Goal: Consume media (video, audio): Consume media (video, audio)

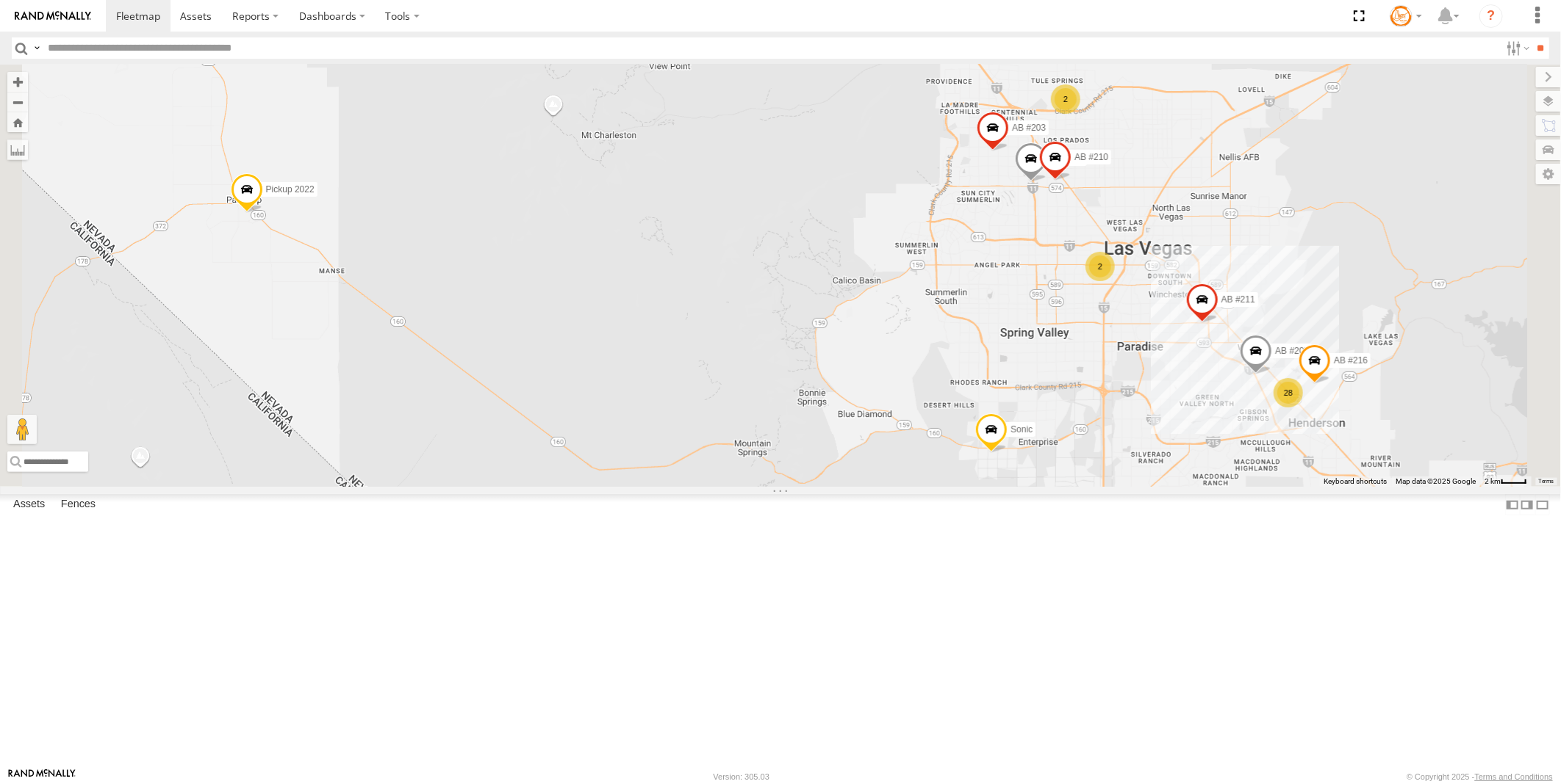
click at [0, 0] on span at bounding box center [0, 0] width 0 height 0
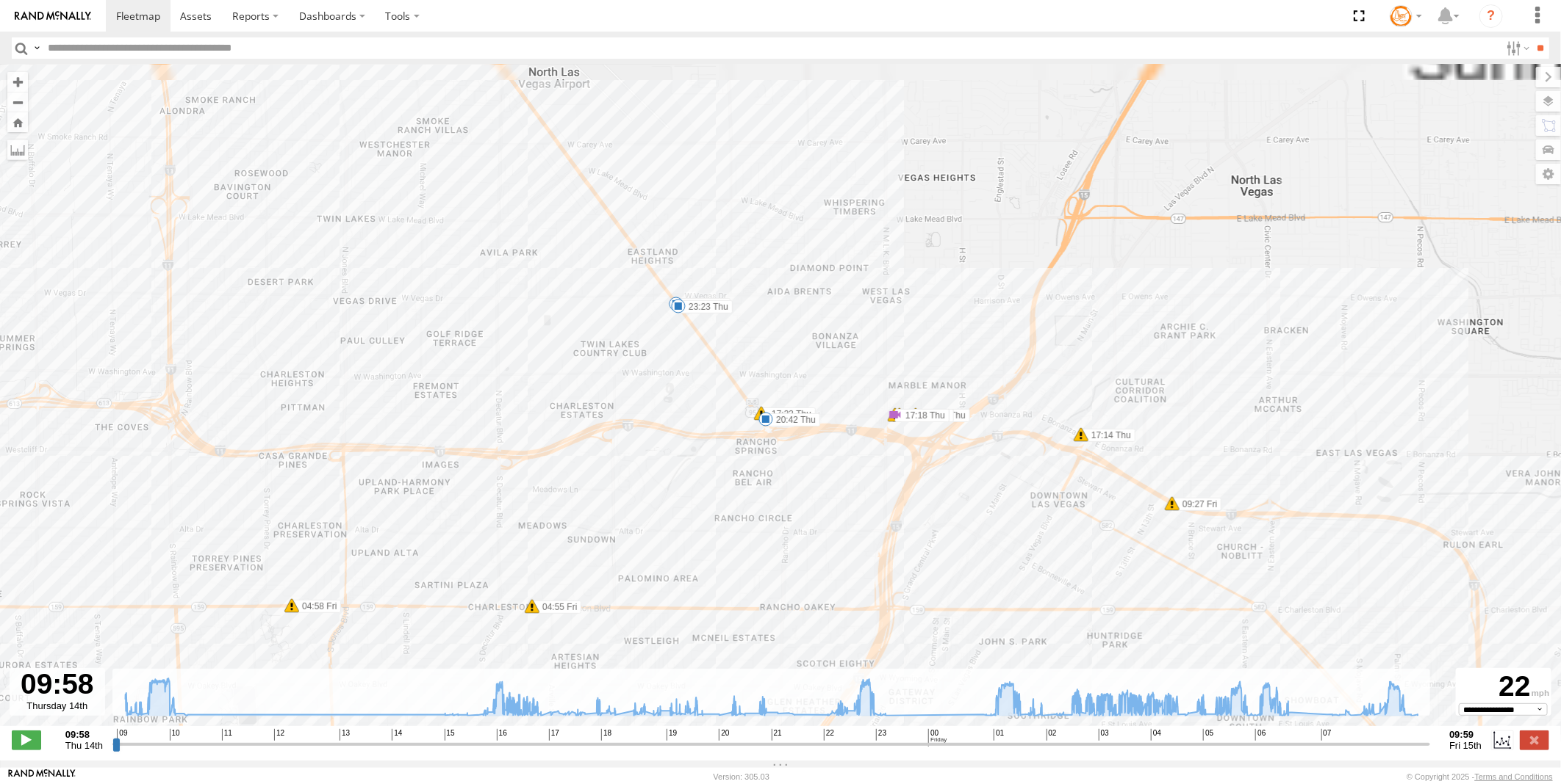
drag, startPoint x: 803, startPoint y: 291, endPoint x: 796, endPoint y: 578, distance: 287.1
click at [796, 578] on div "Truck #116 10:17 Thu 10:24 Thu 10:28 Thu 10:54 Thu 16:39 Thu 16:42 Thu 16:52 Th…" at bounding box center [780, 402] width 1561 height 677
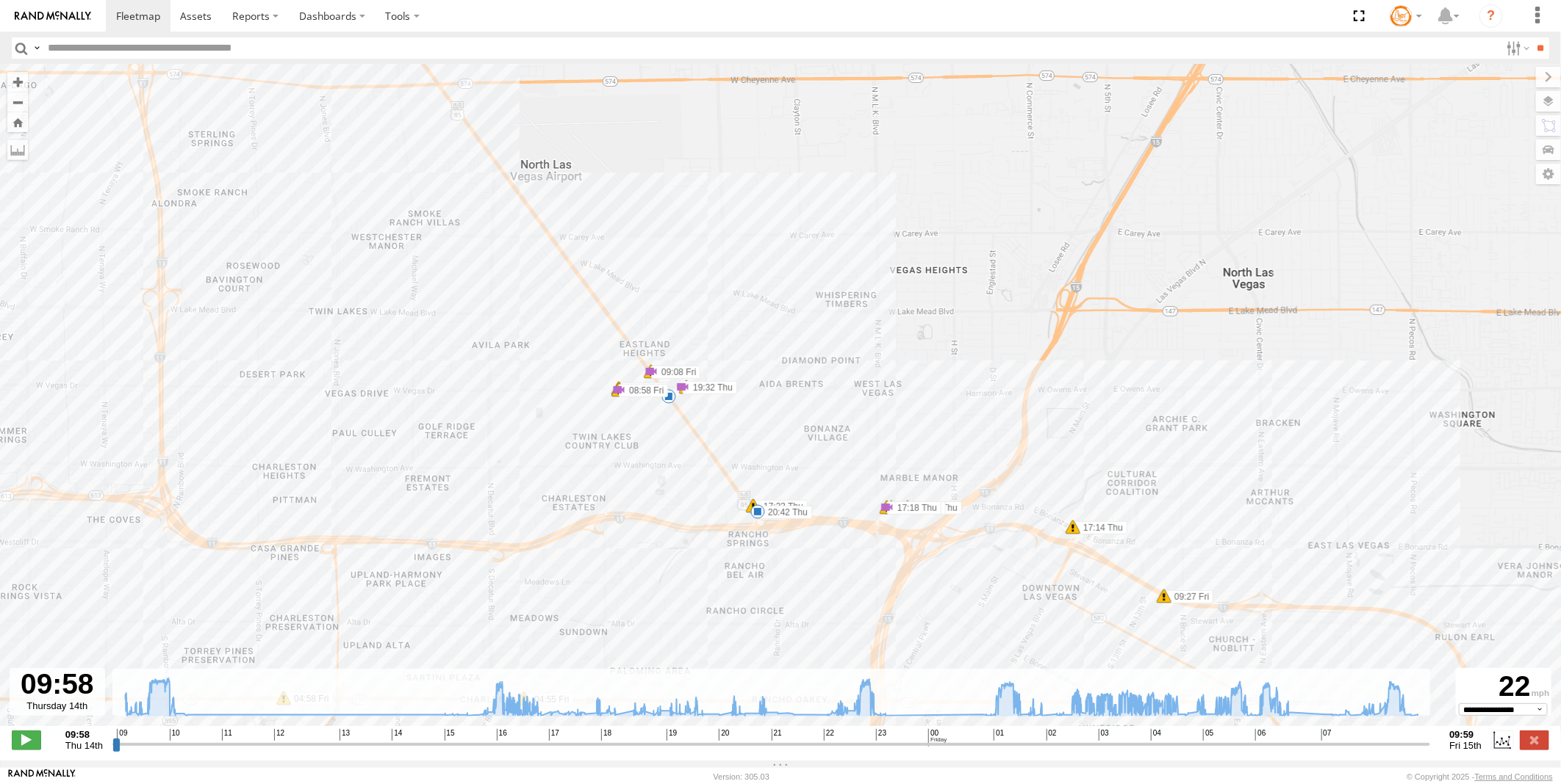
drag, startPoint x: 779, startPoint y: 477, endPoint x: 769, endPoint y: 570, distance: 93.5
click at [769, 570] on div "Truck #116 10:17 Thu 10:24 Thu 10:28 Thu 10:54 Thu 16:39 Thu 16:42 Thu 16:52 Th…" at bounding box center [780, 402] width 1561 height 677
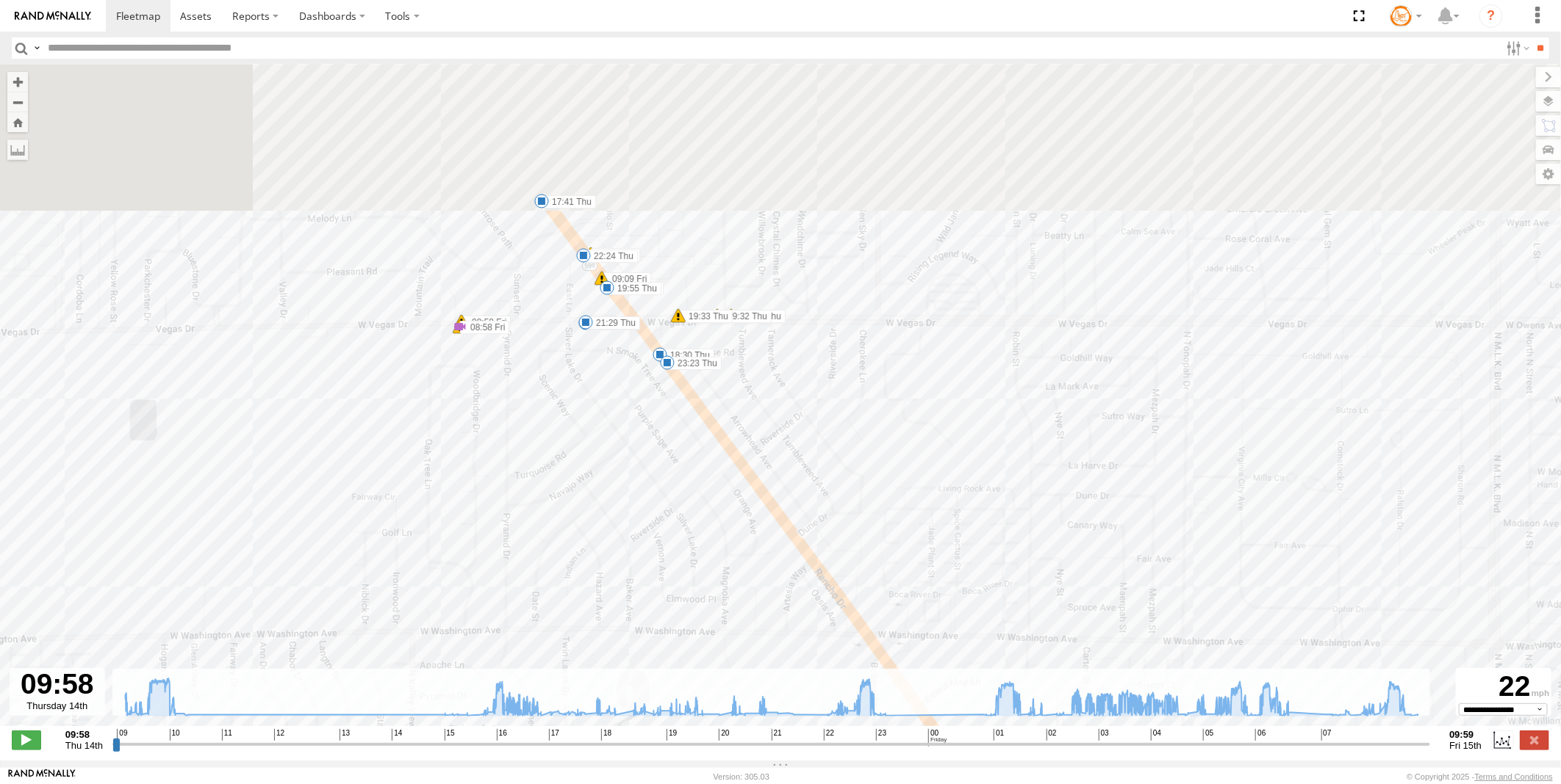
drag, startPoint x: 658, startPoint y: 396, endPoint x: 718, endPoint y: 640, distance: 251.3
click at [718, 640] on div "Truck #116 10:17 Thu 10:24 Thu 10:28 Thu 10:54 Thu 16:39 Thu 16:42 Thu 16:52 Th…" at bounding box center [780, 402] width 1561 height 677
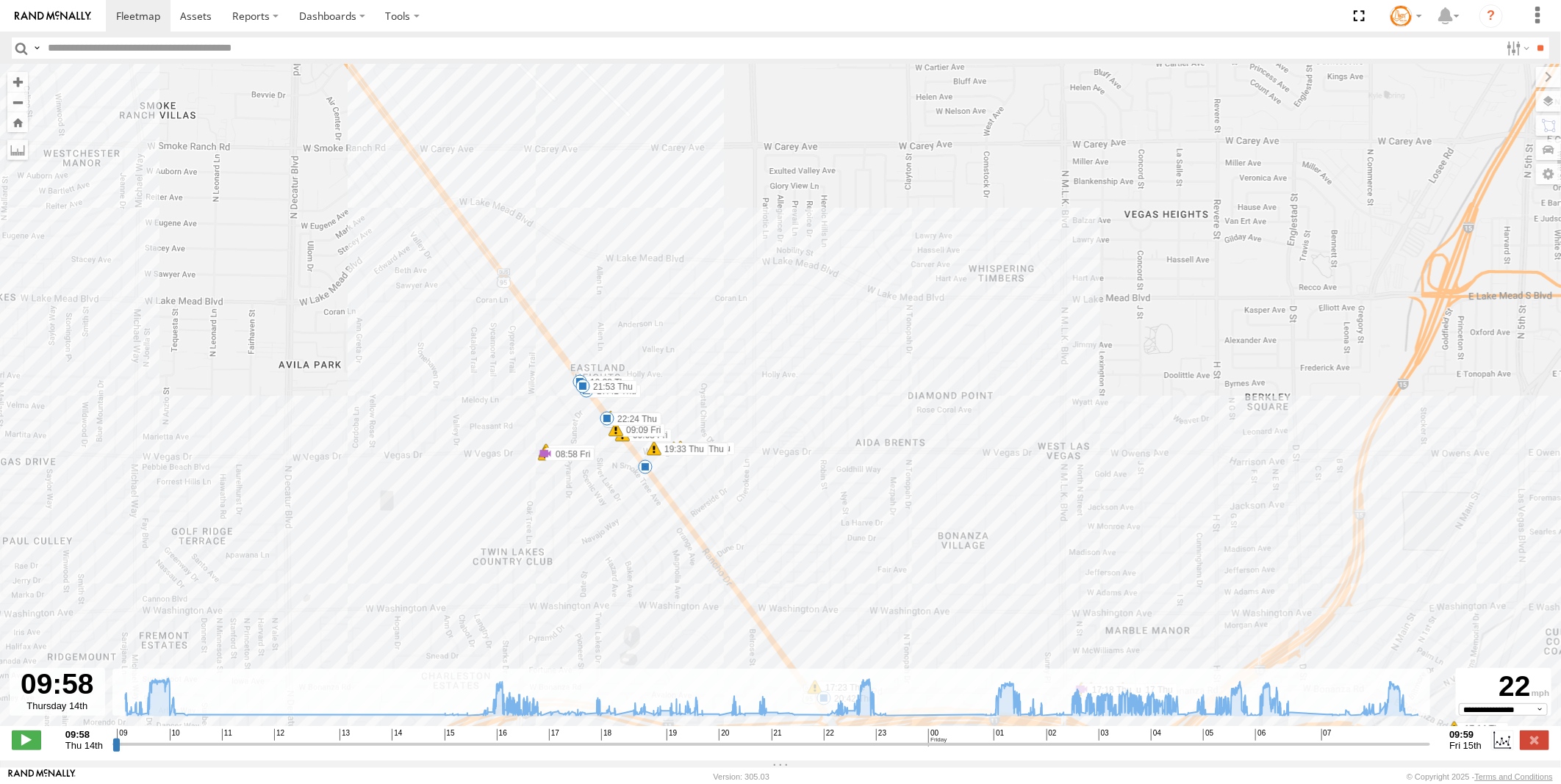
click at [1075, 682] on span at bounding box center [1082, 689] width 15 height 15
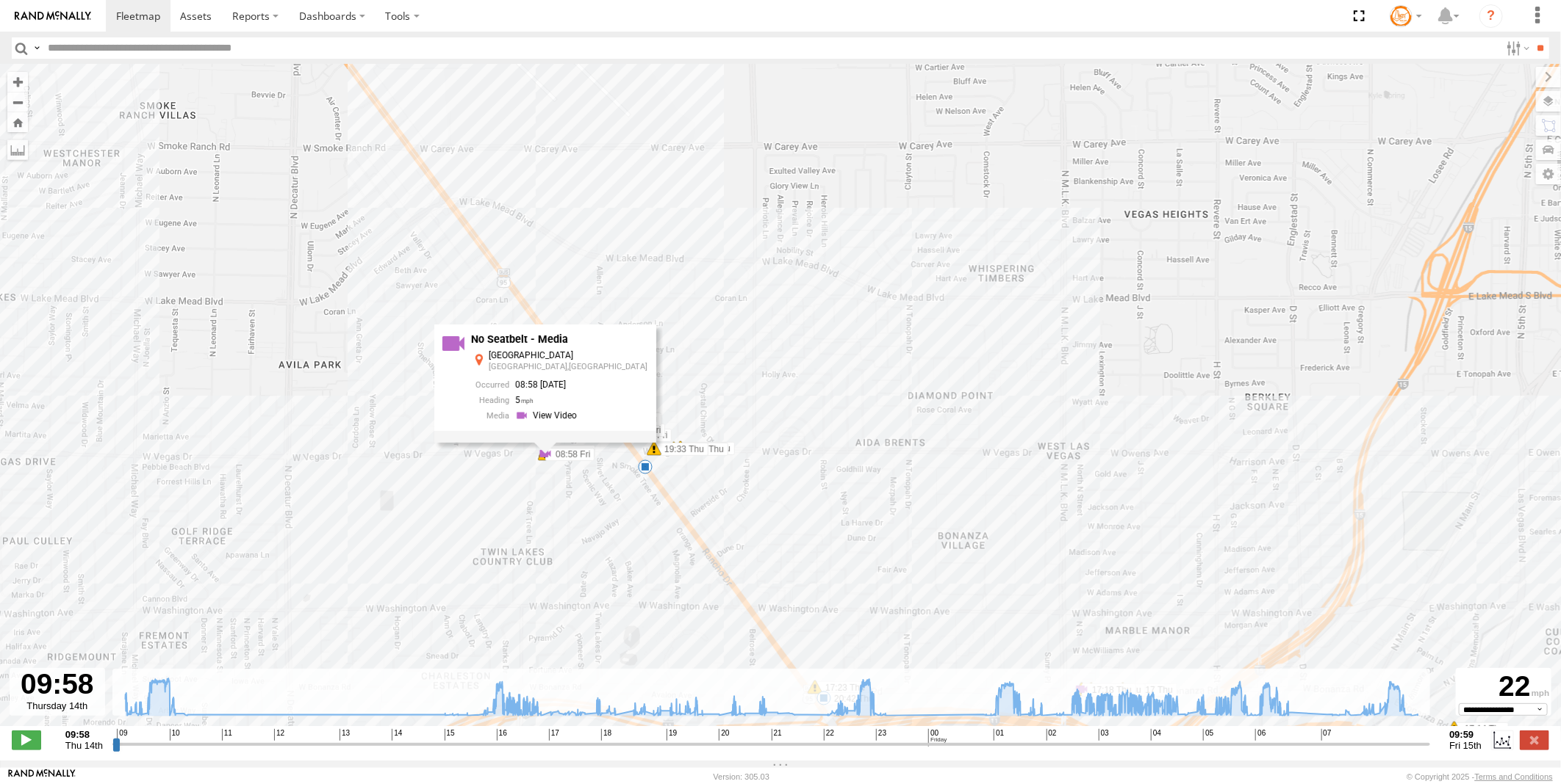
click at [645, 467] on div "5" at bounding box center [645, 467] width 15 height 15
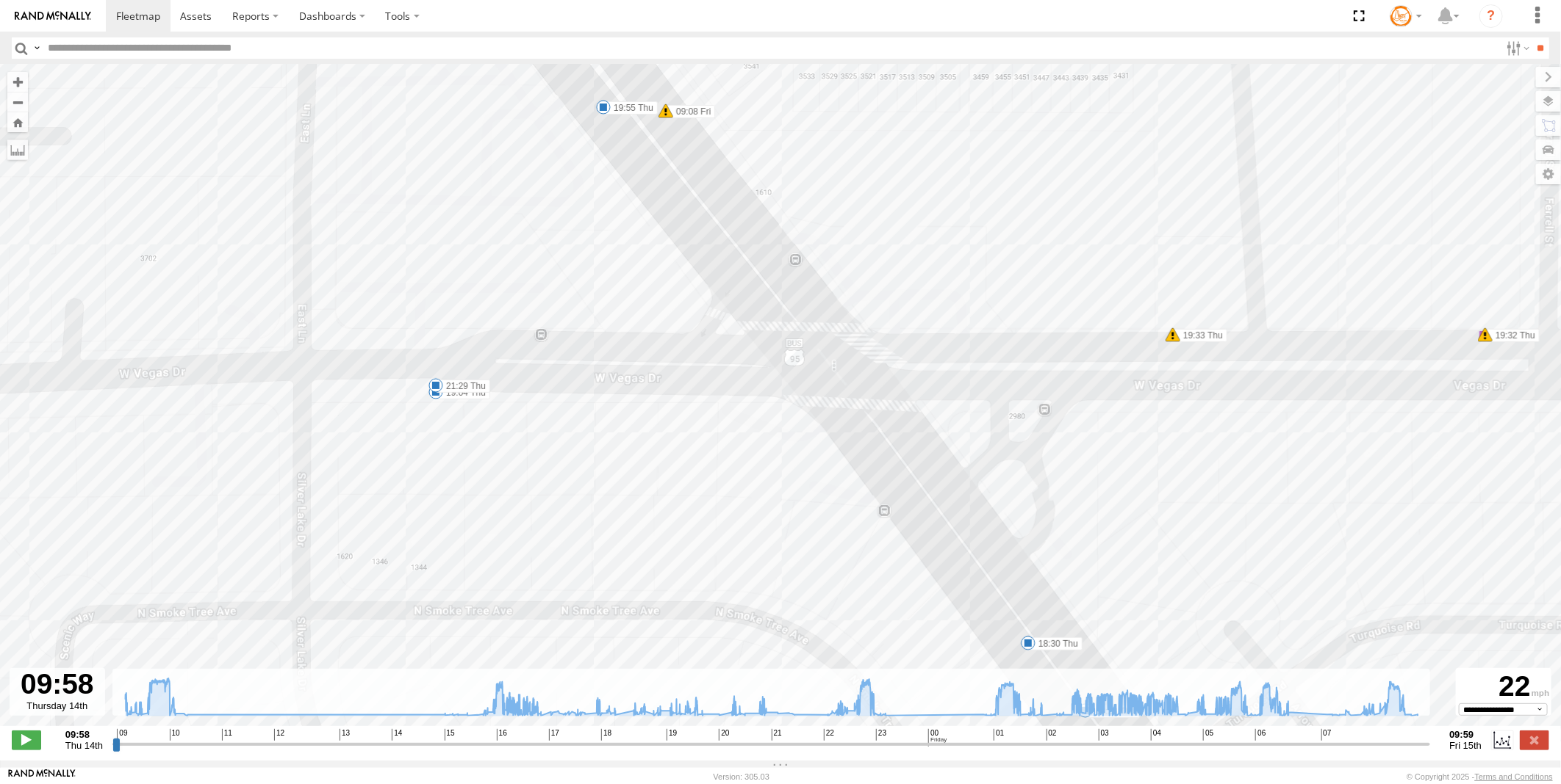
drag, startPoint x: 1112, startPoint y: 400, endPoint x: 812, endPoint y: 489, distance: 312.9
click at [812, 489] on div "Truck #116 10:17 Thu 10:24 Thu 10:28 Thu 10:54 Thu 16:39 Thu 16:42 Thu 16:52 Th…" at bounding box center [780, 402] width 1561 height 677
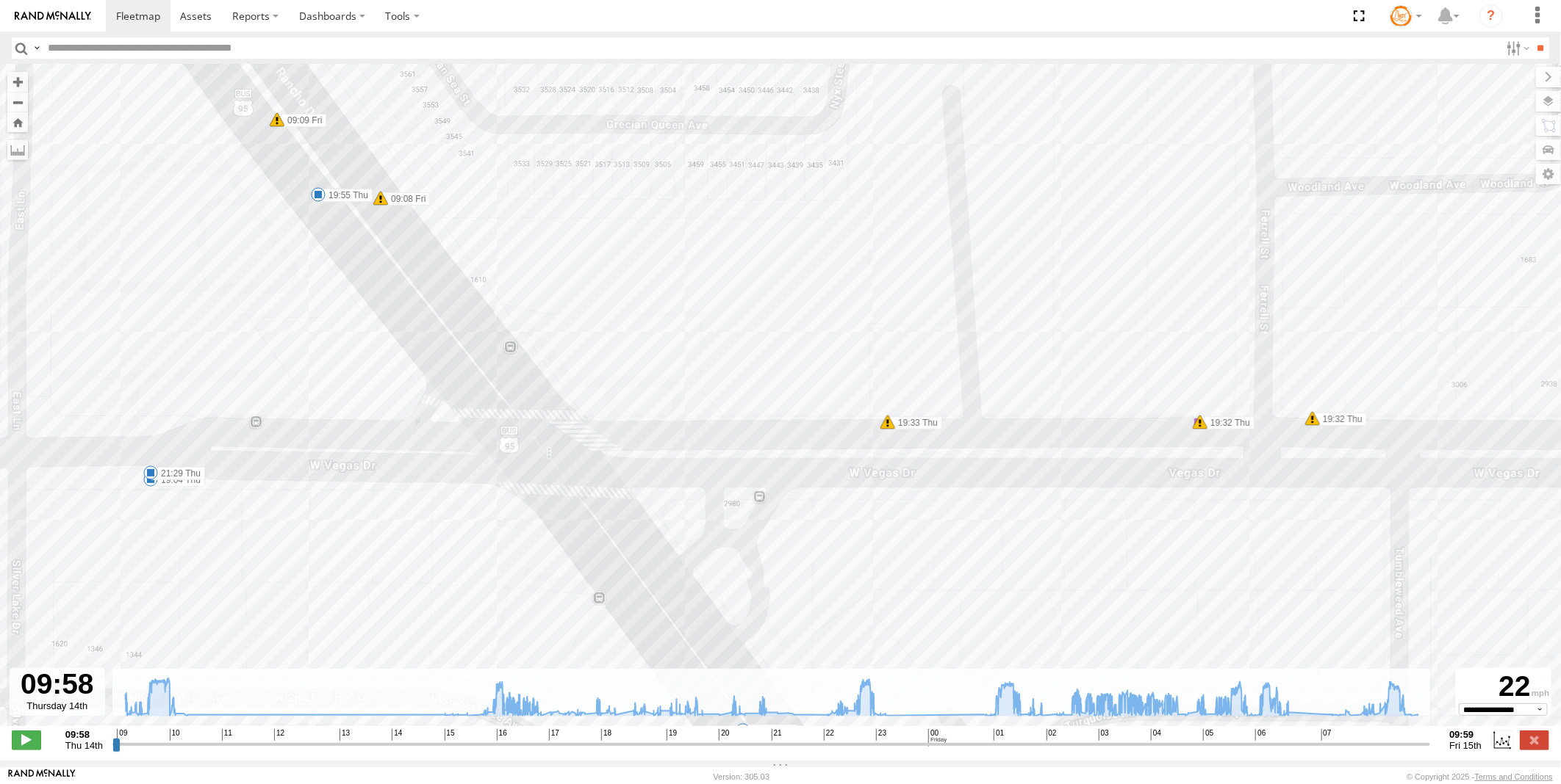
click at [886, 428] on span at bounding box center [887, 422] width 15 height 15
click at [1203, 426] on span at bounding box center [1199, 422] width 15 height 15
click at [1313, 417] on span at bounding box center [1312, 418] width 15 height 15
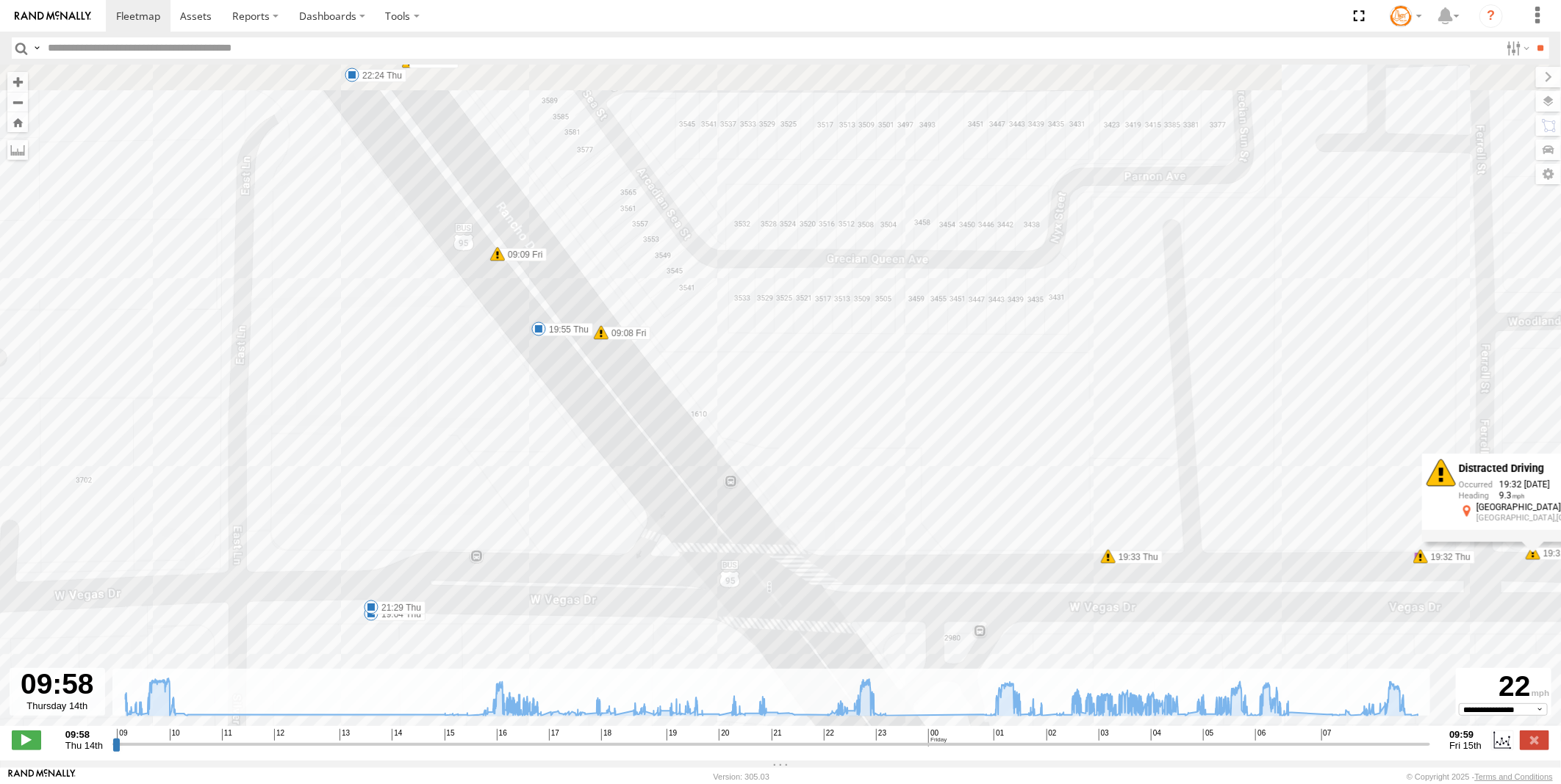
drag, startPoint x: 654, startPoint y: 325, endPoint x: 841, endPoint y: 446, distance: 222.7
click at [841, 446] on div "Truck #116 10:17 Thu 10:24 Thu 10:28 Thu 10:54 Thu 16:39 Thu 16:42 Thu 16:52 Th…" at bounding box center [780, 402] width 1561 height 677
click at [607, 346] on span at bounding box center [608, 341] width 15 height 15
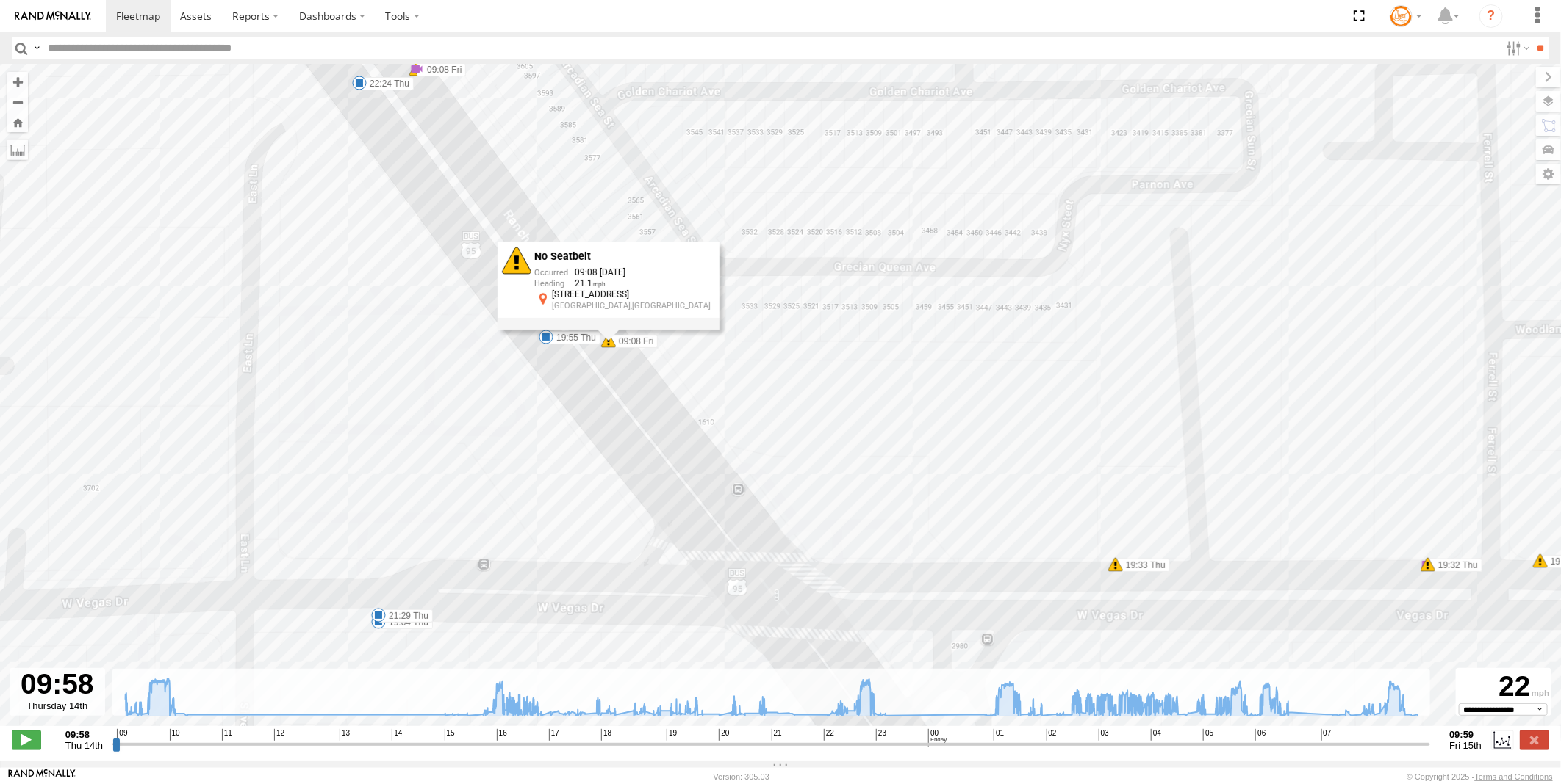
click at [544, 336] on span at bounding box center [546, 337] width 15 height 15
click at [453, 376] on div "Truck #116 10:17 Thu 10:24 Thu 10:28 Thu 10:54 Thu 16:39 Thu 16:42 Thu 16:52 Th…" at bounding box center [780, 402] width 1561 height 677
click at [503, 263] on span at bounding box center [505, 262] width 15 height 15
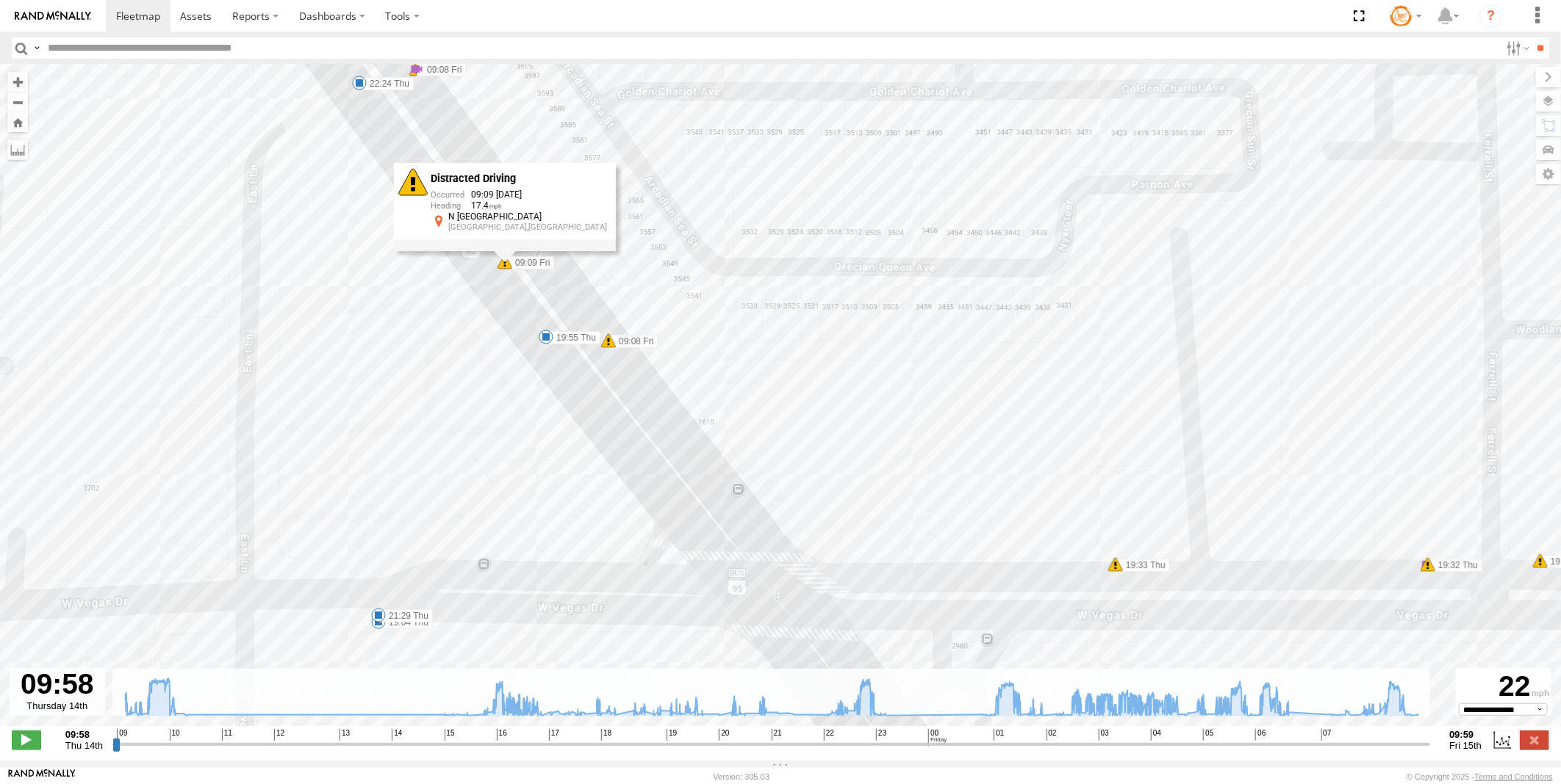
click at [540, 336] on span at bounding box center [546, 337] width 15 height 15
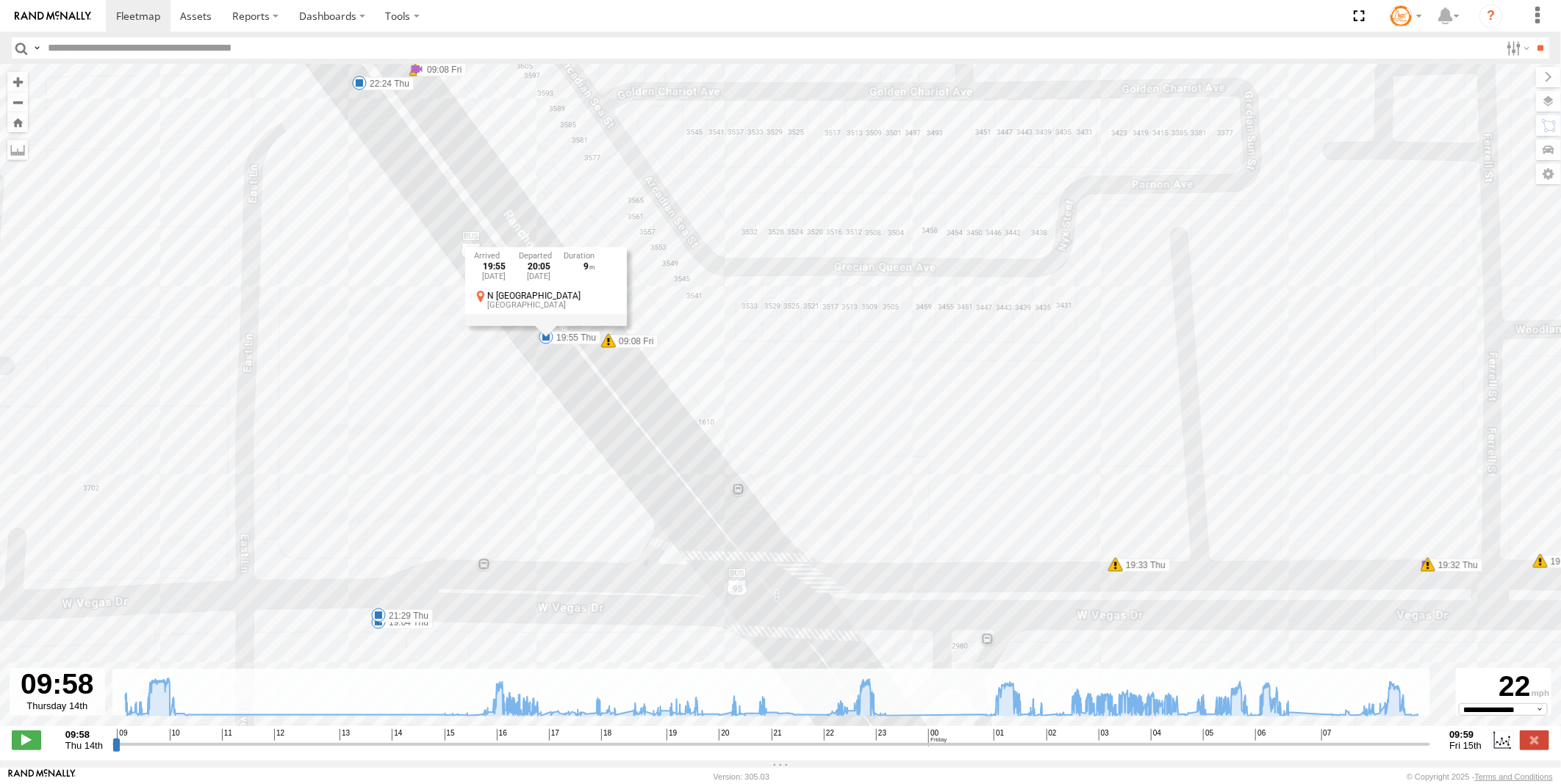
click at [450, 475] on div "Truck #116 10:17 Thu 10:24 Thu 10:28 Thu 10:54 Thu 16:39 Thu 16:42 Thu 16:52 Th…" at bounding box center [780, 402] width 1561 height 677
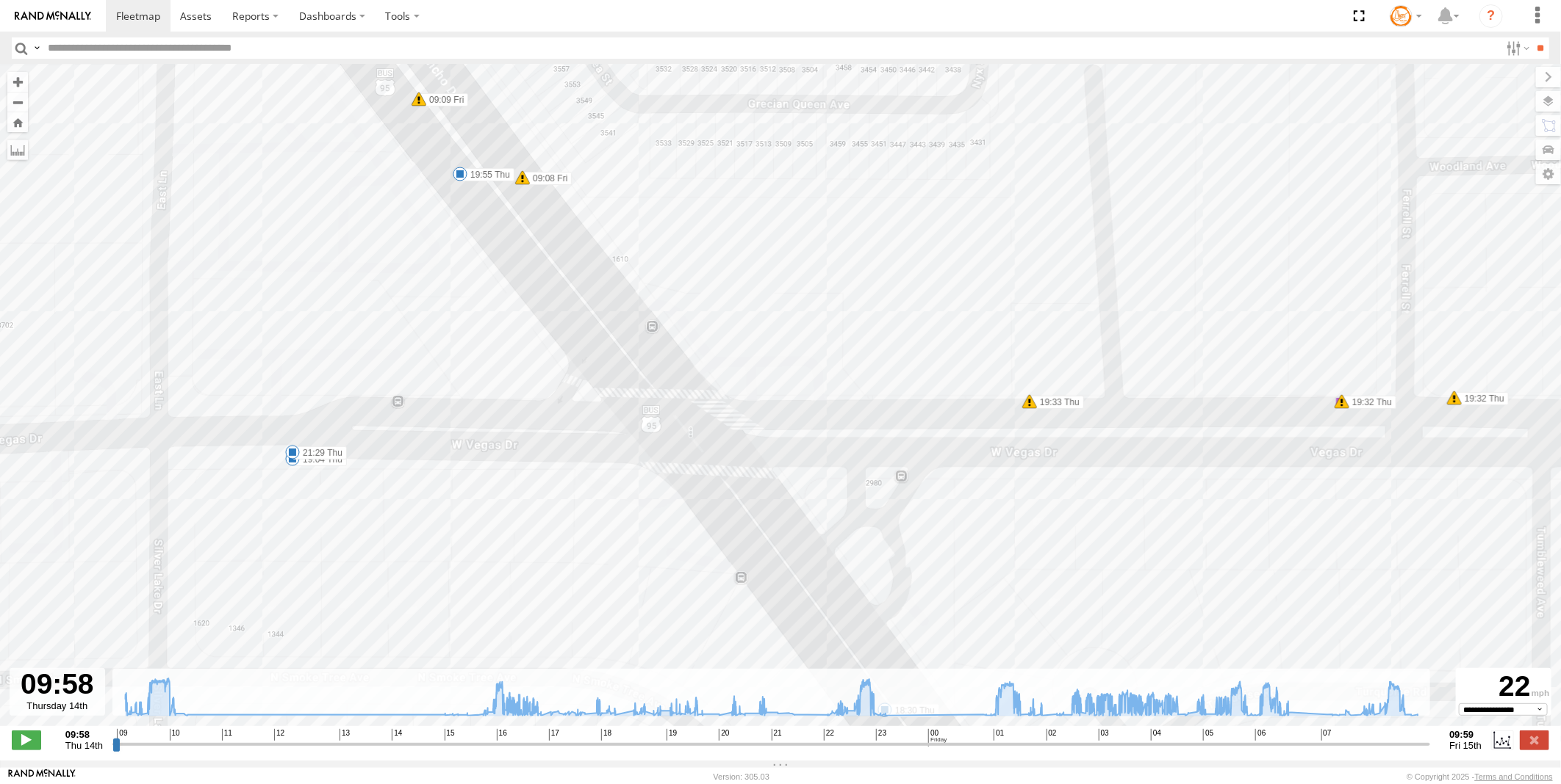
drag, startPoint x: 572, startPoint y: 503, endPoint x: 461, endPoint y: 275, distance: 253.6
click at [461, 274] on div "Truck #116 10:17 Thu 10:24 Thu 10:28 Thu 10:54 Thu 16:39 Thu 16:42 Thu 16:52 Th…" at bounding box center [780, 402] width 1561 height 677
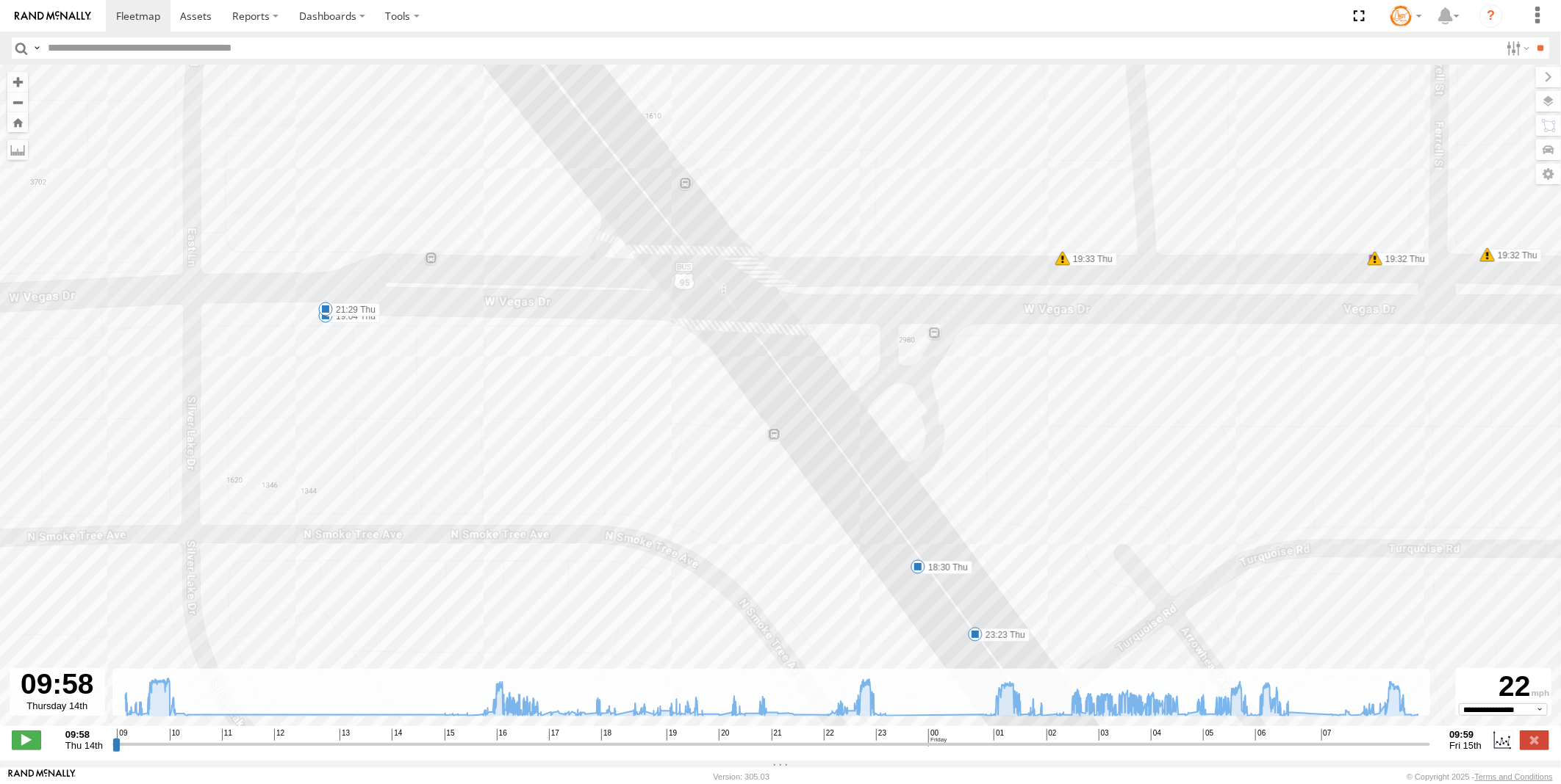
drag, startPoint x: 230, startPoint y: 287, endPoint x: 331, endPoint y: 357, distance: 122.9
click at [331, 357] on div "Truck #116 10:17 Thu 10:24 Thu 10:28 Thu 10:54 Thu 16:39 Thu 16:42 Thu 16:52 Th…" at bounding box center [780, 402] width 1561 height 677
click at [325, 308] on span at bounding box center [327, 308] width 15 height 15
click at [330, 323] on label "19:04 Thu" at bounding box center [354, 316] width 54 height 13
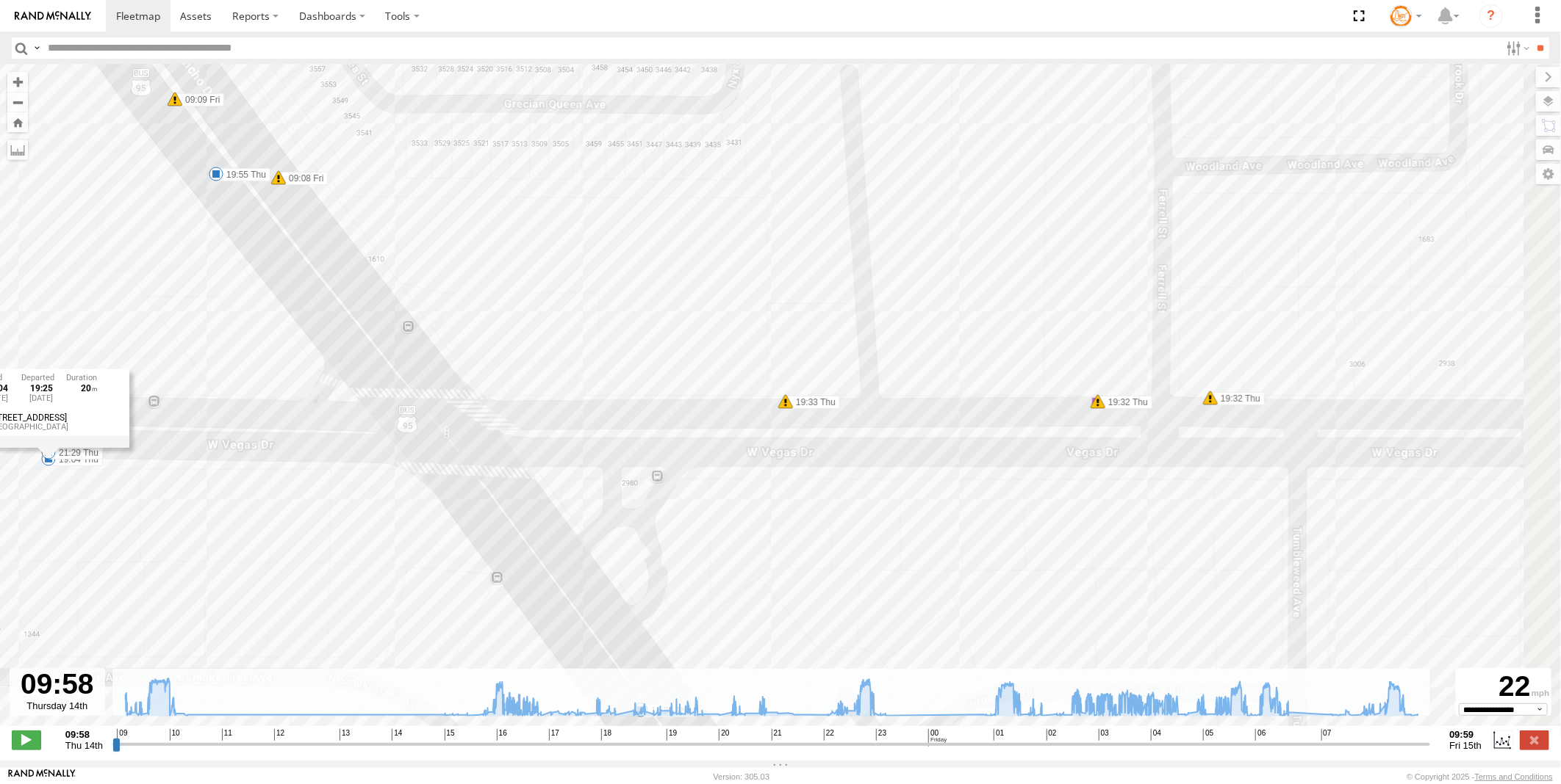
drag, startPoint x: 571, startPoint y: 387, endPoint x: 294, endPoint y: 537, distance: 315.0
click at [285, 540] on div "Truck #116 10:17 Thu 10:24 Thu 10:28 Thu 10:54 Thu 16:39 Thu 16:42 Thu 16:52 Th…" at bounding box center [780, 402] width 1561 height 677
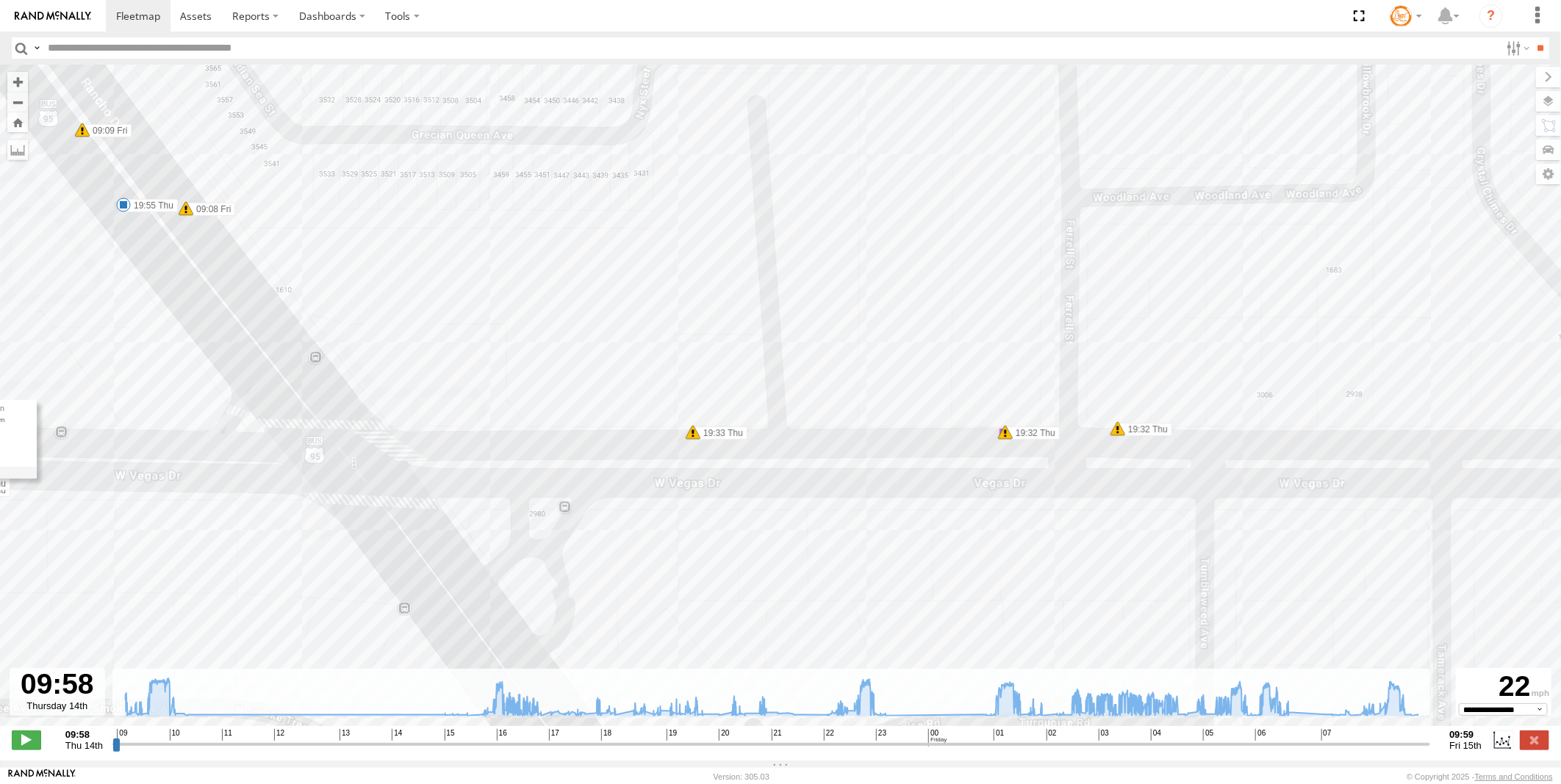
drag, startPoint x: 517, startPoint y: 498, endPoint x: 441, endPoint y: 514, distance: 77.7
click at [433, 512] on div "Truck #116 10:17 Thu 10:24 Thu 10:28 Thu 10:54 Thu 16:39 Thu 16:42 Thu 16:52 Th…" at bounding box center [780, 402] width 1561 height 677
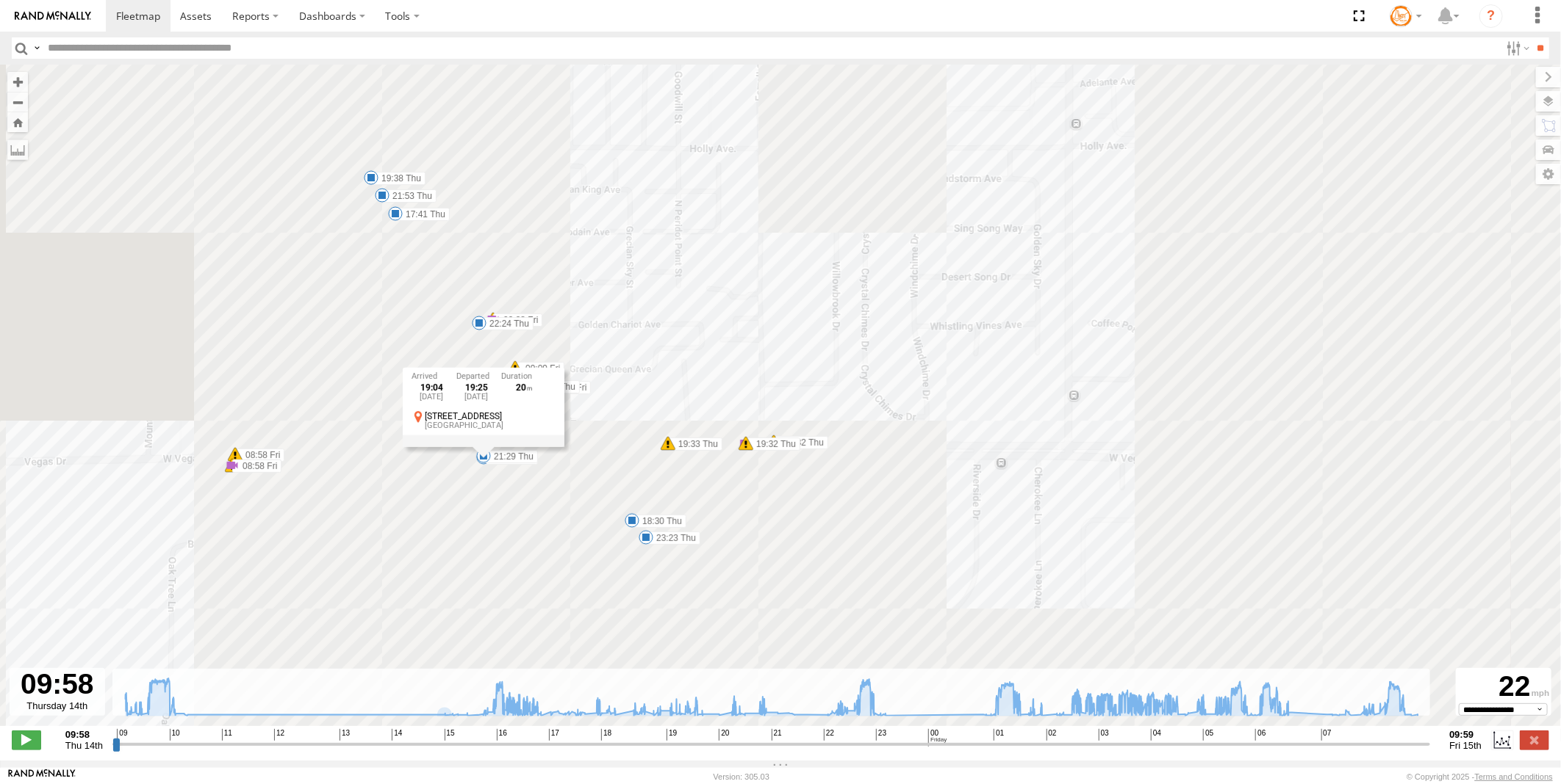
drag, startPoint x: 652, startPoint y: 578, endPoint x: 618, endPoint y: 510, distance: 76.0
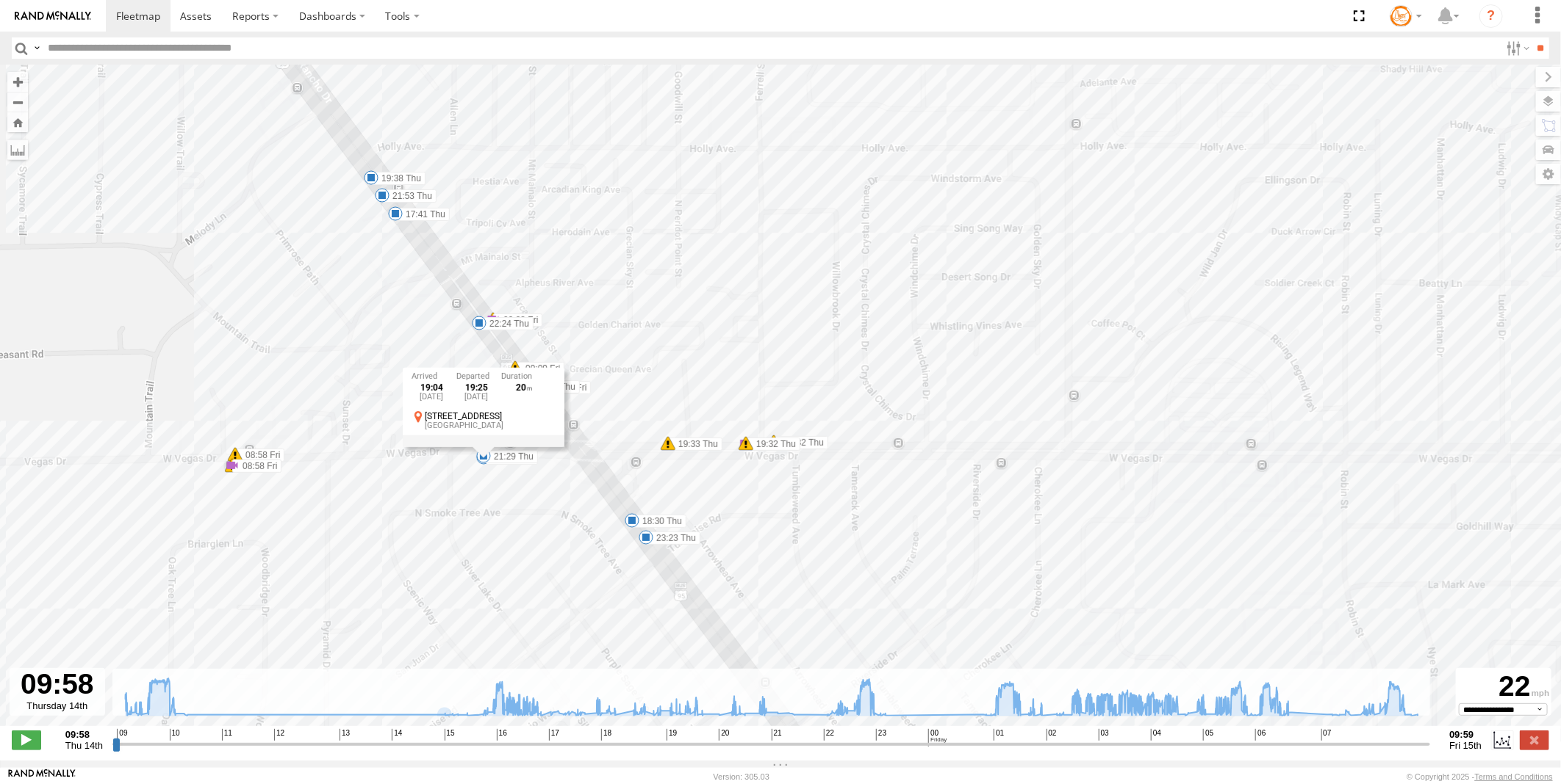
click at [618, 510] on div "Truck #116 10:17 Thu 10:24 Thu 10:28 Thu 10:54 Thu 16:39 Thu 16:42 Thu 16:52 Th…" at bounding box center [780, 402] width 1561 height 677
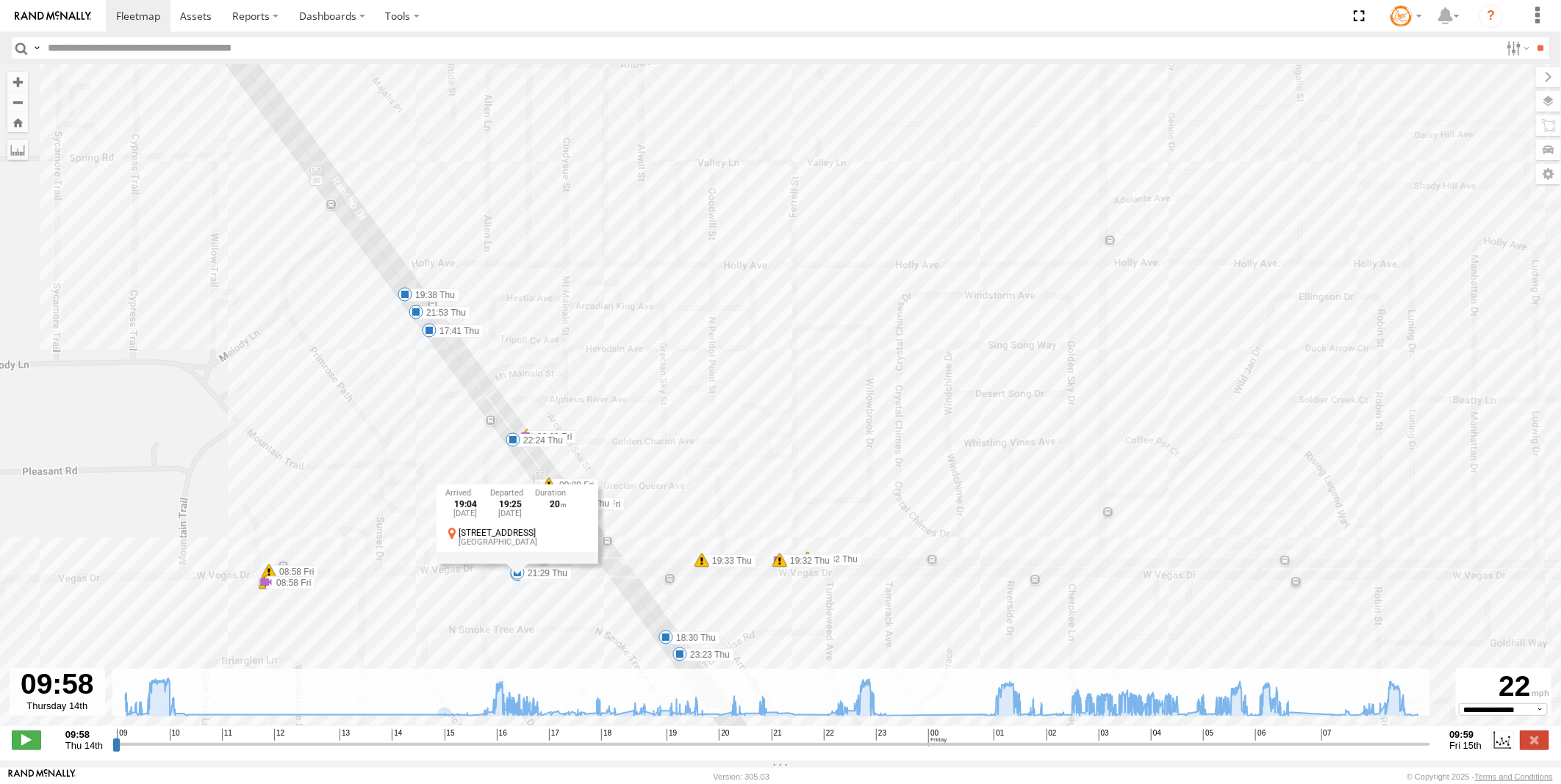
drag, startPoint x: 578, startPoint y: 450, endPoint x: 611, endPoint y: 569, distance: 123.5
click at [611, 569] on div "Truck #116 10:17 Thu 10:24 Thu 10:28 Thu 10:54 Thu 16:39 Thu 16:42 Thu 16:52 Th…" at bounding box center [780, 402] width 1561 height 677
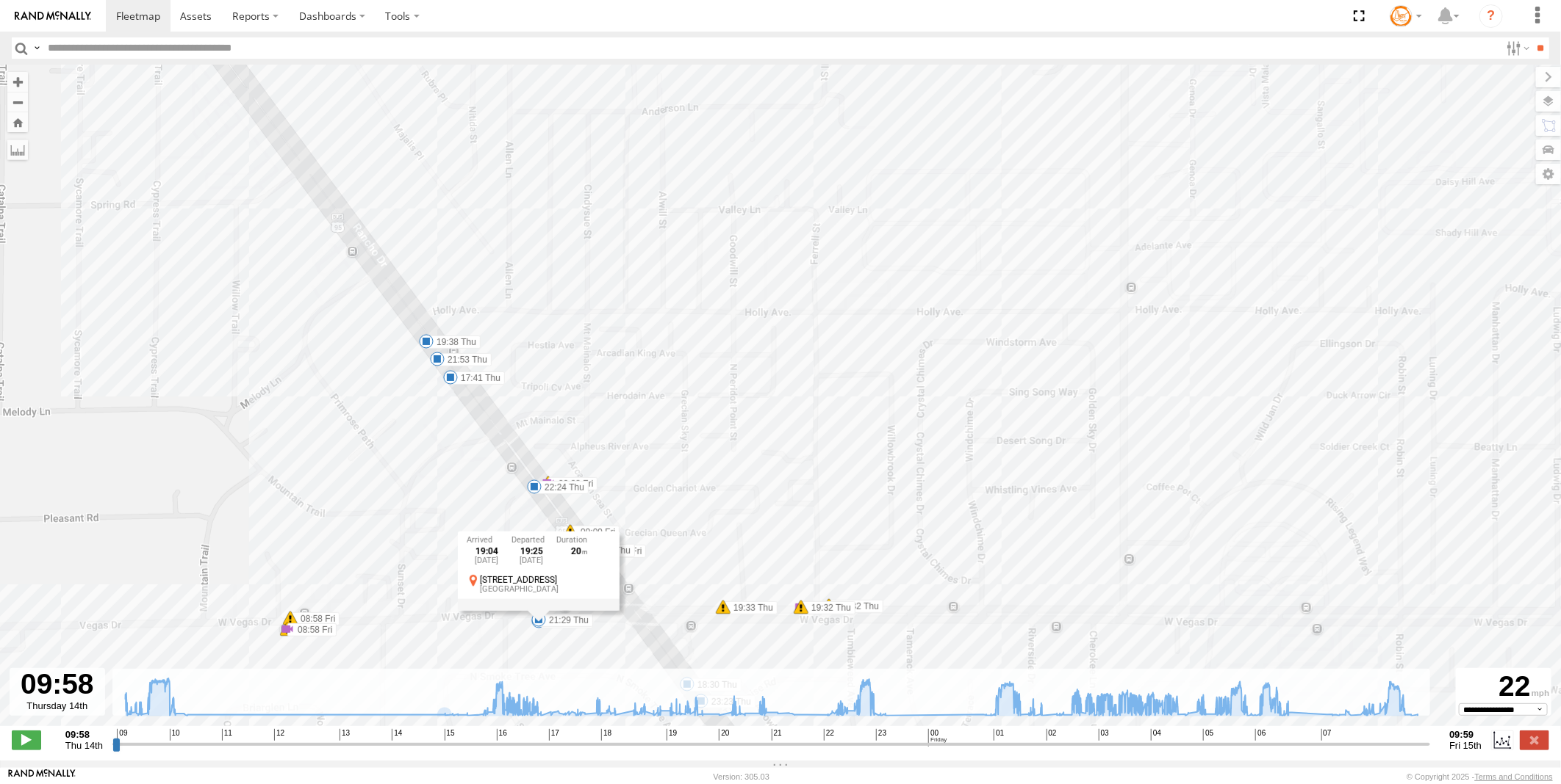
drag, startPoint x: 510, startPoint y: 449, endPoint x: 530, endPoint y: 466, distance: 26.2
click at [530, 466] on div "Truck #116 10:17 Thu 10:24 Thu 10:28 Thu 10:54 Thu 16:39 Thu 16:42 Thu 16:52 Th…" at bounding box center [780, 402] width 1561 height 677
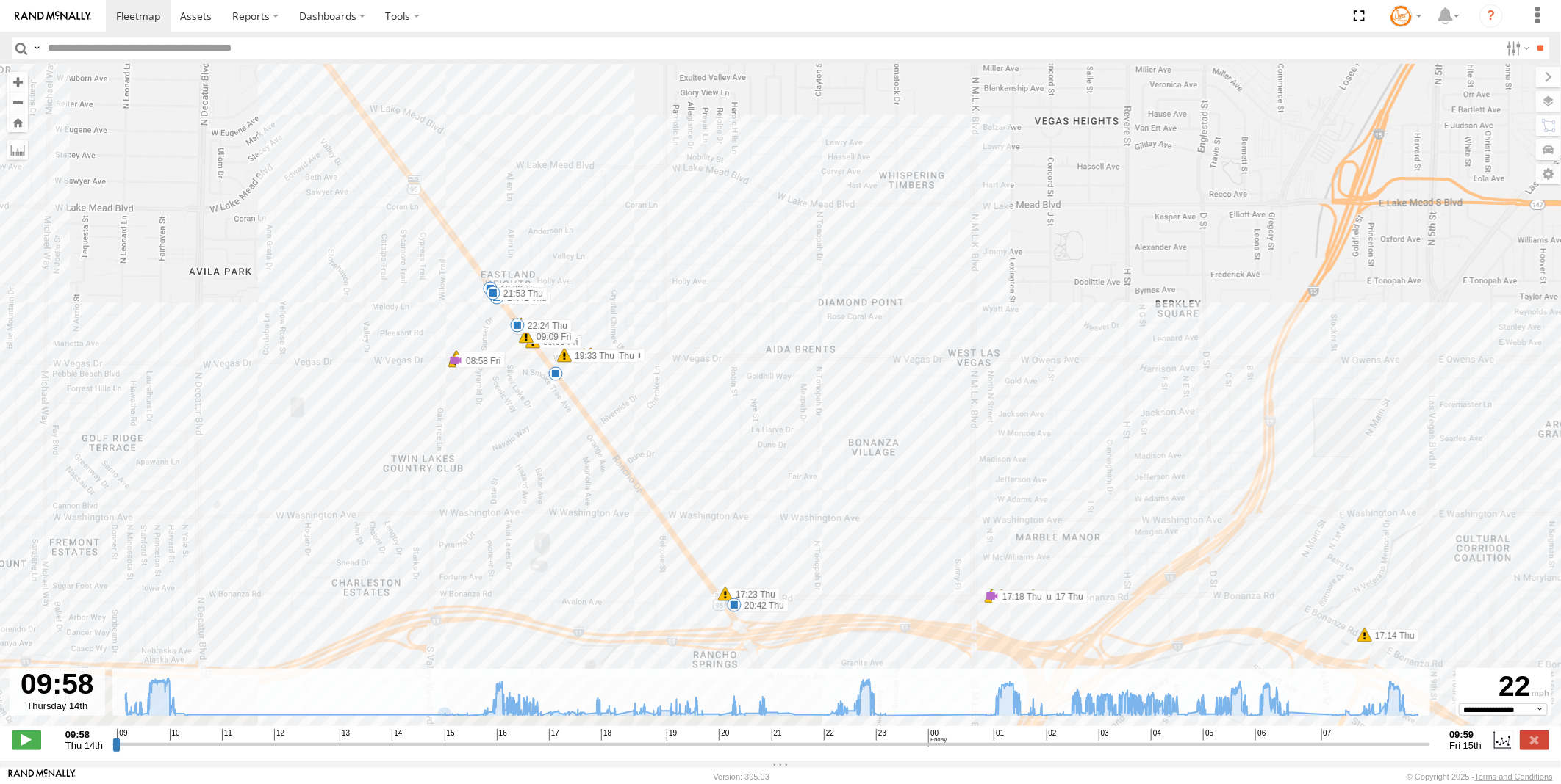
drag, startPoint x: 750, startPoint y: 564, endPoint x: 639, endPoint y: 385, distance: 210.6
click at [639, 385] on div "Truck #116 10:17 Thu 10:24 Thu 10:28 Thu 10:54 Thu 16:39 Thu 16:42 Thu 16:52 Th…" at bounding box center [780, 402] width 1561 height 677
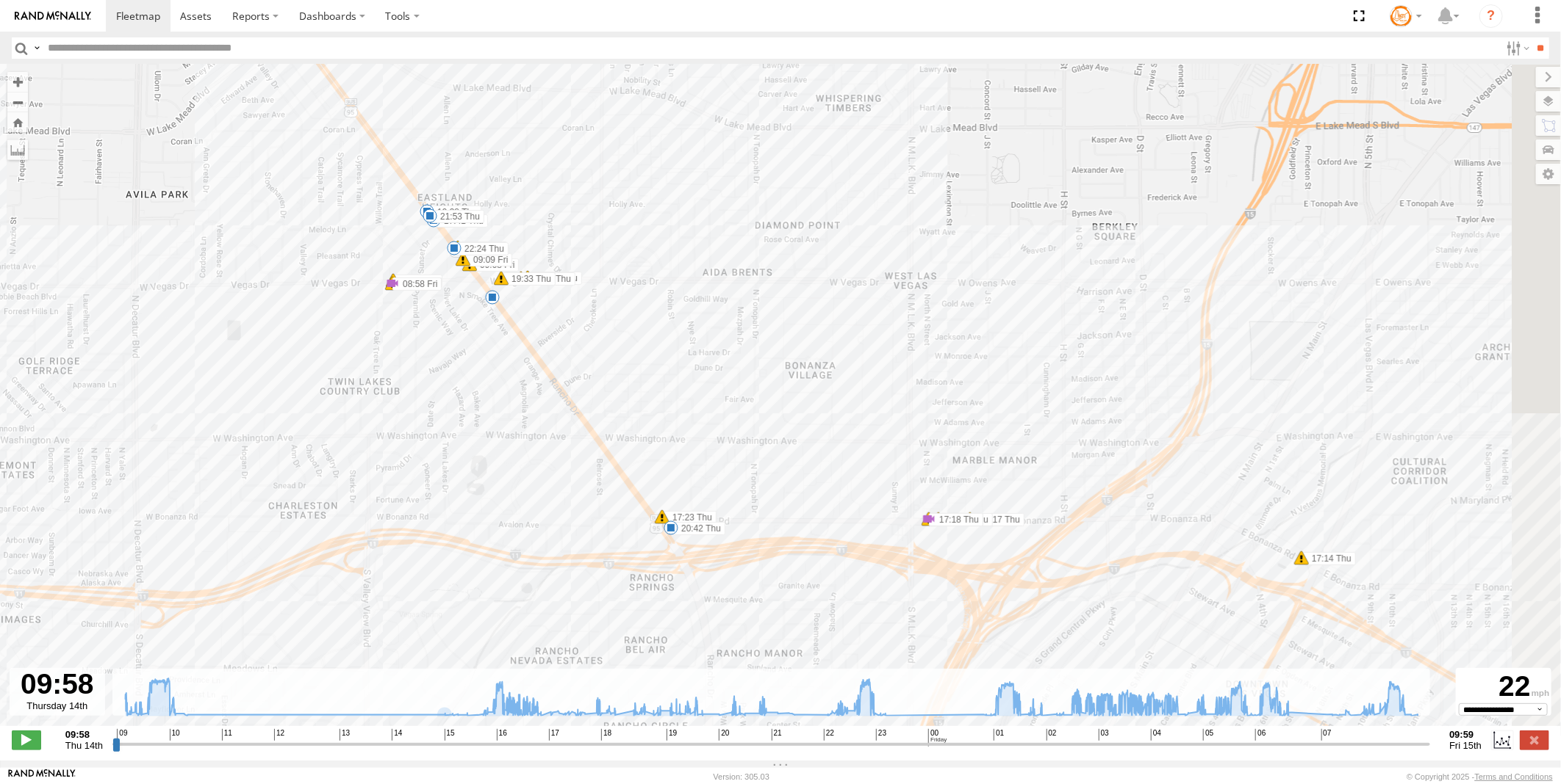
drag, startPoint x: 689, startPoint y: 494, endPoint x: 592, endPoint y: 380, distance: 149.7
click at [592, 380] on div "Truck #116 10:17 Thu 10:24 Thu 10:28 Thu 10:54 Thu 16:39 Thu 16:42 Thu 16:52 Th…" at bounding box center [780, 402] width 1561 height 677
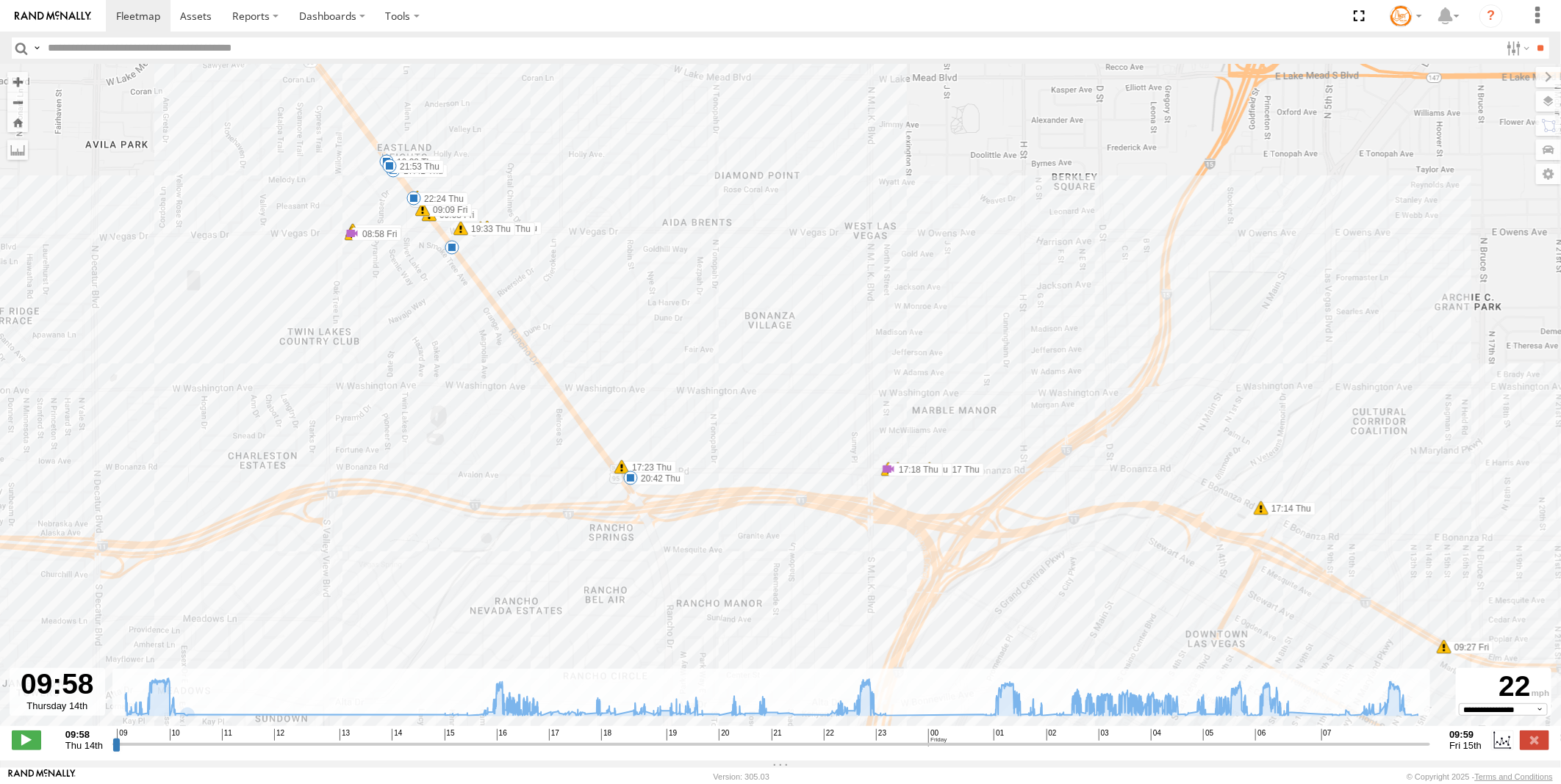
click at [98, 740] on strong "09:58" at bounding box center [84, 734] width 37 height 11
click at [115, 751] on input "range" at bounding box center [771, 744] width 1318 height 14
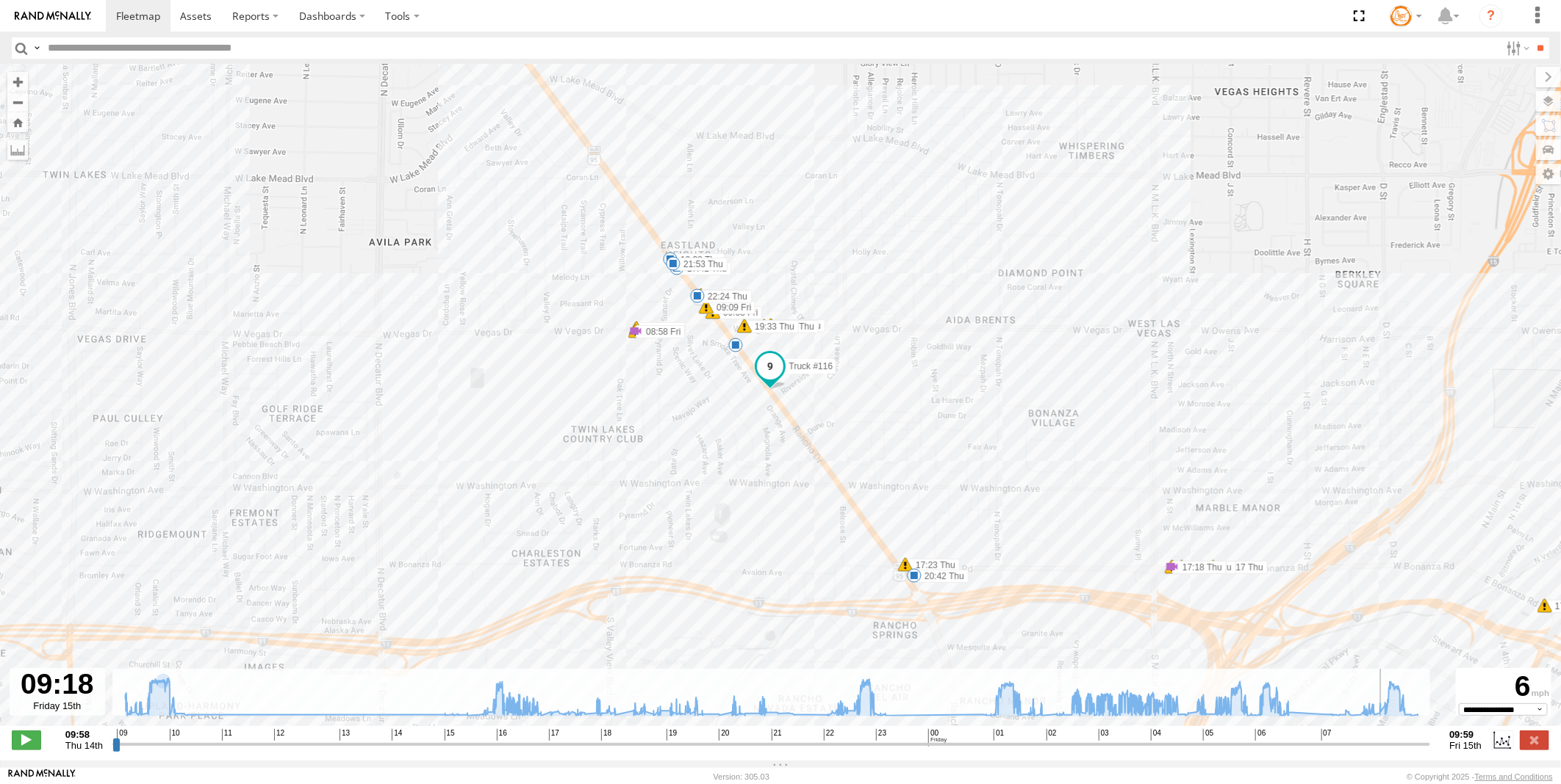
drag, startPoint x: 115, startPoint y: 751, endPoint x: 1388, endPoint y: 747, distance: 1273.0
click at [1388, 747] on input "range" at bounding box center [771, 744] width 1318 height 14
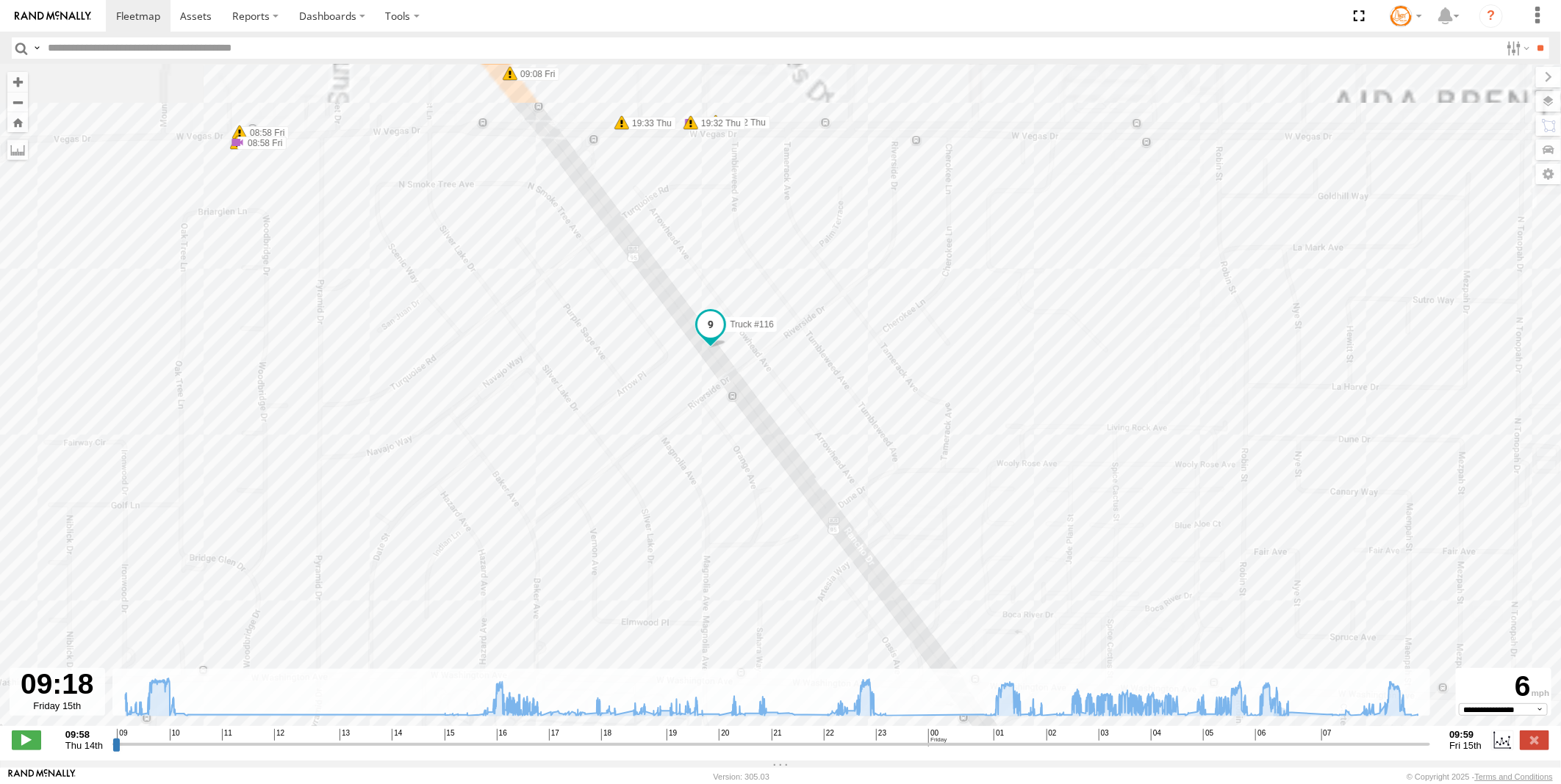
drag, startPoint x: 592, startPoint y: 348, endPoint x: 692, endPoint y: 701, distance: 366.9
click at [692, 701] on div "← Move left → Move right ↑ Move up ↓ Move down + Zoom in - Zoom out Home Jump l…" at bounding box center [780, 412] width 1561 height 696
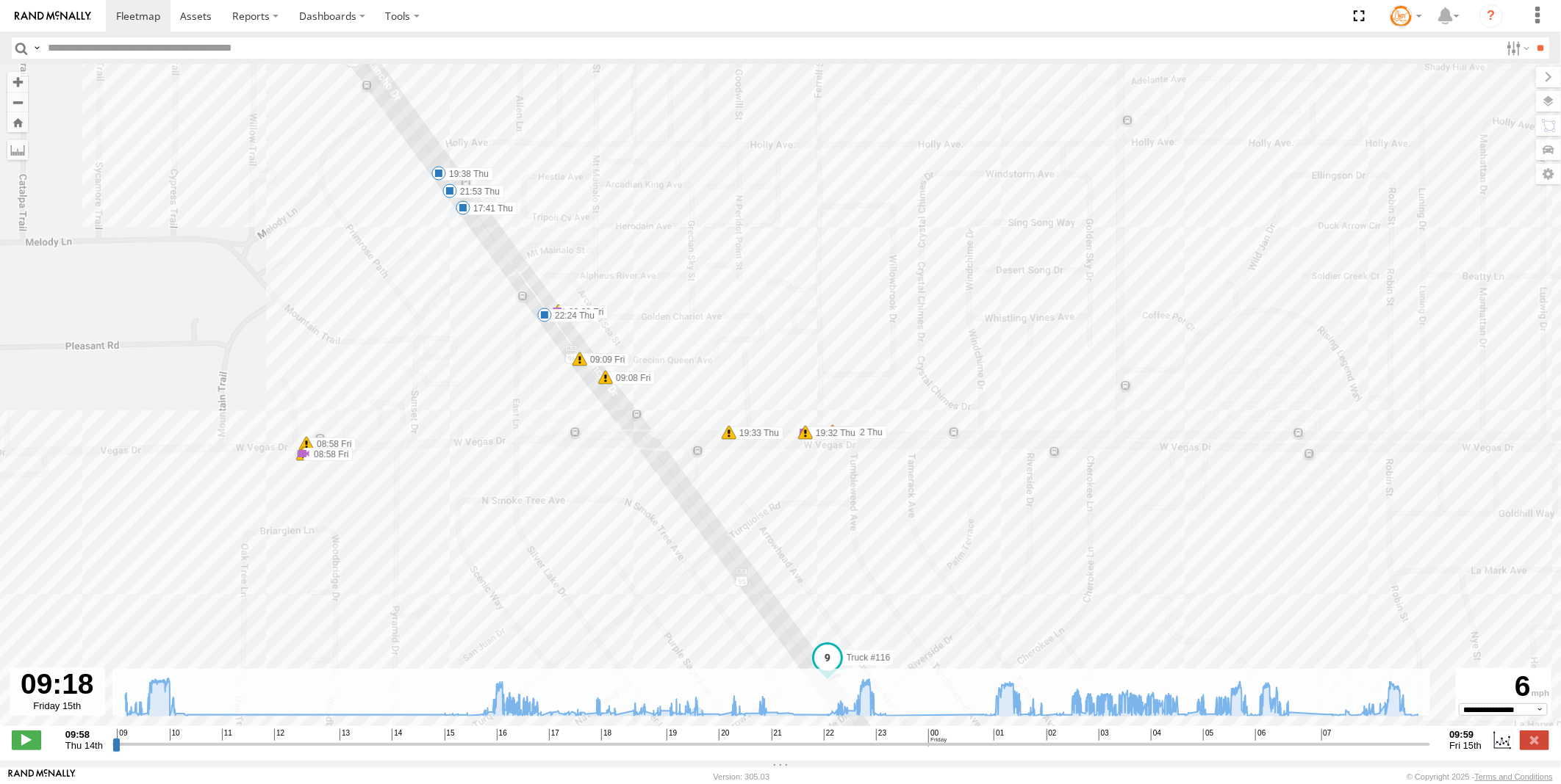
drag, startPoint x: 607, startPoint y: 509, endPoint x: 613, endPoint y: 555, distance: 46.4
click at [613, 555] on div "Truck #116 10:17 Thu 10:24 Thu 10:28 Thu 10:54 Thu 16:39 Thu 16:42 Thu 16:52 Th…" at bounding box center [780, 402] width 1561 height 677
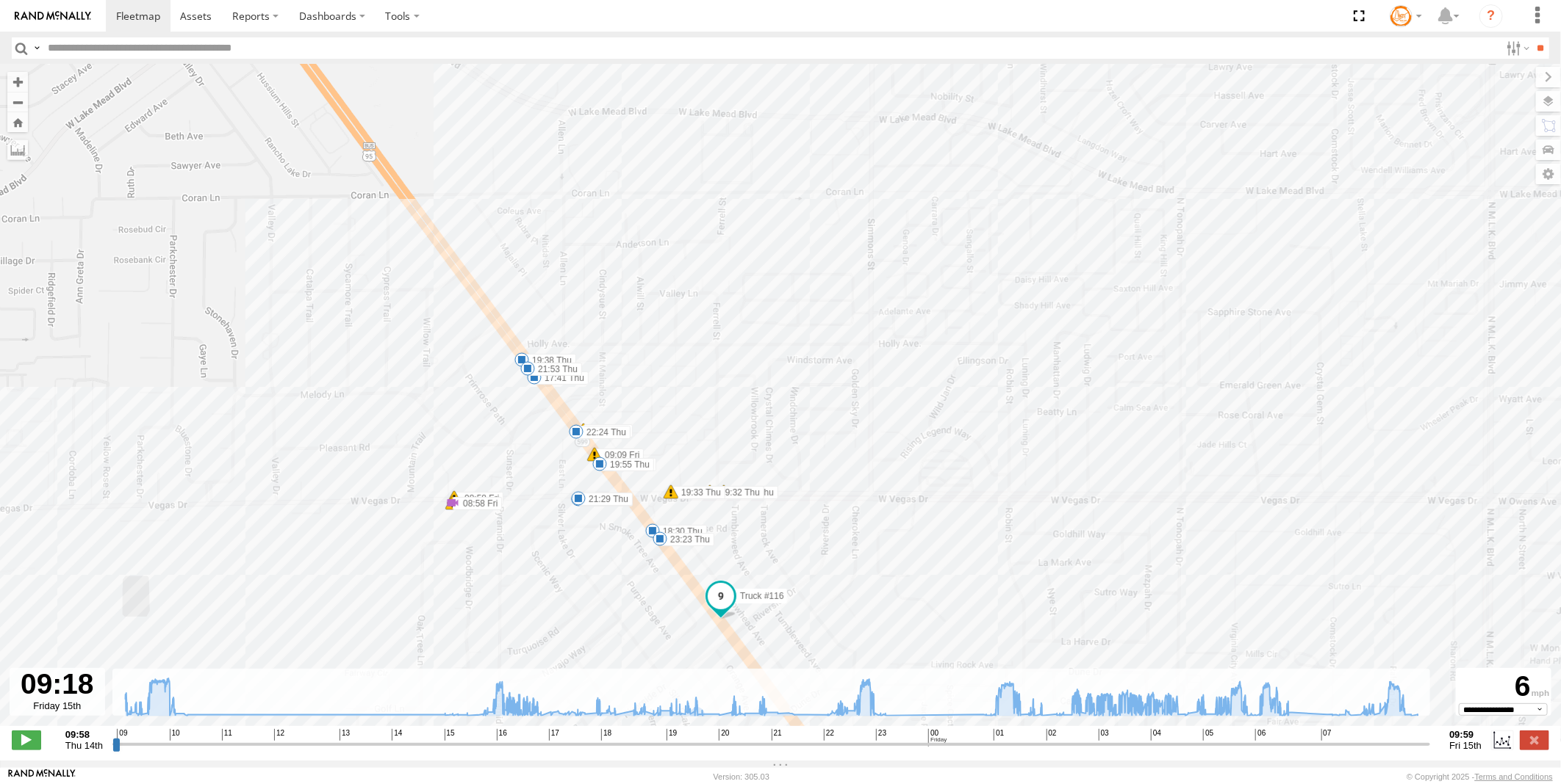
click at [657, 540] on span at bounding box center [660, 538] width 15 height 15
click at [626, 552] on div "Truck #116 10:17 Thu 10:24 Thu 10:28 Thu 10:54 Thu 16:39 Thu 16:42 Thu 16:52 Th…" at bounding box center [780, 402] width 1561 height 677
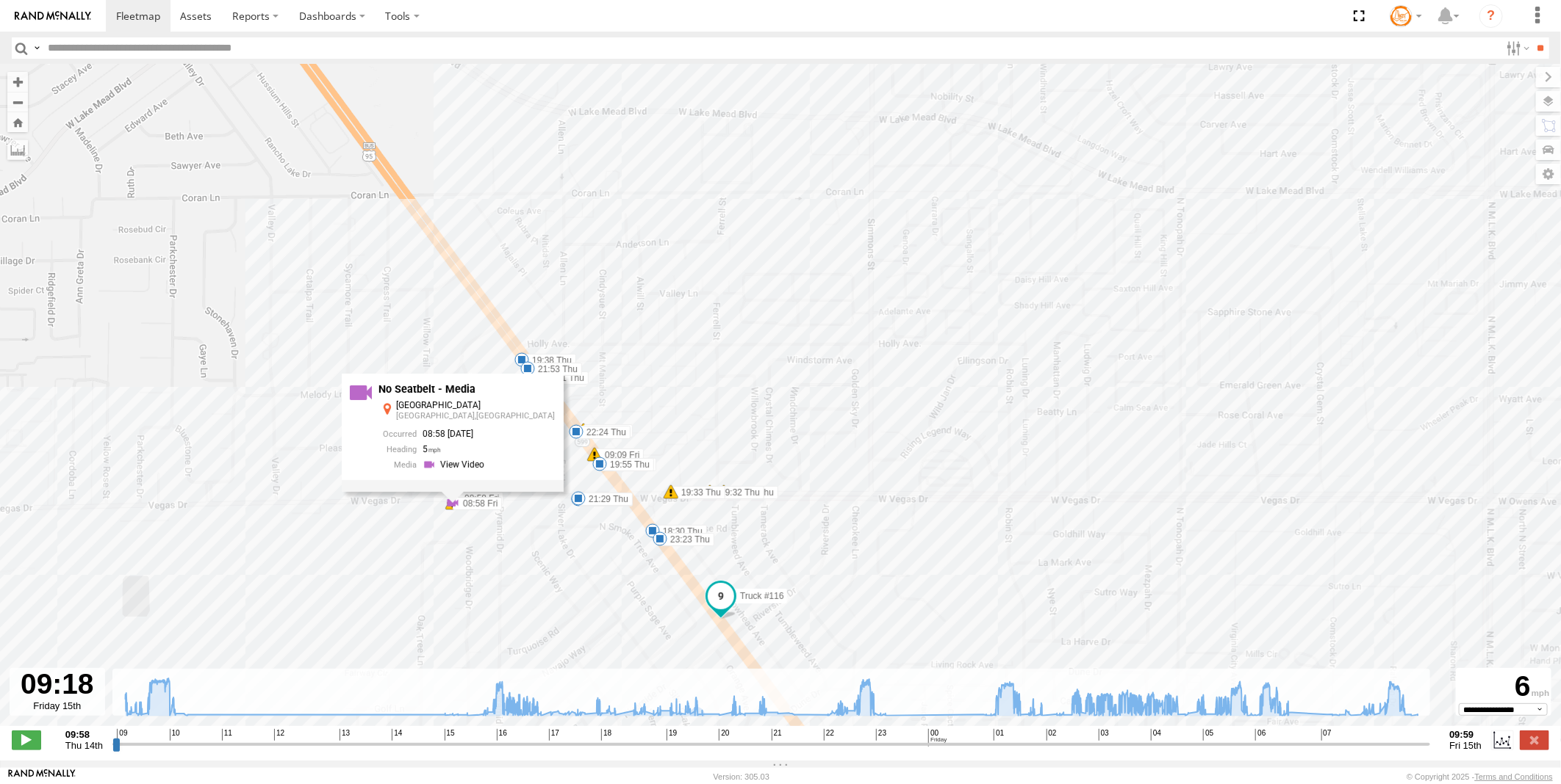
click at [587, 571] on div "Truck #116 10:17 Thu 10:24 Thu 10:28 Thu 10:54 Thu 16:39 Thu 16:42 Thu 16:52 Th…" at bounding box center [780, 402] width 1561 height 677
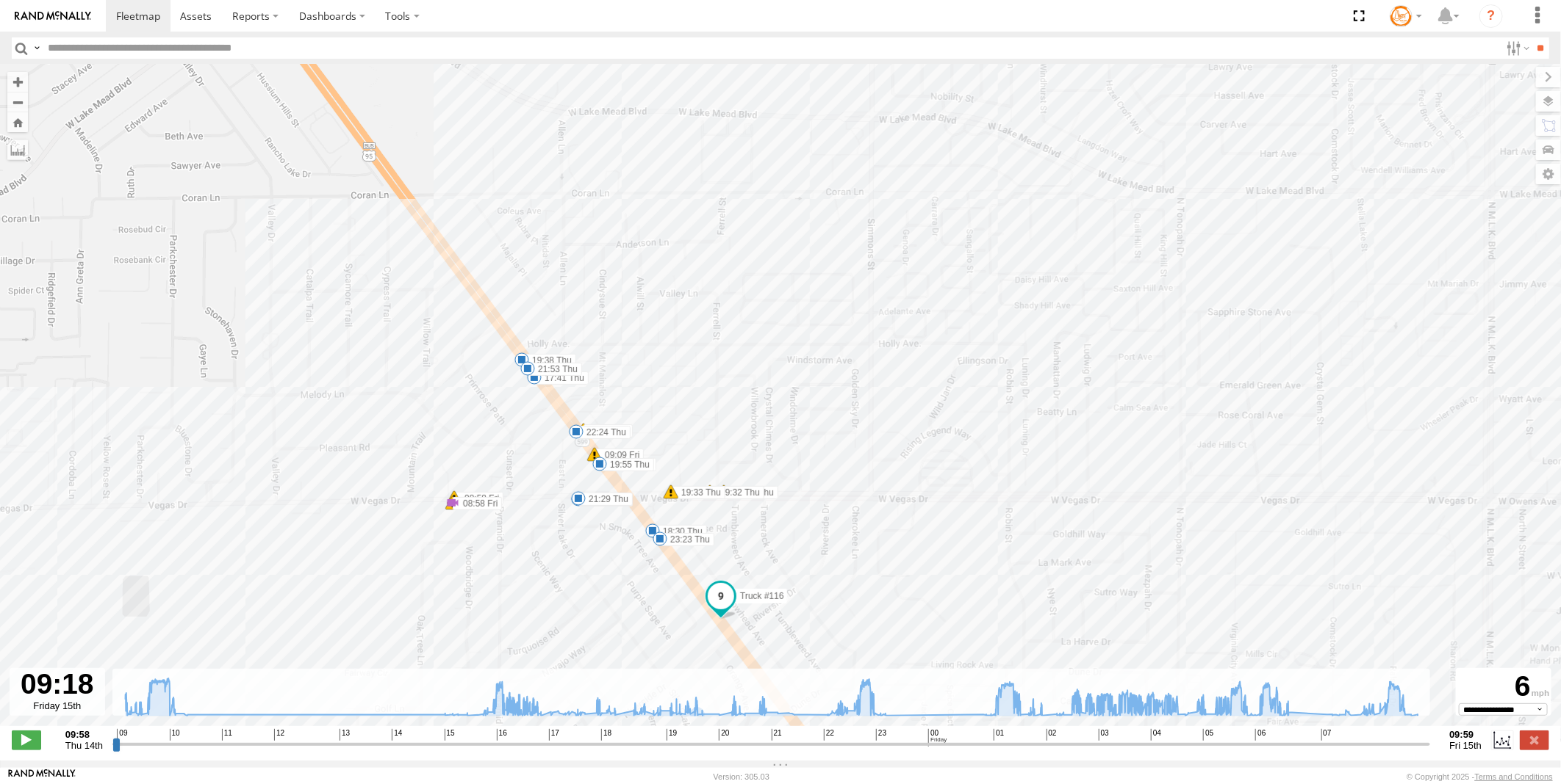
click at [592, 453] on span at bounding box center [594, 454] width 15 height 15
click at [770, 526] on div "Truck #116 10:17 Thu 10:24 Thu 10:28 Thu 10:54 Thu 16:39 Thu 16:42 Thu 16:52 Th…" at bounding box center [780, 402] width 1561 height 677
click at [671, 495] on span at bounding box center [670, 491] width 15 height 15
click at [592, 573] on div "Truck #116 10:17 Thu 10:24 Thu 10:28 Thu 10:54 Thu 16:39 Thu 16:42 Thu 16:52 Th…" at bounding box center [780, 402] width 1561 height 677
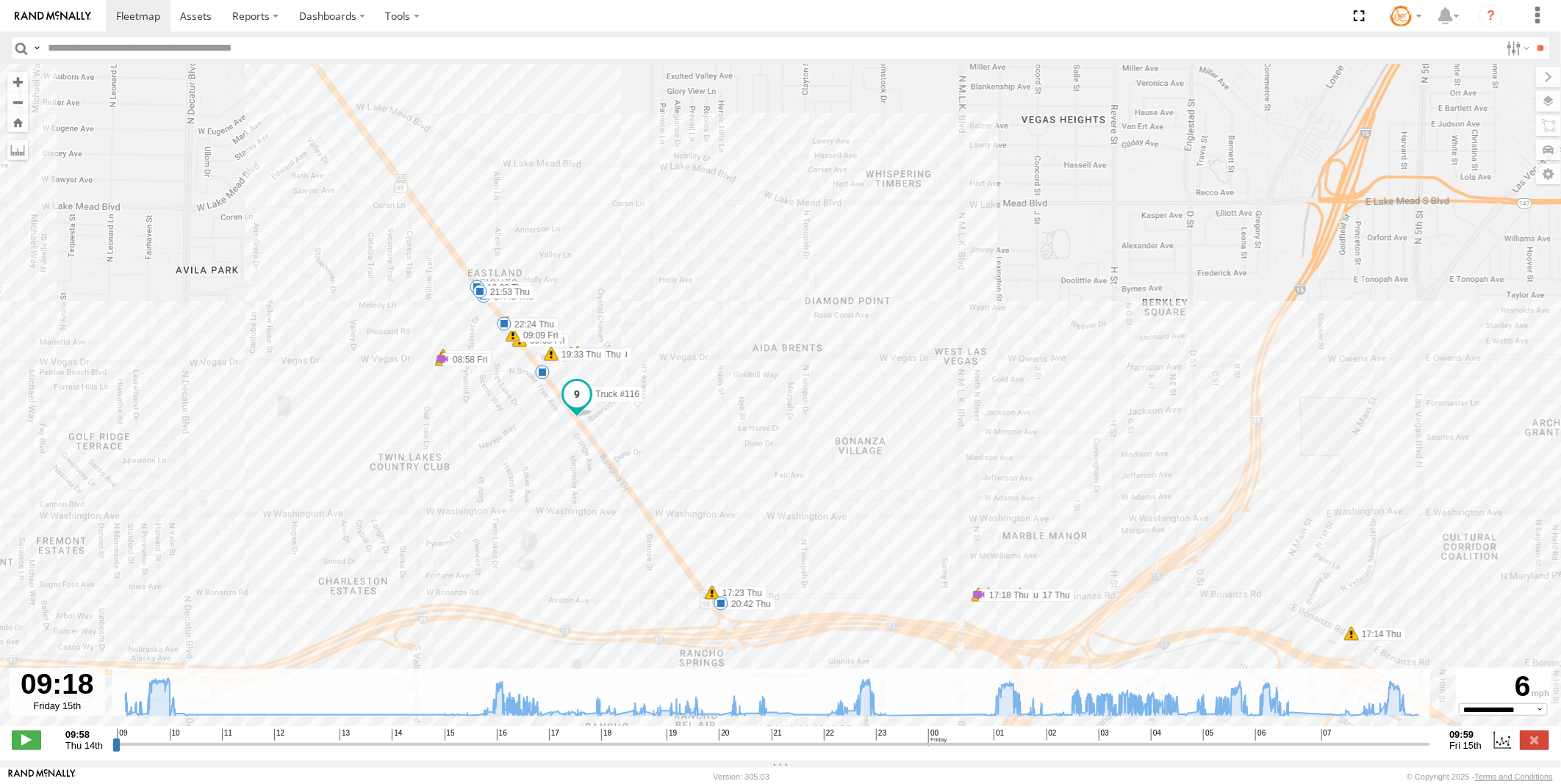
drag, startPoint x: 836, startPoint y: 625, endPoint x: 779, endPoint y: 489, distance: 147.5
click at [779, 489] on div "Truck #116 10:17 Thu 10:24 Thu 10:28 Thu 10:54 Thu 16:39 Thu 16:42 Thu 16:52 Th…" at bounding box center [780, 402] width 1561 height 677
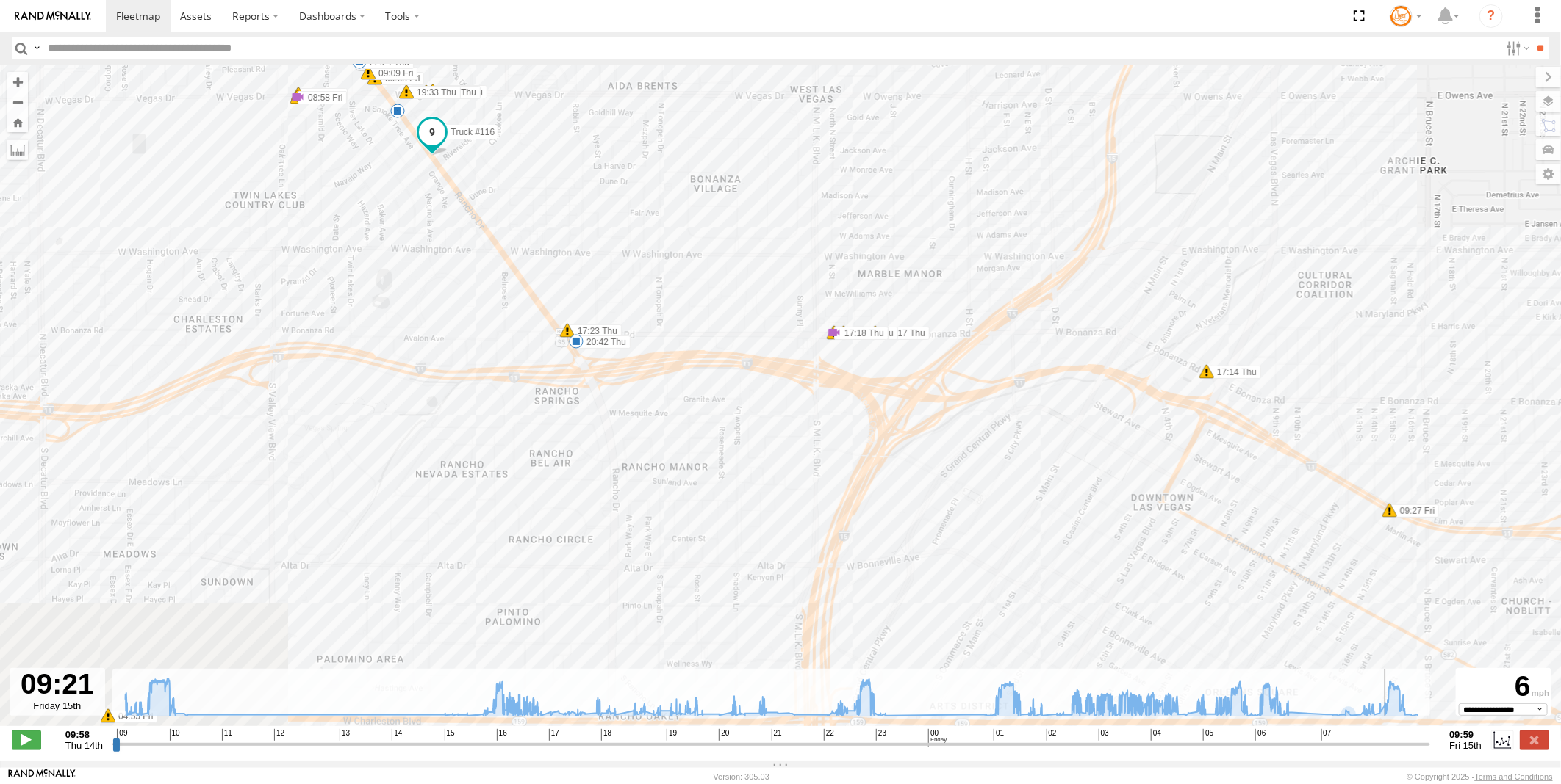
type input "**********"
click at [1391, 747] on input "range" at bounding box center [771, 744] width 1318 height 14
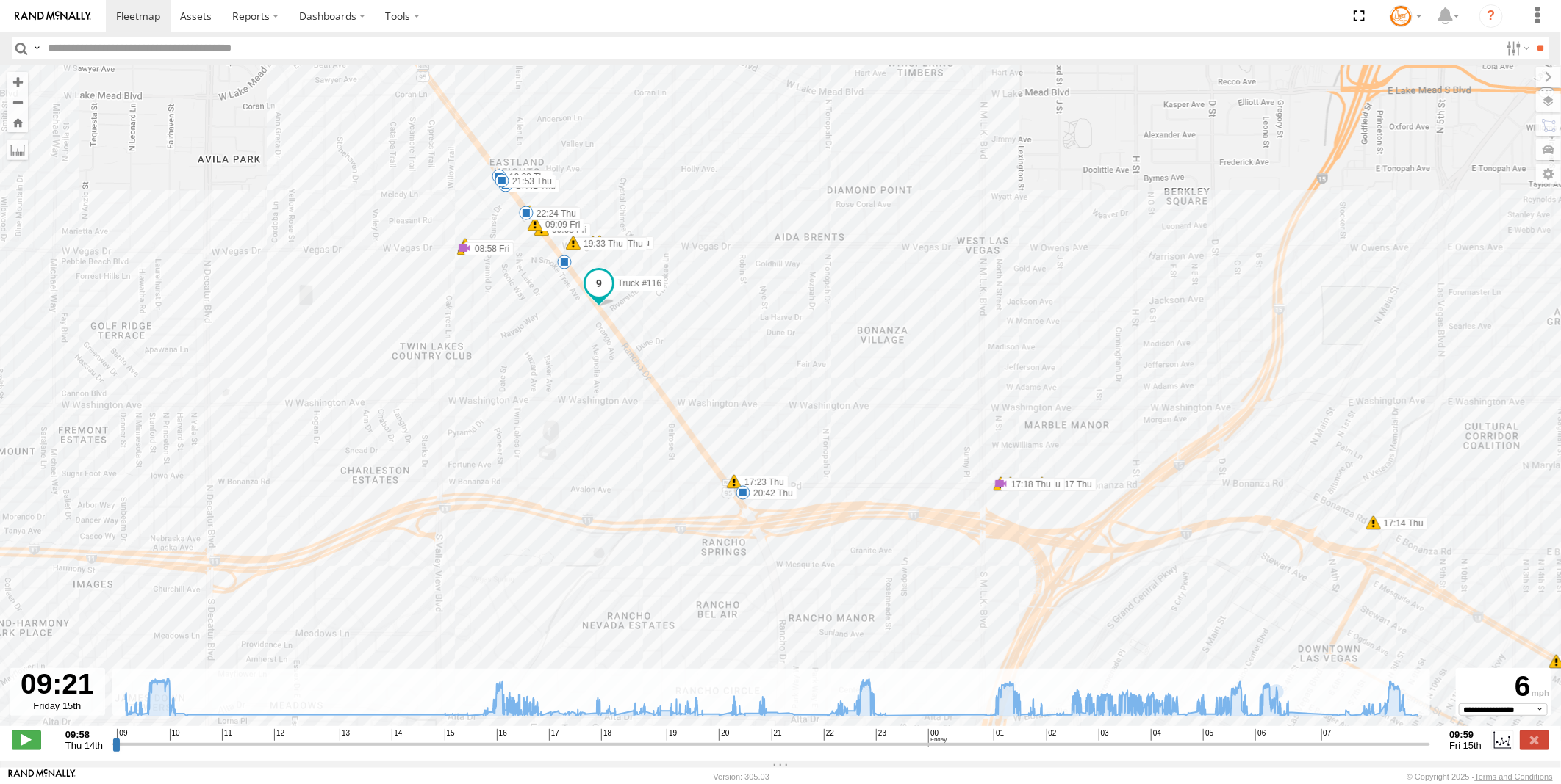
drag, startPoint x: 1089, startPoint y: 623, endPoint x: 967, endPoint y: 611, distance: 122.6
click at [967, 611] on div "Truck #116 10:17 Thu 10:24 Thu 10:28 Thu 10:54 Thu 16:39 Thu 16:42 Thu 16:52 Th…" at bounding box center [780, 402] width 1561 height 677
click at [994, 482] on span at bounding box center [997, 482] width 15 height 15
click at [1021, 451] on link at bounding box center [1001, 444] width 66 height 14
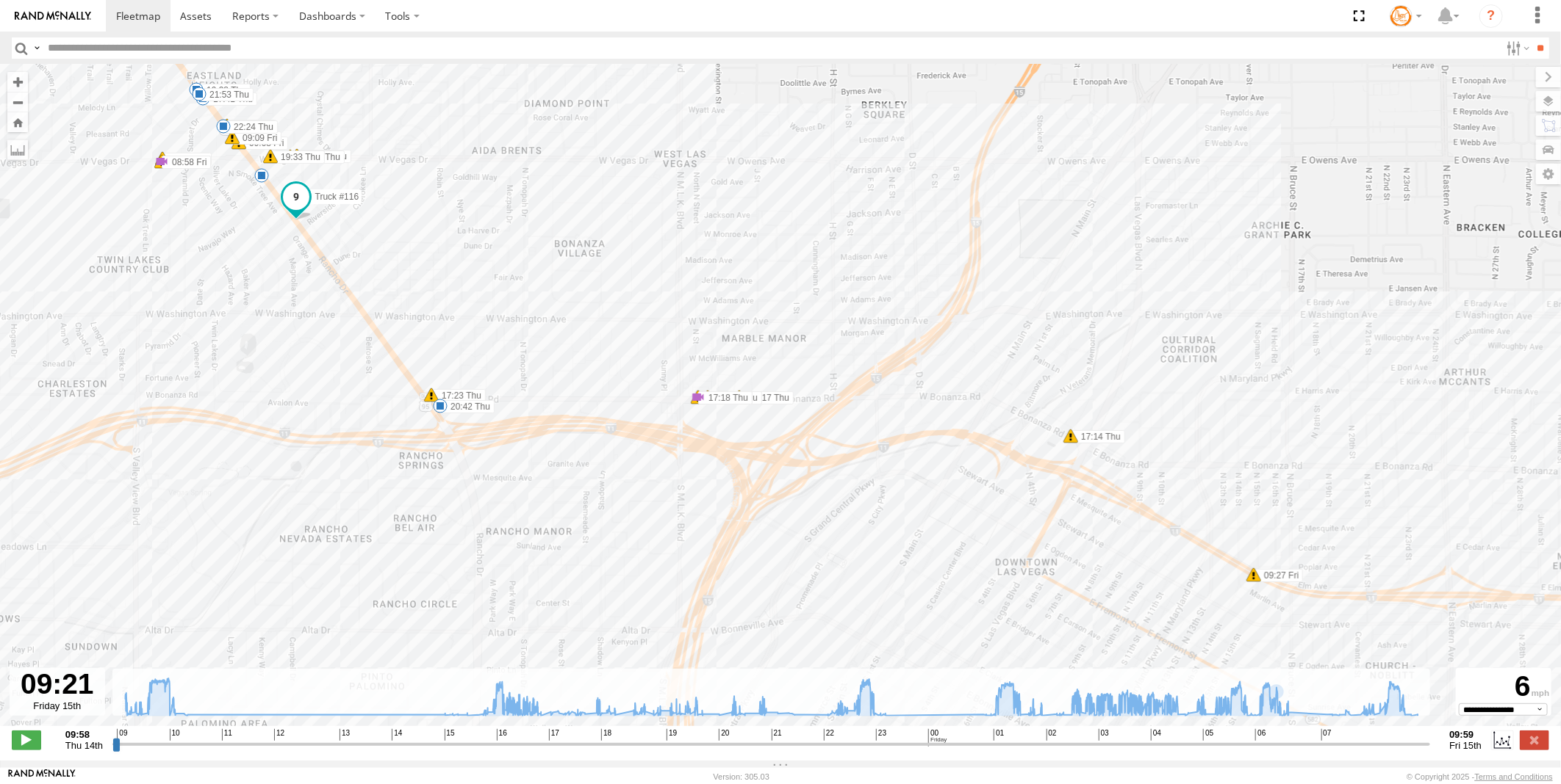
drag, startPoint x: 930, startPoint y: 588, endPoint x: 642, endPoint y: 507, distance: 299.2
click at [640, 507] on div "Truck #116 10:17 Thu 10:24 Thu 10:28 Thu 10:54 Thu 16:39 Thu 16:42 Thu 16:52 Th…" at bounding box center [780, 402] width 1561 height 677
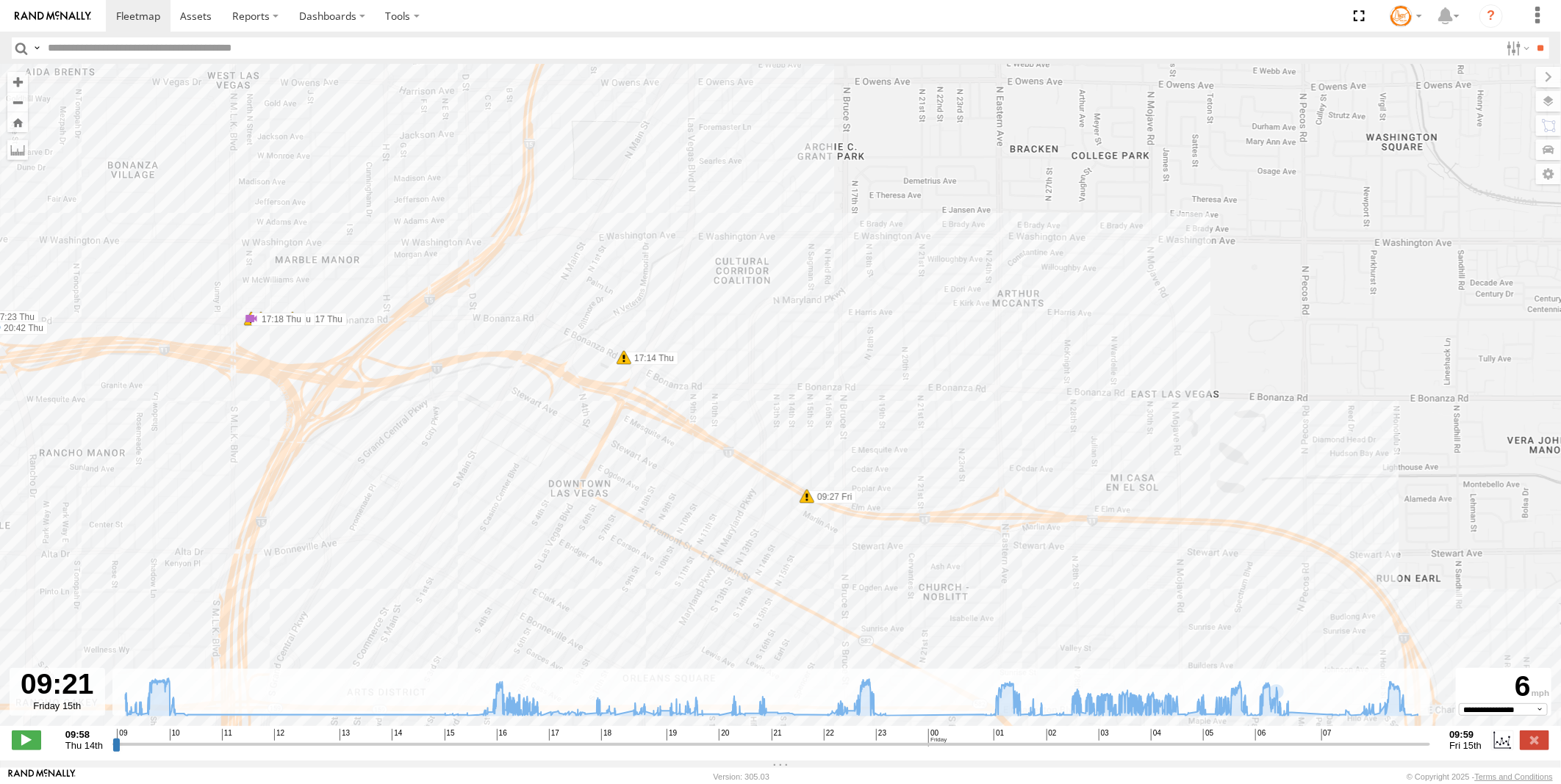
drag, startPoint x: 990, startPoint y: 577, endPoint x: 657, endPoint y: 502, distance: 341.3
click at [546, 497] on div "Truck #116 10:17 Thu 10:24 Thu 10:28 Thu 10:54 Thu 16:39 Thu 16:42 Thu 16:52 Th…" at bounding box center [780, 402] width 1561 height 677
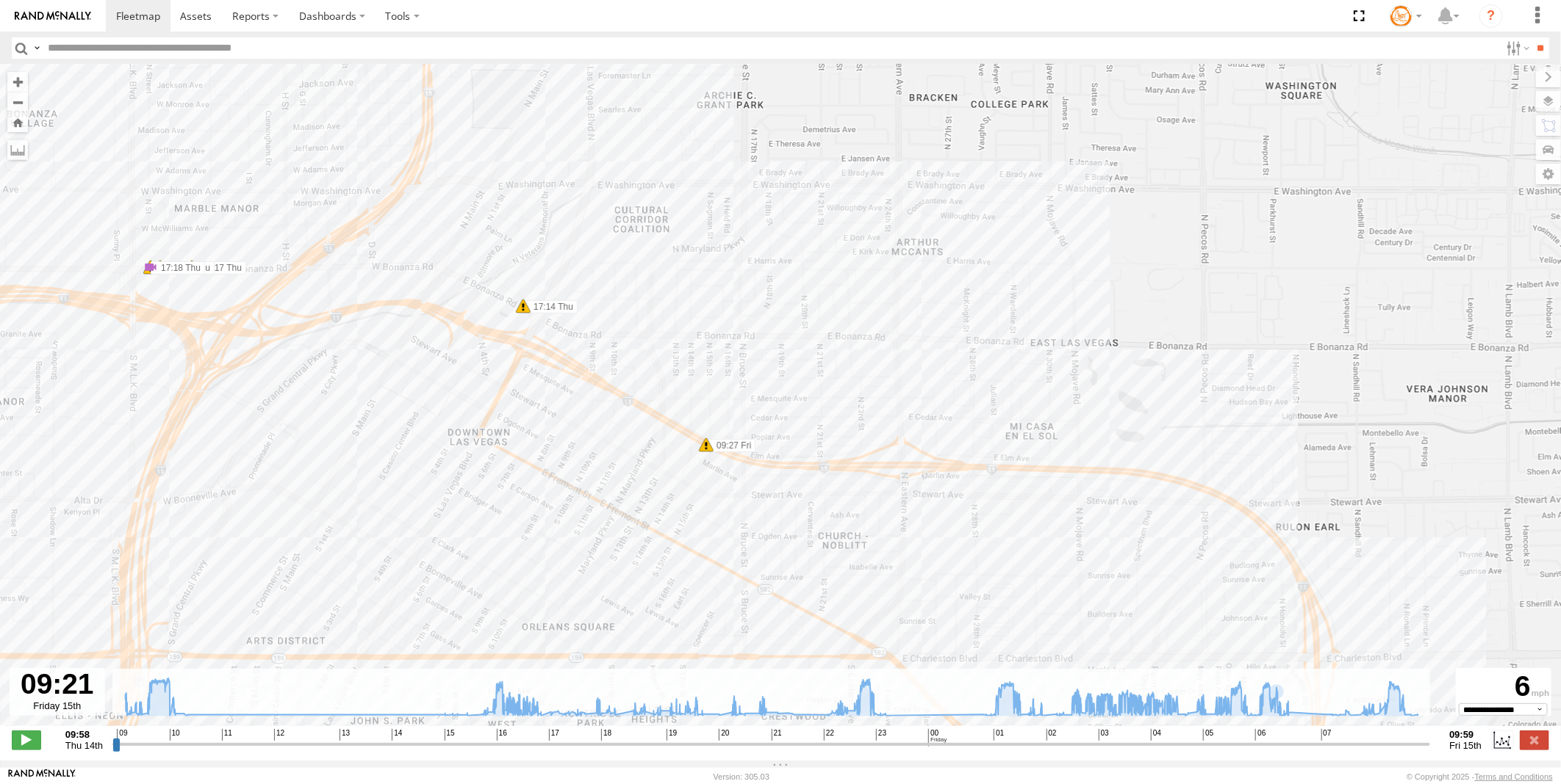
drag, startPoint x: 680, startPoint y: 504, endPoint x: 604, endPoint y: 456, distance: 89.9
click at [604, 456] on div "Truck #116 10:17 Thu 10:24 Thu 10:28 Thu 10:54 Thu 16:39 Thu 16:42 Thu 16:52 Th…" at bounding box center [780, 402] width 1561 height 677
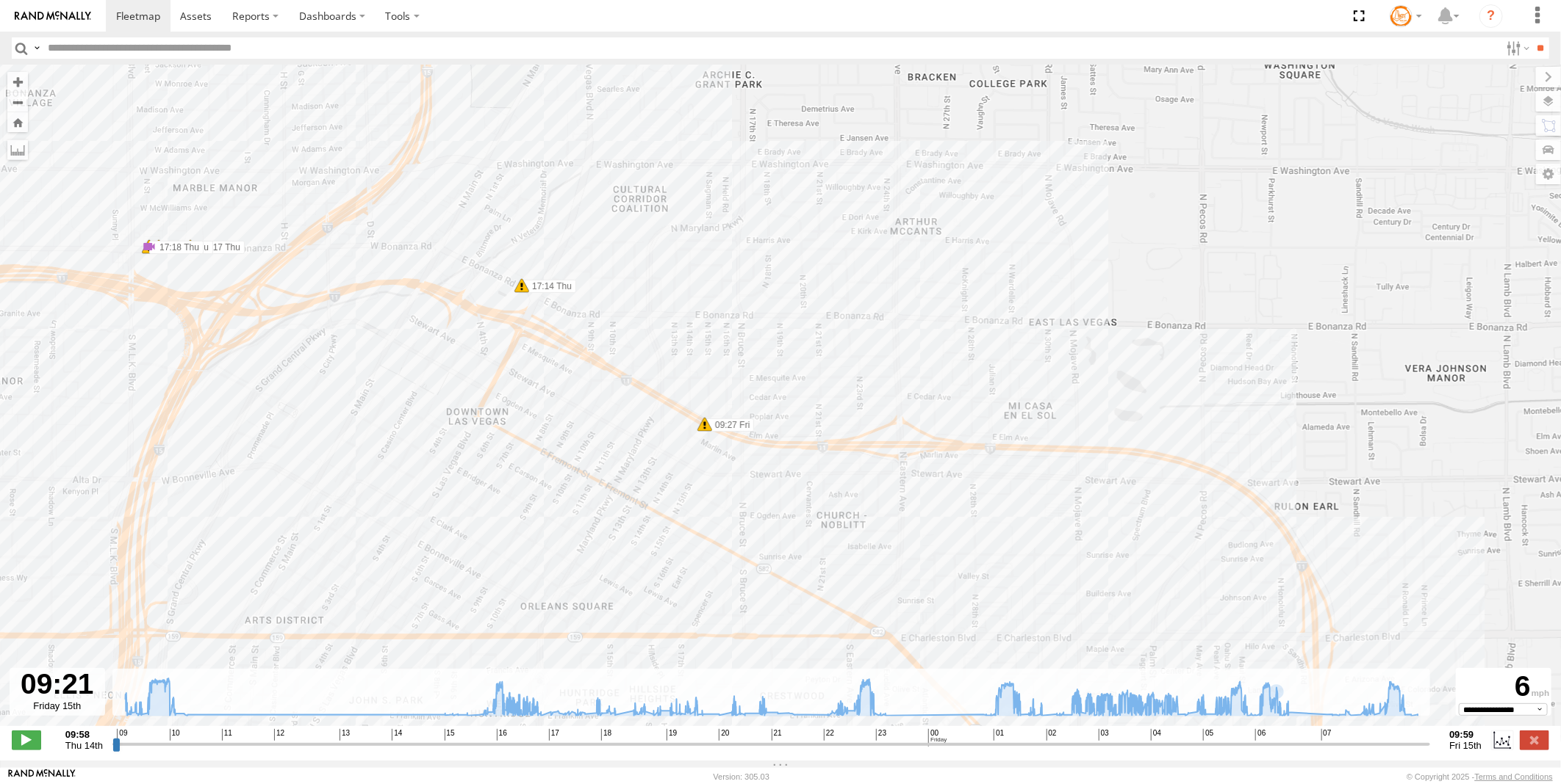
drag, startPoint x: 722, startPoint y: 494, endPoint x: 718, endPoint y: 472, distance: 22.4
click at [718, 472] on div "Truck #116 10:17 Thu 10:24 Thu 10:28 Thu 10:54 Thu 16:39 Thu 16:42 Thu 16:52 Th…" at bounding box center [780, 402] width 1561 height 677
click at [709, 424] on span at bounding box center [702, 422] width 15 height 15
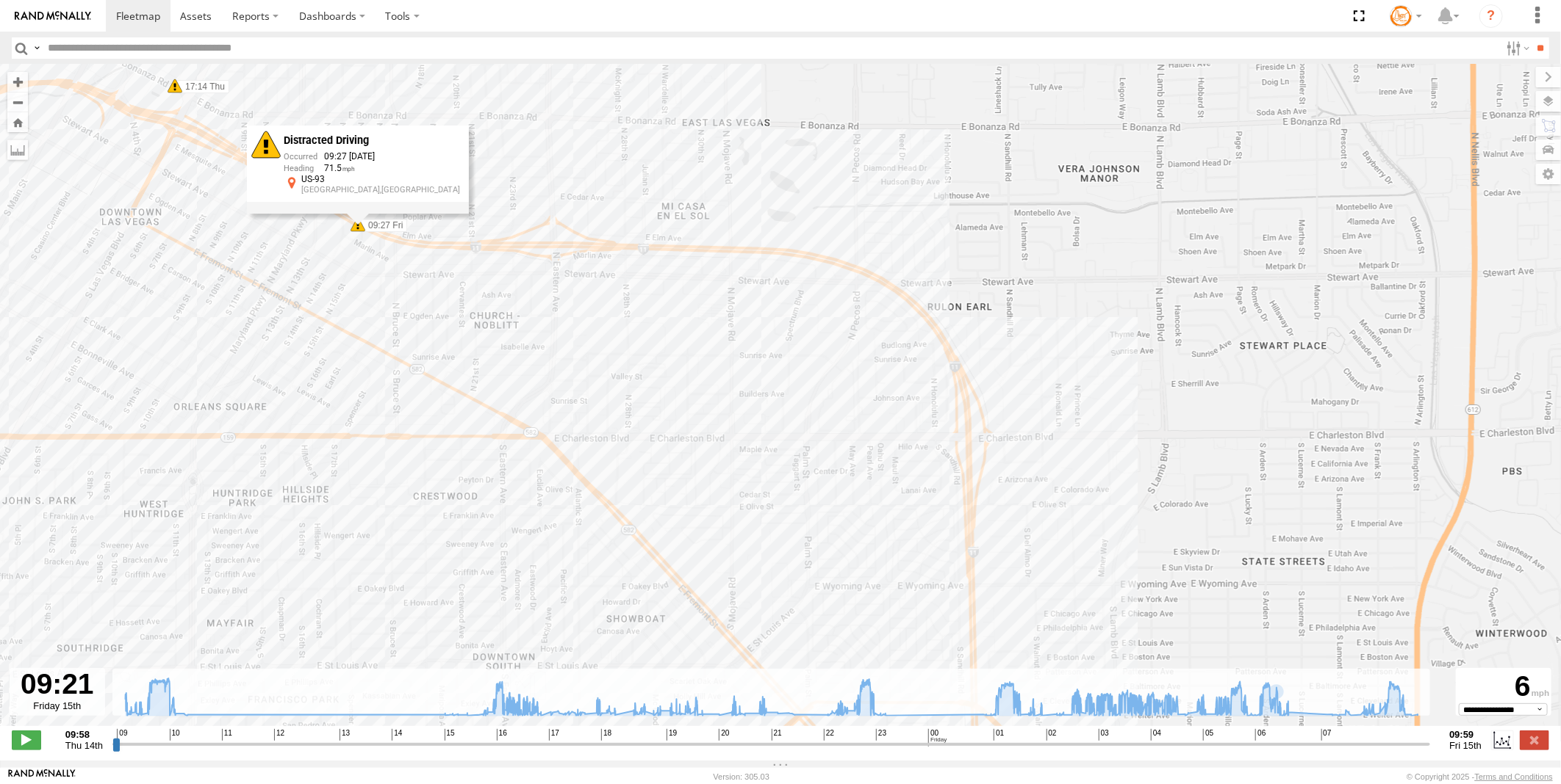
drag, startPoint x: 971, startPoint y: 531, endPoint x: 638, endPoint y: 344, distance: 381.9
click at [638, 344] on div "Truck #116 10:17 Thu 10:24 Thu 10:28 Thu 10:54 Thu 16:39 Thu 16:42 Thu 16:52 Th…" at bounding box center [780, 402] width 1561 height 677
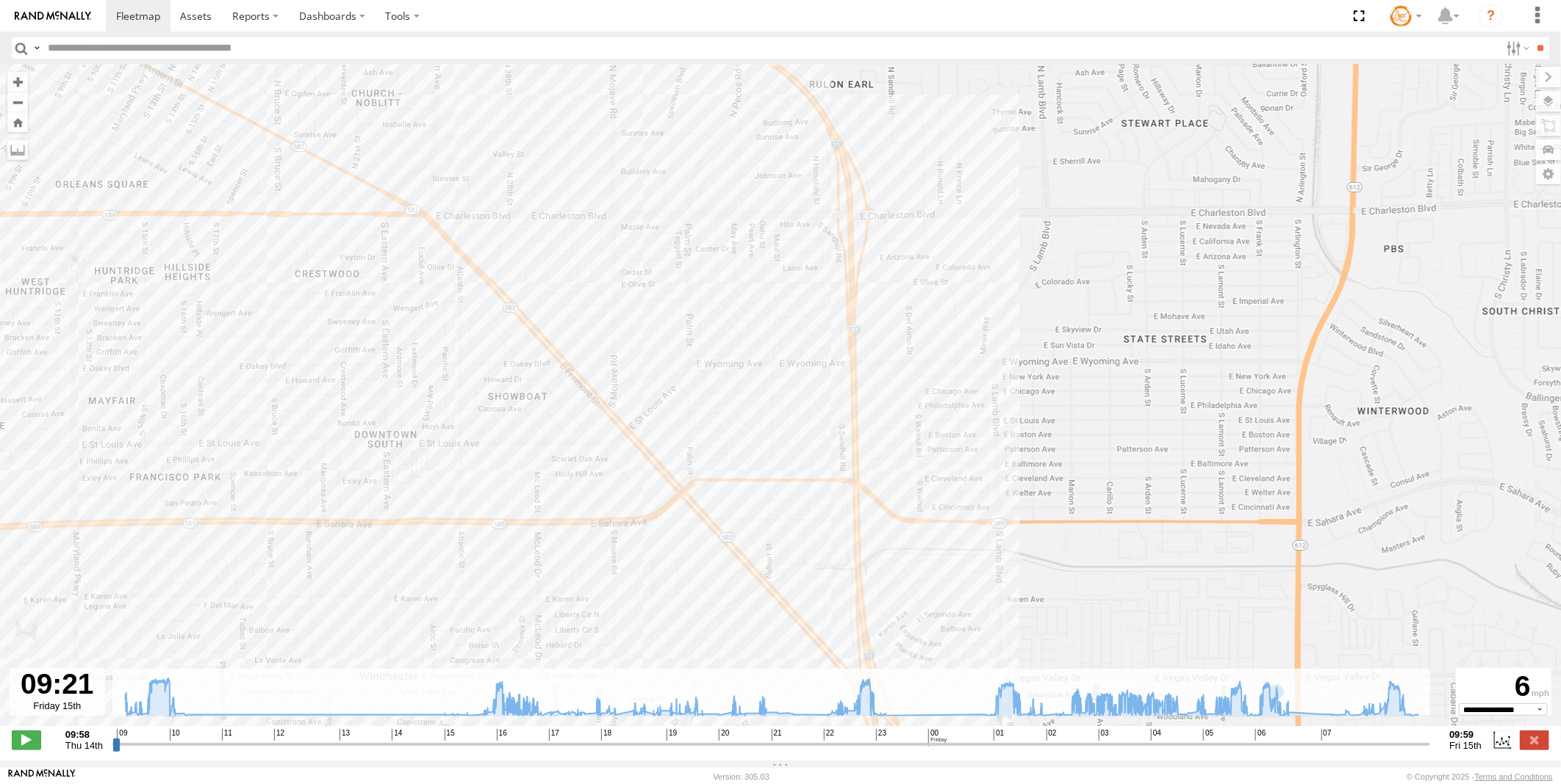
drag, startPoint x: 865, startPoint y: 531, endPoint x: 744, endPoint y: 301, distance: 259.9
click at [744, 301] on div "Truck #116 10:17 Thu 10:24 Thu 10:28 Thu 10:54 Thu 16:39 Thu 16:42 Thu 16:52 Th…" at bounding box center [780, 402] width 1561 height 677
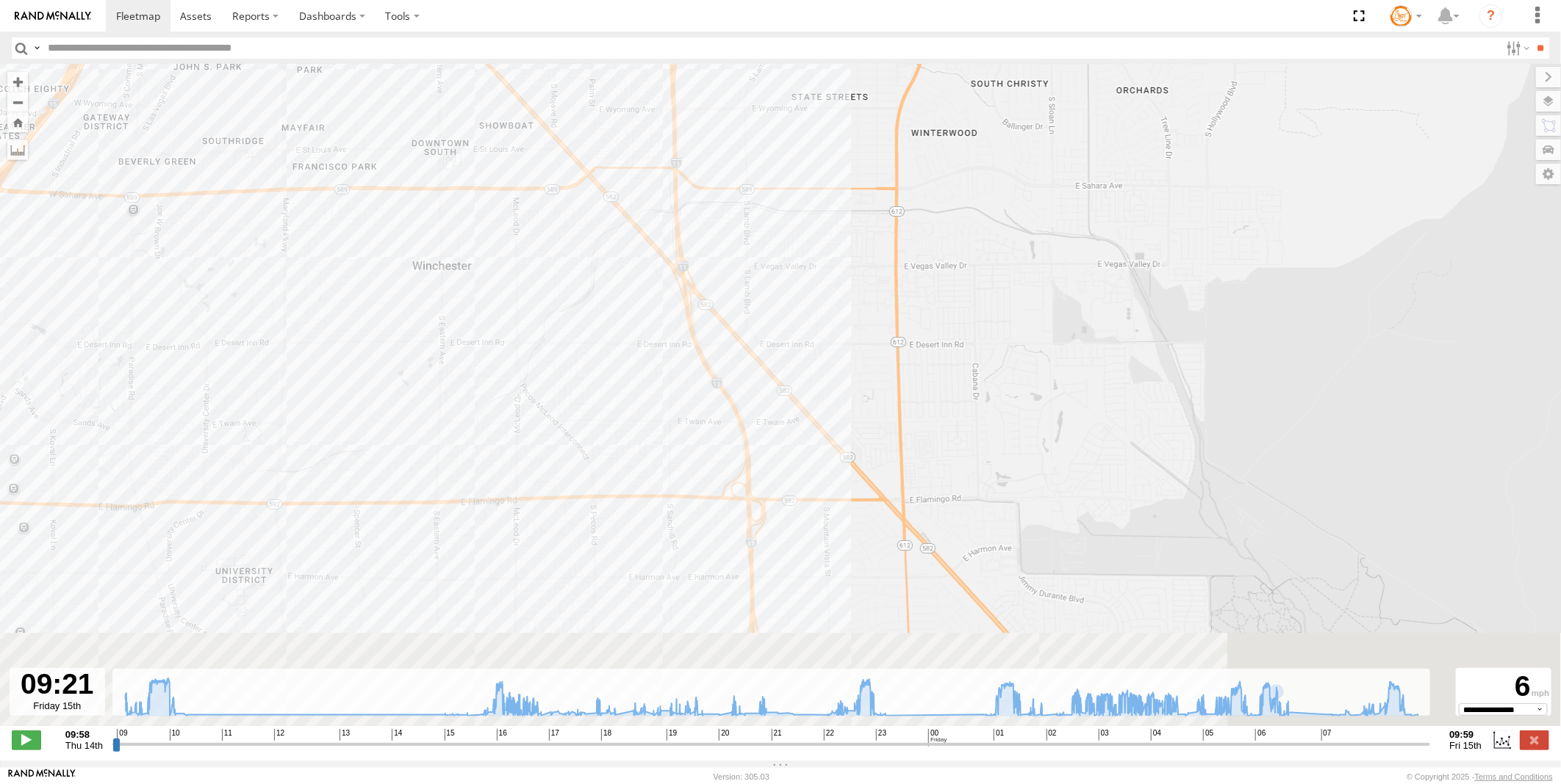
drag, startPoint x: 743, startPoint y: 496, endPoint x: 635, endPoint y: 348, distance: 183.2
click at [633, 241] on div "Truck #116 10:17 Thu 10:24 Thu 10:28 Thu 10:54 Thu 16:39 Thu 16:42 Thu 16:52 Th…" at bounding box center [780, 402] width 1561 height 677
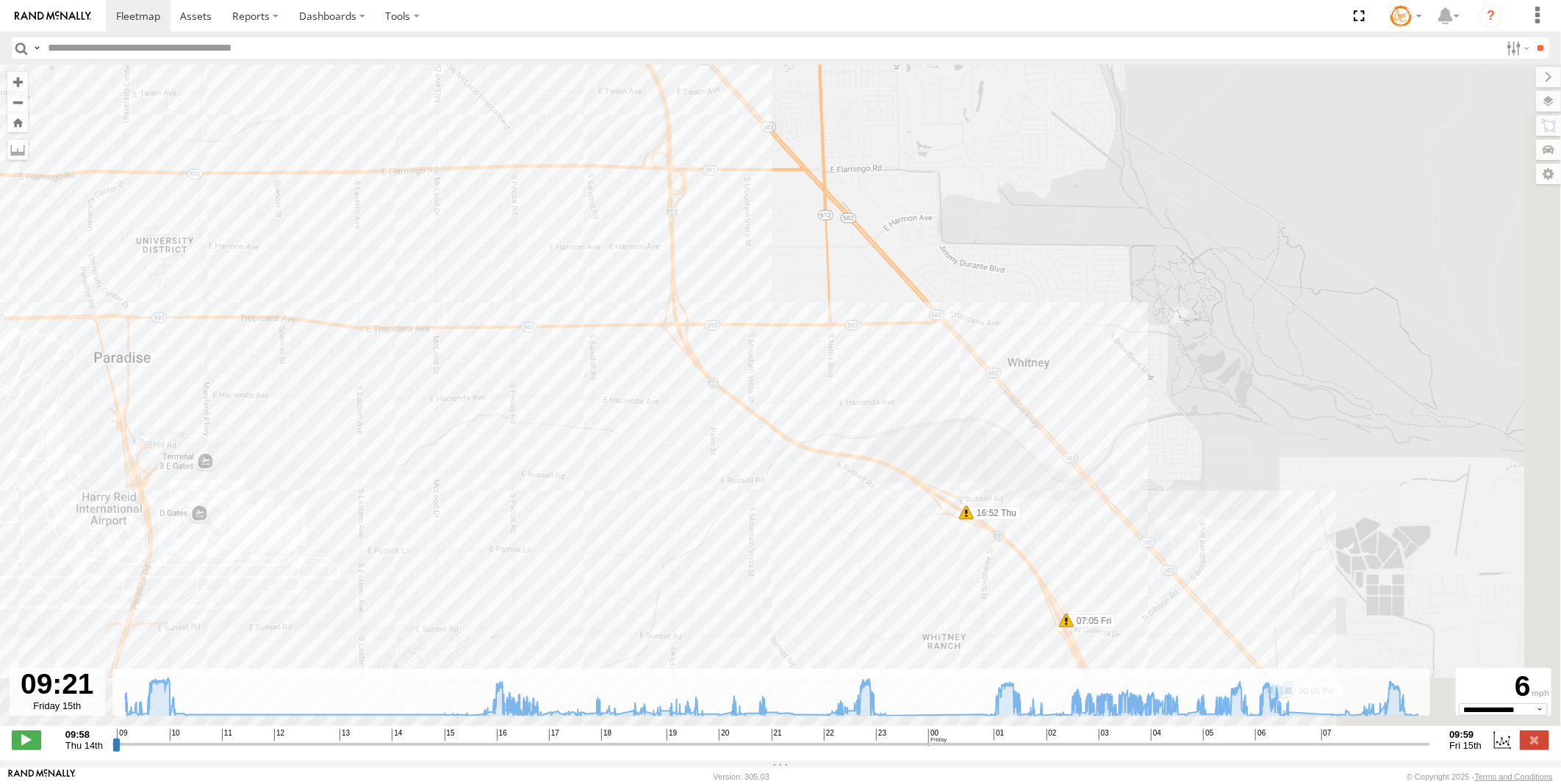
drag, startPoint x: 656, startPoint y: 487, endPoint x: 611, endPoint y: 273, distance: 218.7
click at [601, 247] on div "Truck #116 10:17 Thu 10:24 Thu 10:28 Thu 10:54 Thu 16:39 Thu 16:42 Thu 16:52 Th…" at bounding box center [780, 402] width 1561 height 677
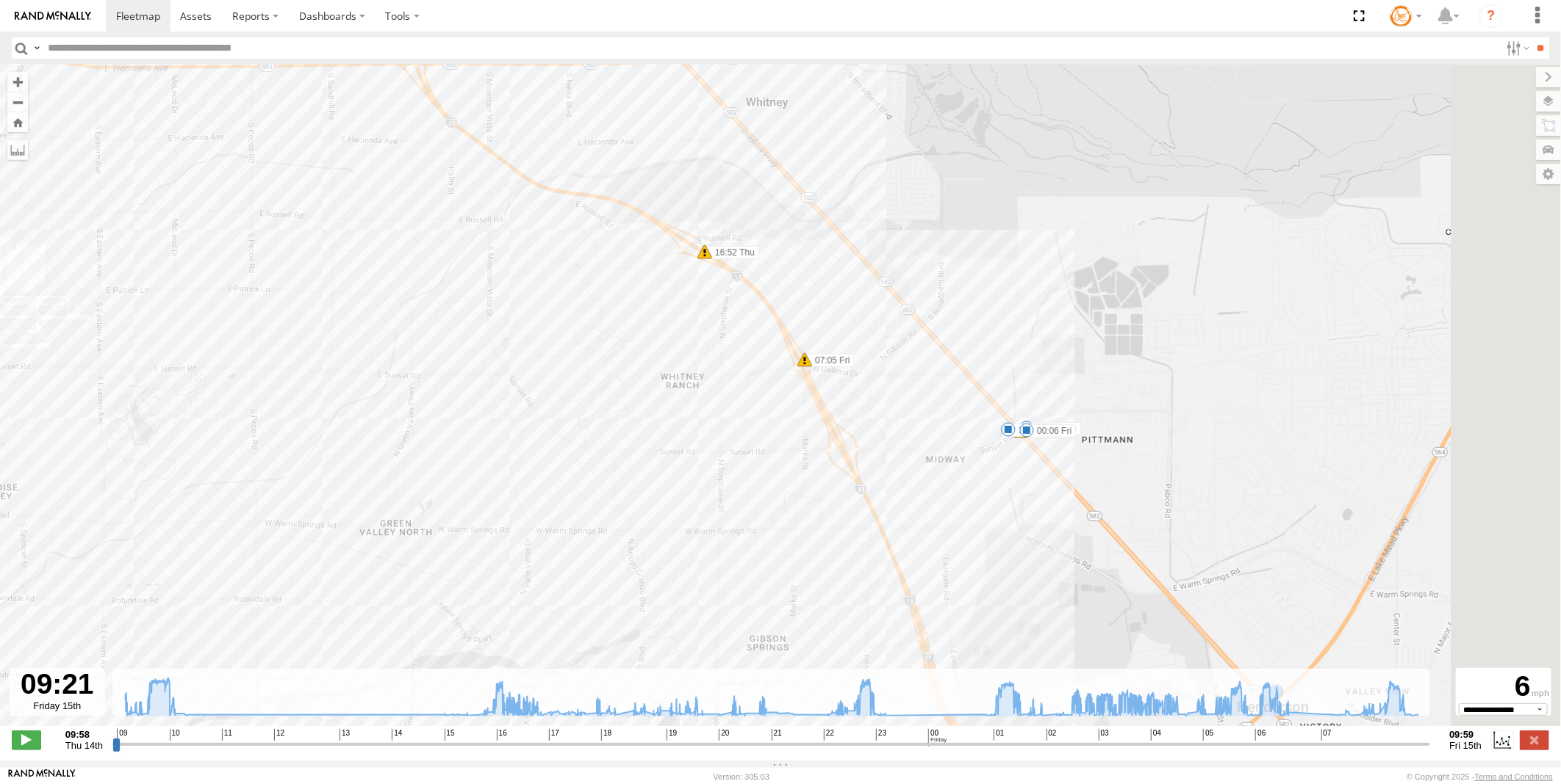
drag, startPoint x: 753, startPoint y: 399, endPoint x: 621, endPoint y: 540, distance: 193.1
click at [618, 542] on div "Truck #116 10:17 Thu 10:24 Thu 10:28 Thu 10:54 Thu 16:39 Thu 16:42 Thu 16:52 Th…" at bounding box center [780, 402] width 1561 height 677
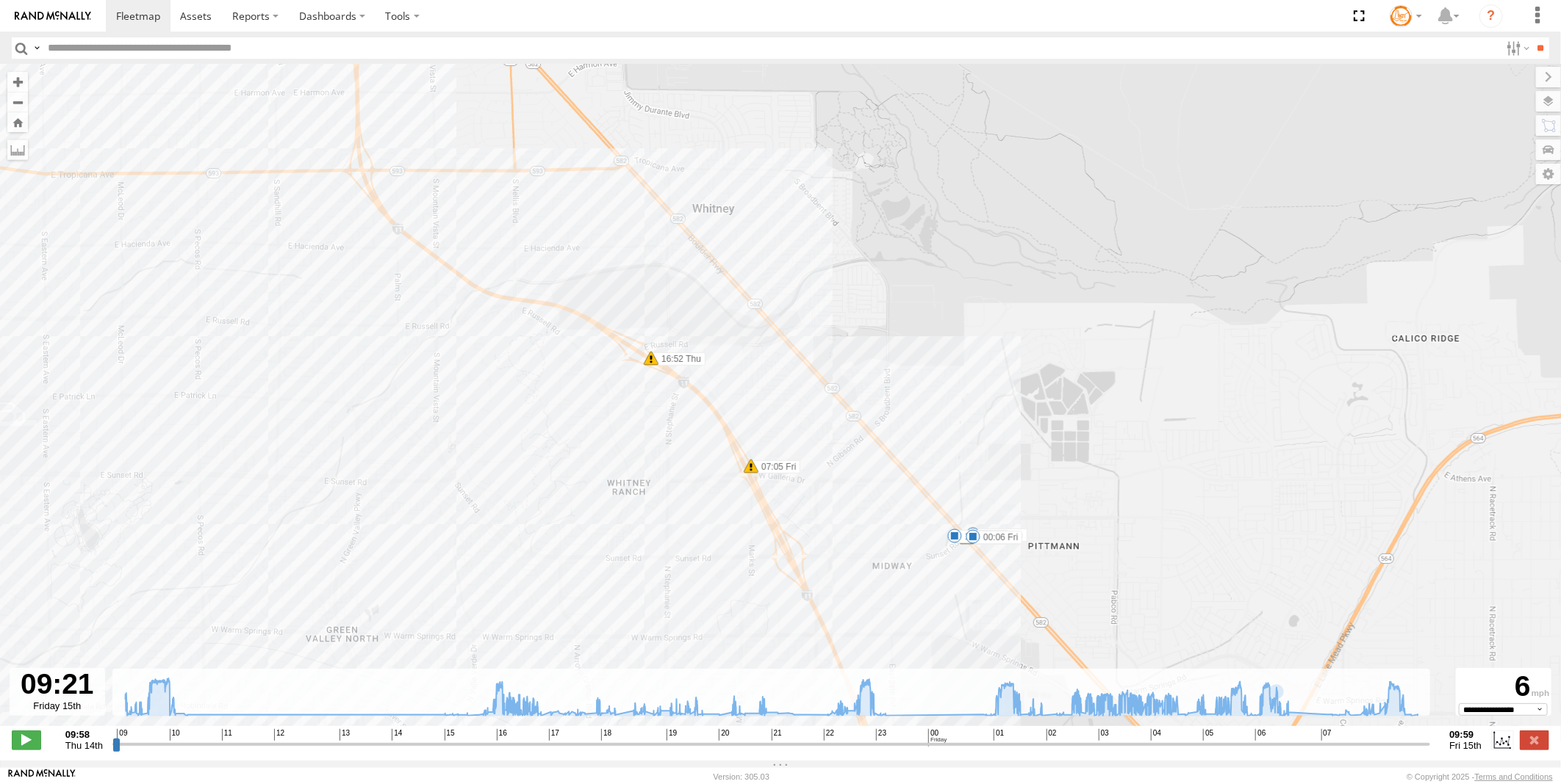
click at [656, 362] on span at bounding box center [651, 358] width 15 height 15
click at [751, 466] on span at bounding box center [750, 466] width 15 height 15
drag, startPoint x: 569, startPoint y: 482, endPoint x: 769, endPoint y: 597, distance: 230.7
click at [769, 597] on div "Truck #116 10:17 Thu 10:24 Thu 10:28 Thu 10:54 Thu 16:39 Thu 16:42 Thu 16:52 Th…" at bounding box center [780, 402] width 1561 height 677
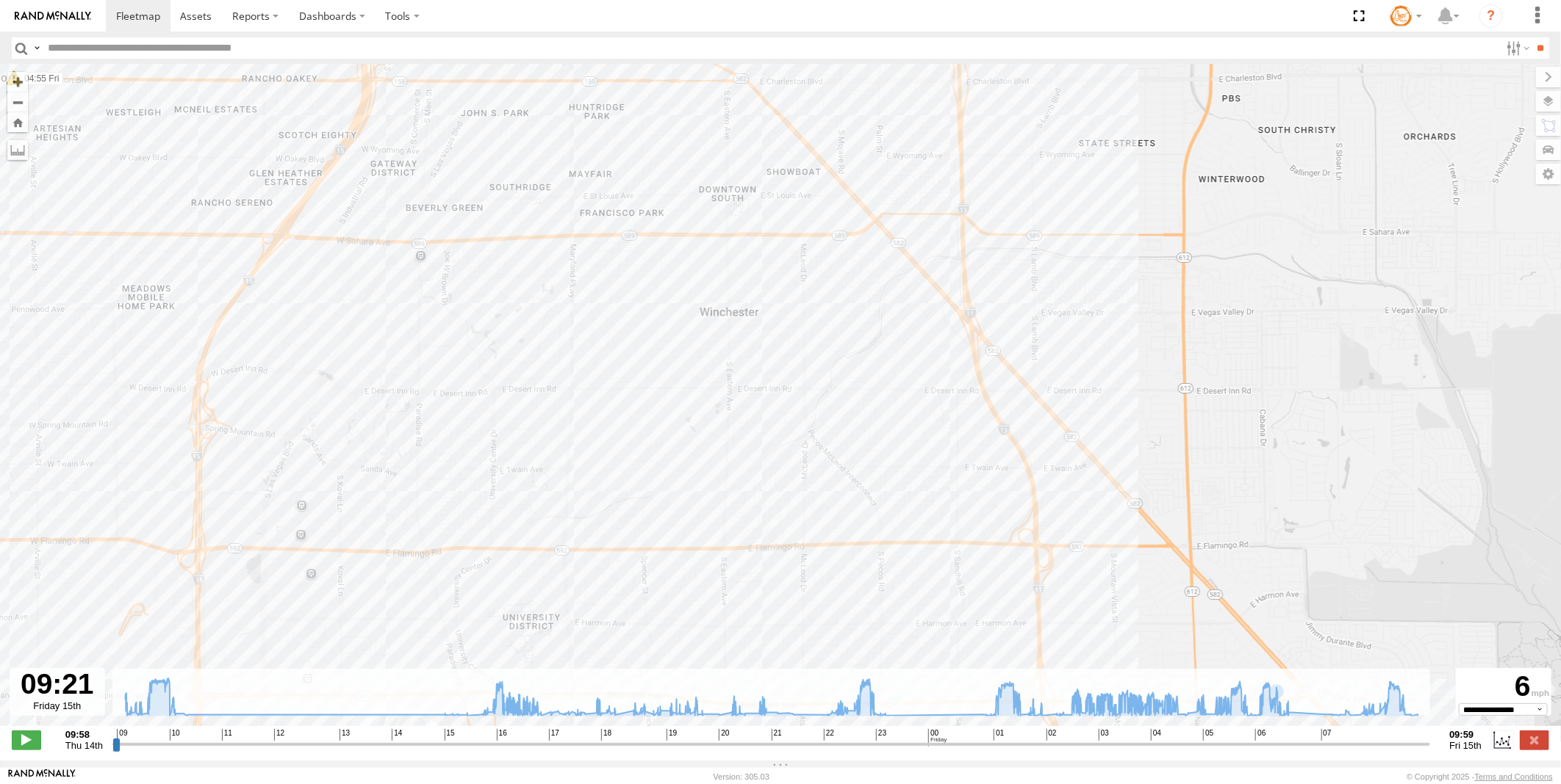
drag, startPoint x: 635, startPoint y: 414, endPoint x: 635, endPoint y: 545, distance: 131.0
click at [635, 545] on div "Truck #116 10:17 Thu 10:24 Thu 10:28 Thu 10:54 Thu 16:39 Thu 16:42 Thu 16:52 Th…" at bounding box center [780, 402] width 1561 height 677
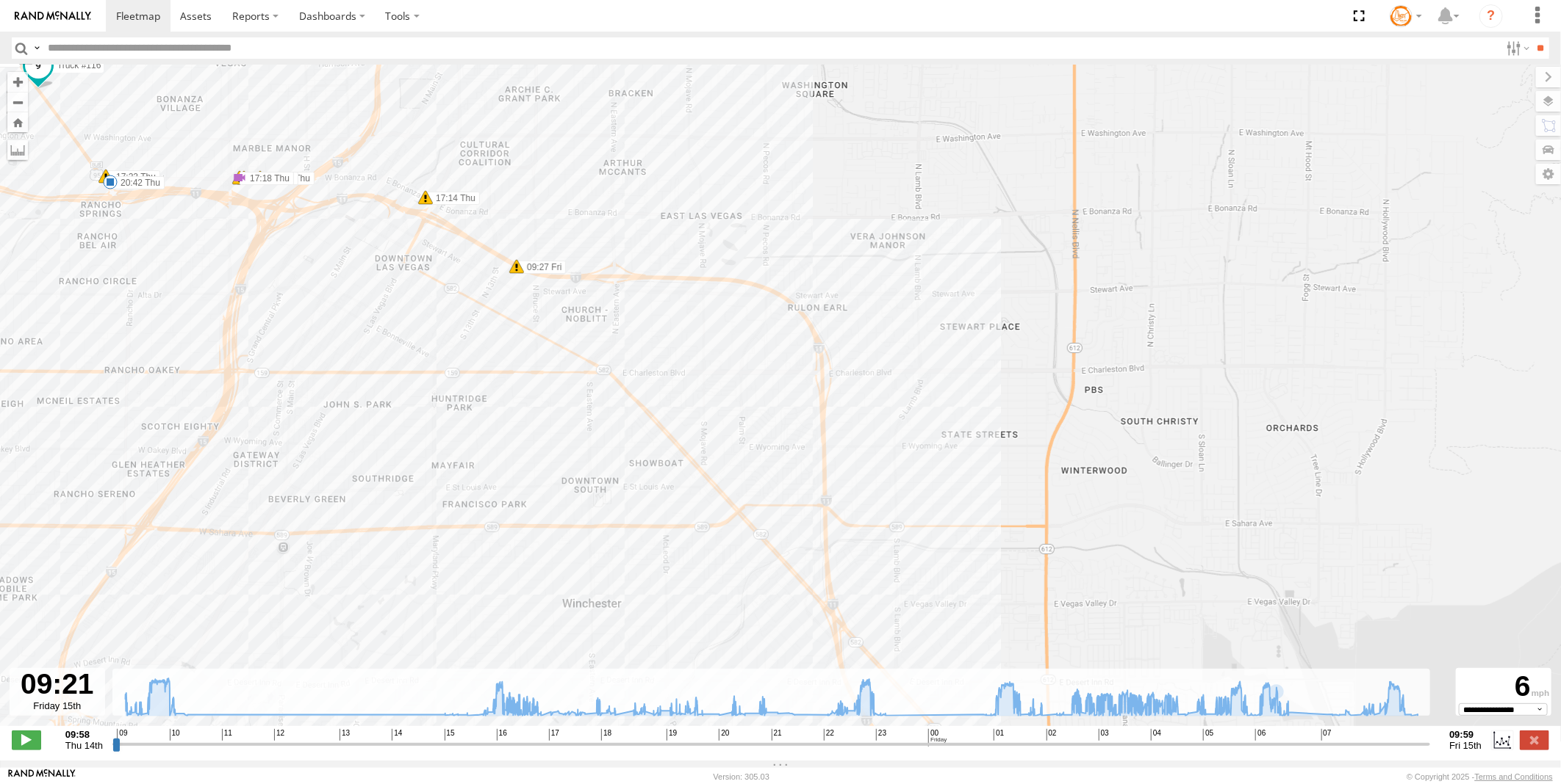
drag, startPoint x: 642, startPoint y: 414, endPoint x: 582, endPoint y: 500, distance: 104.9
click at [551, 619] on div "Truck #116 10:17 Thu 10:24 Thu 10:28 Thu 10:54 Thu 16:39 Thu 16:42 Thu 16:52 Th…" at bounding box center [780, 402] width 1561 height 677
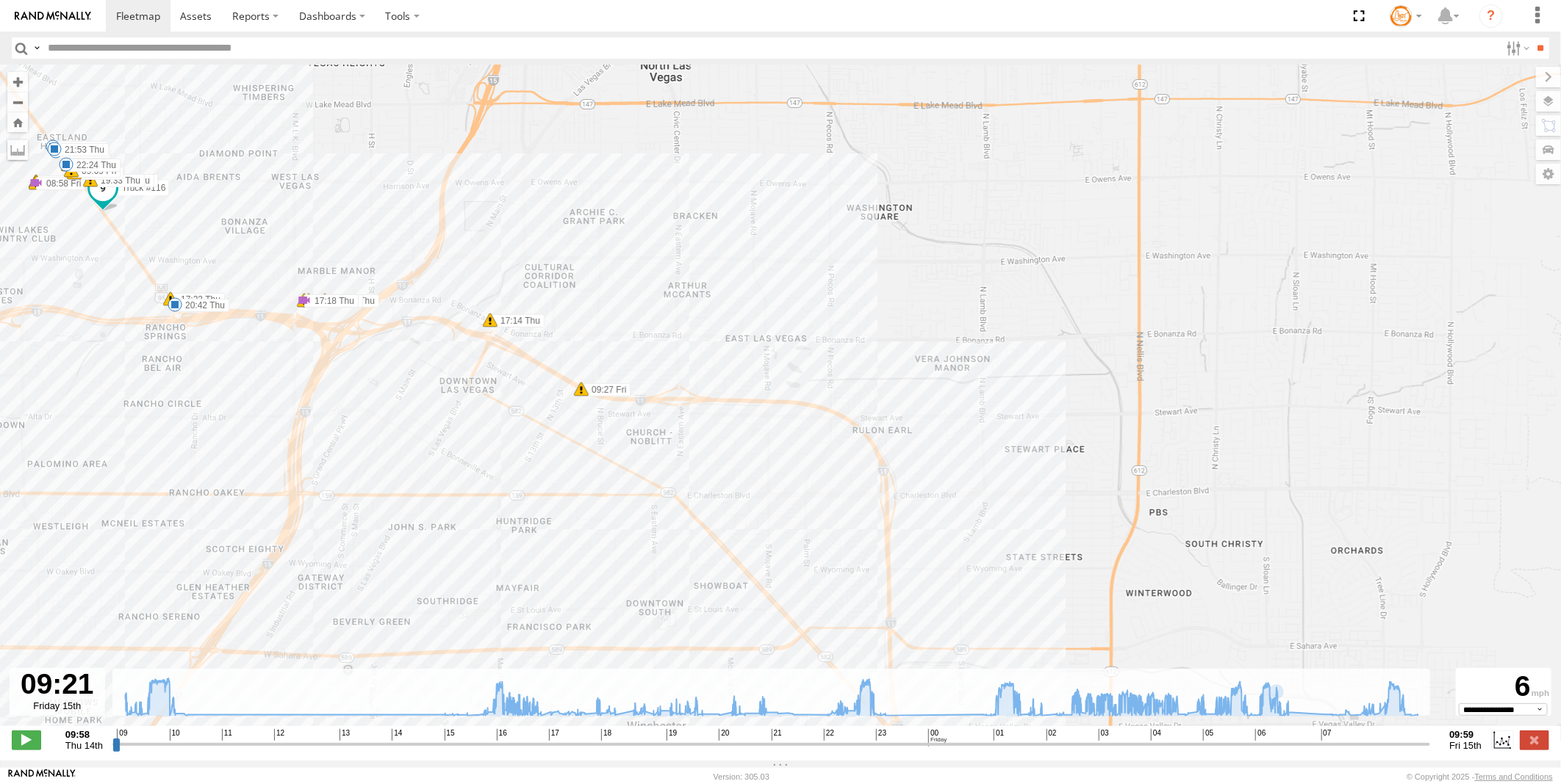
drag, startPoint x: 560, startPoint y: 475, endPoint x: 717, endPoint y: 555, distance: 176.2
click at [717, 555] on div "Truck #116 10:17 Thu 10:24 Thu 10:28 Thu 10:54 Thu 16:39 Thu 16:42 Thu 16:52 Th…" at bounding box center [780, 402] width 1561 height 677
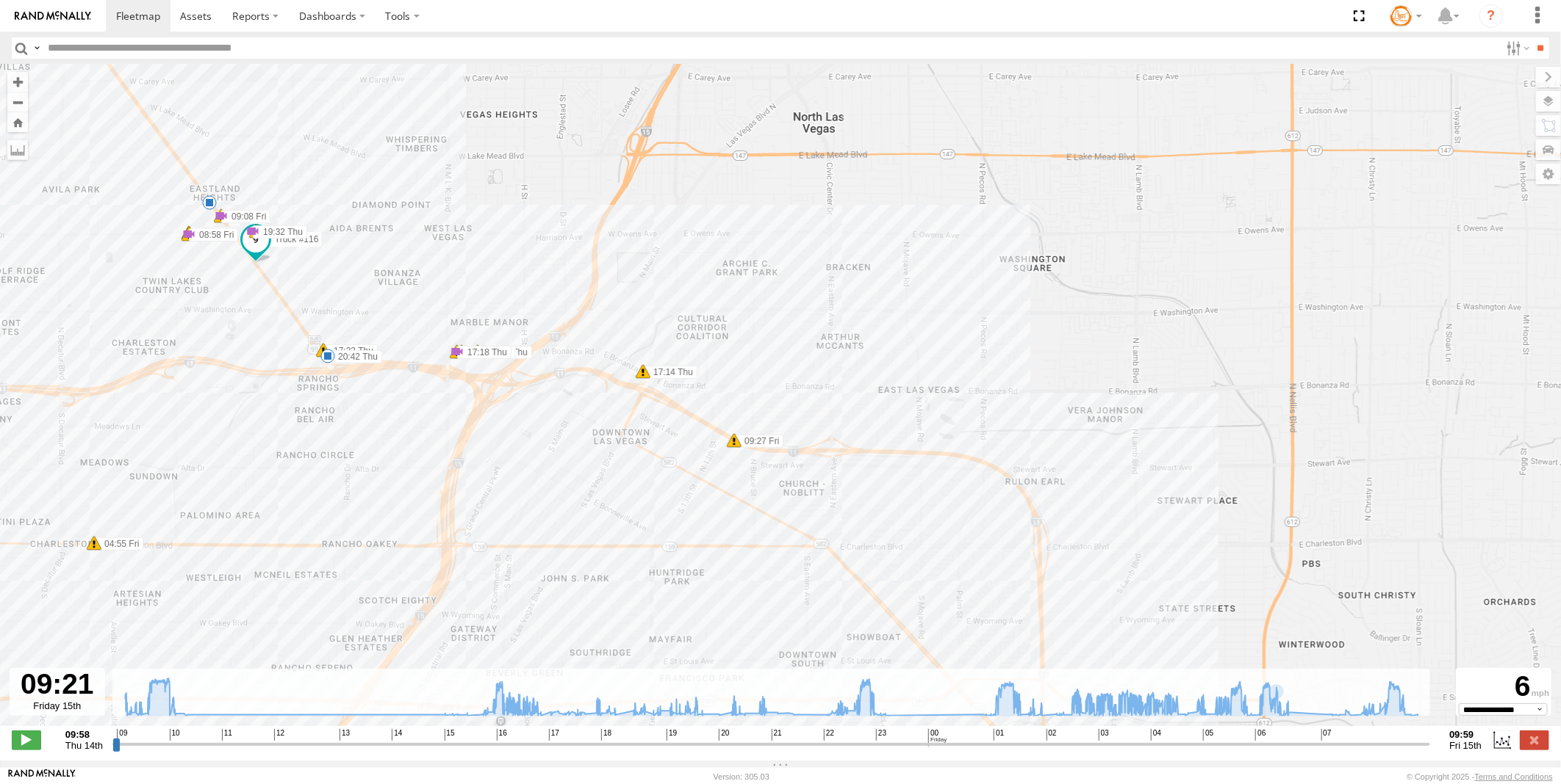
click at [644, 373] on span at bounding box center [642, 371] width 15 height 15
click at [322, 348] on span at bounding box center [323, 350] width 15 height 15
click at [235, 341] on div "Truck #116 10:17 Thu 10:24 Thu 10:28 Thu 10:54 Thu 16:39 Thu 16:42 Thu 16:52 Th…" at bounding box center [780, 402] width 1561 height 677
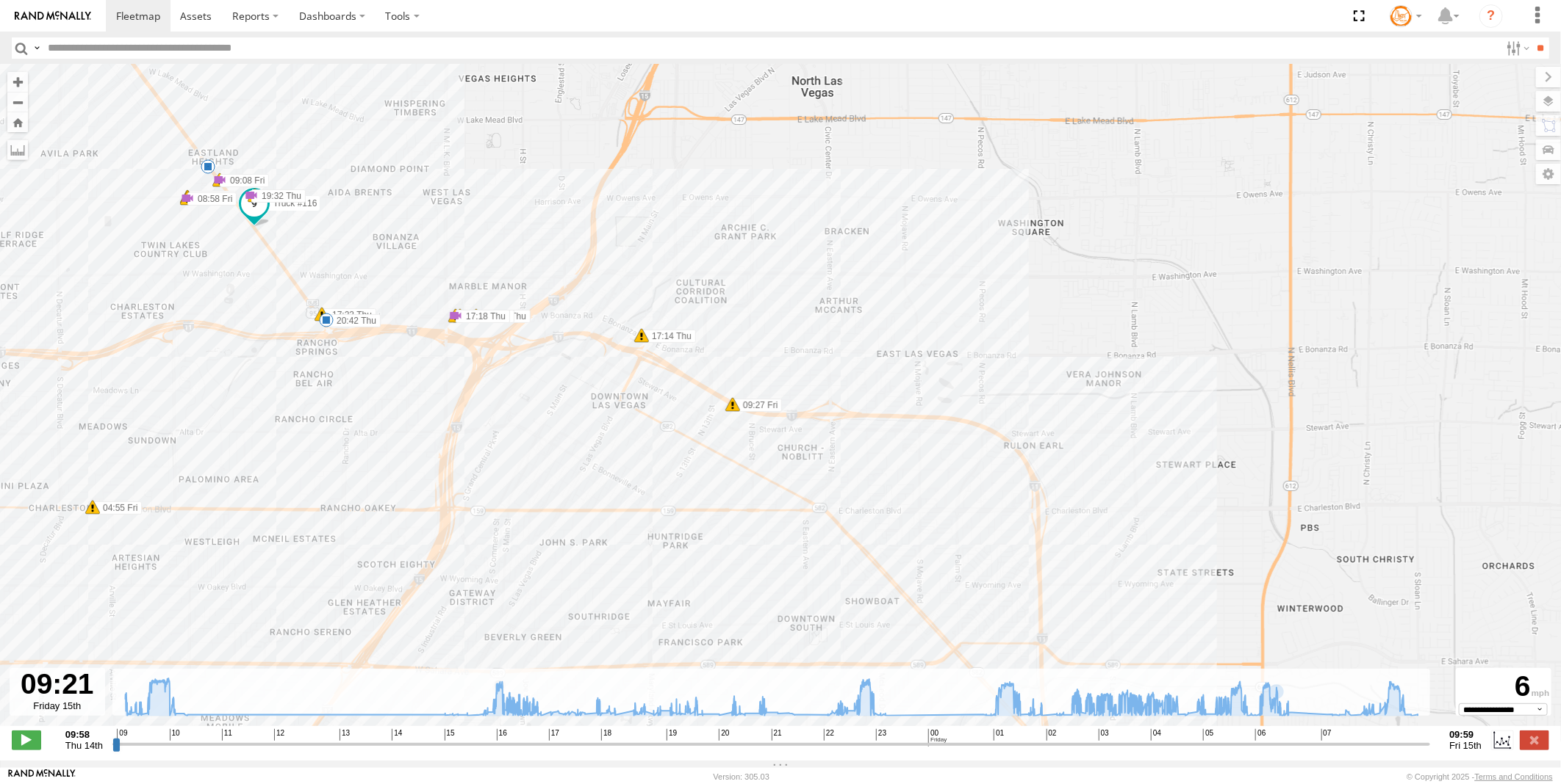
drag, startPoint x: 530, startPoint y: 544, endPoint x: 544, endPoint y: 350, distance: 194.5
click at [561, 332] on div "Truck #116 10:17 Thu 10:24 Thu 10:28 Thu 10:54 Thu 16:39 Thu 16:42 Thu 16:52 Th…" at bounding box center [780, 402] width 1561 height 677
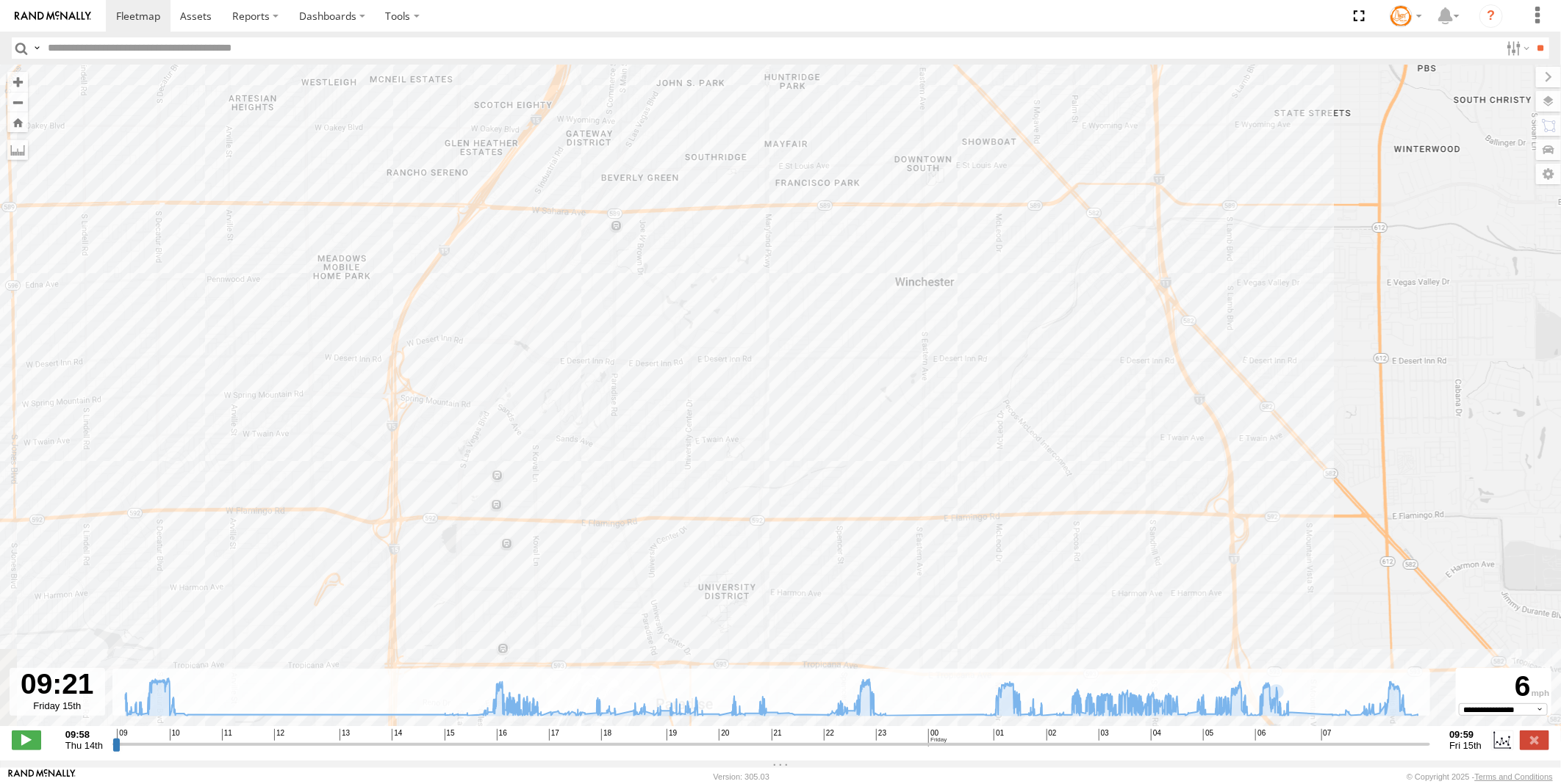
drag, startPoint x: 515, startPoint y: 485, endPoint x: 579, endPoint y: 324, distance: 173.3
click at [582, 333] on div "Truck #116 10:17 Thu 10:24 Thu 10:28 Thu 10:54 Thu 16:39 Thu 16:42 Thu 16:52 Th…" at bounding box center [780, 402] width 1561 height 677
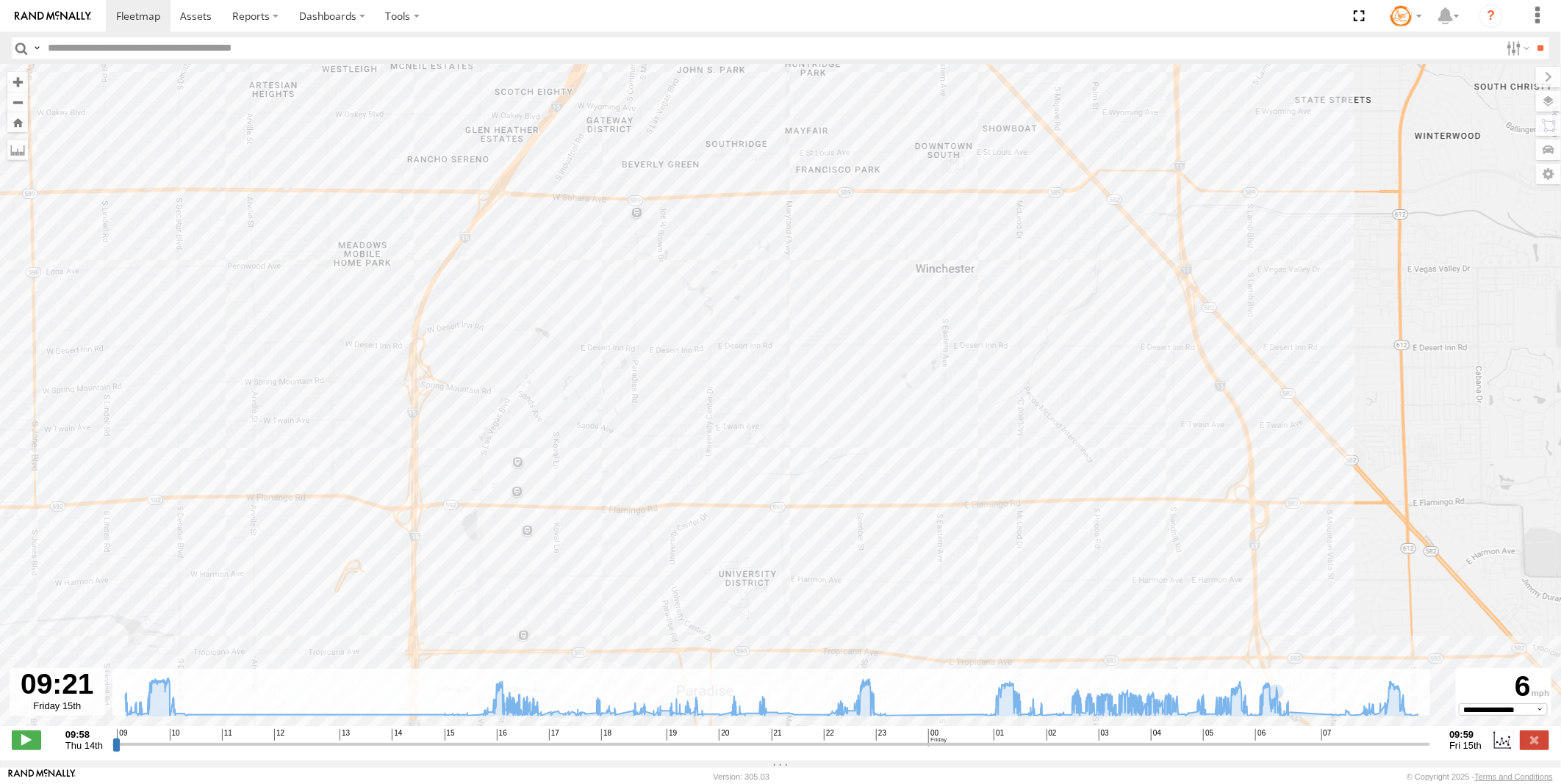
drag, startPoint x: 413, startPoint y: 471, endPoint x: 492, endPoint y: 250, distance: 234.7
click at [492, 253] on div "Truck #116 10:17 Thu 10:24 Thu 10:28 Thu 10:54 Thu 16:39 Thu 16:42 Thu 16:52 Th…" at bounding box center [780, 402] width 1561 height 677
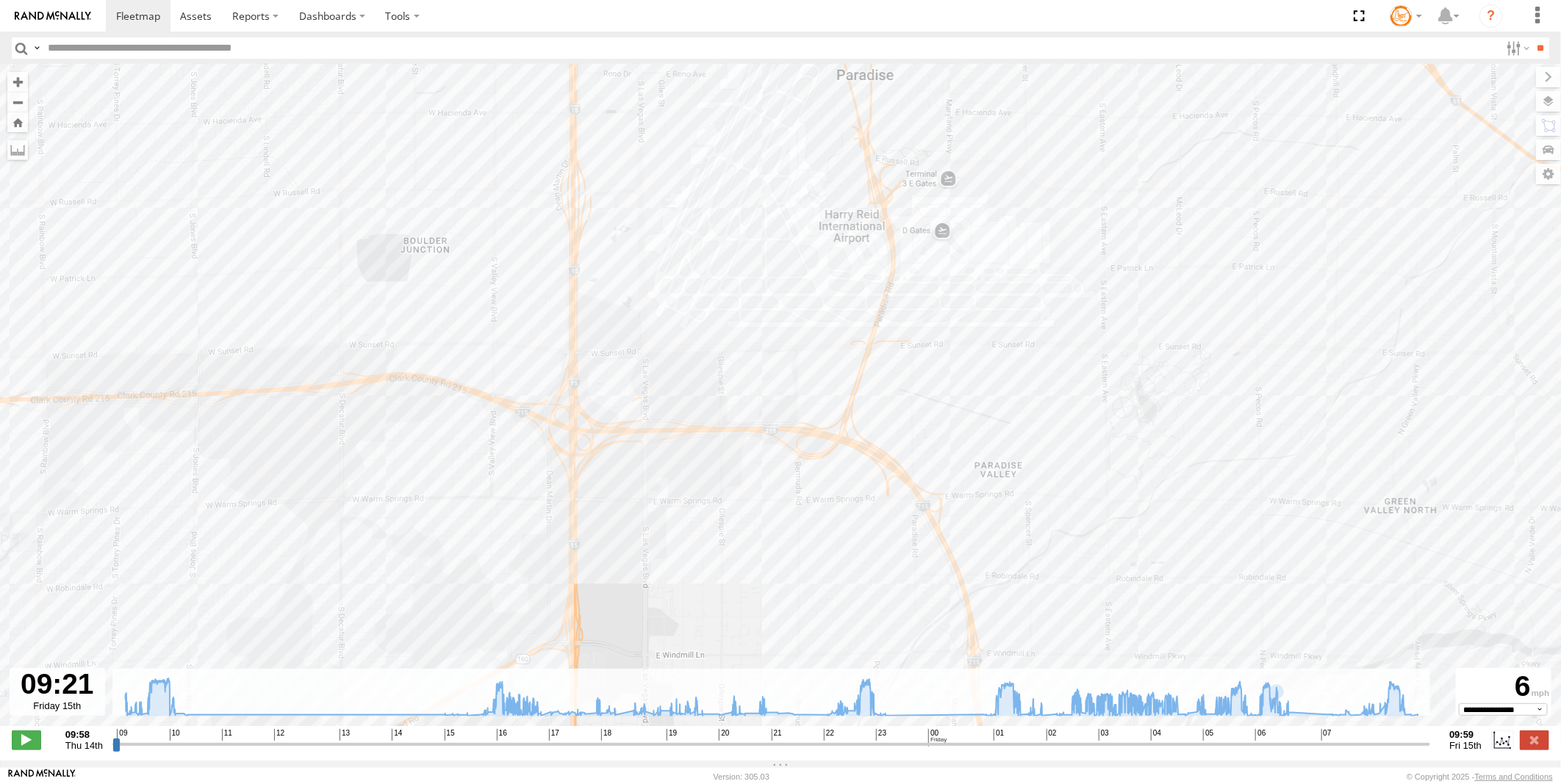
drag, startPoint x: 456, startPoint y: 487, endPoint x: 445, endPoint y: 260, distance: 227.3
click at [448, 250] on div "Truck #116 10:17 Thu 10:24 Thu 10:28 Thu 10:54 Thu 16:39 Thu 16:42 Thu 16:52 Th…" at bounding box center [780, 402] width 1561 height 677
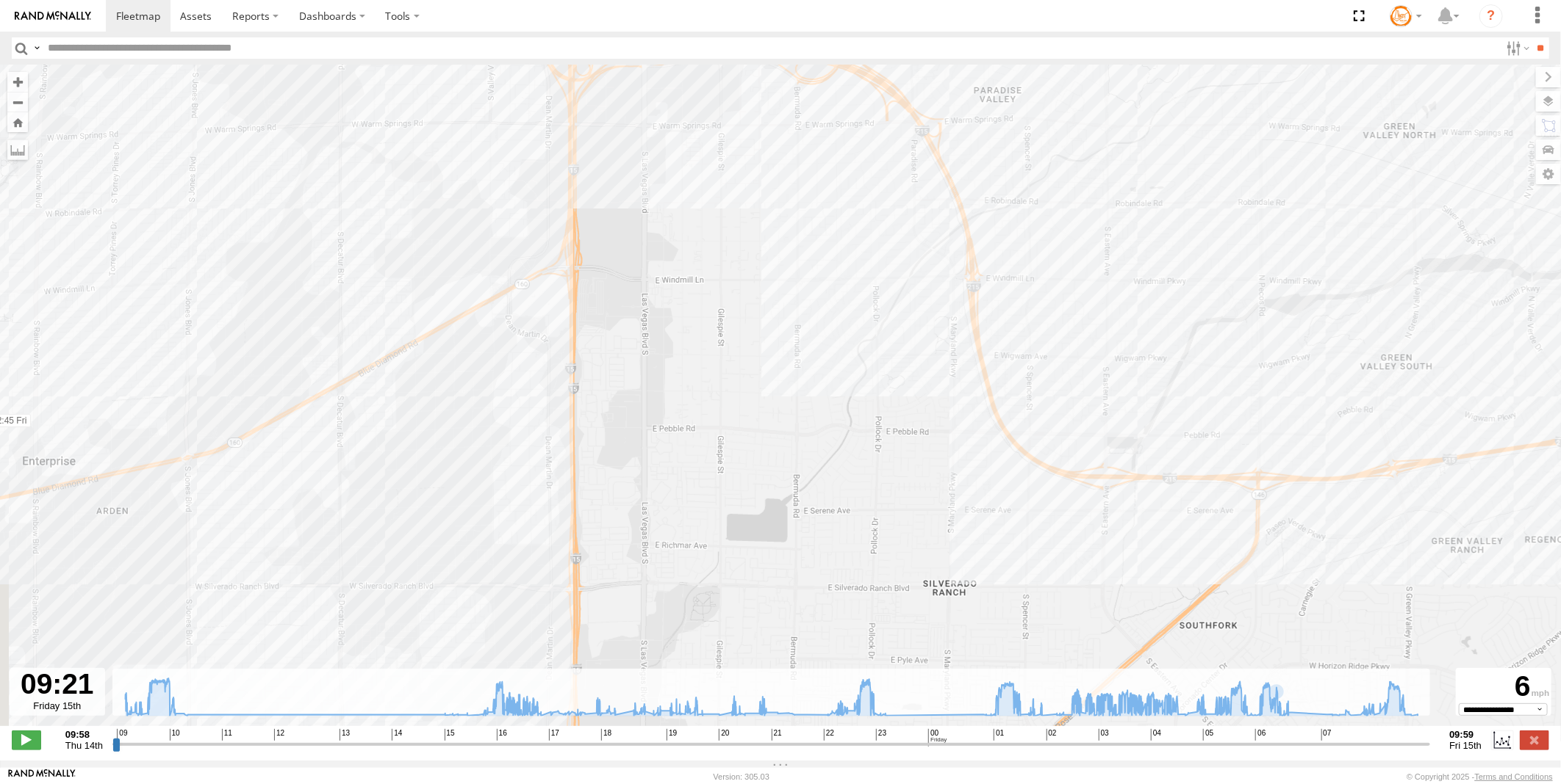
drag, startPoint x: 464, startPoint y: 429, endPoint x: 592, endPoint y: 294, distance: 186.0
click at [592, 294] on div "Truck #116 10:17 Thu 10:24 Thu 10:28 Thu 10:54 Thu 16:39 Thu 16:42 Thu 16:52 Th…" at bounding box center [780, 402] width 1561 height 677
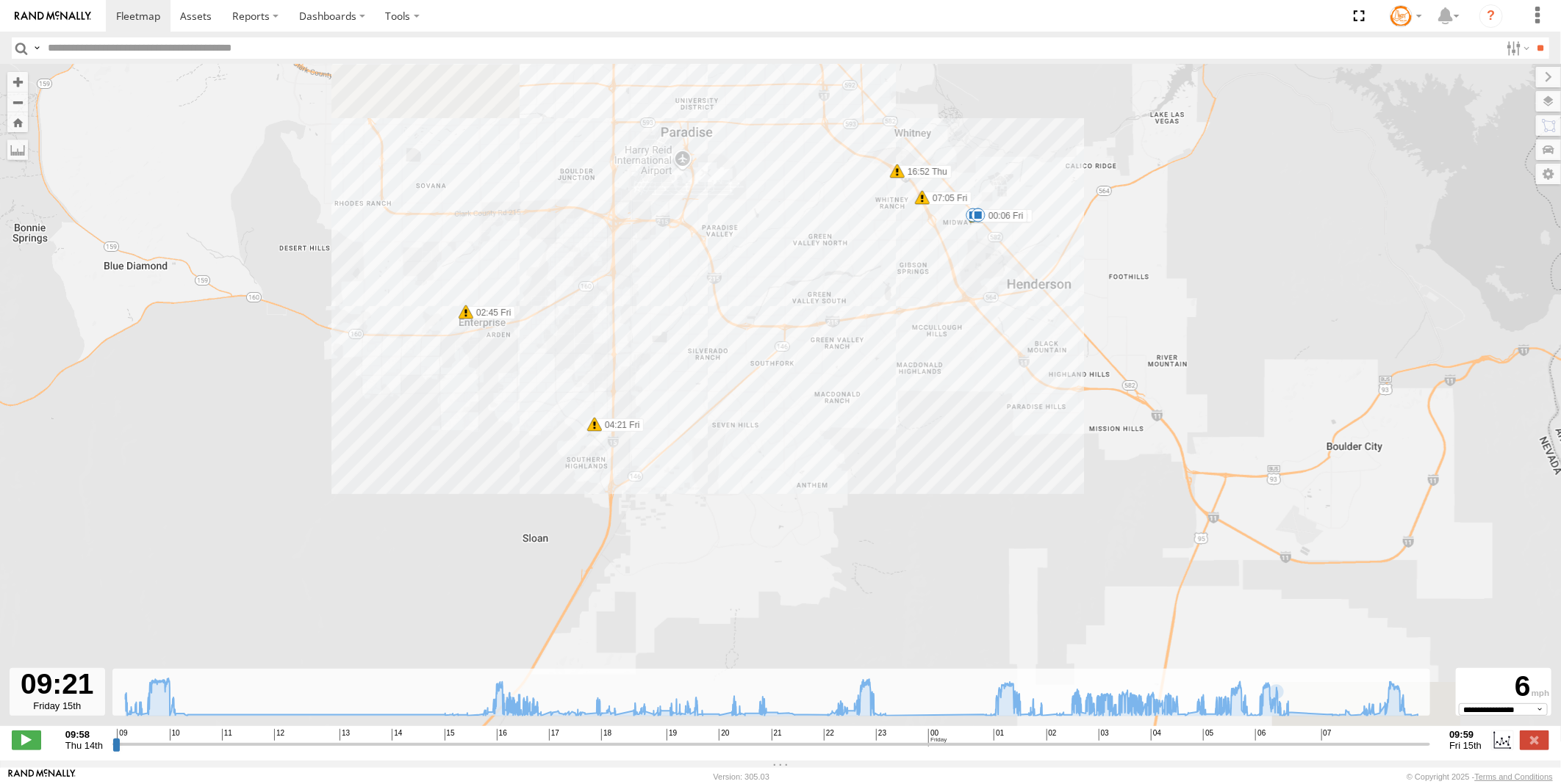
drag, startPoint x: 801, startPoint y: 412, endPoint x: 583, endPoint y: 605, distance: 291.2
click at [583, 612] on div "Truck #116 10:17 Thu 10:24 Thu 10:28 Thu 10:54 Thu 16:39 Thu 16:42 Thu 16:52 Th…" at bounding box center [780, 402] width 1561 height 677
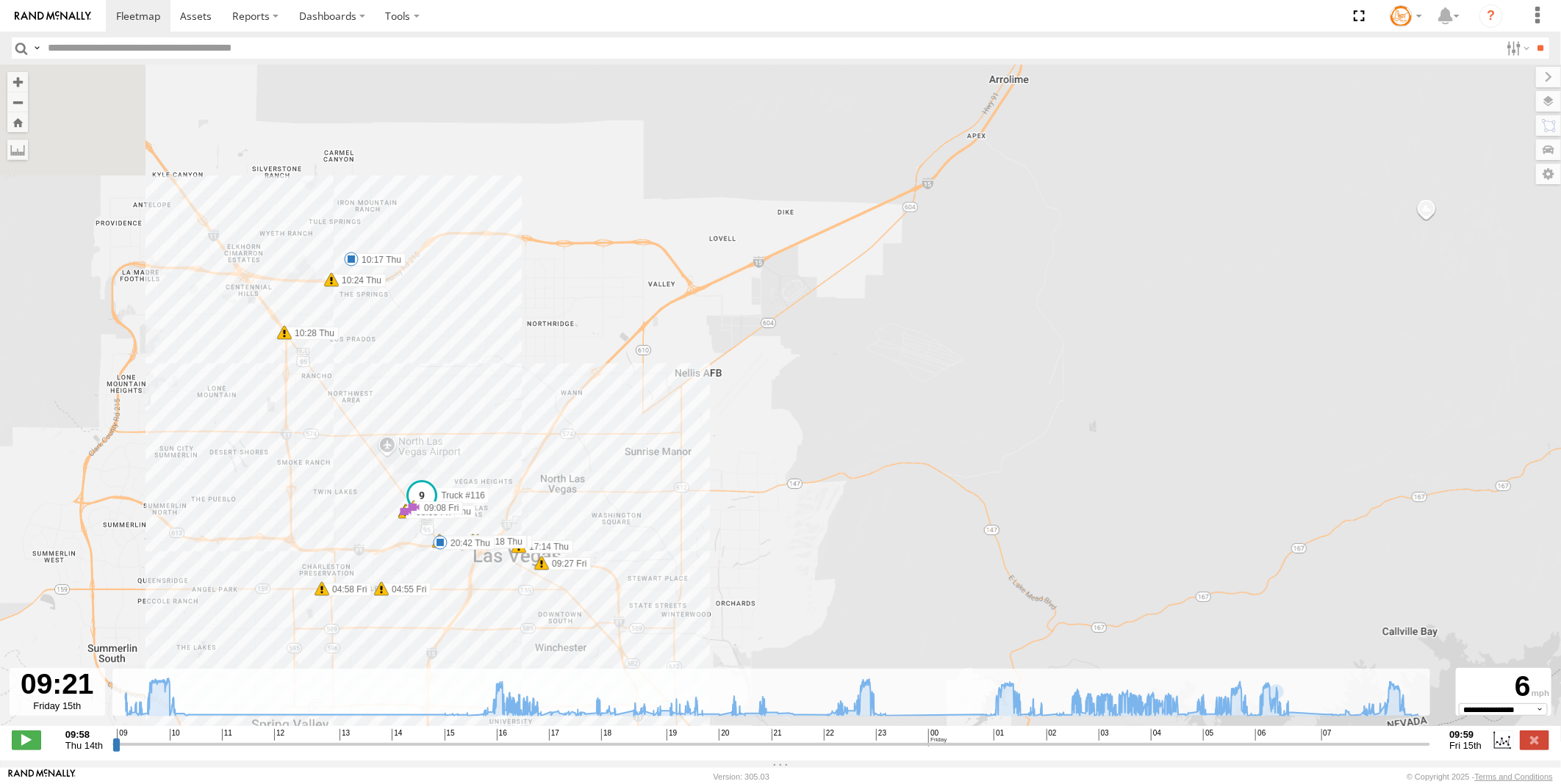
drag, startPoint x: 579, startPoint y: 442, endPoint x: 920, endPoint y: 517, distance: 349.2
click at [920, 517] on div "Truck #116 10:17 Thu 10:24 Thu 10:28 Thu 10:54 Thu 16:39 Thu 16:42 Thu 16:52 Th…" at bounding box center [780, 402] width 1561 height 677
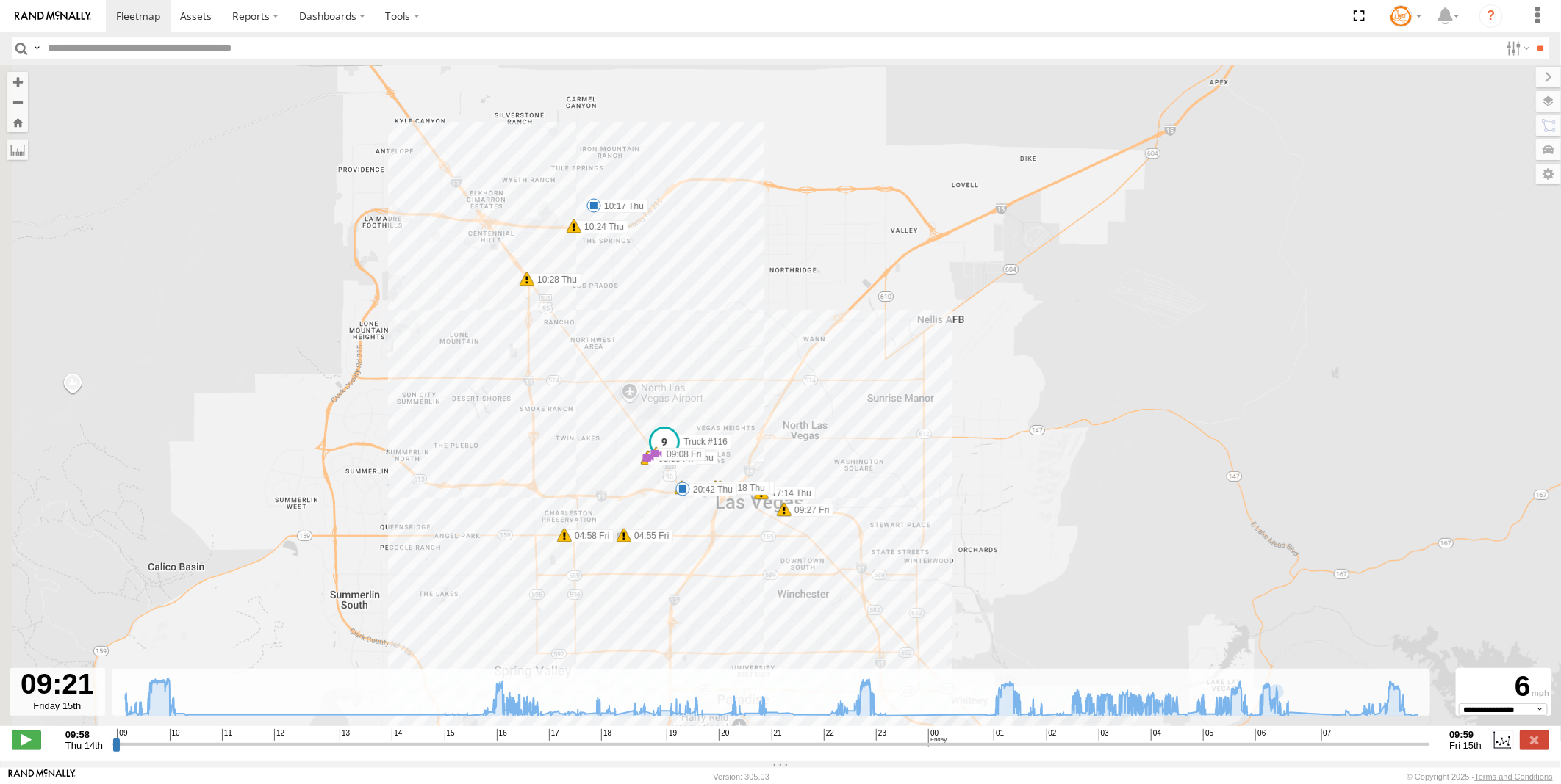
drag, startPoint x: 696, startPoint y: 604, endPoint x: 777, endPoint y: 557, distance: 93.6
click at [777, 557] on div "Truck #116 10:17 Thu 10:24 Thu 10:28 Thu 10:54 Thu 16:39 Thu 16:42 Thu 16:52 Th…" at bounding box center [780, 402] width 1561 height 677
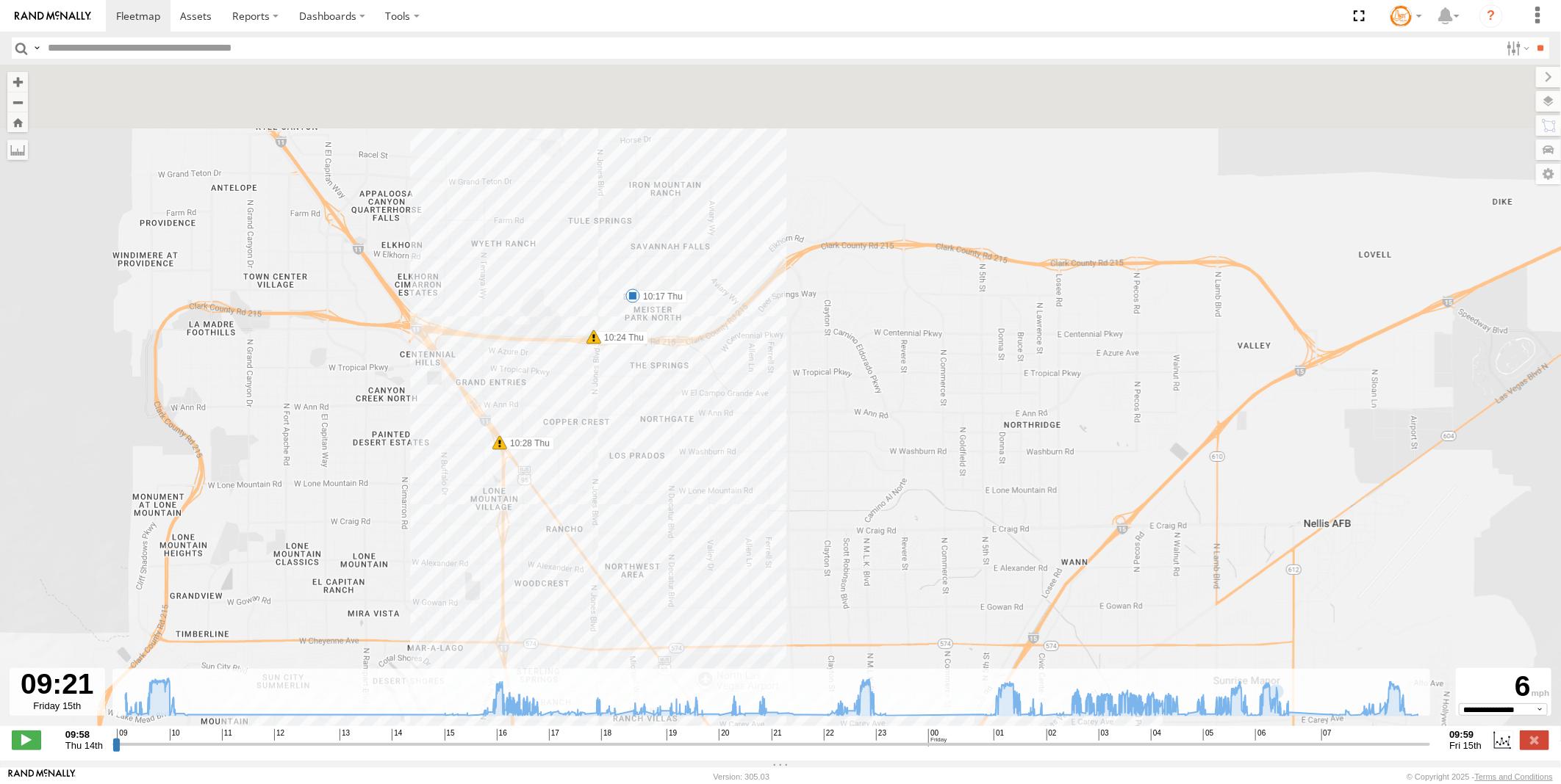
drag, startPoint x: 584, startPoint y: 364, endPoint x: 615, endPoint y: 630, distance: 267.8
click at [615, 630] on div "Truck #116 10:17 Thu 10:24 Thu 10:28 Thu 10:54 Thu 16:39 Thu 16:42 Thu 16:52 Th…" at bounding box center [780, 402] width 1561 height 677
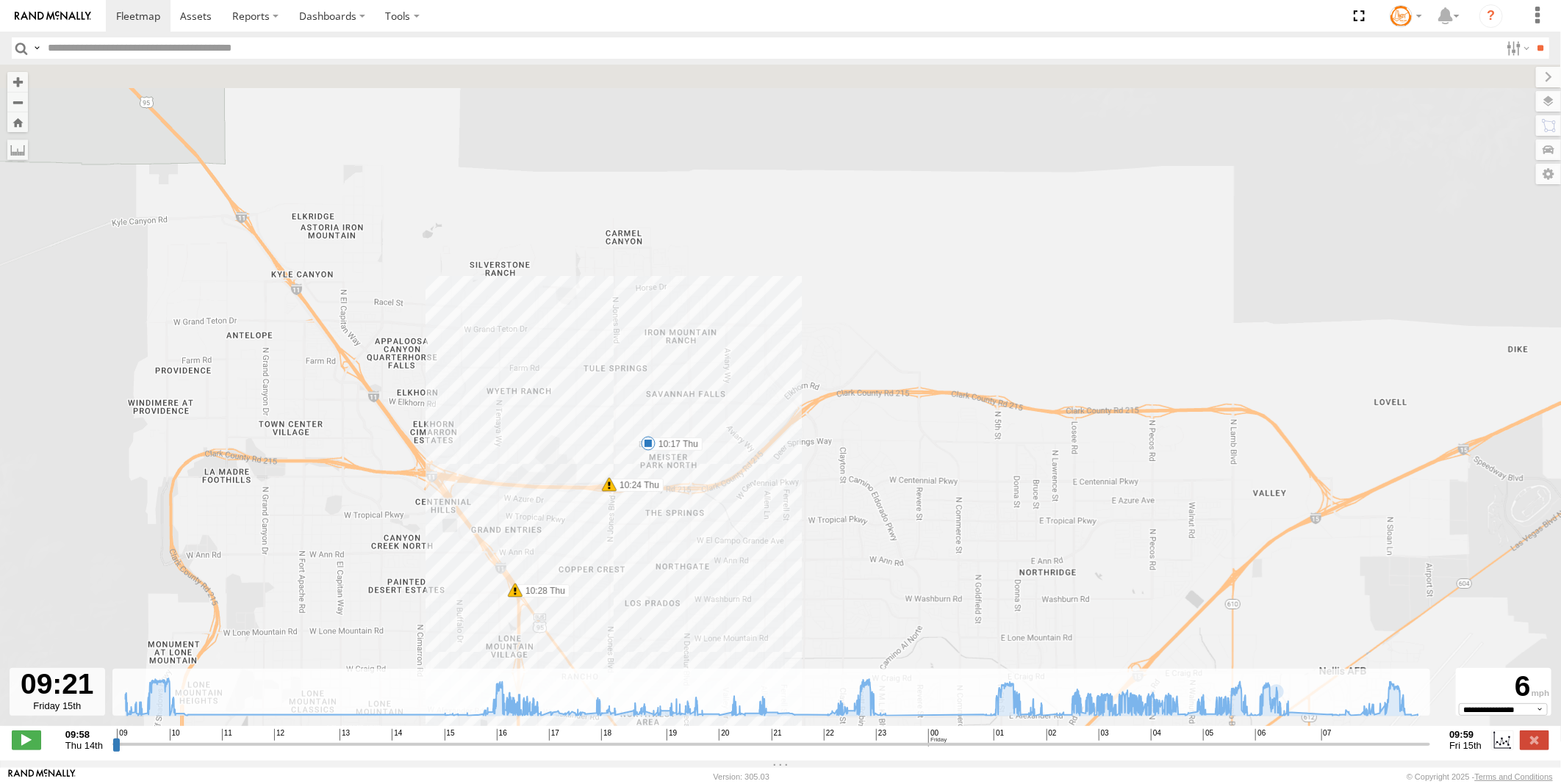
drag, startPoint x: 615, startPoint y: 510, endPoint x: 629, endPoint y: 582, distance: 73.3
click at [628, 583] on div "Truck #116 10:17 Thu 10:24 Thu 10:28 Thu 10:54 Thu 16:39 Thu 16:42 Thu 16:52 Th…" at bounding box center [780, 402] width 1561 height 677
click at [1391, 715] on icon at bounding box center [771, 698] width 1307 height 38
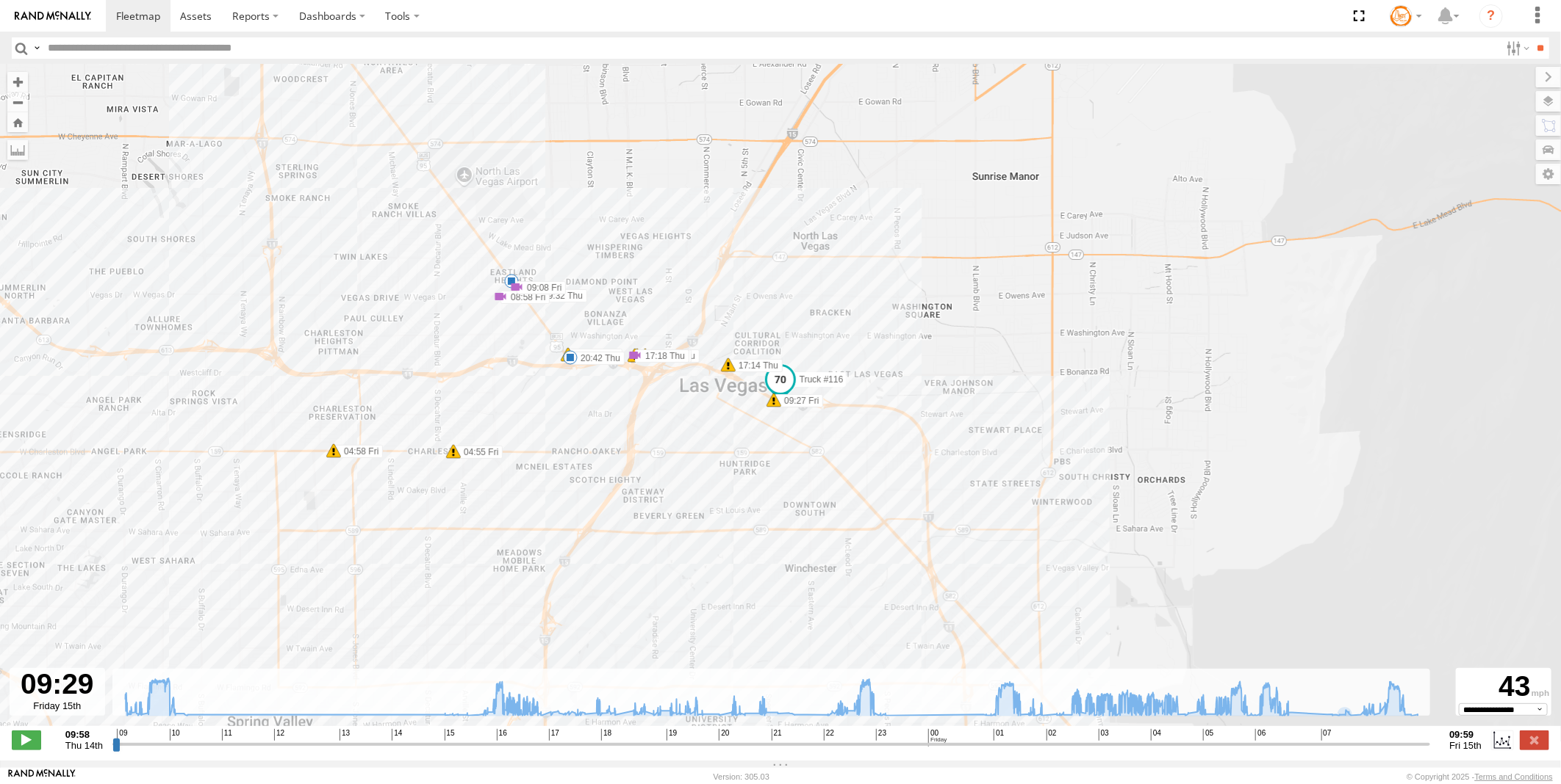
click at [784, 376] on span at bounding box center [780, 380] width 26 height 26
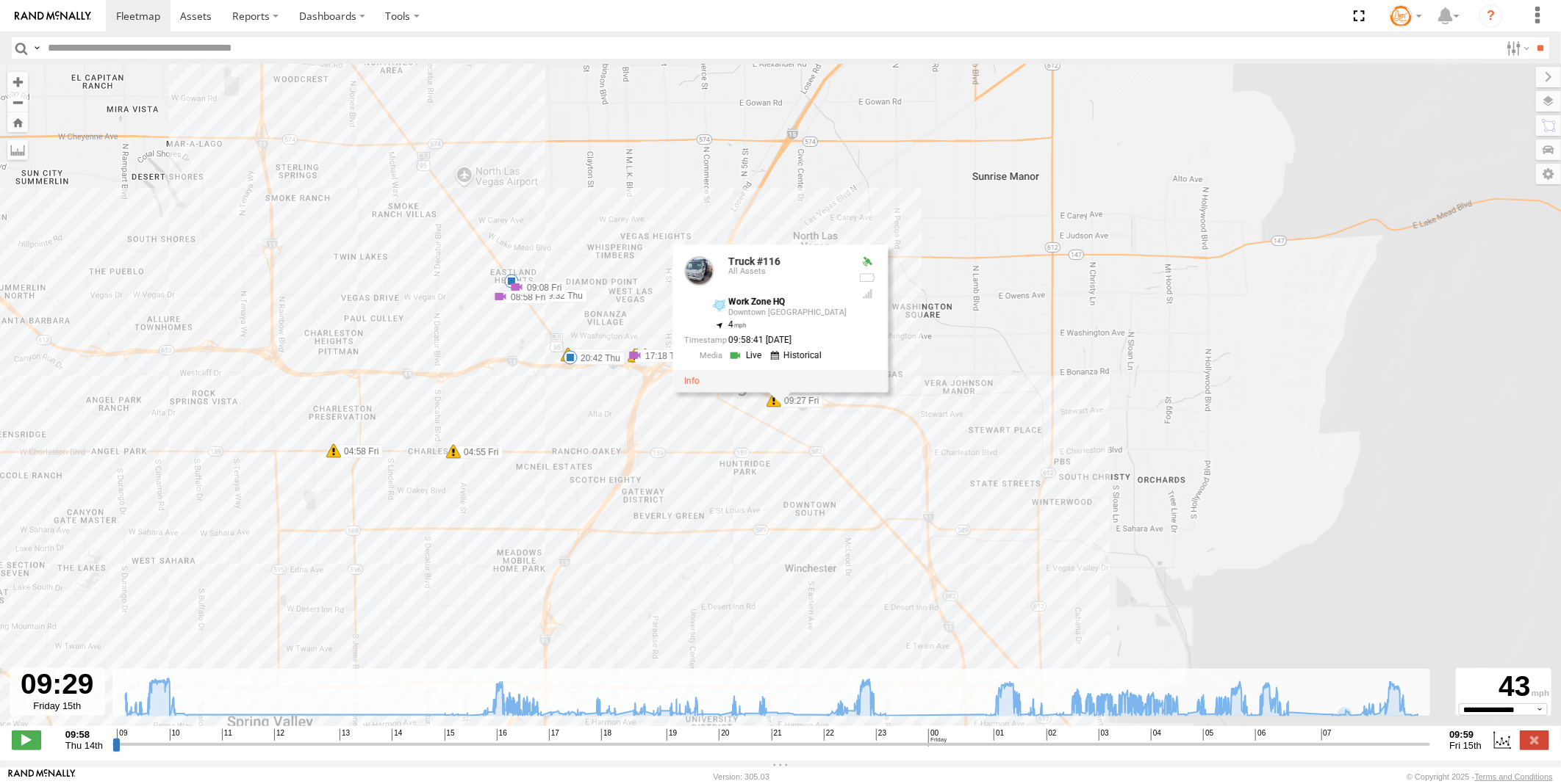
click at [812, 357] on link at bounding box center [798, 355] width 56 height 14
click at [786, 539] on div "Truck #116 10:17 Thu 10:24 Thu 10:28 Thu 10:54 Thu 16:39 Thu 16:42 Thu 16:52 Th…" at bounding box center [780, 402] width 1561 height 677
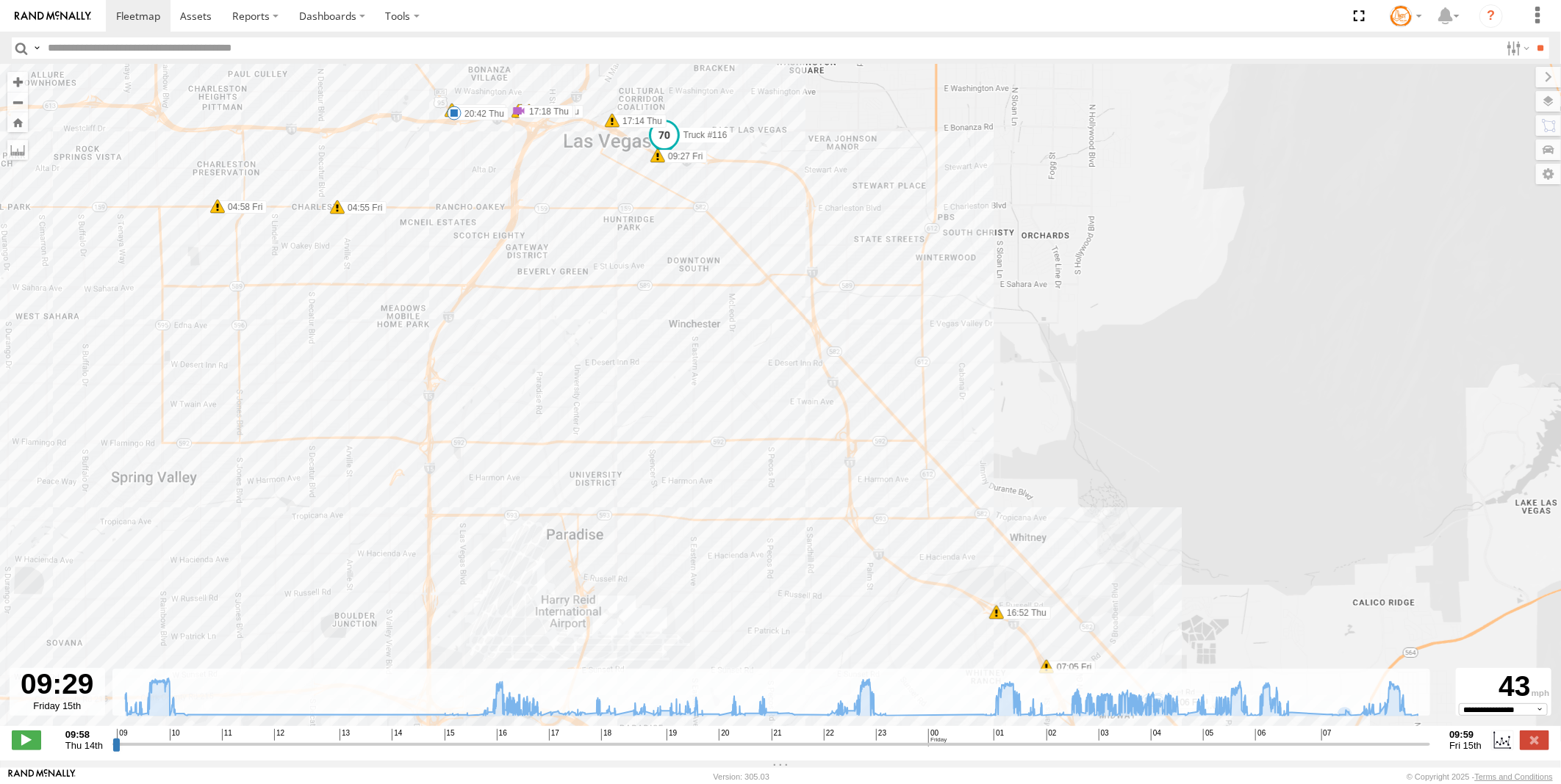
drag, startPoint x: 814, startPoint y: 564, endPoint x: 694, endPoint y: 316, distance: 275.5
click at [694, 316] on div "Truck #116 10:17 Thu 10:24 Thu 10:28 Thu 10:54 Thu 16:39 Thu 16:42 Thu 16:52 Th…" at bounding box center [780, 402] width 1561 height 677
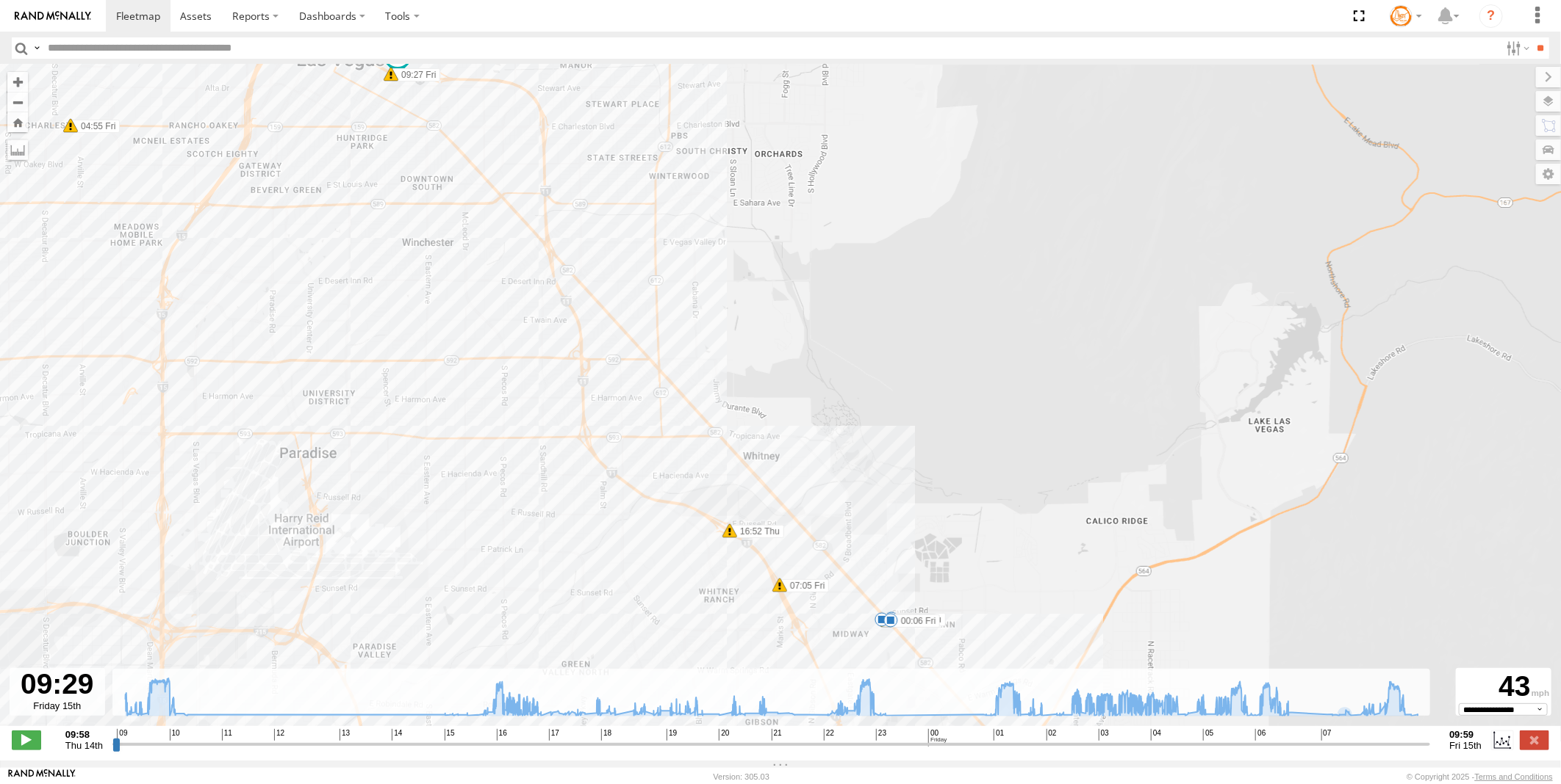
drag, startPoint x: 723, startPoint y: 453, endPoint x: 451, endPoint y: 375, distance: 283.0
click at [451, 375] on div "Truck #116 10:17 Thu 10:24 Thu 10:28 Thu 10:54 Thu 16:39 Thu 16:42 Thu 16:52 Th…" at bounding box center [780, 402] width 1561 height 677
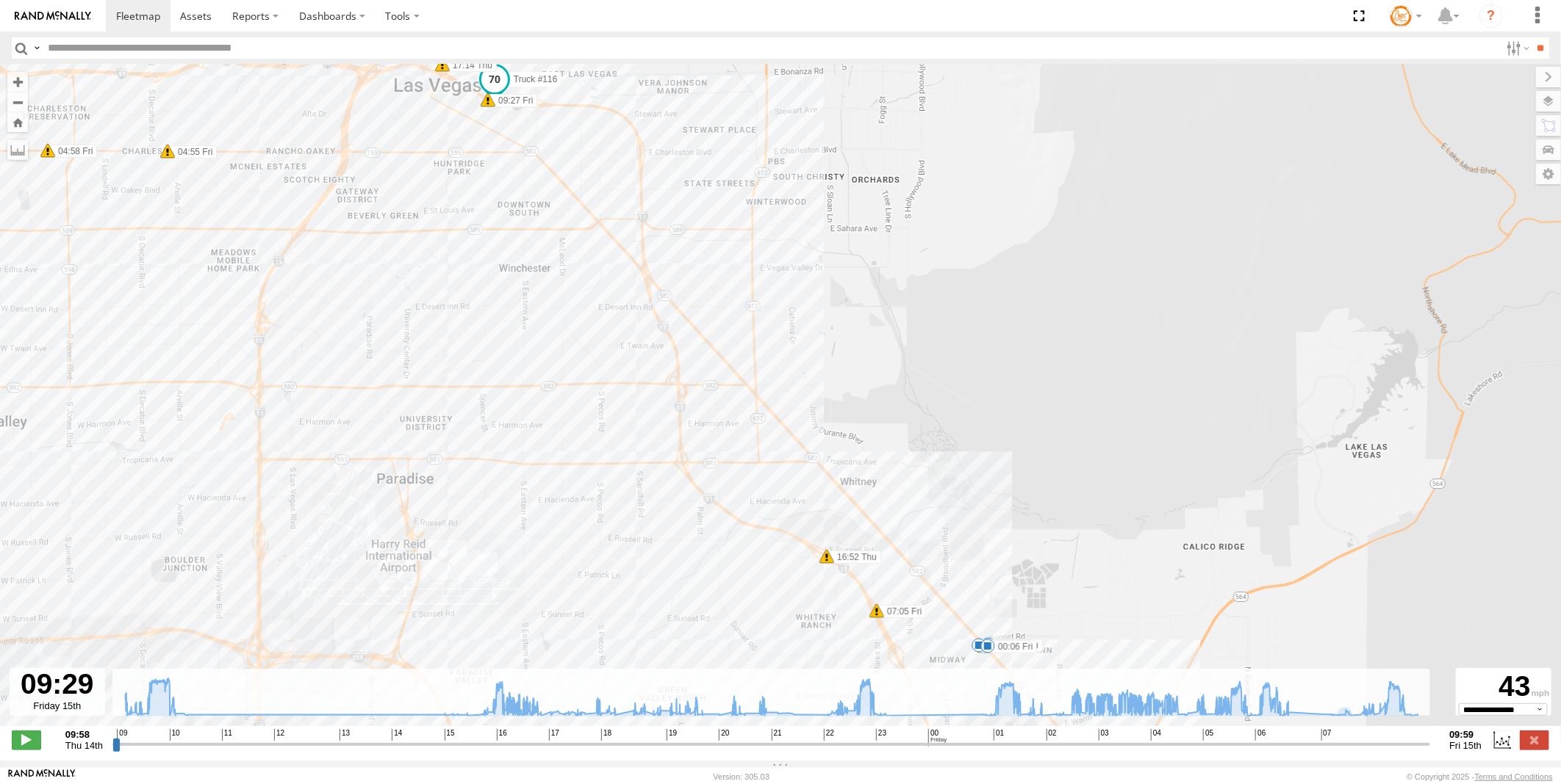
drag, startPoint x: 679, startPoint y: 450, endPoint x: 777, endPoint y: 476, distance: 101.4
click at [777, 476] on div "Truck #116 10:17 Thu 10:24 Thu 10:28 Thu 10:54 Thu 16:39 Thu 16:42 Thu 16:52 Th…" at bounding box center [780, 402] width 1561 height 677
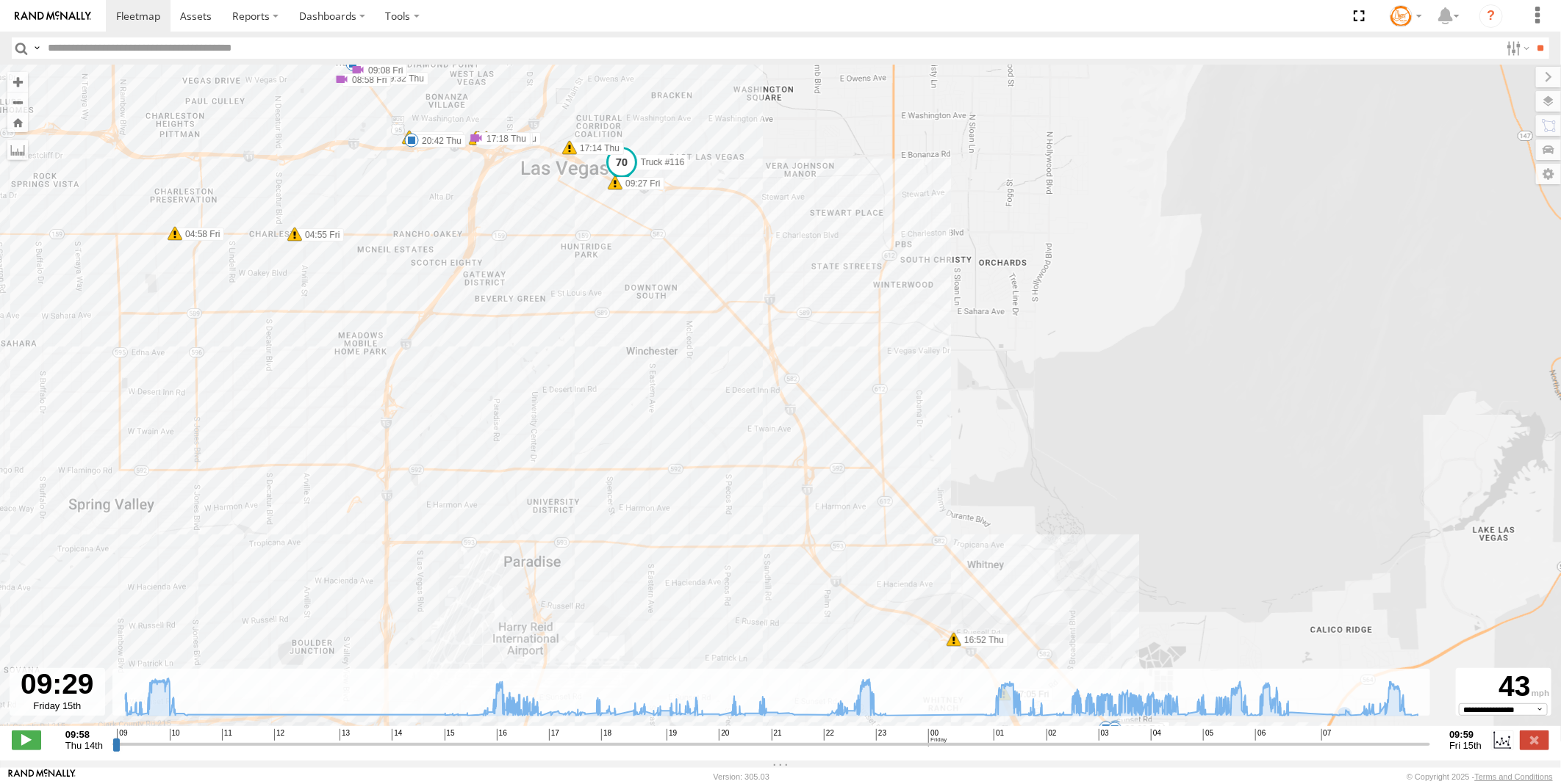
drag, startPoint x: 625, startPoint y: 463, endPoint x: 745, endPoint y: 545, distance: 145.3
click at [745, 545] on div "Truck #116 10:17 Thu 10:24 Thu 10:28 Thu 10:54 Thu 16:39 Thu 16:42 Thu 16:52 Th…" at bounding box center [780, 402] width 1561 height 677
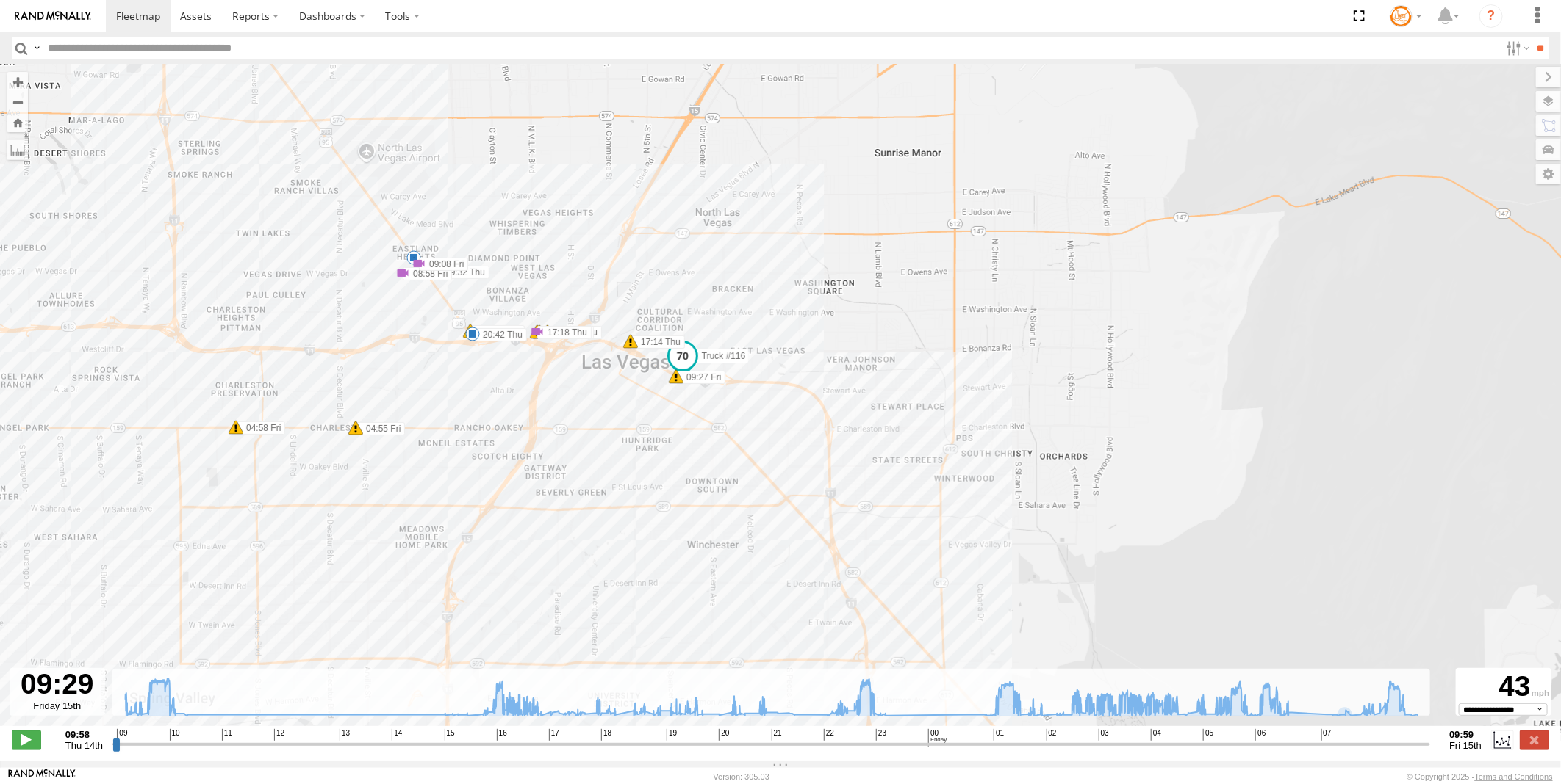
drag, startPoint x: 673, startPoint y: 442, endPoint x: 642, endPoint y: 542, distance: 104.7
click at [642, 542] on div "Truck #116 10:17 Thu 10:24 Thu 10:28 Thu 10:54 Thu 16:39 Thu 16:42 Thu 16:52 Th…" at bounding box center [780, 402] width 1561 height 677
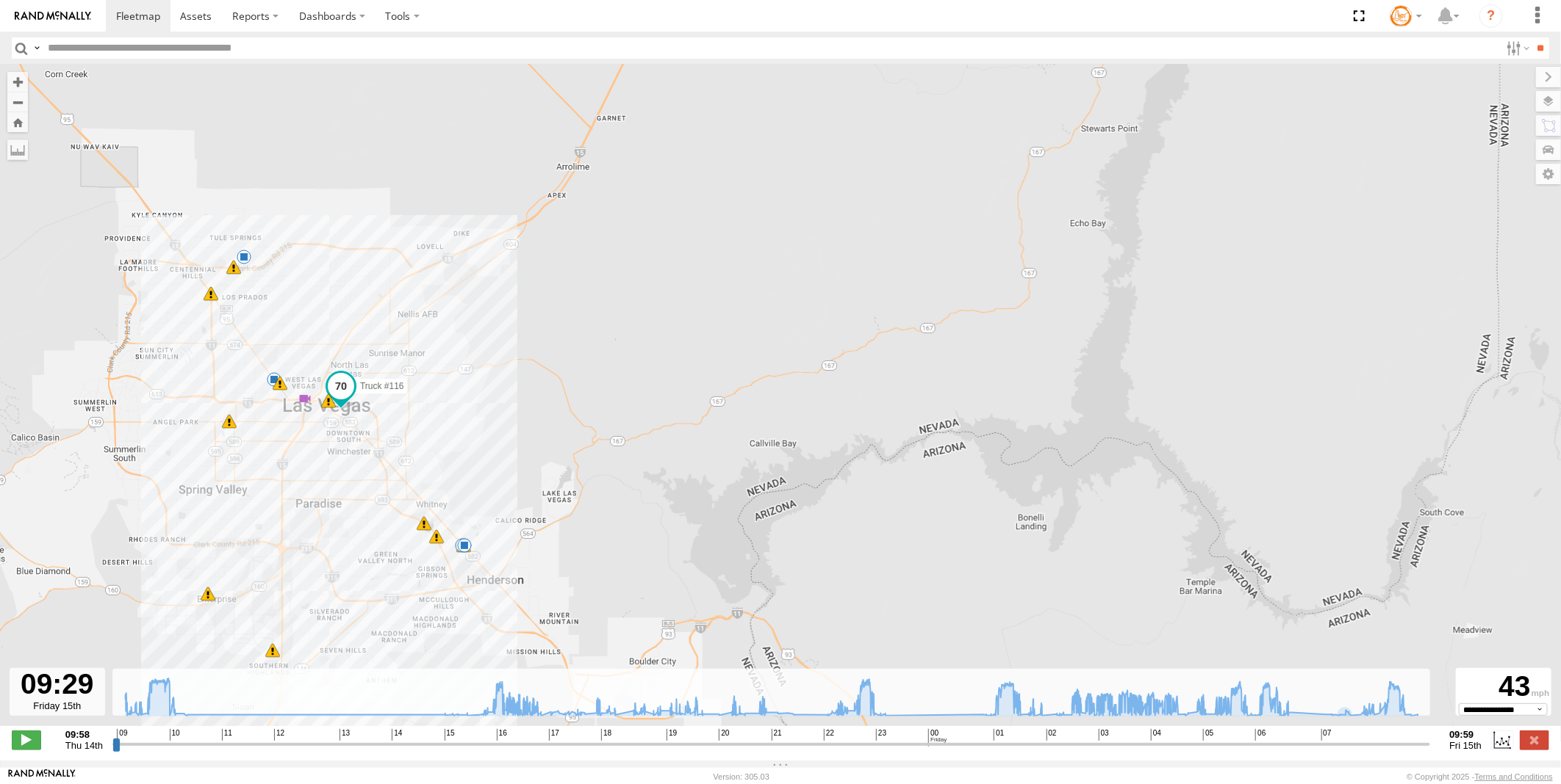
click at [344, 386] on span at bounding box center [341, 386] width 26 height 26
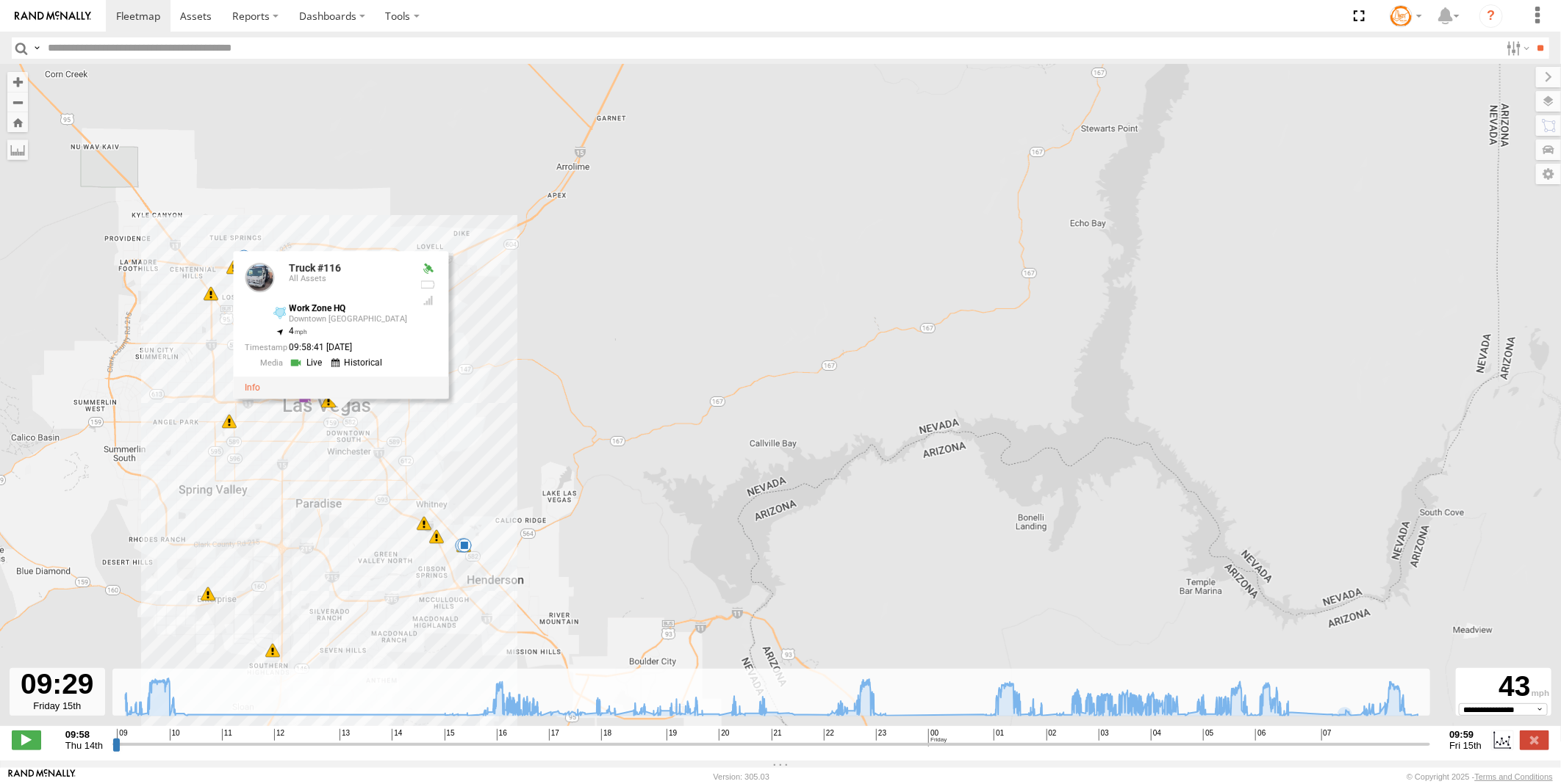
click at [364, 363] on link at bounding box center [358, 363] width 56 height 14
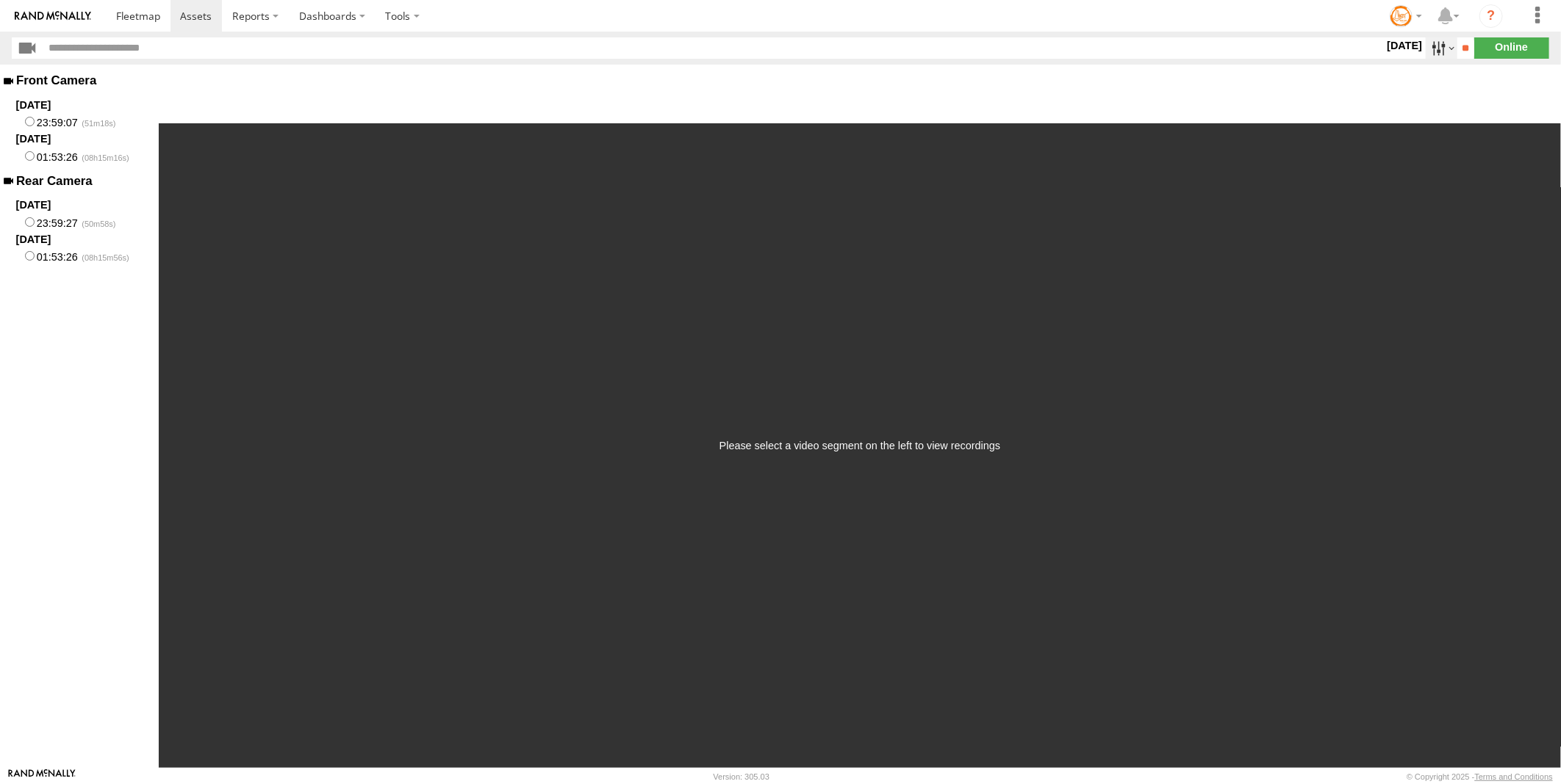
click at [1425, 46] on label at bounding box center [1441, 48] width 31 height 21
click at [0, 0] on label at bounding box center [0, 0] width 0 height 0
click at [1461, 51] on input "**" at bounding box center [1465, 48] width 17 height 21
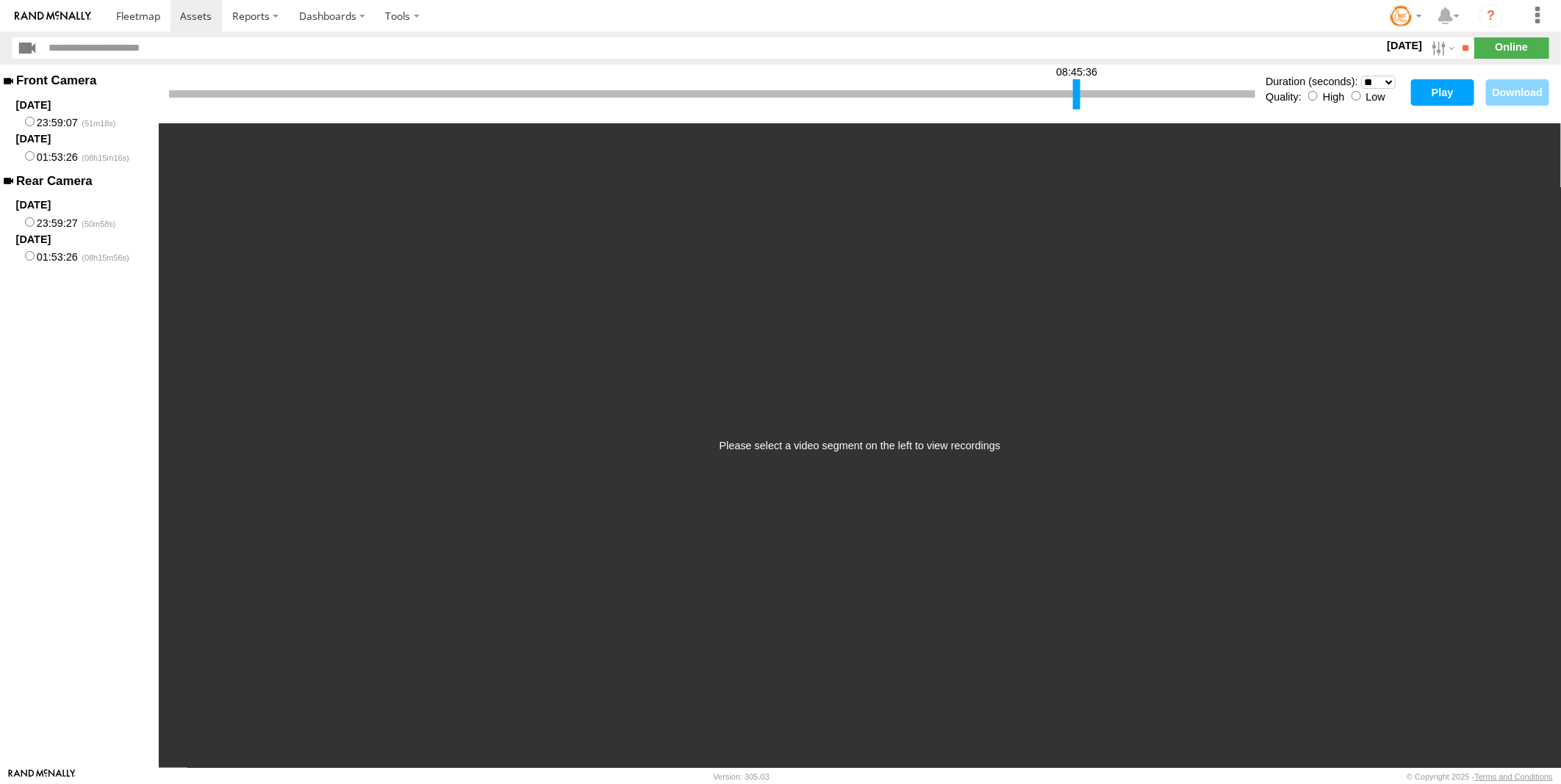
drag, startPoint x: 173, startPoint y: 100, endPoint x: 1076, endPoint y: 118, distance: 903.2
click at [1076, 118] on div "08:45:36 Duration (seconds): * ** ** ** ** ** ** *** *** *** *** Quality: High …" at bounding box center [859, 93] width 1402 height 58
click at [1361, 97] on div "Quality: High Low" at bounding box center [1334, 96] width 138 height 14
click at [1429, 91] on button "Play" at bounding box center [1442, 92] width 64 height 26
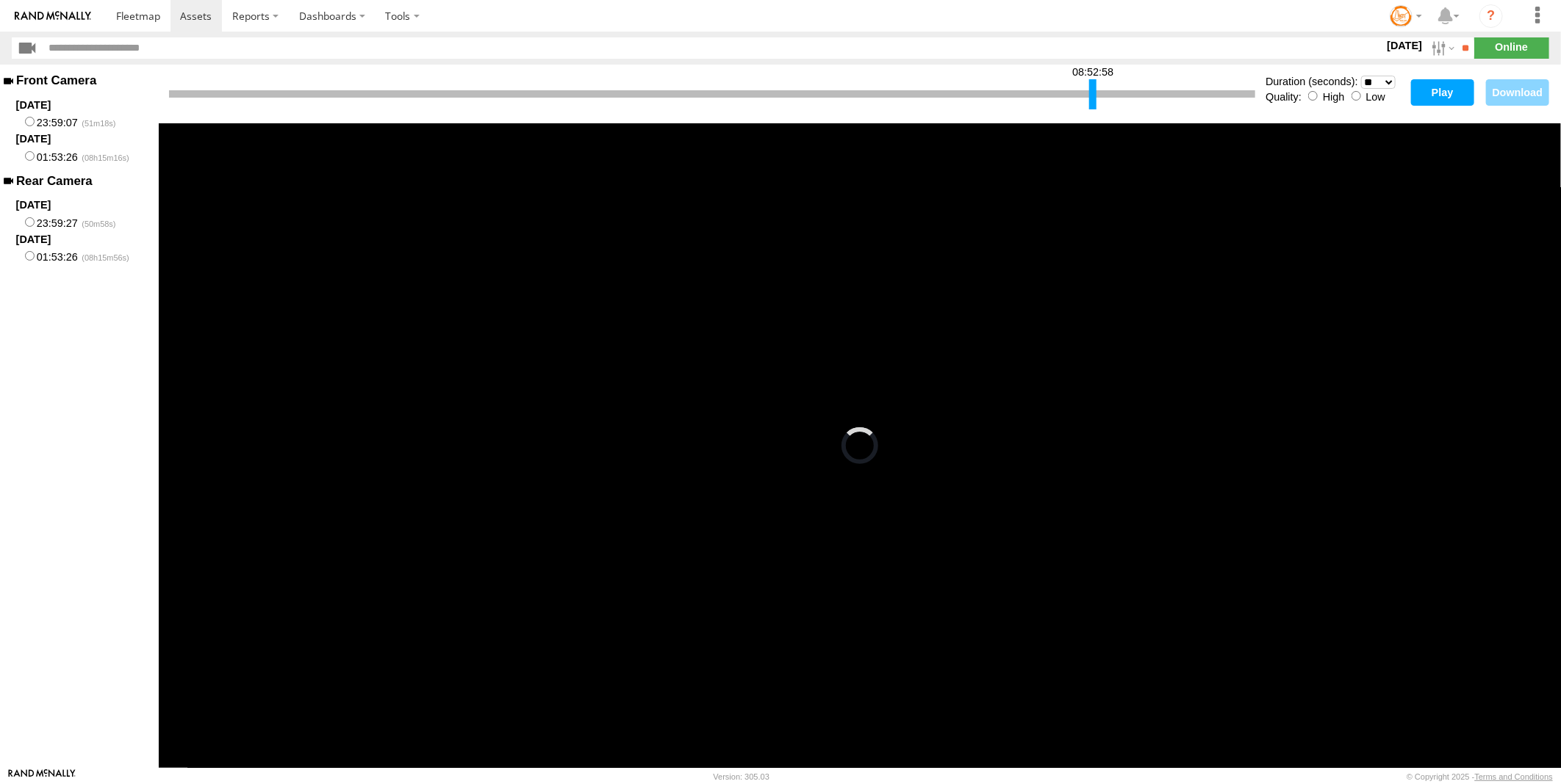
click at [1091, 98] on div at bounding box center [1092, 94] width 7 height 30
click at [1388, 79] on select "* ** ** ** ** ** ** *** *** *** ***" at bounding box center [1378, 83] width 35 height 14
click at [1361, 76] on select "* ** ** ** ** ** ** *** *** *** ***" at bounding box center [1378, 83] width 35 height 14
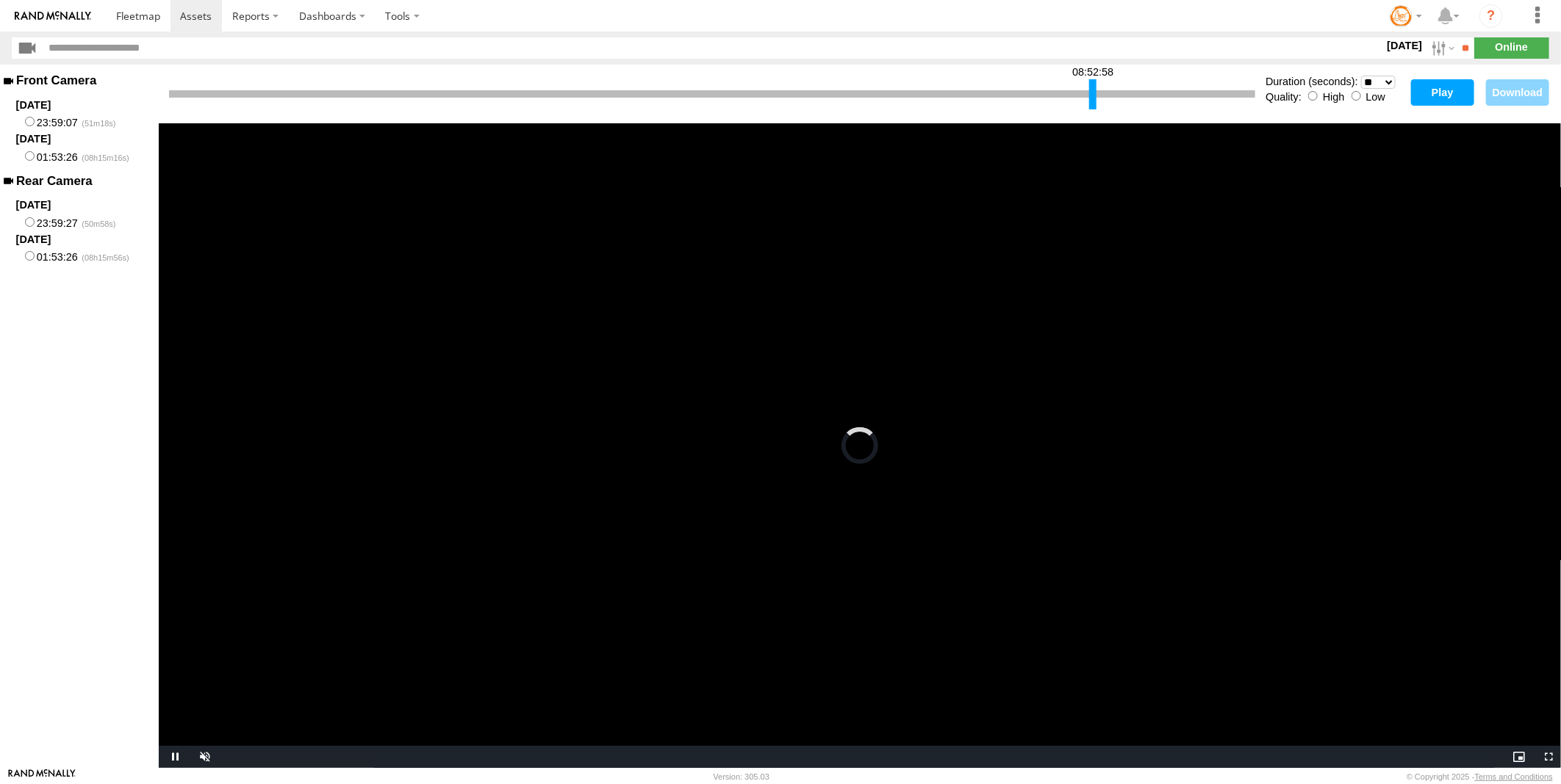
click at [1446, 90] on button "Play" at bounding box center [1442, 92] width 64 height 26
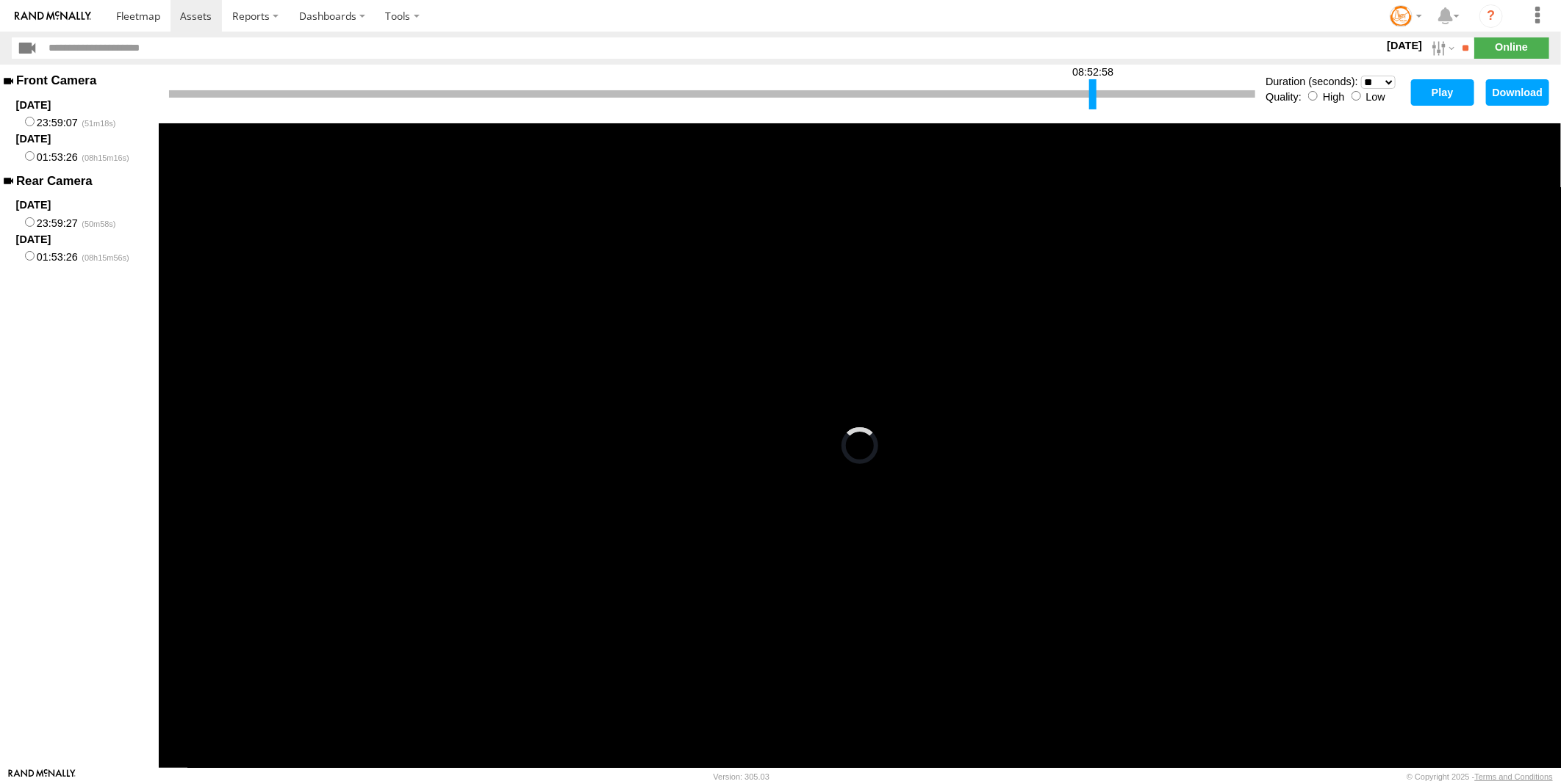
click at [1438, 91] on button "Play" at bounding box center [1442, 92] width 64 height 26
click at [1518, 91] on button "Download" at bounding box center [1517, 92] width 64 height 26
click at [1433, 96] on button "Play" at bounding box center [1442, 92] width 64 height 26
drag, startPoint x: 170, startPoint y: 91, endPoint x: 1005, endPoint y: 96, distance: 835.0
click at [1005, 96] on div at bounding box center [1008, 94] width 7 height 30
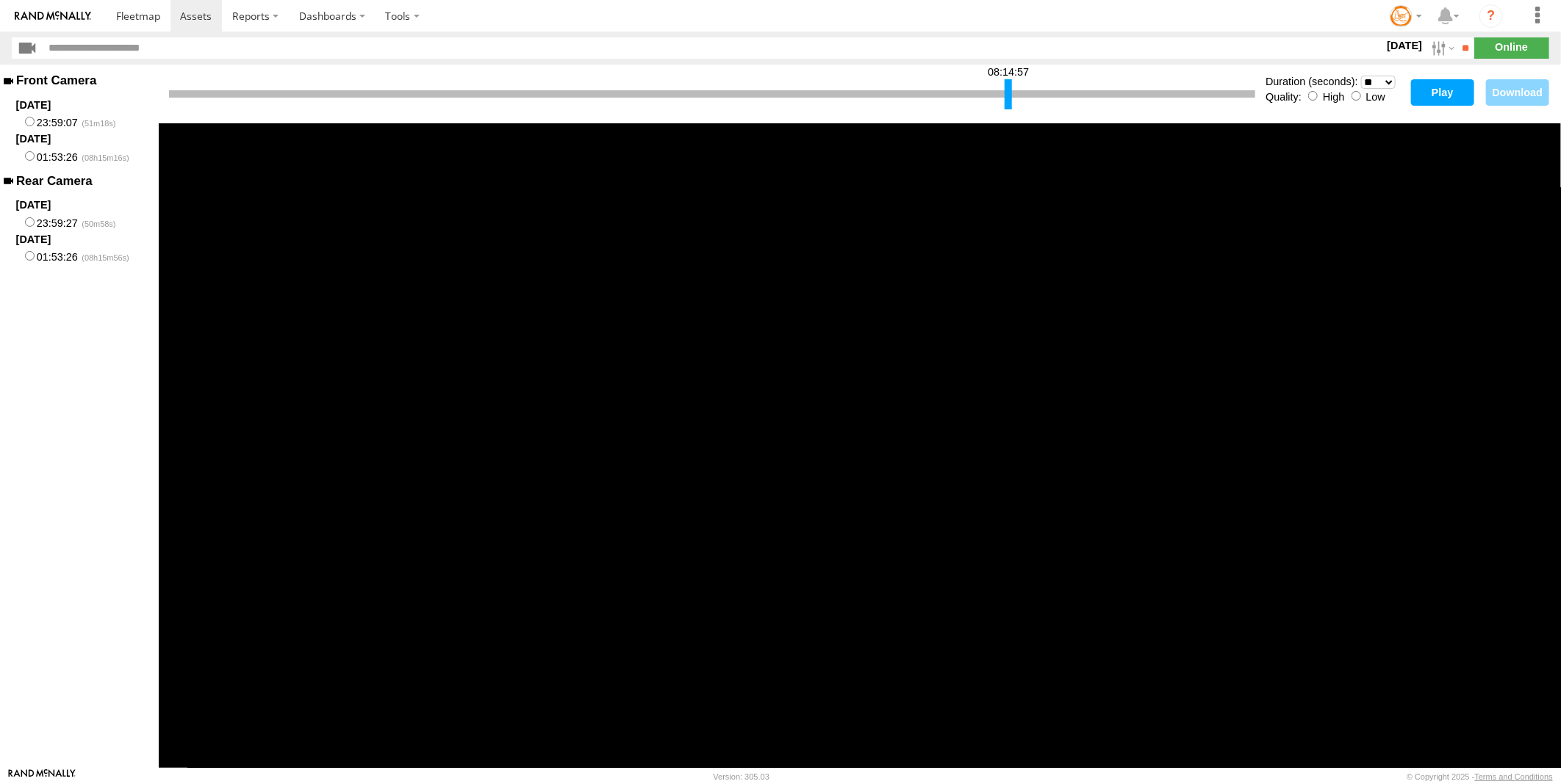
click at [1361, 98] on div "Quality: High Low" at bounding box center [1334, 96] width 138 height 14
click at [1439, 99] on button "Play" at bounding box center [1442, 92] width 64 height 26
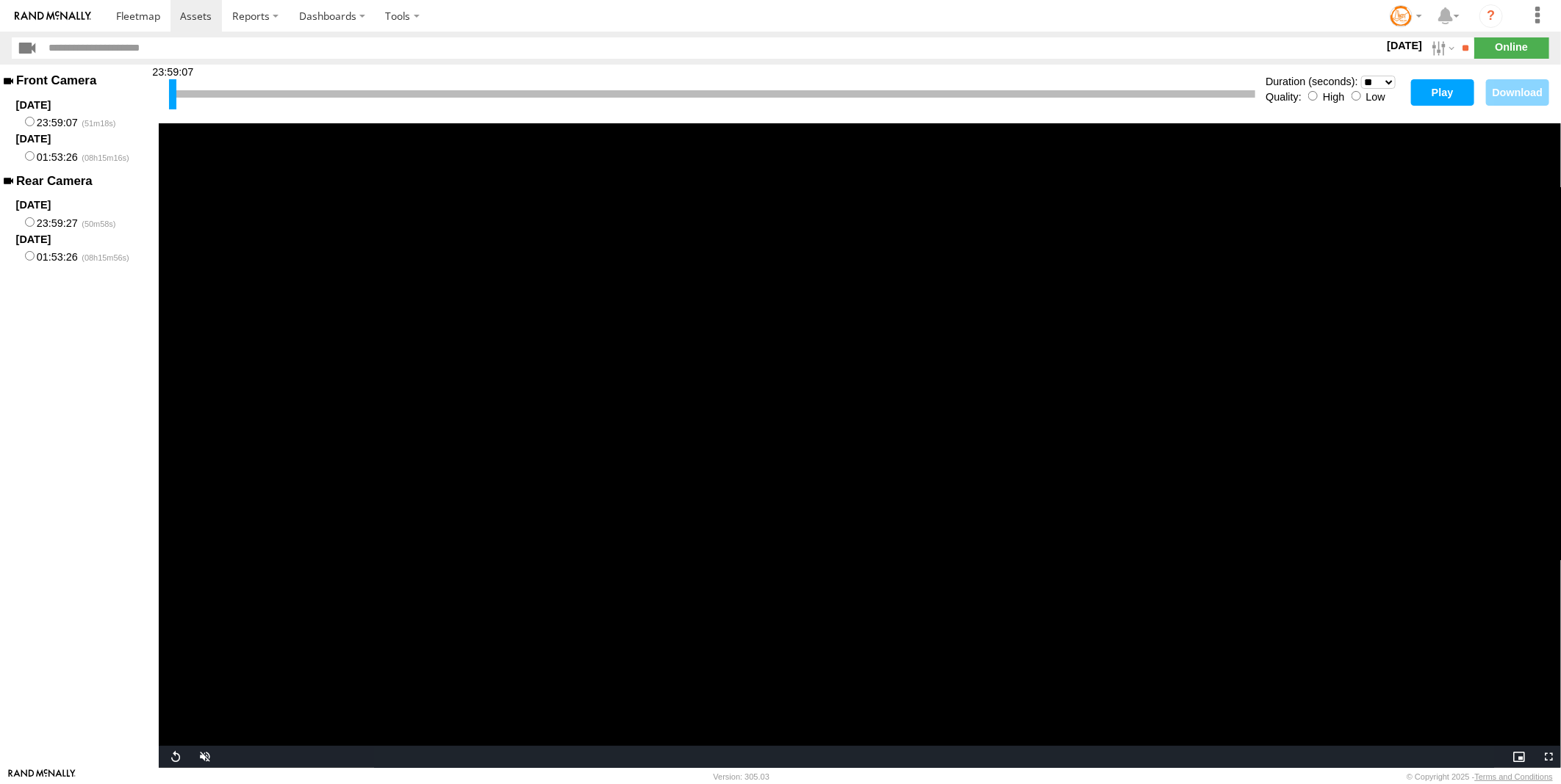
click at [30, 150] on label "01:53:26" at bounding box center [79, 156] width 159 height 18
drag, startPoint x: 174, startPoint y: 91, endPoint x: 1009, endPoint y: 105, distance: 835.1
click at [1009, 105] on div at bounding box center [1008, 94] width 7 height 30
click at [1372, 78] on select "* ** ** ** ** ** ** *** *** *** ***" at bounding box center [1378, 83] width 35 height 14
click at [1361, 76] on select "* ** ** ** ** ** ** *** *** *** ***" at bounding box center [1378, 83] width 35 height 14
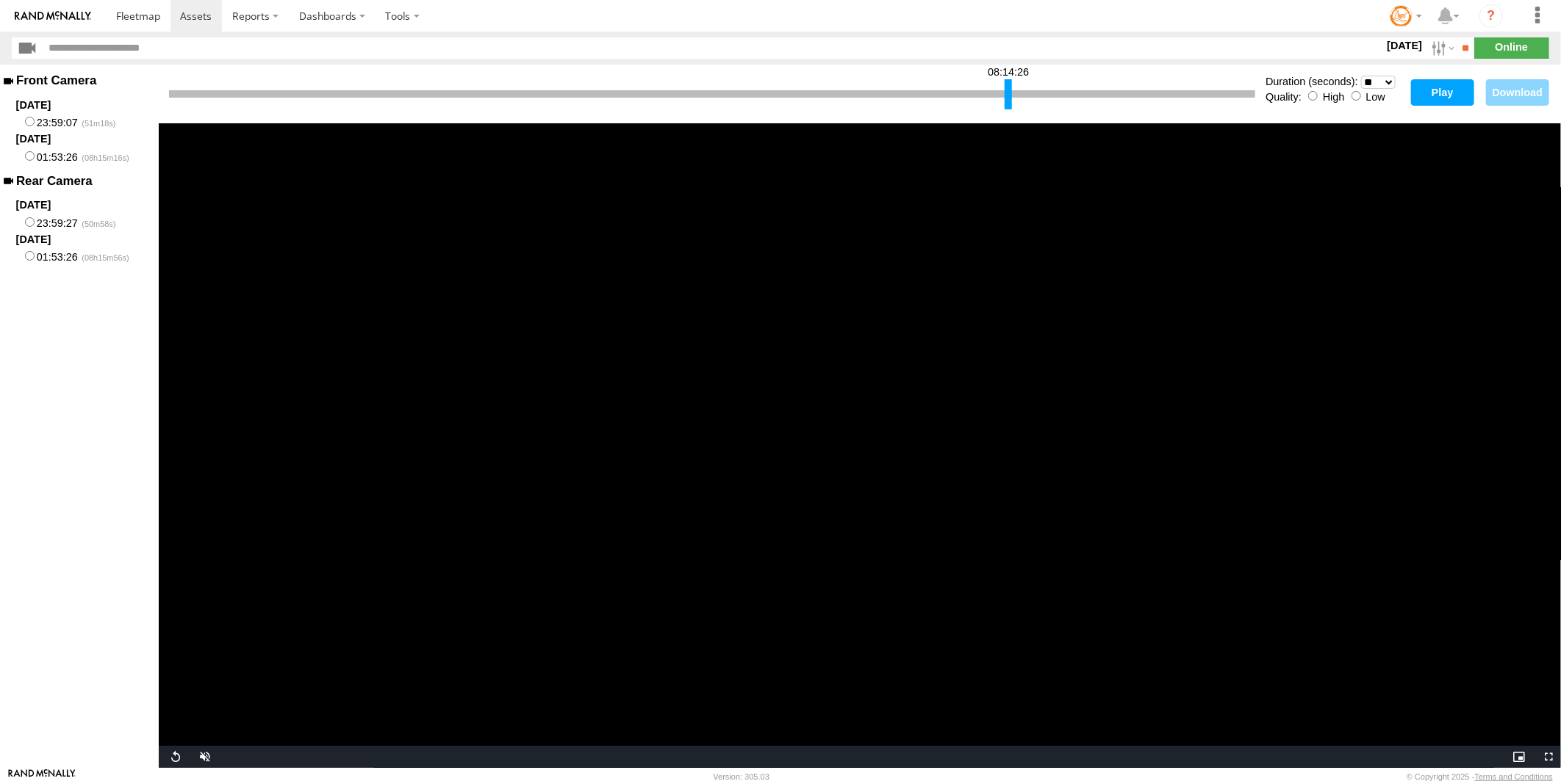
click at [1435, 96] on button "Play" at bounding box center [1442, 92] width 64 height 26
click at [1045, 93] on div at bounding box center [1042, 94] width 7 height 30
click at [1454, 86] on button "Play" at bounding box center [1442, 92] width 64 height 26
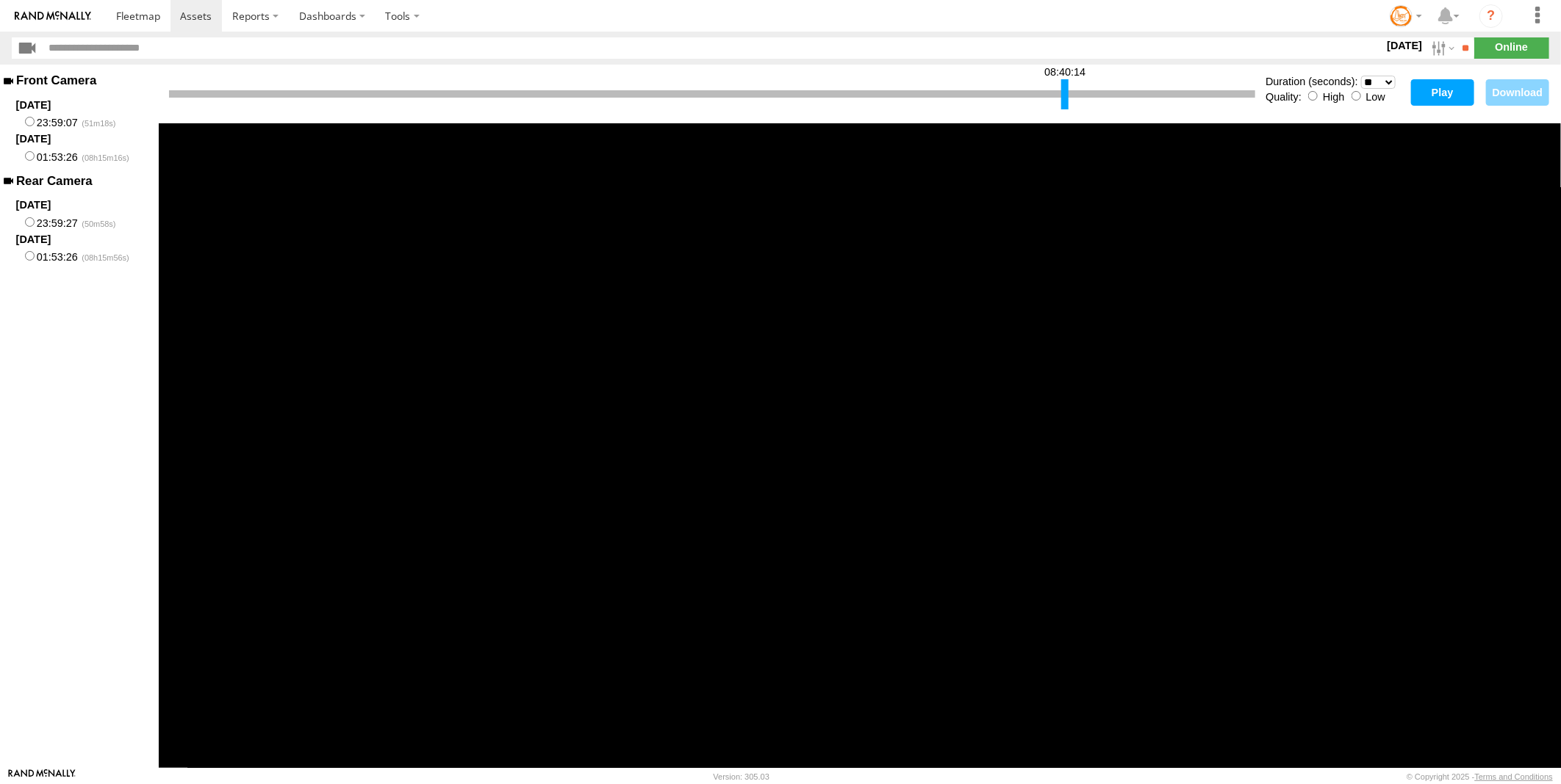
drag, startPoint x: 1043, startPoint y: 100, endPoint x: 1065, endPoint y: 97, distance: 22.2
click at [1065, 97] on div at bounding box center [1064, 94] width 7 height 30
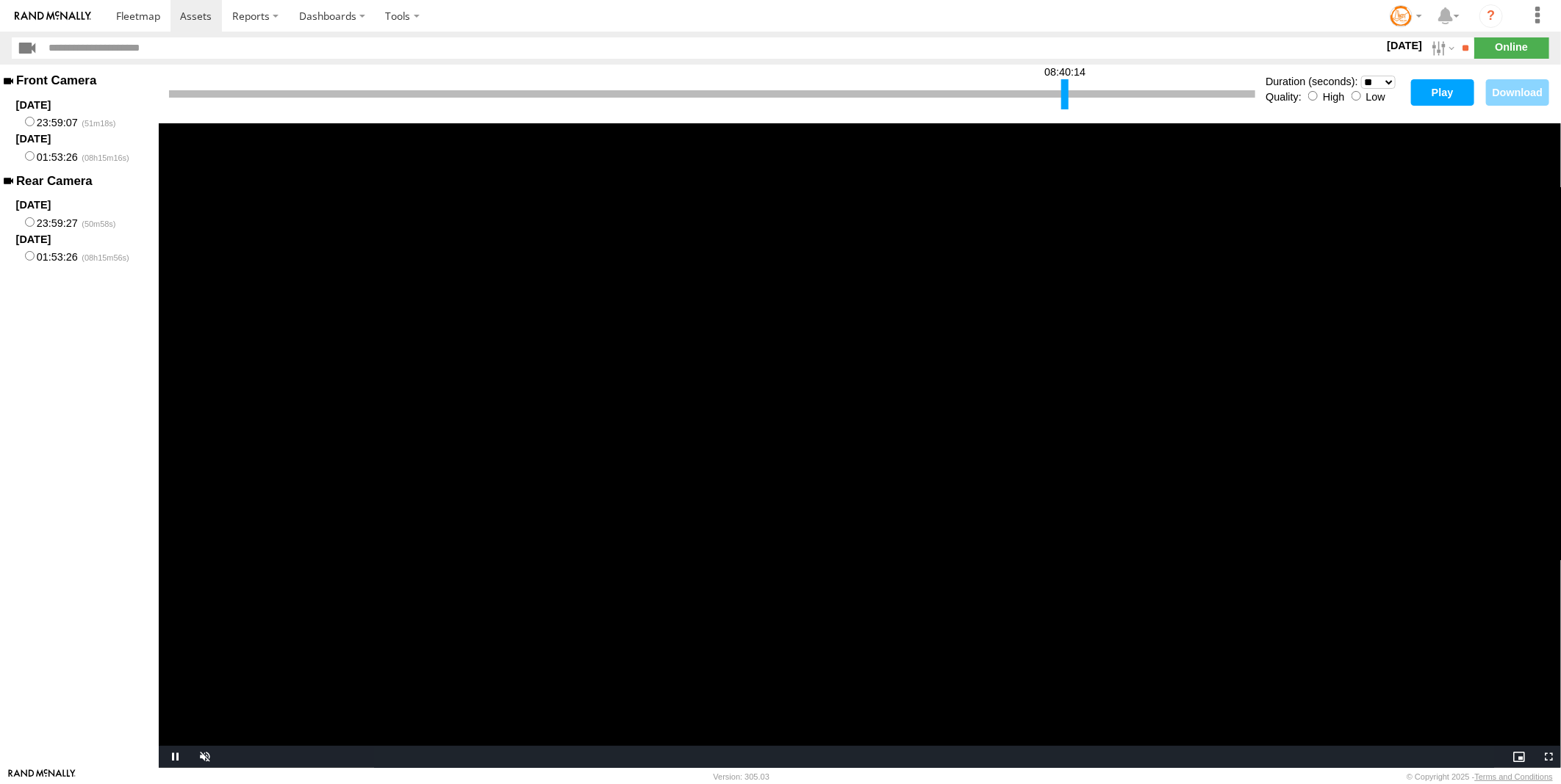
click at [1445, 86] on button "Play" at bounding box center [1442, 92] width 64 height 26
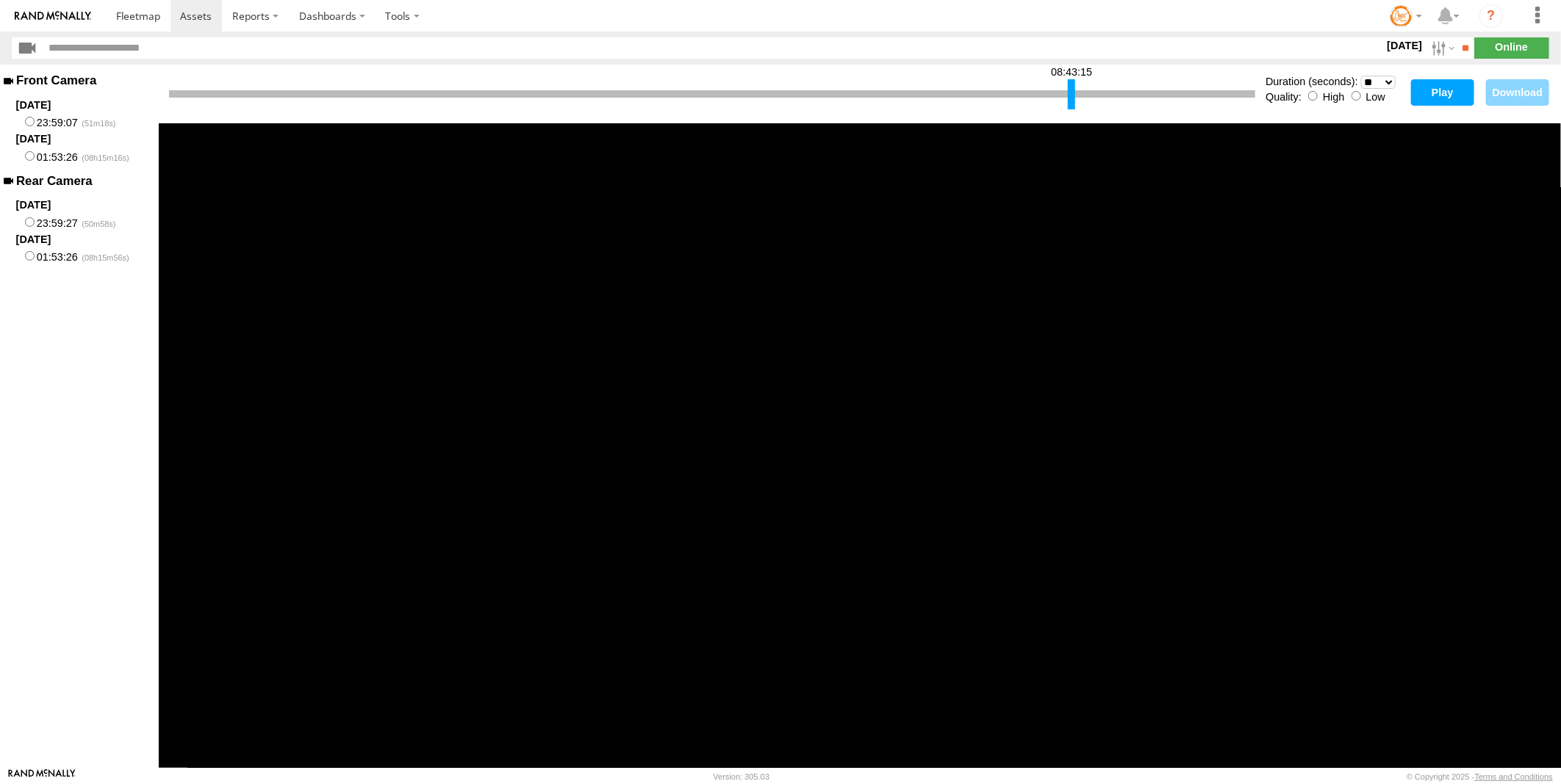
click at [1075, 94] on div at bounding box center [1071, 94] width 7 height 30
click at [1431, 85] on button "Play" at bounding box center [1442, 92] width 64 height 26
click at [1074, 96] on div at bounding box center [1073, 94] width 7 height 30
click at [1438, 91] on button "Play" at bounding box center [1442, 92] width 64 height 26
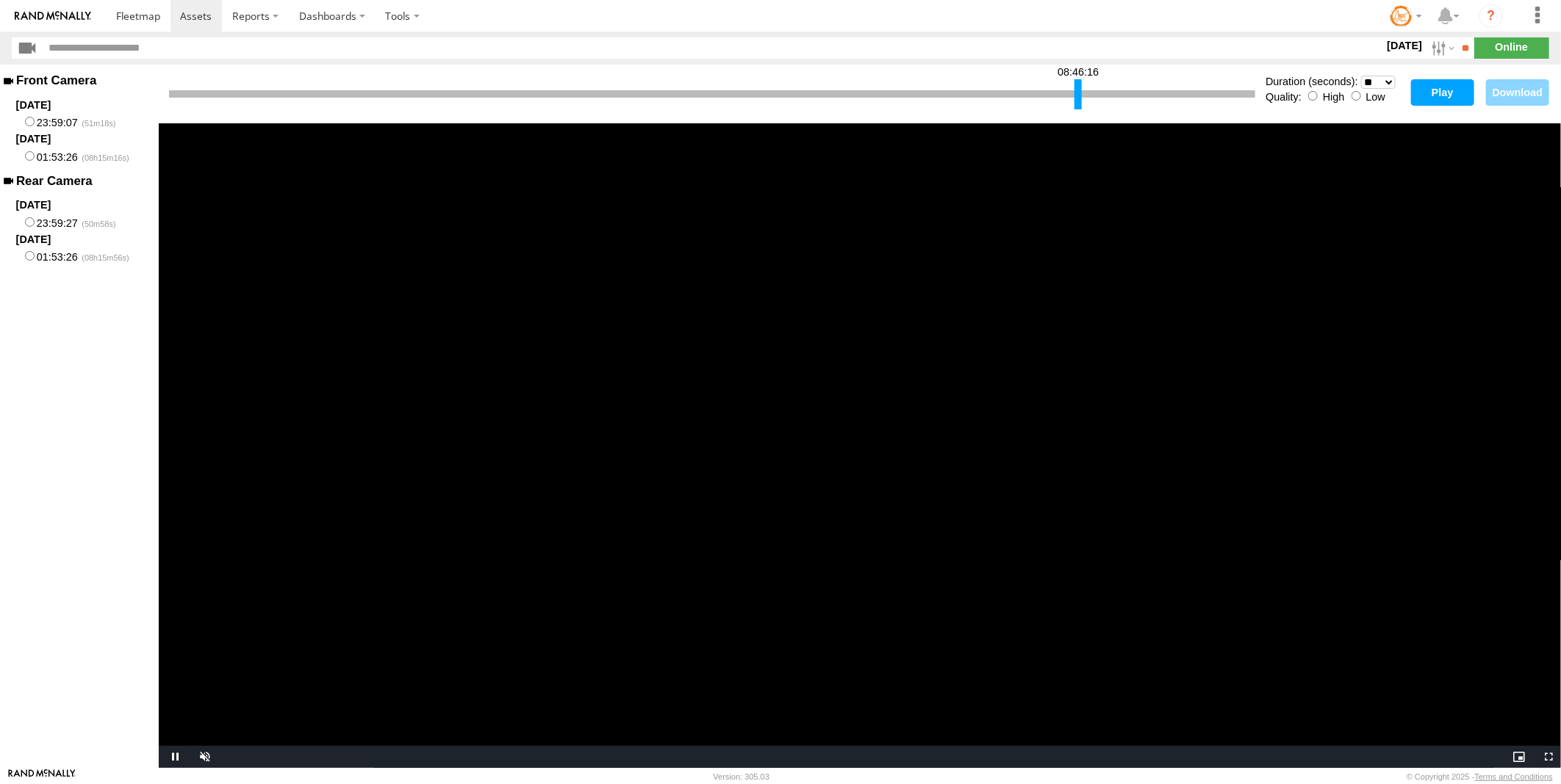
click at [1079, 98] on div at bounding box center [1078, 94] width 7 height 30
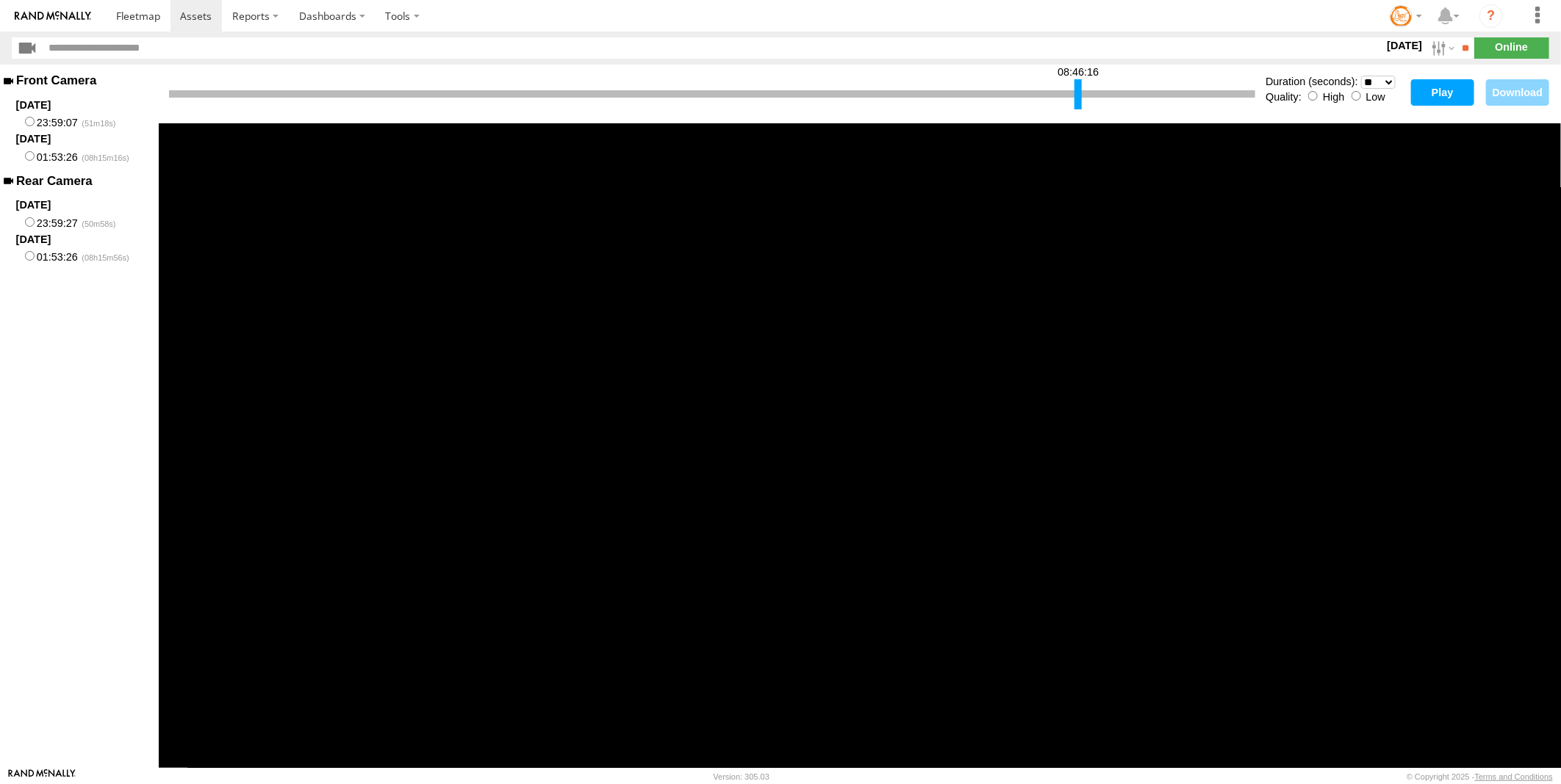
click at [1416, 96] on button "Play" at bounding box center [1442, 92] width 64 height 26
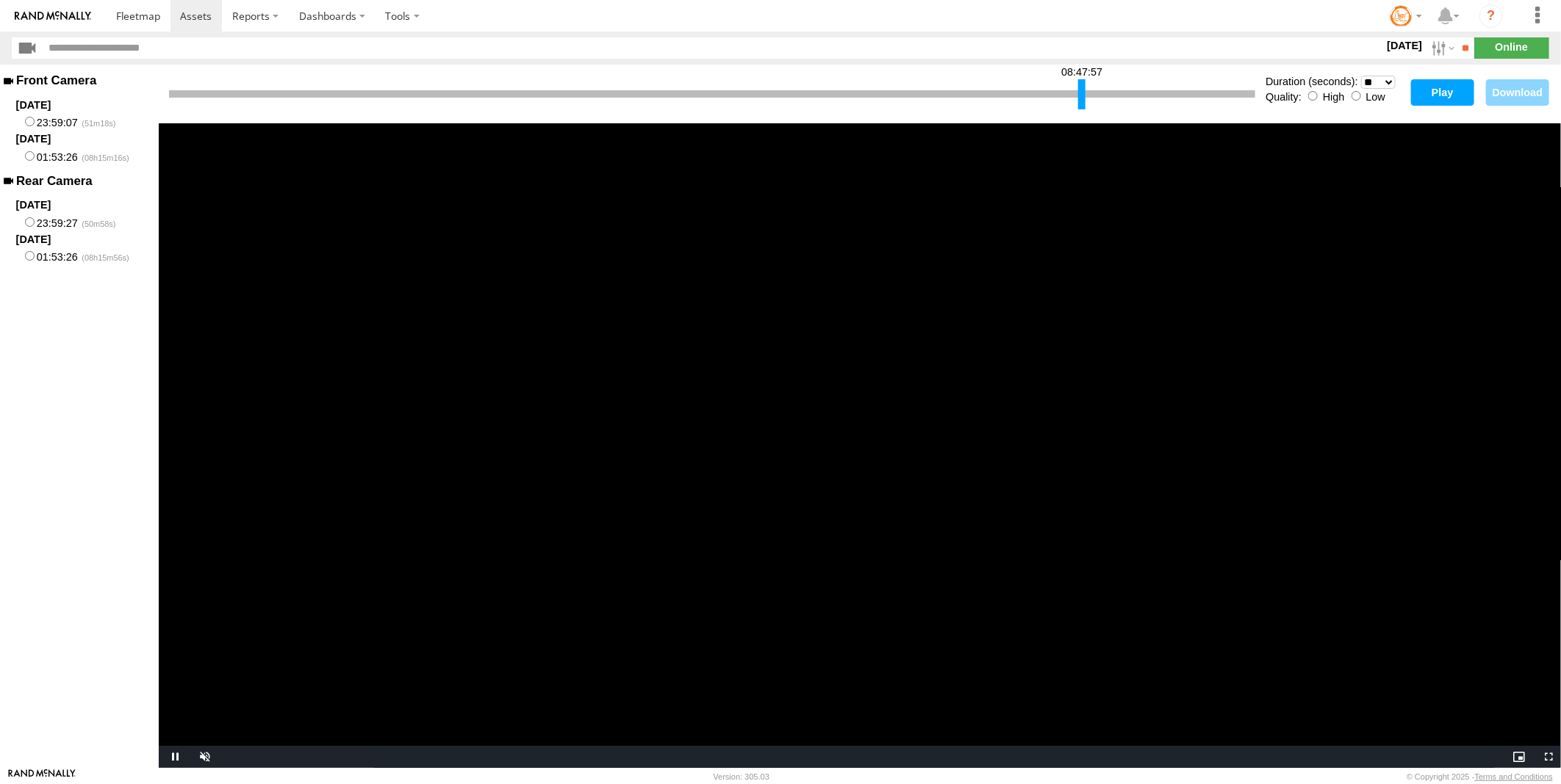
click at [1081, 98] on div at bounding box center [1082, 94] width 7 height 30
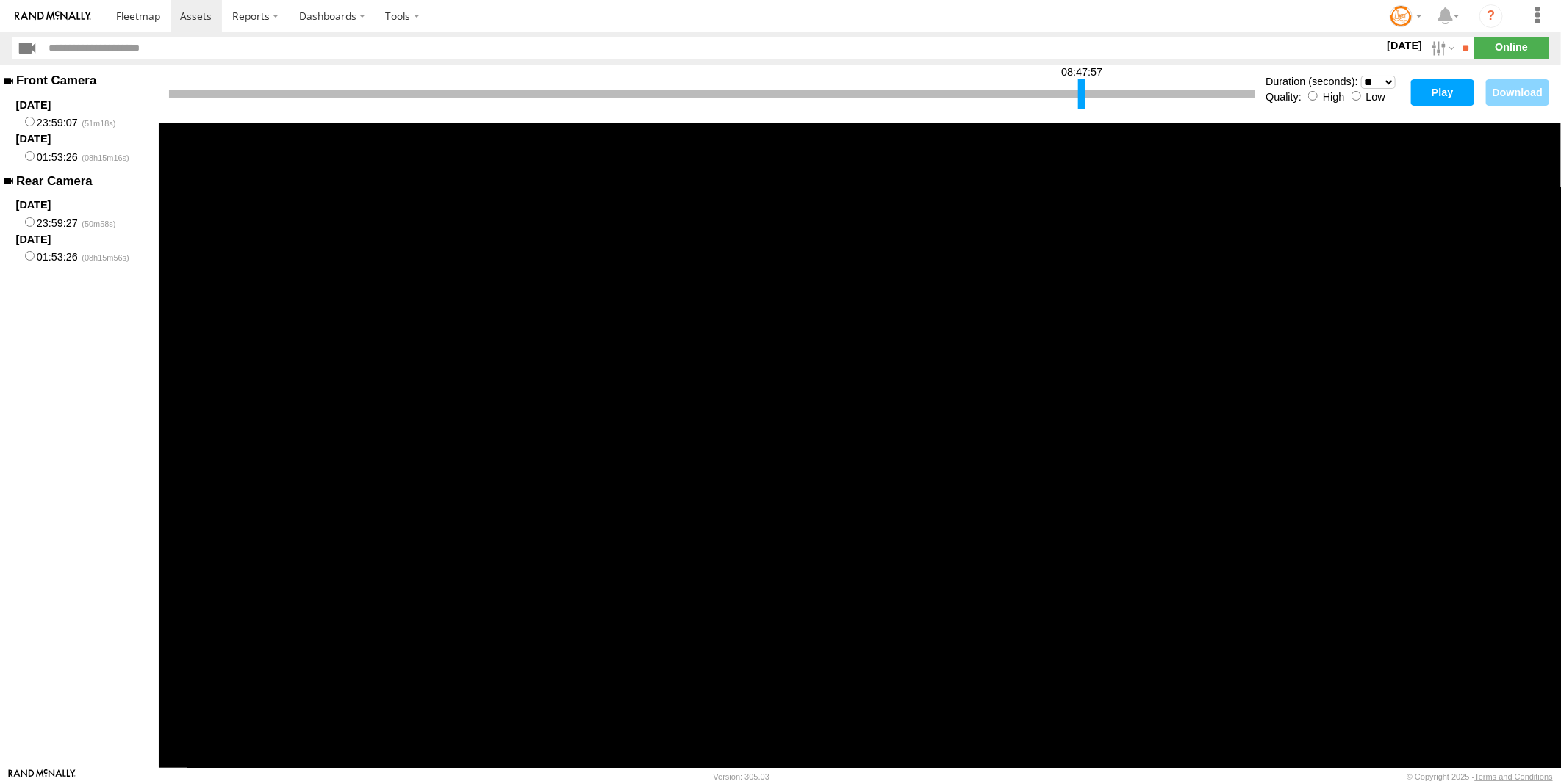
click at [1423, 91] on button "Play" at bounding box center [1442, 92] width 64 height 26
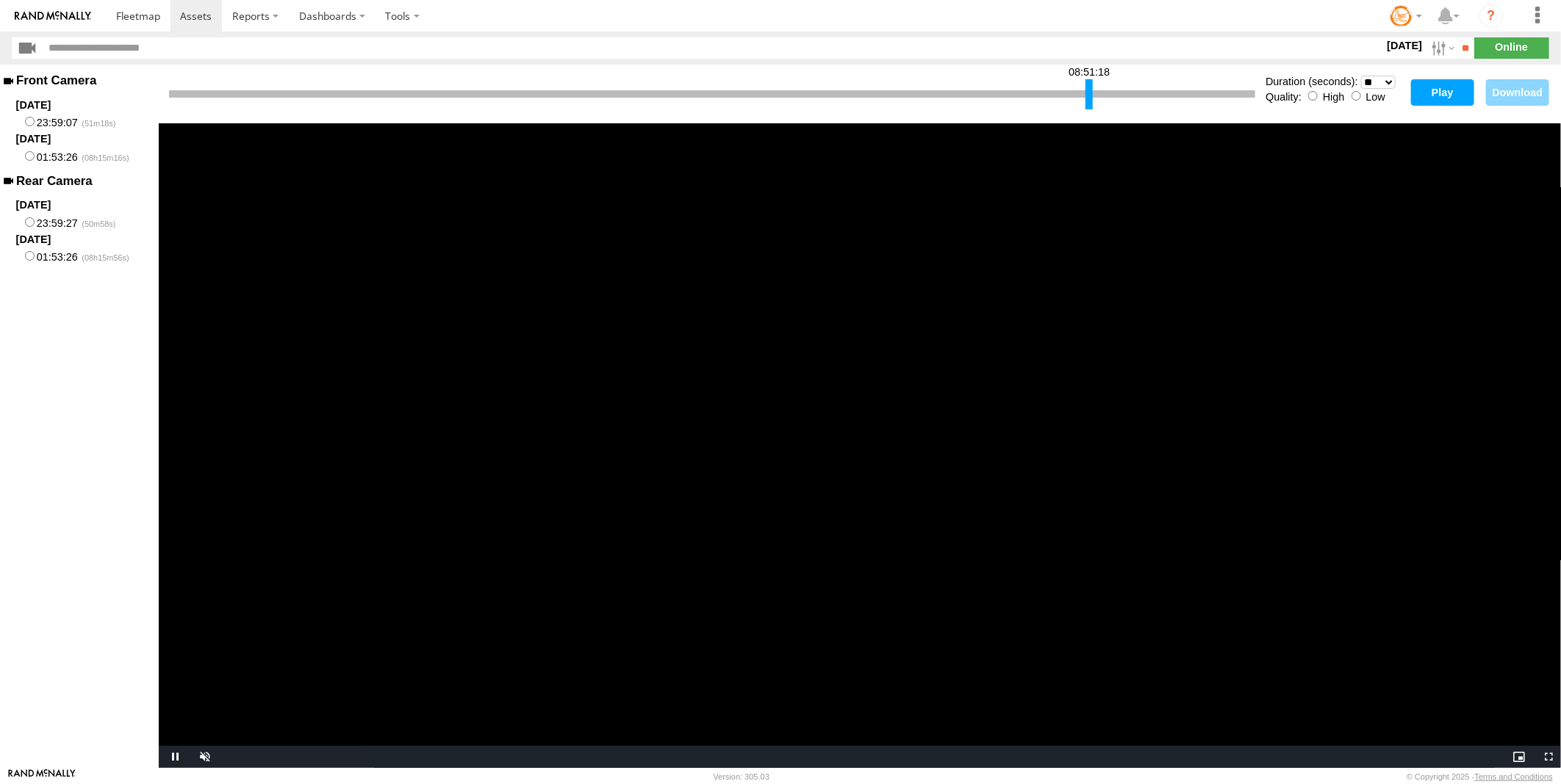
drag, startPoint x: 1080, startPoint y: 98, endPoint x: 1088, endPoint y: 96, distance: 8.2
click at [1088, 96] on div at bounding box center [1089, 94] width 7 height 30
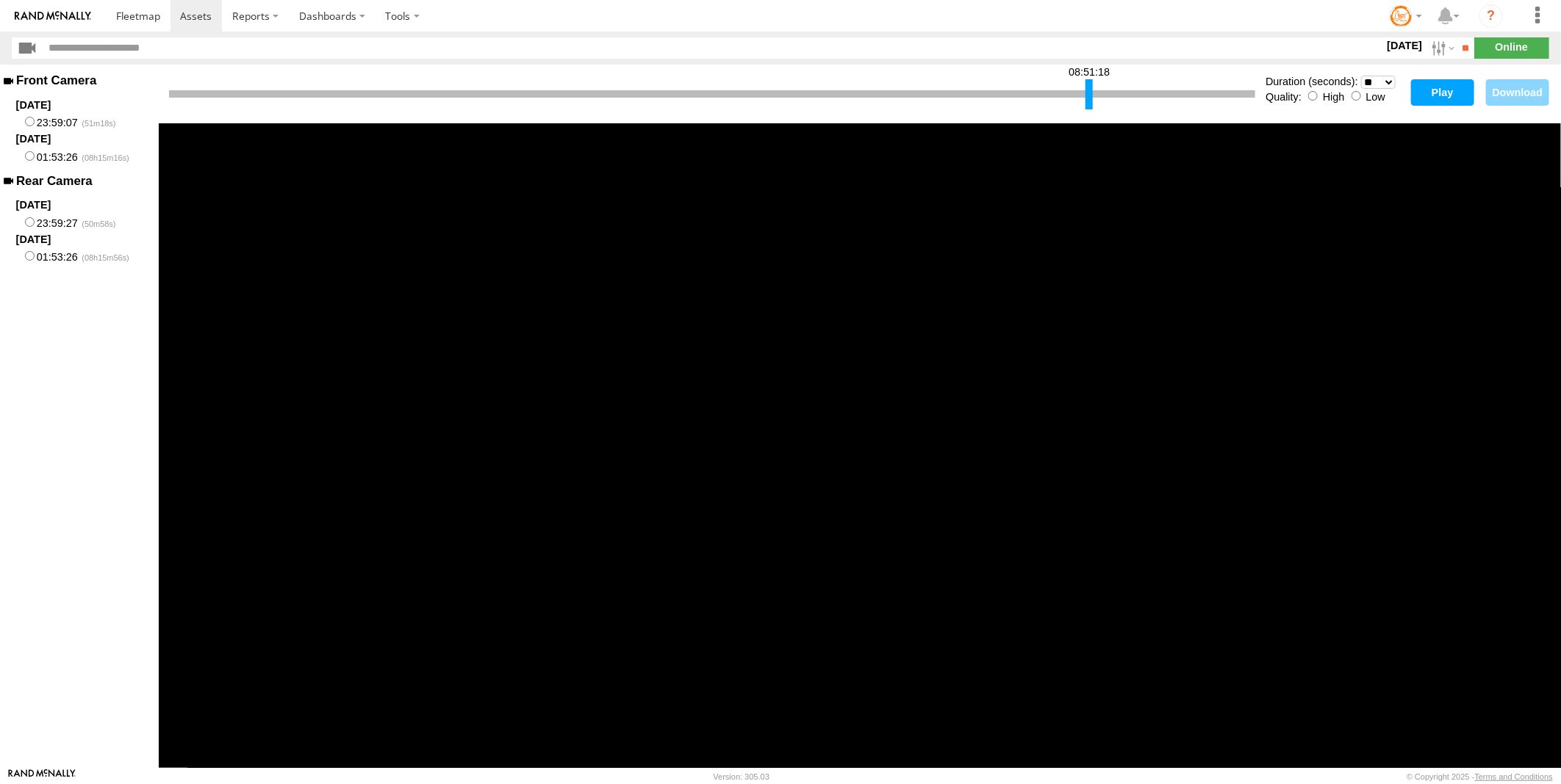
click at [1428, 92] on button "Play" at bounding box center [1442, 92] width 64 height 26
drag, startPoint x: 1085, startPoint y: 96, endPoint x: 1096, endPoint y: 91, distance: 12.1
click at [1096, 91] on div at bounding box center [1099, 94] width 7 height 30
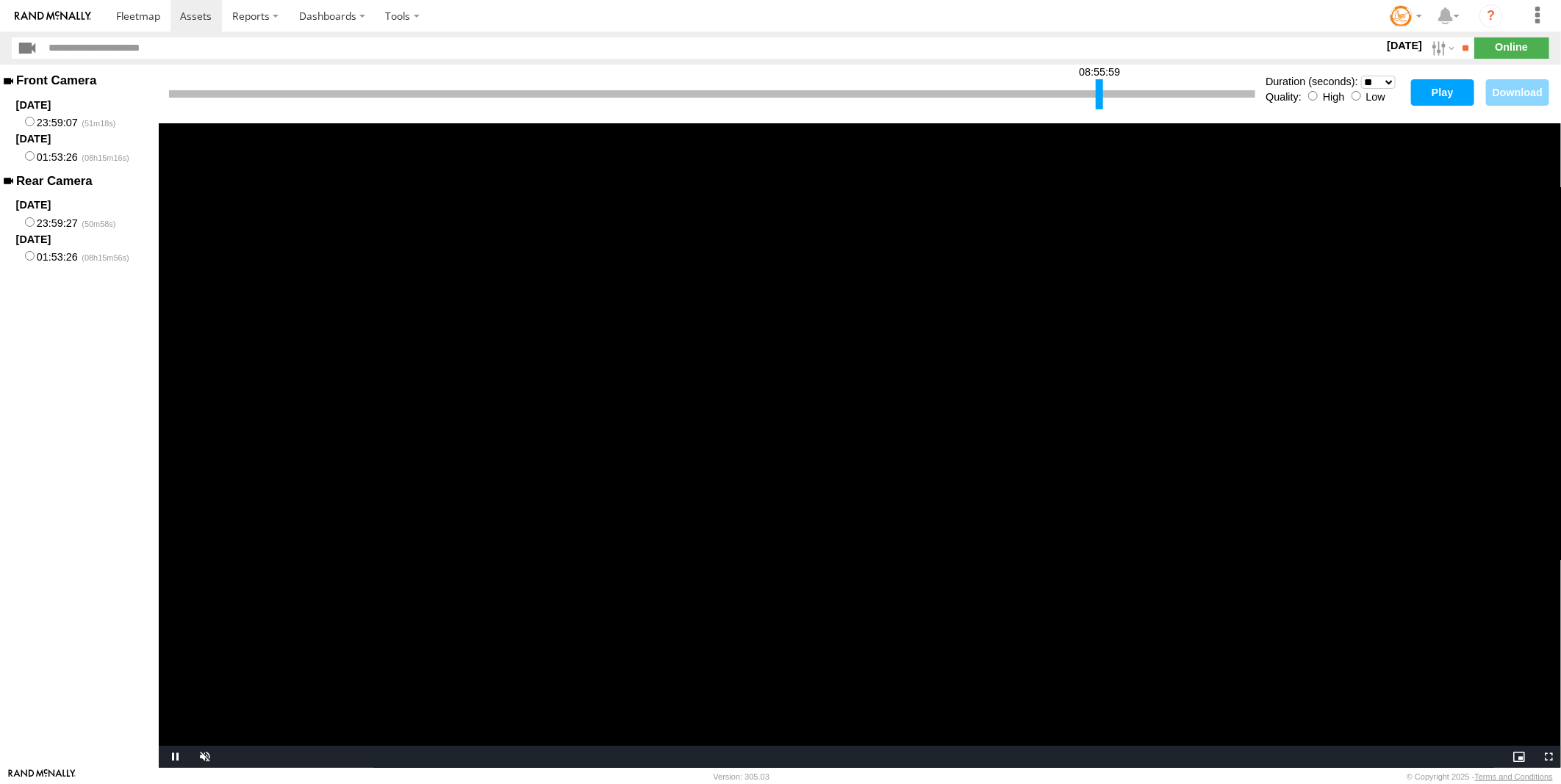
click at [1434, 91] on button "Play" at bounding box center [1442, 92] width 64 height 26
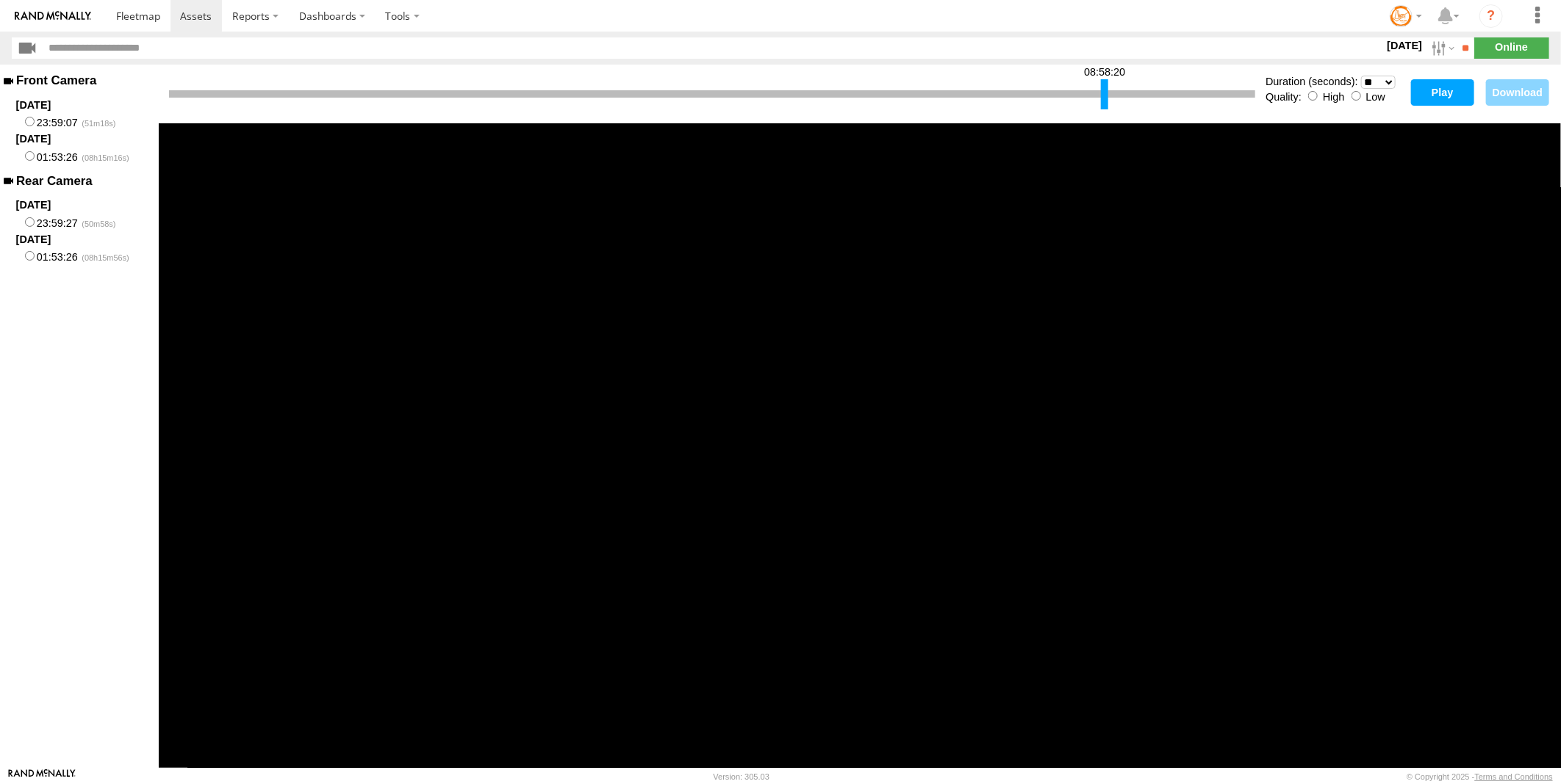
click at [1103, 93] on div at bounding box center [1104, 94] width 7 height 30
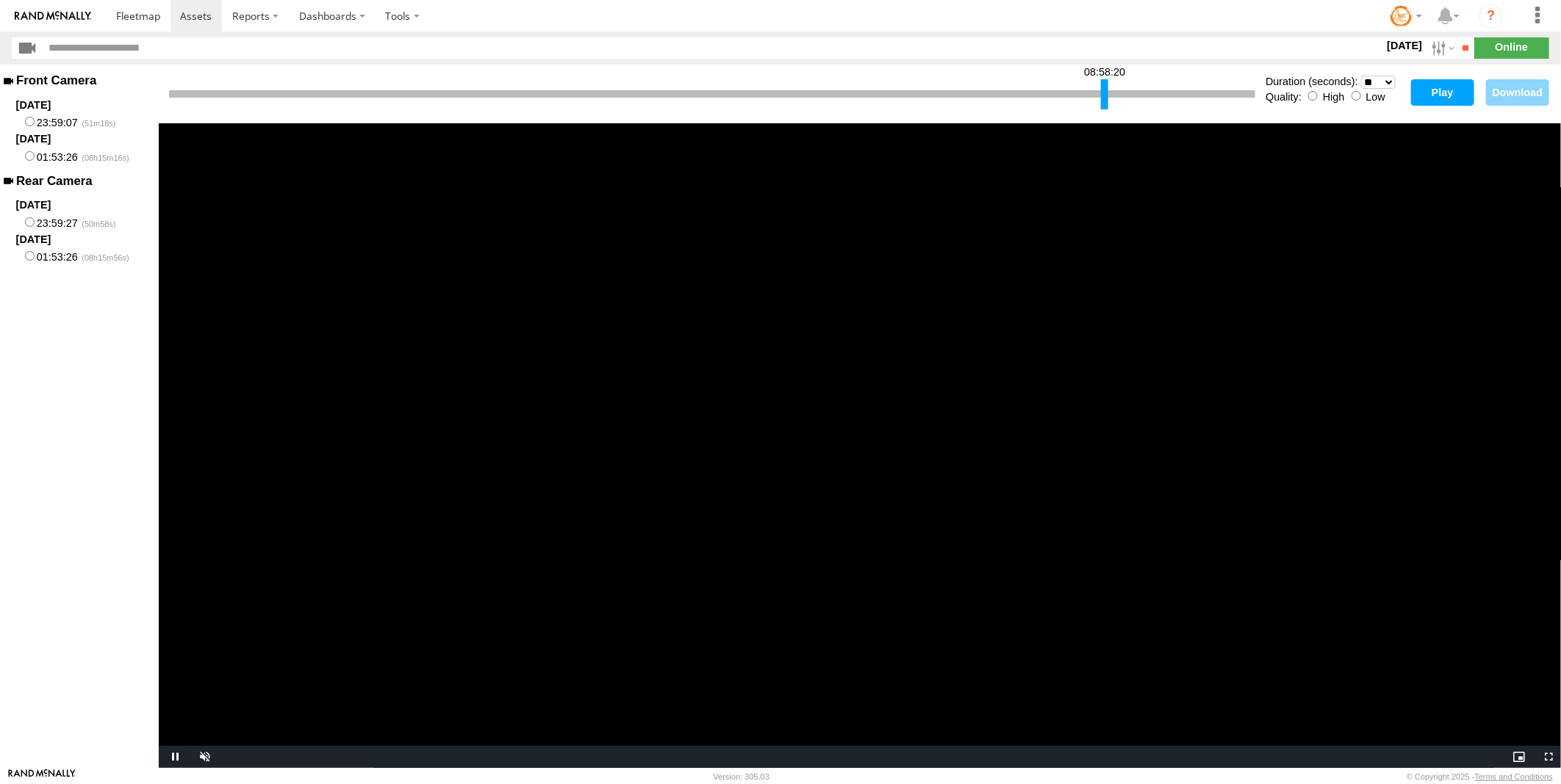
click at [1449, 86] on button "Play" at bounding box center [1442, 92] width 64 height 26
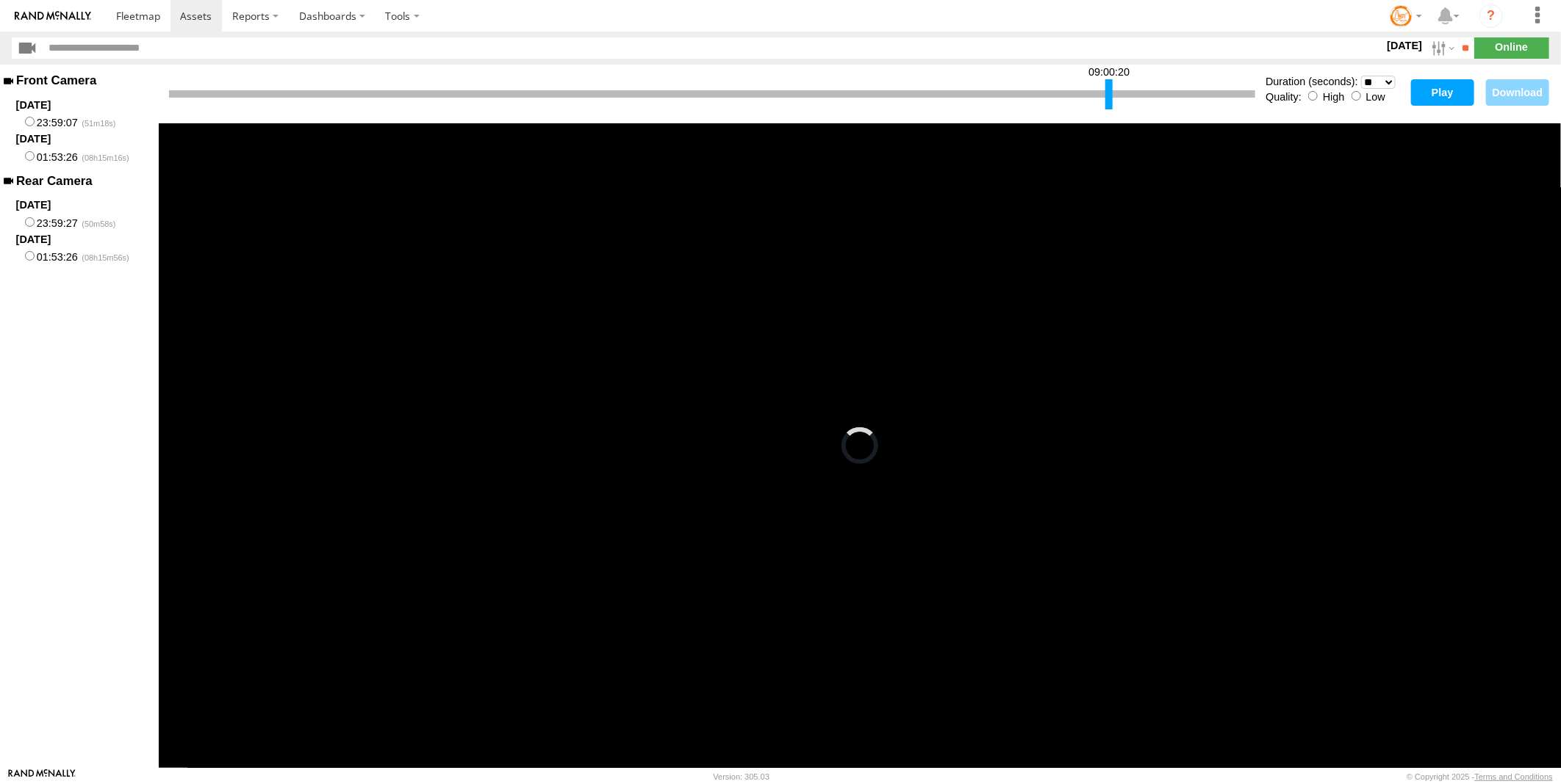
click at [1111, 92] on div at bounding box center [1109, 94] width 7 height 30
click at [1422, 92] on button "Play" at bounding box center [1442, 92] width 64 height 26
click at [1116, 93] on div at bounding box center [1115, 94] width 7 height 30
click at [1434, 91] on button "Play" at bounding box center [1442, 92] width 64 height 26
click at [1111, 96] on div at bounding box center [1112, 94] width 7 height 30
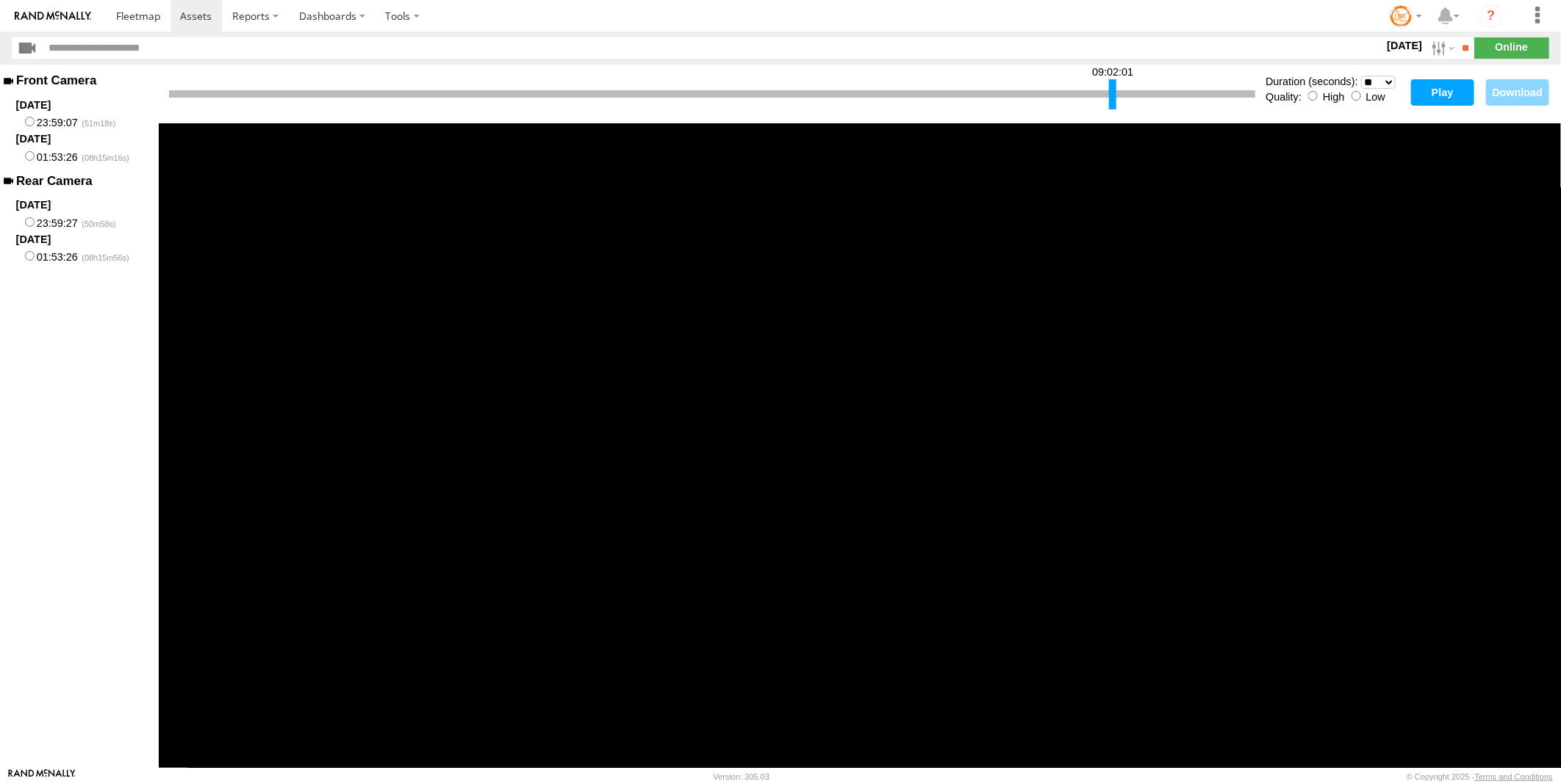
click at [1435, 99] on button "Play" at bounding box center [1442, 92] width 64 height 26
click at [1119, 98] on div at bounding box center [1118, 94] width 7 height 30
click at [1434, 93] on button "Play" at bounding box center [1442, 92] width 64 height 26
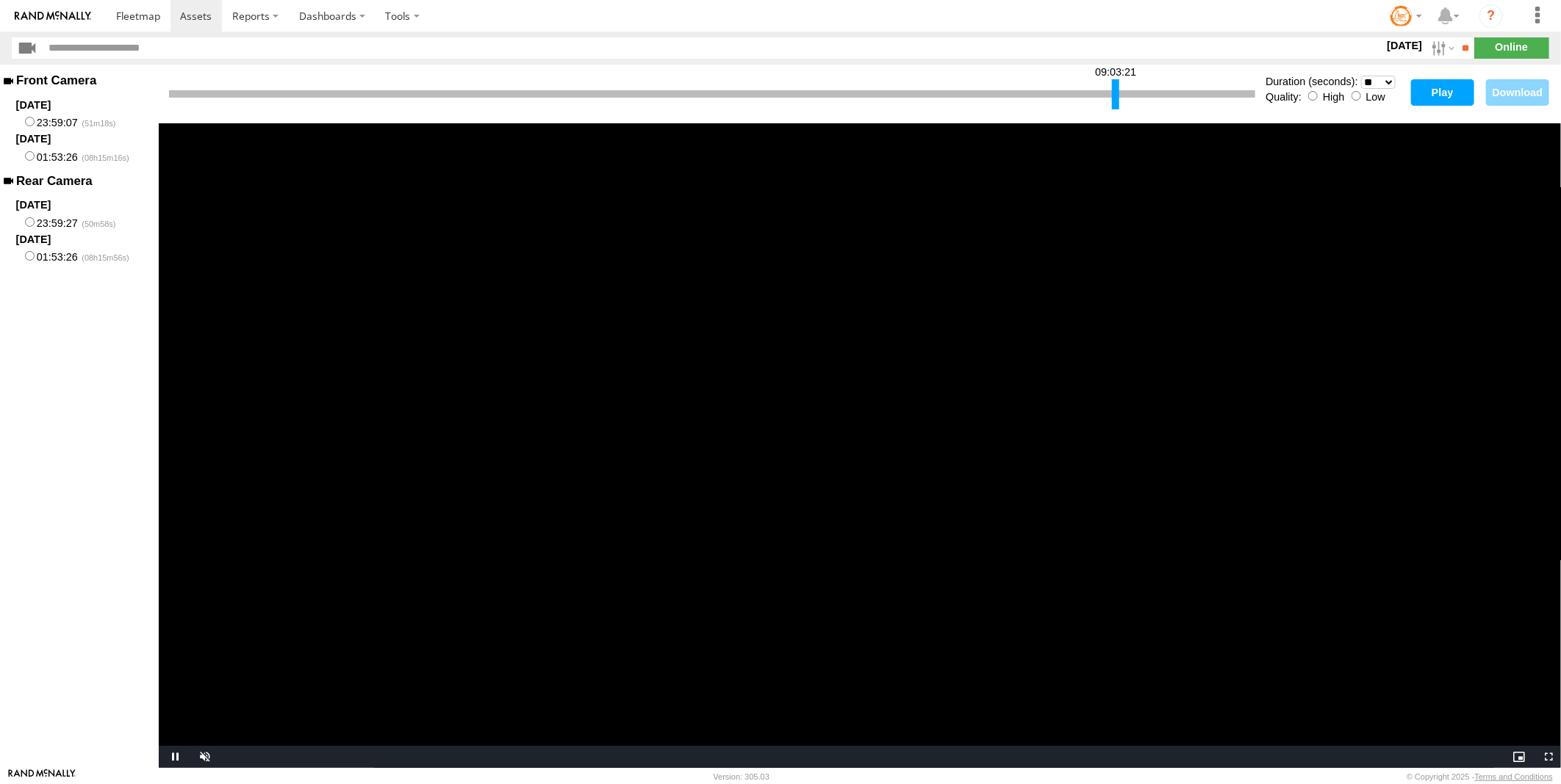
click at [1116, 93] on div at bounding box center [1116, 94] width 7 height 30
click at [1437, 86] on button "Play" at bounding box center [1442, 92] width 64 height 26
click at [1119, 97] on div at bounding box center [1117, 94] width 7 height 30
click at [1442, 85] on button "Play" at bounding box center [1442, 92] width 64 height 26
click at [1121, 97] on div at bounding box center [1121, 94] width 7 height 30
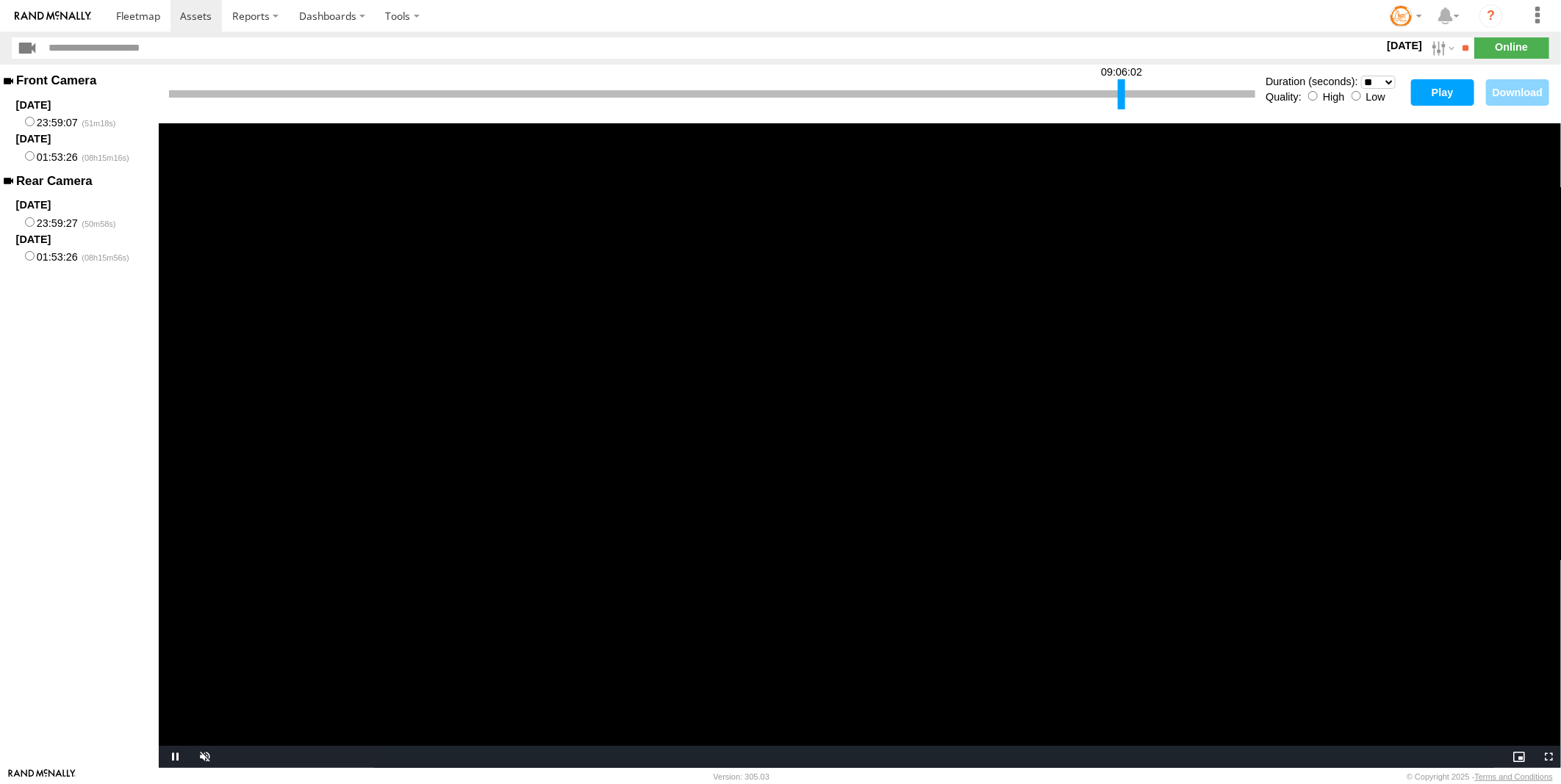
click at [1430, 94] on button "Play" at bounding box center [1442, 92] width 64 height 26
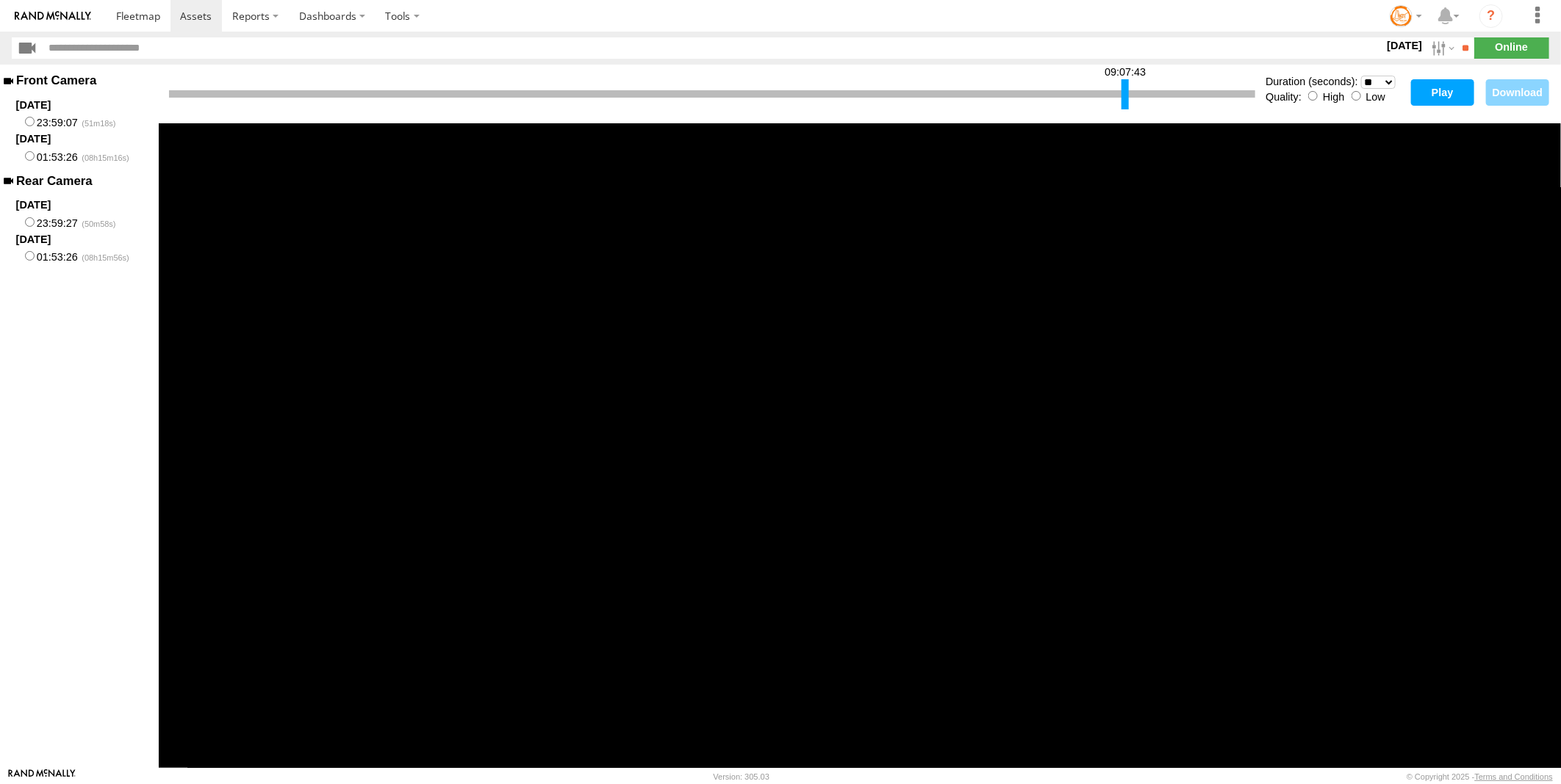
click at [1126, 98] on div at bounding box center [1124, 94] width 7 height 30
click at [1424, 91] on button "Play" at bounding box center [1442, 92] width 64 height 26
drag, startPoint x: 1238, startPoint y: 57, endPoint x: 1065, endPoint y: 49, distance: 173.2
click at [1191, 57] on header "15 Aug 25 S M T W T F S S" at bounding box center [780, 48] width 1561 height 33
click at [981, 64] on header "15 Aug 25 S M T W T F S S" at bounding box center [780, 48] width 1561 height 33
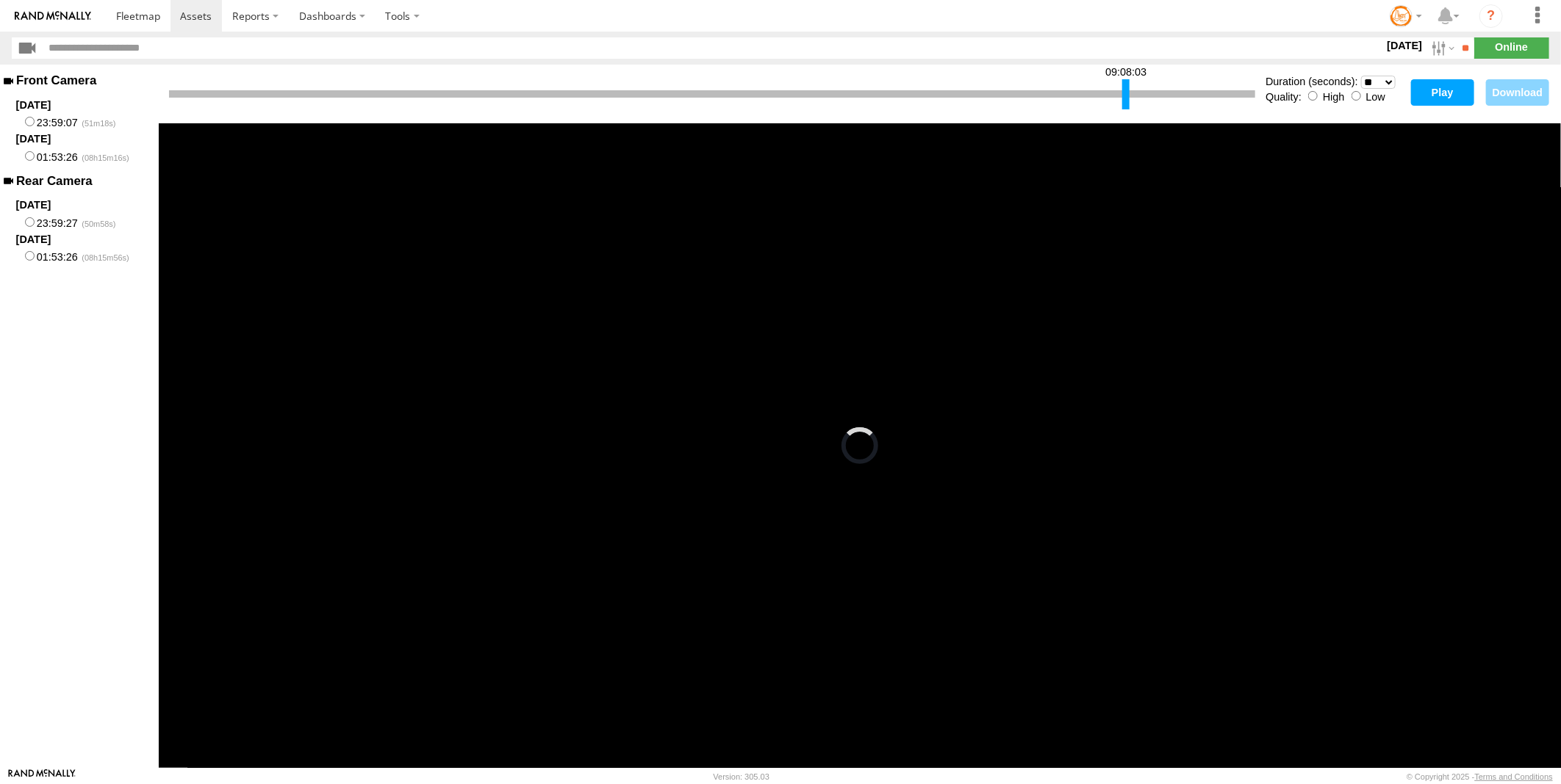
click at [1126, 99] on div at bounding box center [1125, 94] width 7 height 30
click at [1440, 88] on button "Play" at bounding box center [1442, 92] width 64 height 26
click at [1127, 94] on div at bounding box center [1128, 94] width 7 height 30
click at [1103, 107] on div "09:09:03" at bounding box center [712, 94] width 1086 height 37
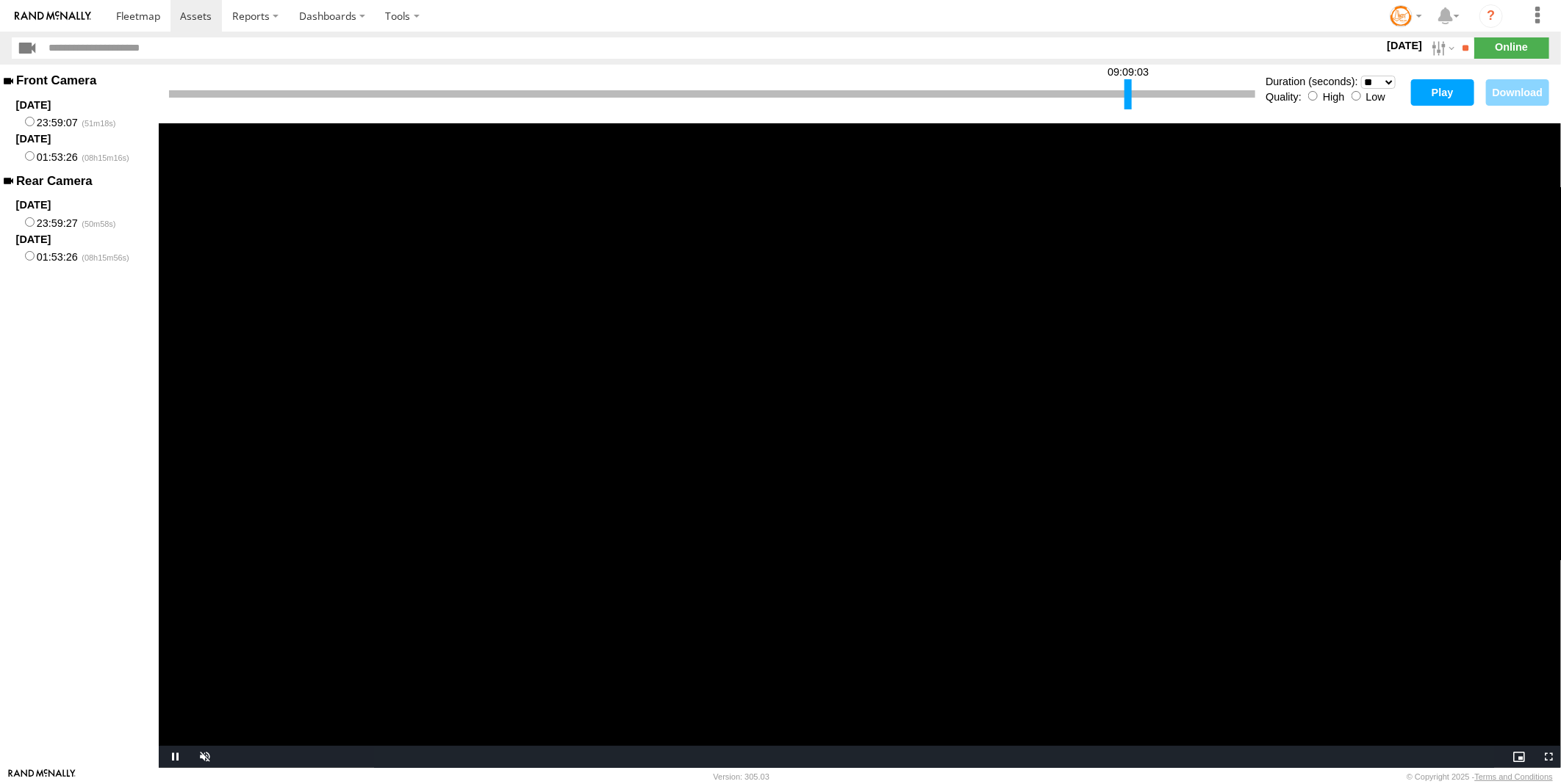
click at [1029, 110] on div "09:09:03" at bounding box center [712, 94] width 1086 height 37
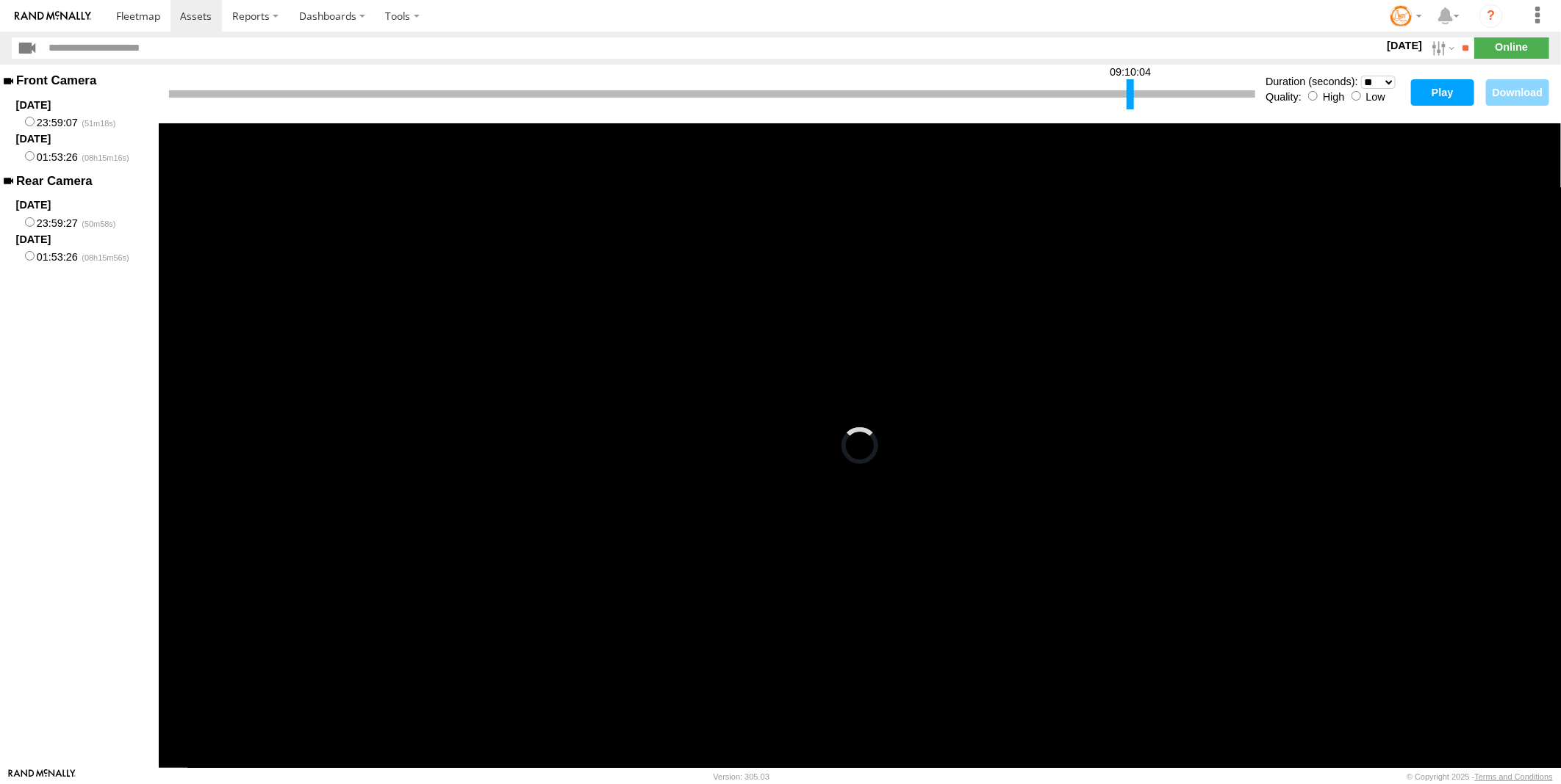
click at [1130, 98] on div at bounding box center [1130, 94] width 7 height 30
click at [1427, 91] on button "Play" at bounding box center [1442, 92] width 64 height 26
drag, startPoint x: 139, startPoint y: 99, endPoint x: 174, endPoint y: 98, distance: 35.0
click at [174, 98] on main "Front Camera 2025-08-14 23:59:07 2025-08-15 01:53:26 Rear Camera 2025-08-14 23:…" at bounding box center [780, 416] width 1561 height 704
drag, startPoint x: 174, startPoint y: 98, endPoint x: 320, endPoint y: 104, distance: 146.1
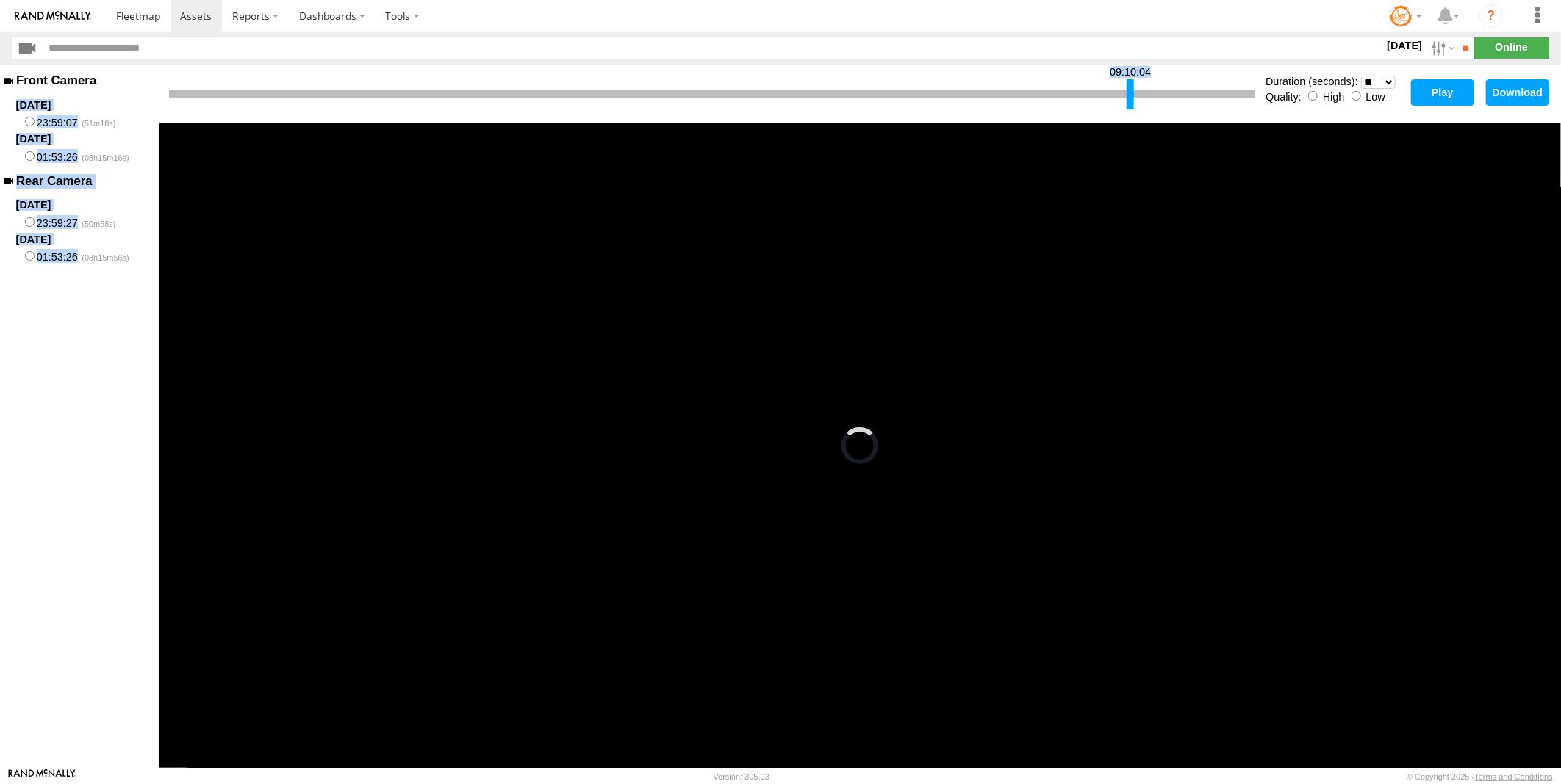
click at [320, 104] on div "09:10:04" at bounding box center [712, 94] width 1086 height 37
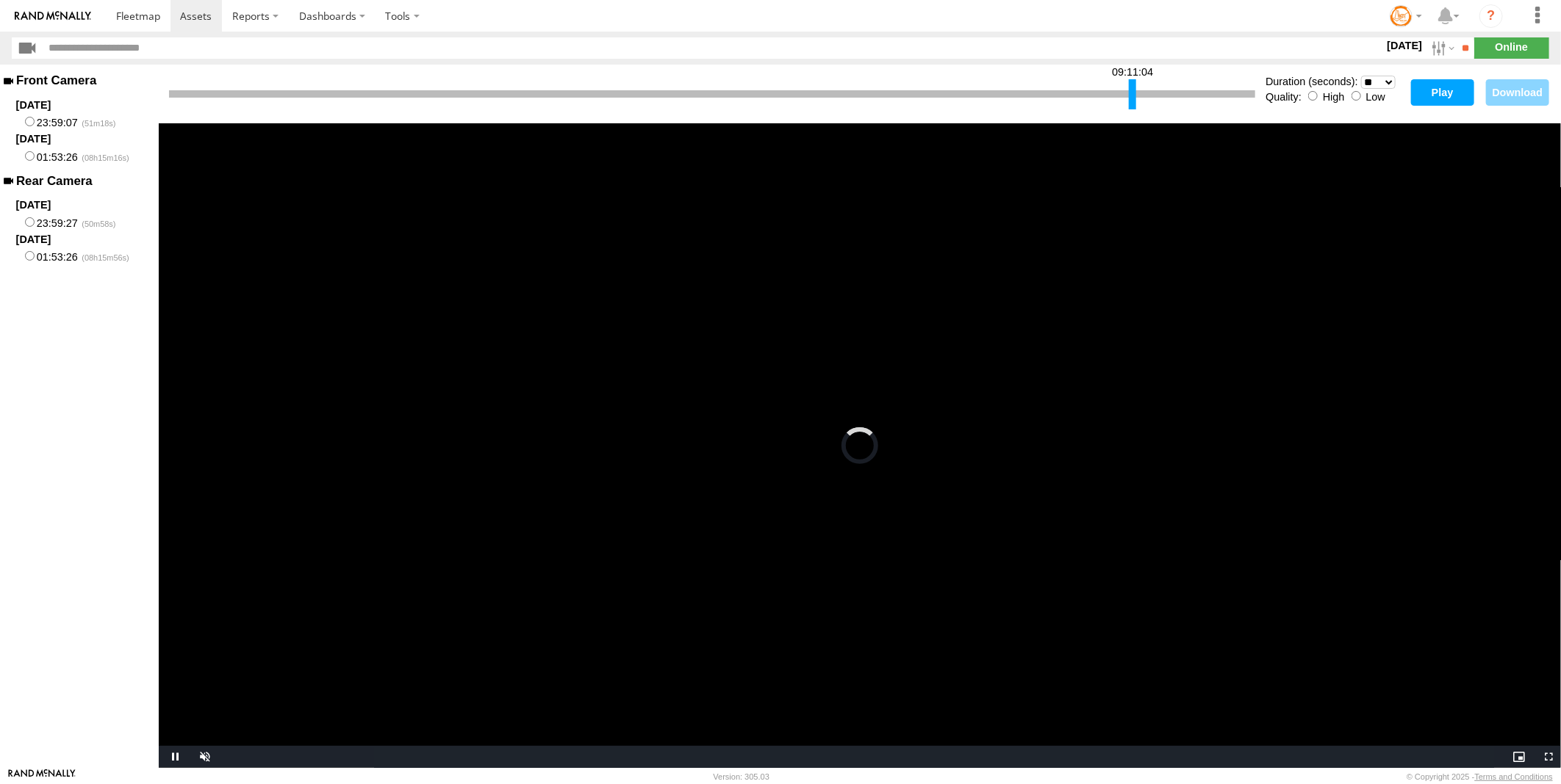
click at [1130, 101] on div at bounding box center [1132, 94] width 7 height 30
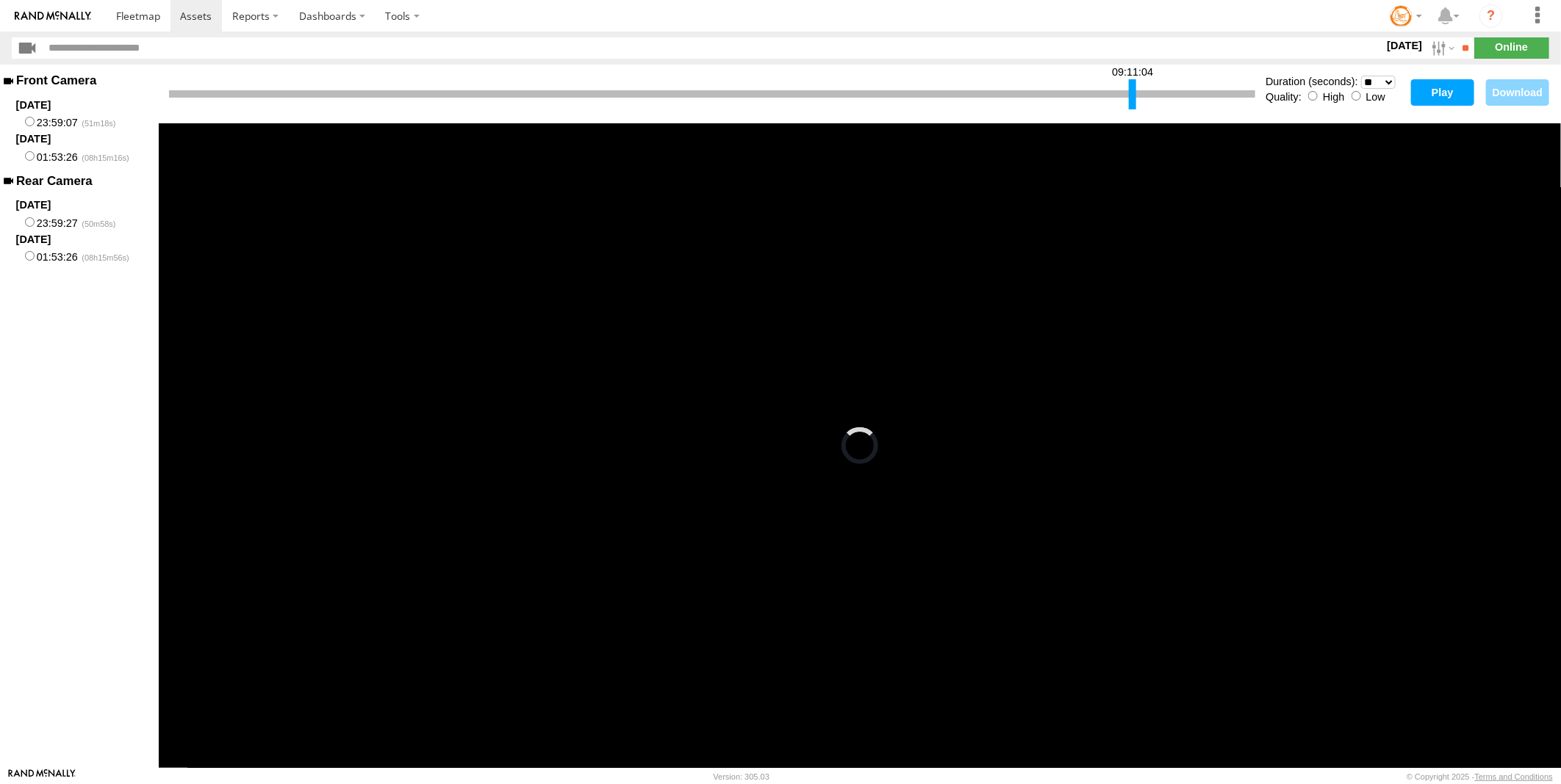
click at [1449, 94] on button "Play" at bounding box center [1442, 92] width 64 height 26
click at [1133, 98] on div at bounding box center [1135, 94] width 7 height 30
click at [1431, 91] on button "Play" at bounding box center [1442, 92] width 64 height 26
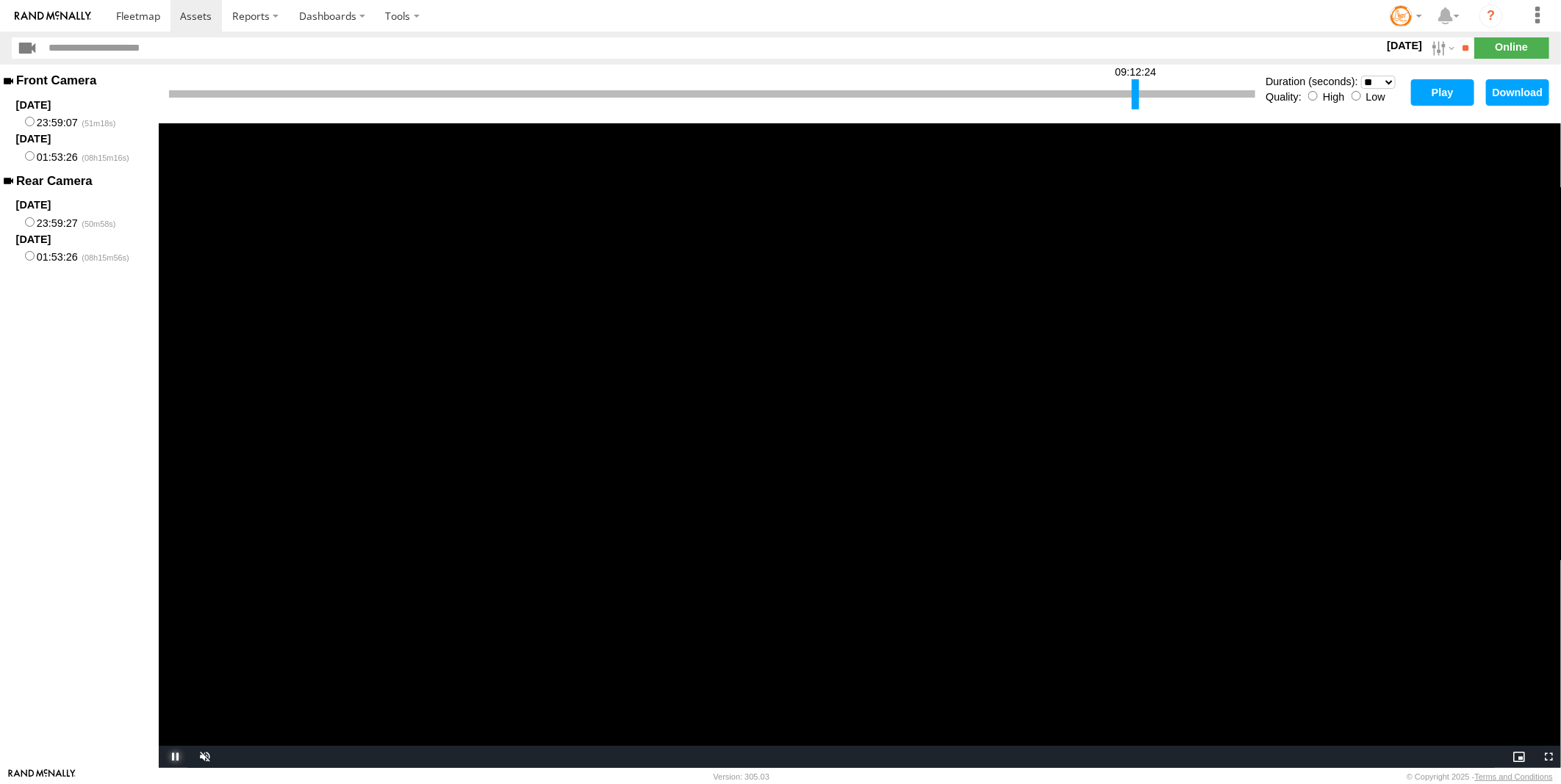
click at [174, 757] on span "Video Player" at bounding box center [173, 757] width 30 height 0
click at [1420, 90] on button "Play" at bounding box center [1442, 92] width 64 height 26
click at [1137, 96] on div at bounding box center [1137, 94] width 7 height 30
click at [1446, 93] on button "Play" at bounding box center [1442, 92] width 64 height 26
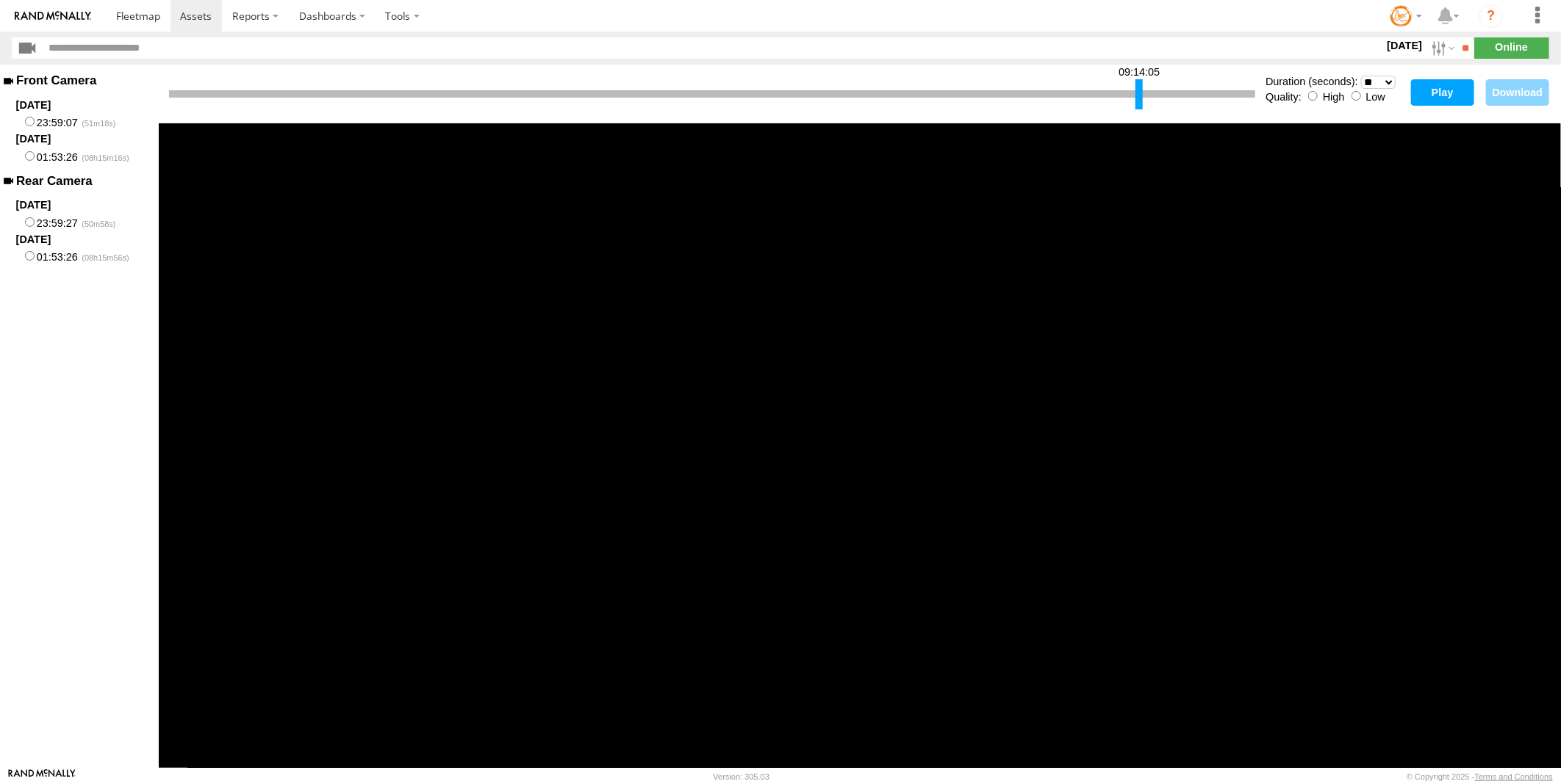
click at [1140, 99] on div at bounding box center [1138, 94] width 7 height 30
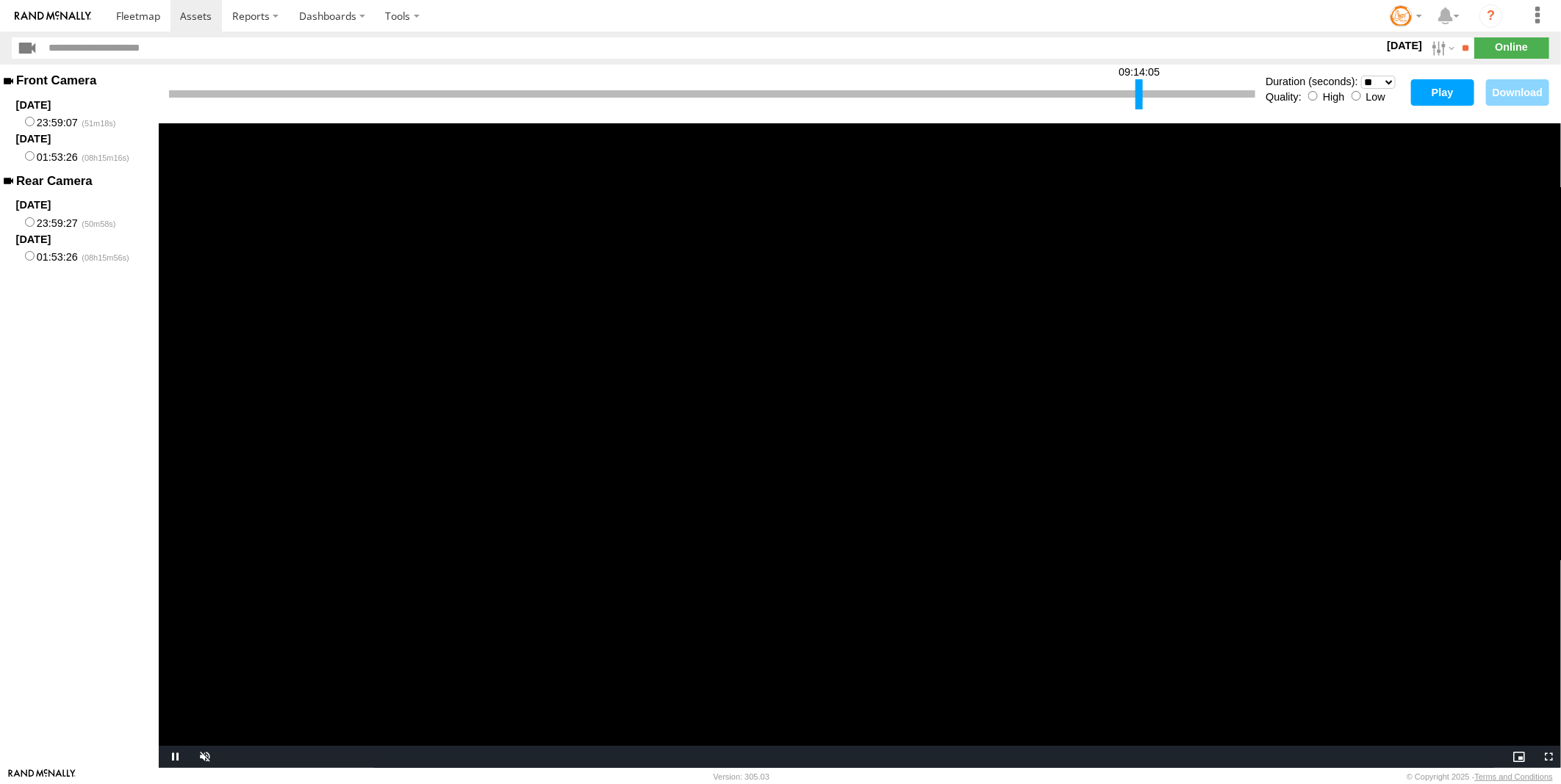
click at [1435, 85] on button "Play" at bounding box center [1442, 92] width 64 height 26
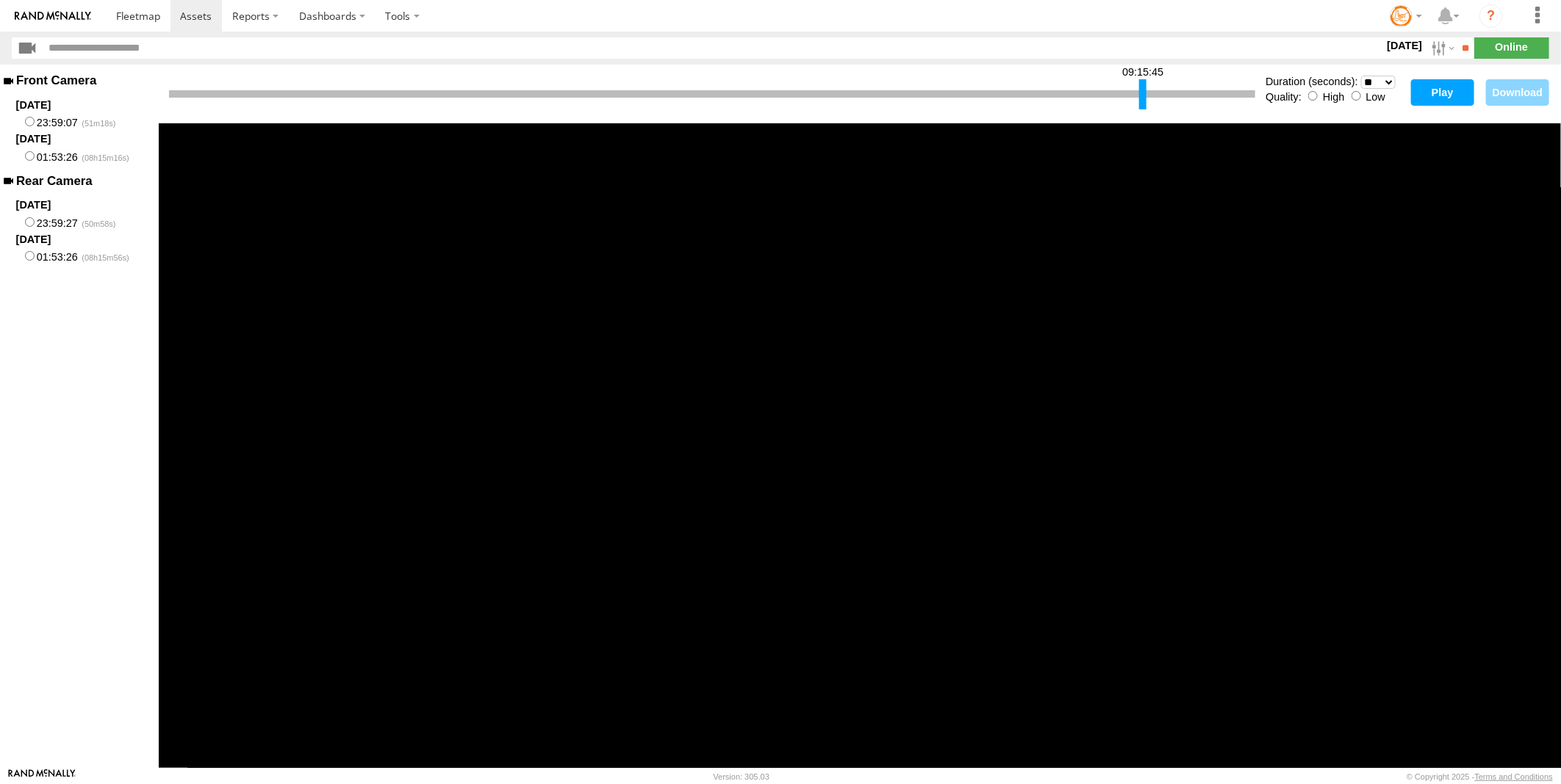
click at [1141, 91] on div at bounding box center [1143, 94] width 7 height 30
click at [1425, 98] on button "Play" at bounding box center [1442, 92] width 64 height 26
click at [1140, 98] on div at bounding box center [1144, 94] width 7 height 30
click at [1144, 98] on div at bounding box center [1145, 94] width 7 height 30
click at [1415, 89] on button "Play" at bounding box center [1442, 92] width 64 height 26
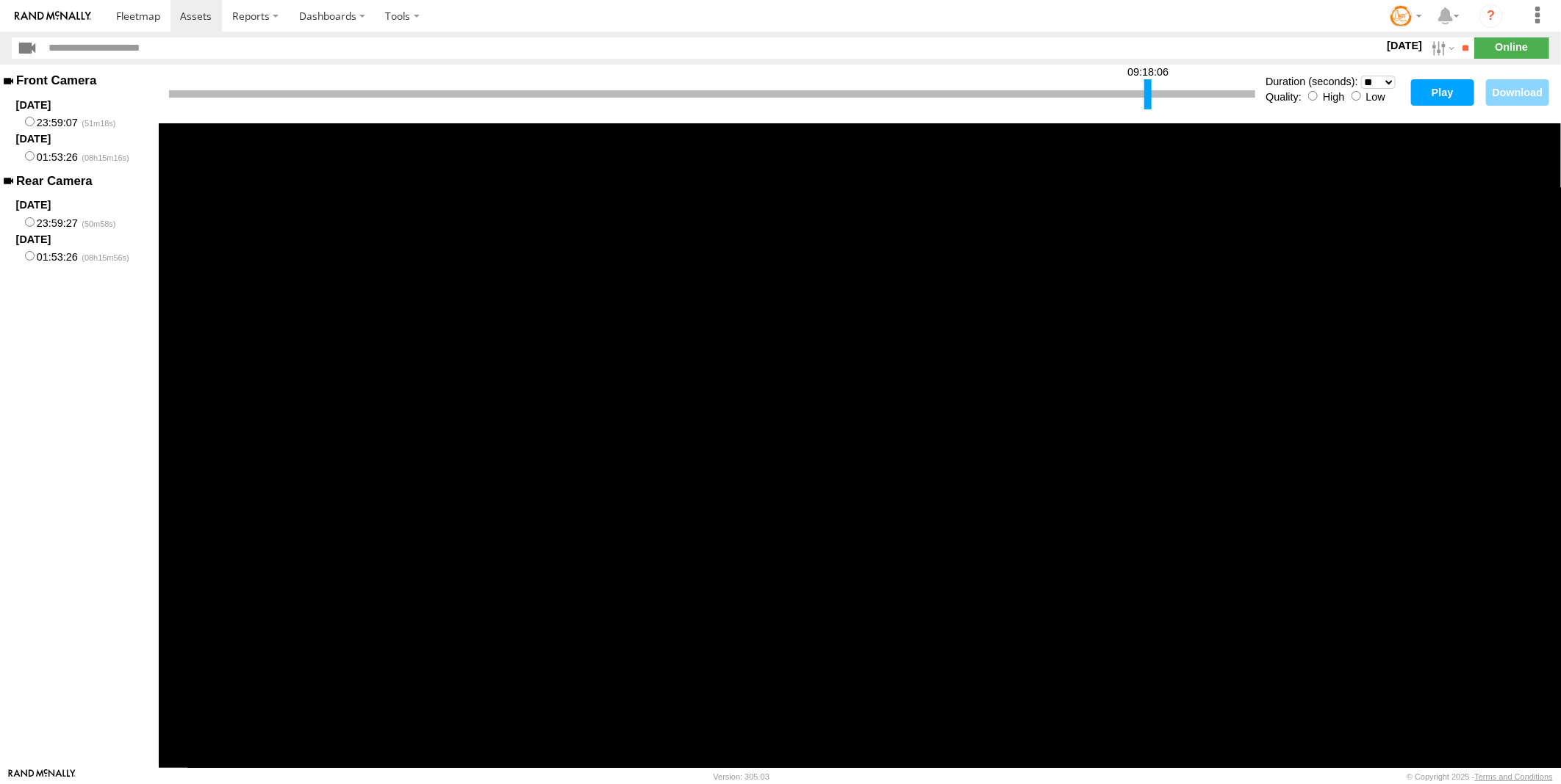
click at [1149, 98] on div at bounding box center [1148, 94] width 7 height 30
click at [1463, 89] on button "Play" at bounding box center [1442, 92] width 64 height 26
click at [1446, 89] on button "Play" at bounding box center [1442, 92] width 64 height 26
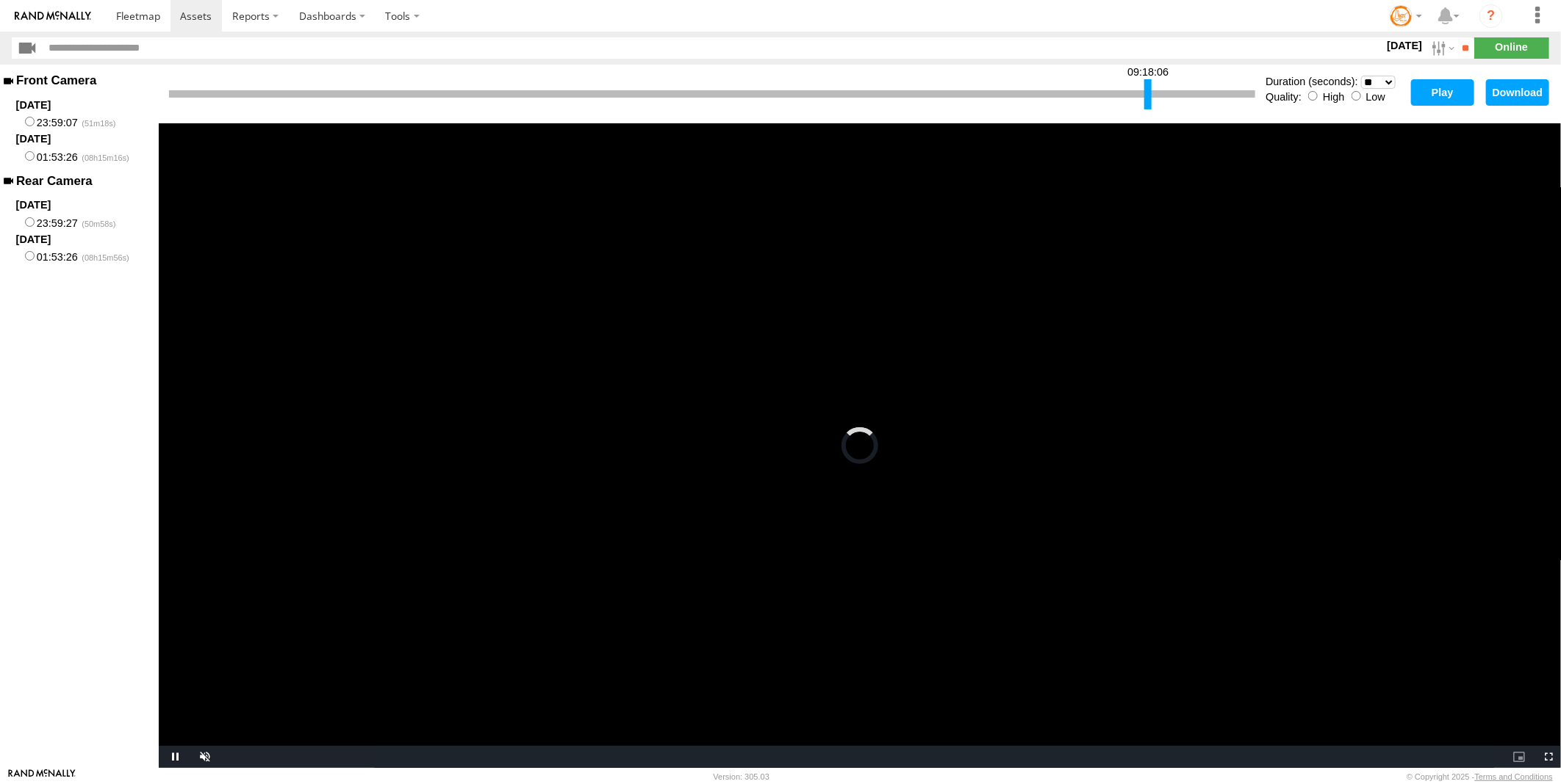
click at [1435, 91] on button "Play" at bounding box center [1442, 92] width 64 height 26
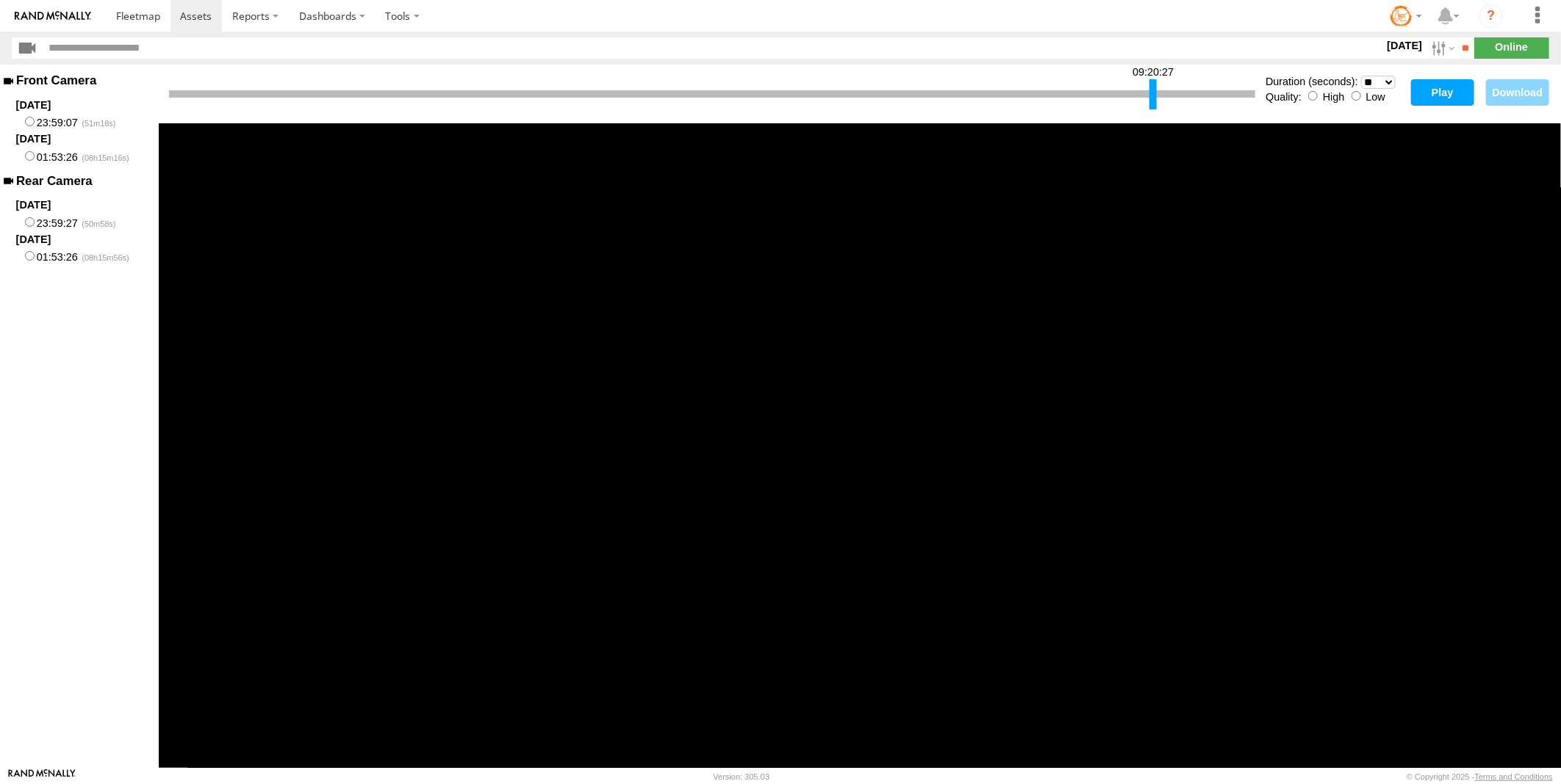
click at [1152, 89] on div at bounding box center [1153, 94] width 7 height 30
click at [1425, 91] on button "Play" at bounding box center [1442, 92] width 64 height 26
click at [1157, 100] on div at bounding box center [1156, 94] width 7 height 30
click at [1434, 91] on button "Play" at bounding box center [1442, 92] width 64 height 26
click at [1157, 98] on div at bounding box center [1157, 94] width 7 height 30
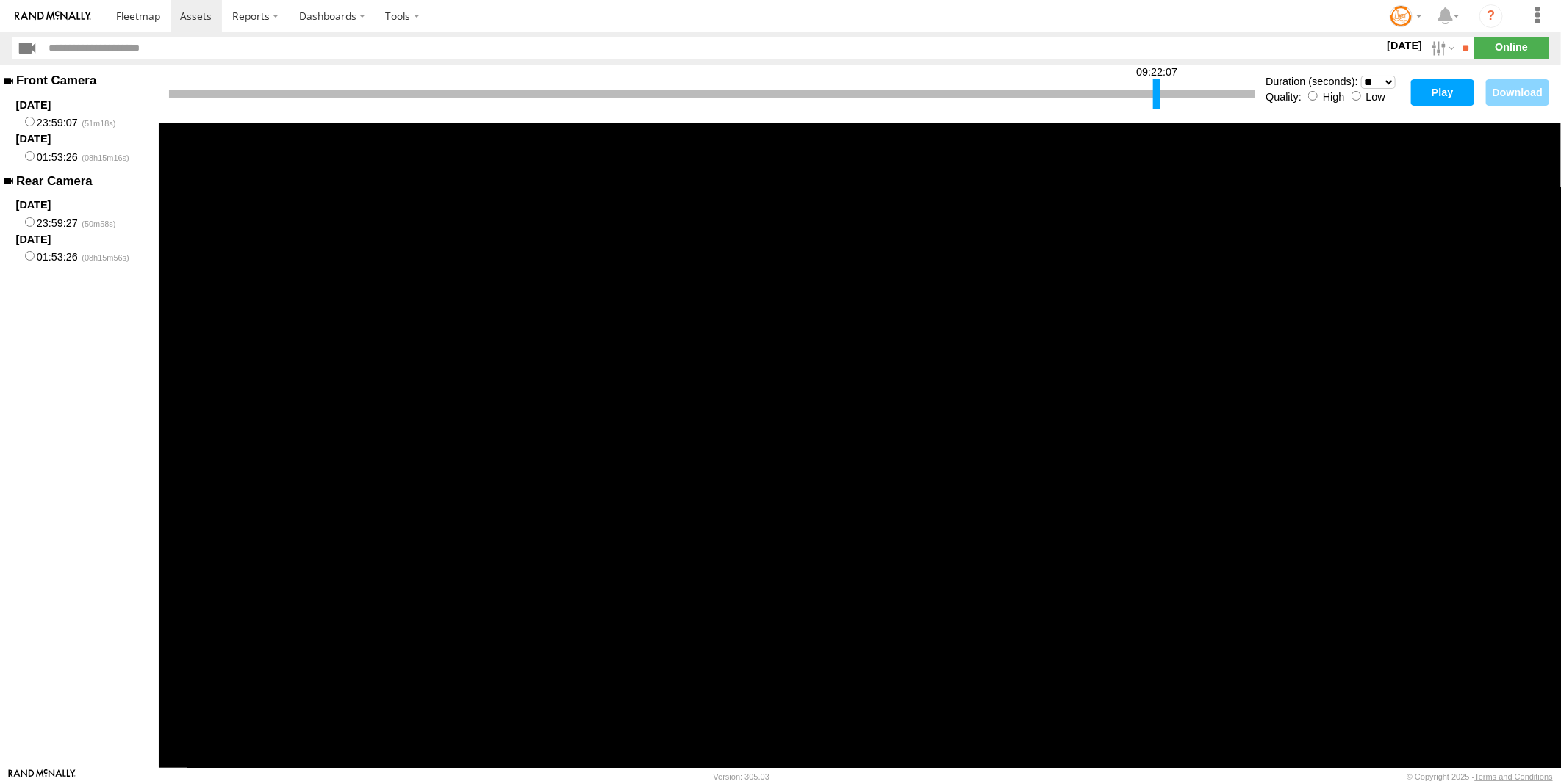
click at [1445, 91] on button "Play" at bounding box center [1442, 92] width 64 height 26
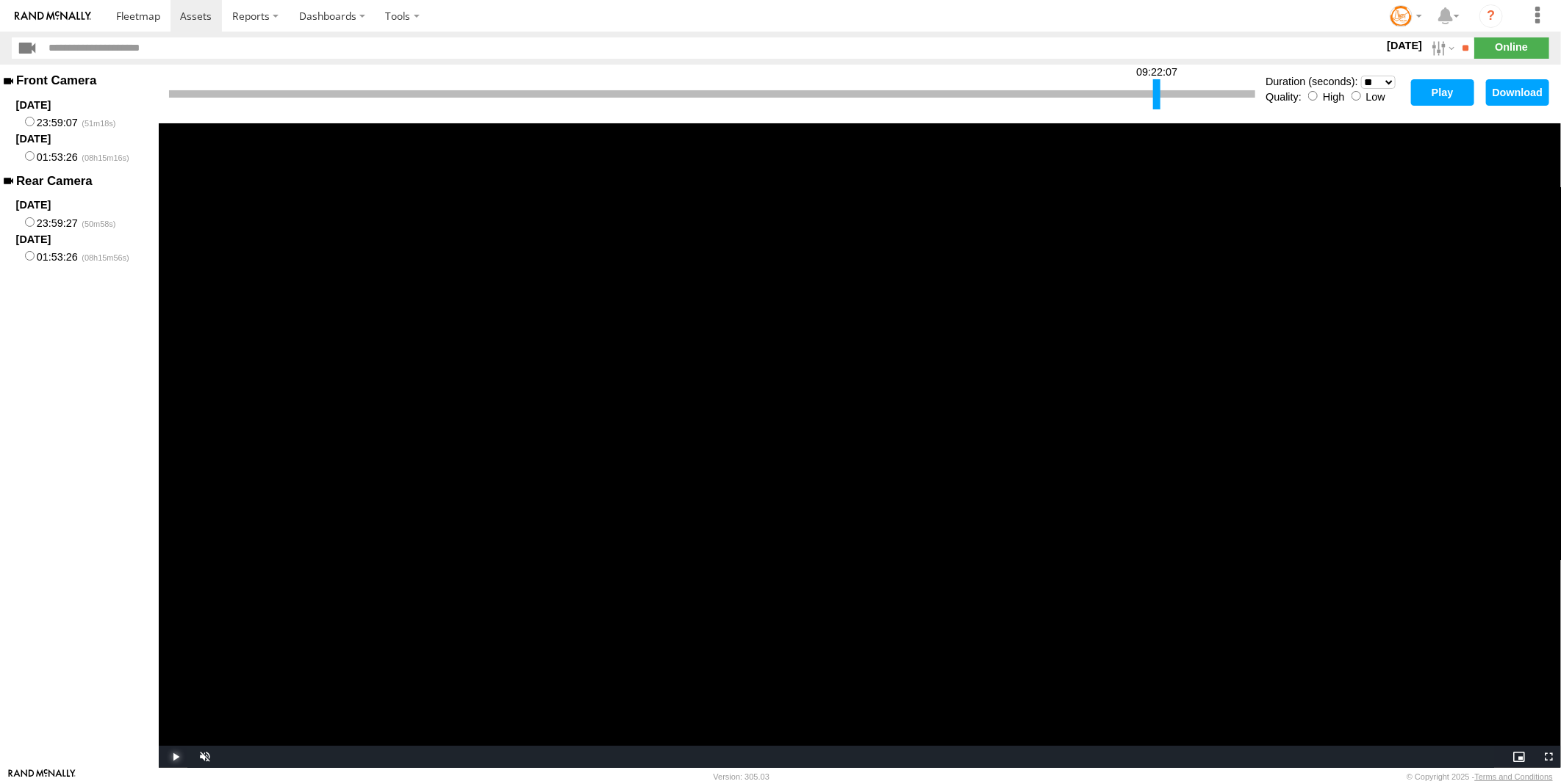
click at [173, 757] on span "Video Player" at bounding box center [173, 757] width 30 height 0
click at [170, 757] on span "Video Player" at bounding box center [173, 757] width 30 height 0
click at [173, 757] on span "Video Player" at bounding box center [173, 757] width 30 height 0
click at [1439, 90] on button "Play" at bounding box center [1442, 92] width 64 height 26
click at [180, 757] on span "Video Player" at bounding box center [173, 757] width 30 height 0
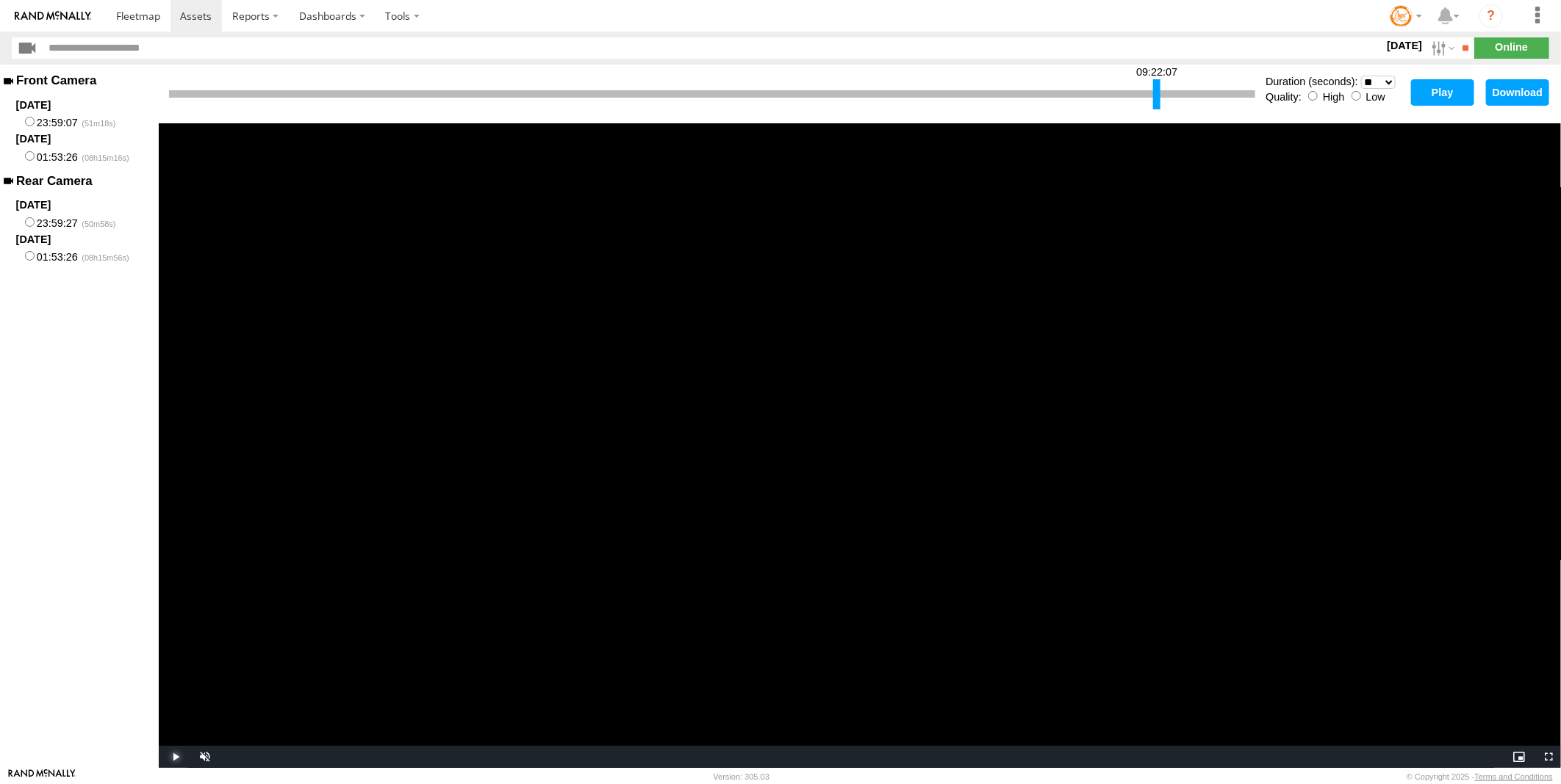
click at [179, 757] on span "Video Player" at bounding box center [173, 757] width 30 height 0
click at [178, 757] on span "Video Player" at bounding box center [173, 757] width 30 height 0
click at [177, 757] on span "Video Player" at bounding box center [173, 757] width 30 height 0
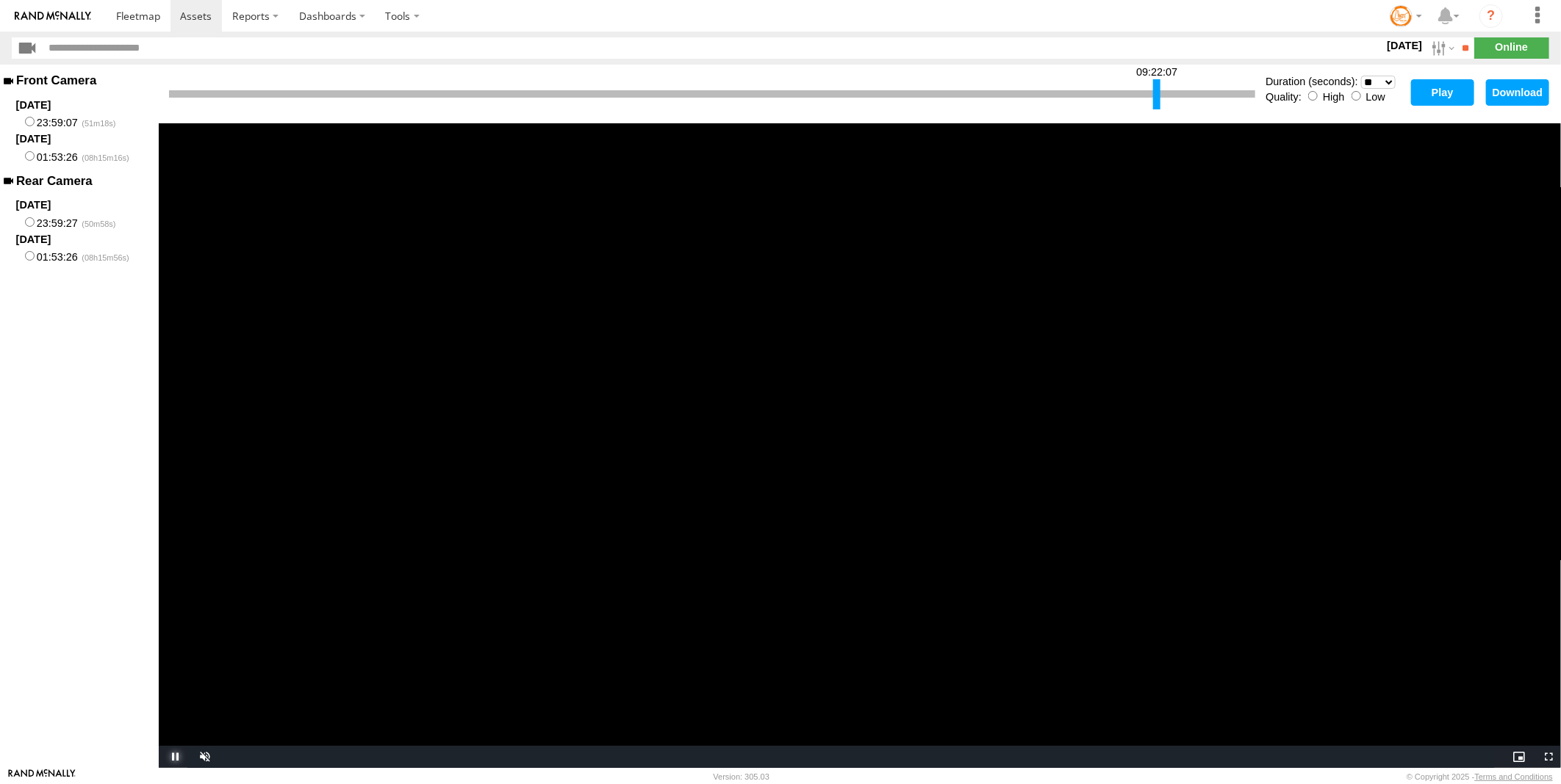
click at [176, 757] on span "Video Player" at bounding box center [173, 757] width 30 height 0
click at [175, 757] on span "Video Player" at bounding box center [173, 757] width 30 height 0
click at [1169, 86] on div "09:22:07" at bounding box center [712, 94] width 1086 height 37
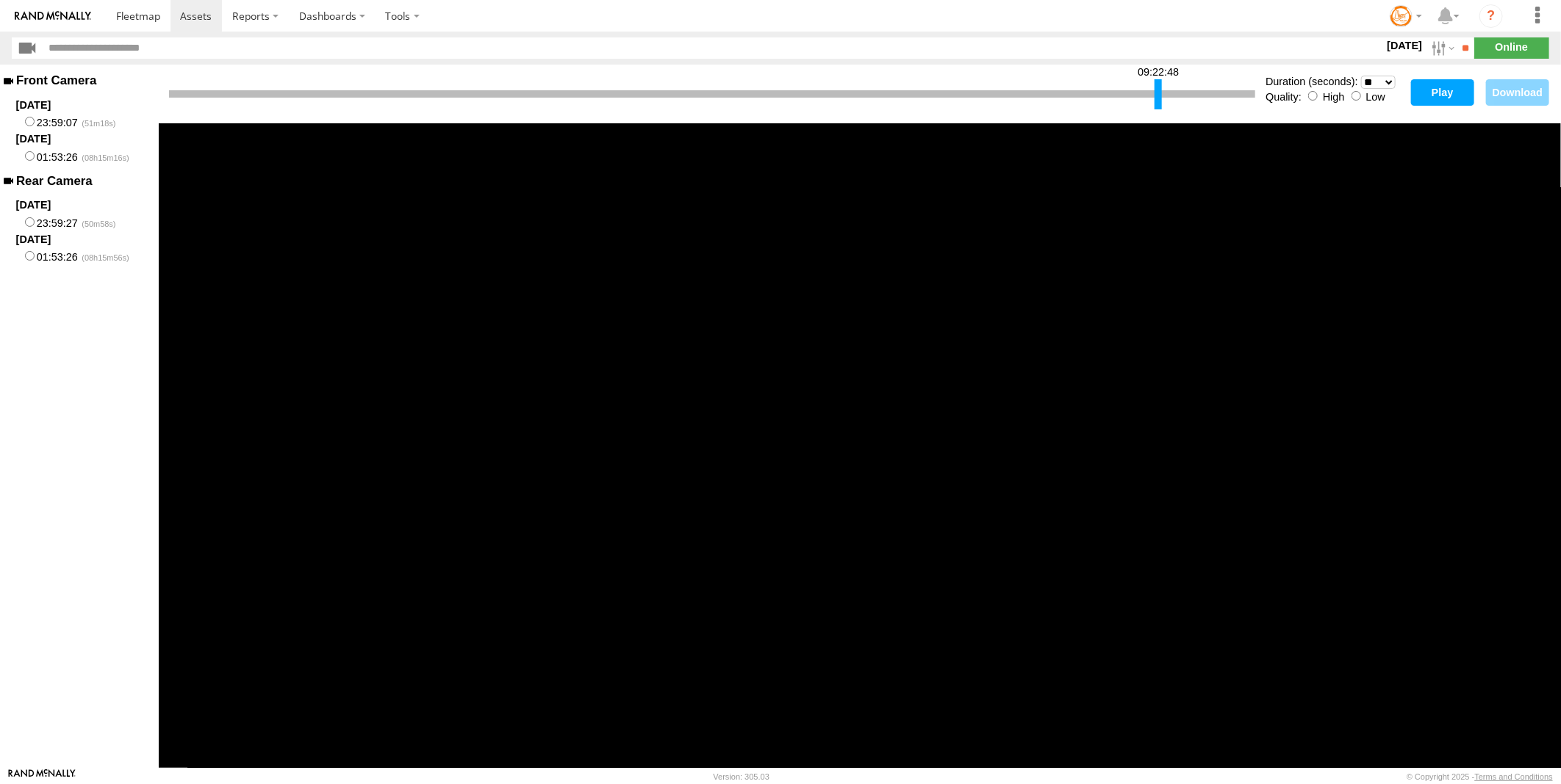
click at [1158, 101] on div at bounding box center [1157, 94] width 7 height 30
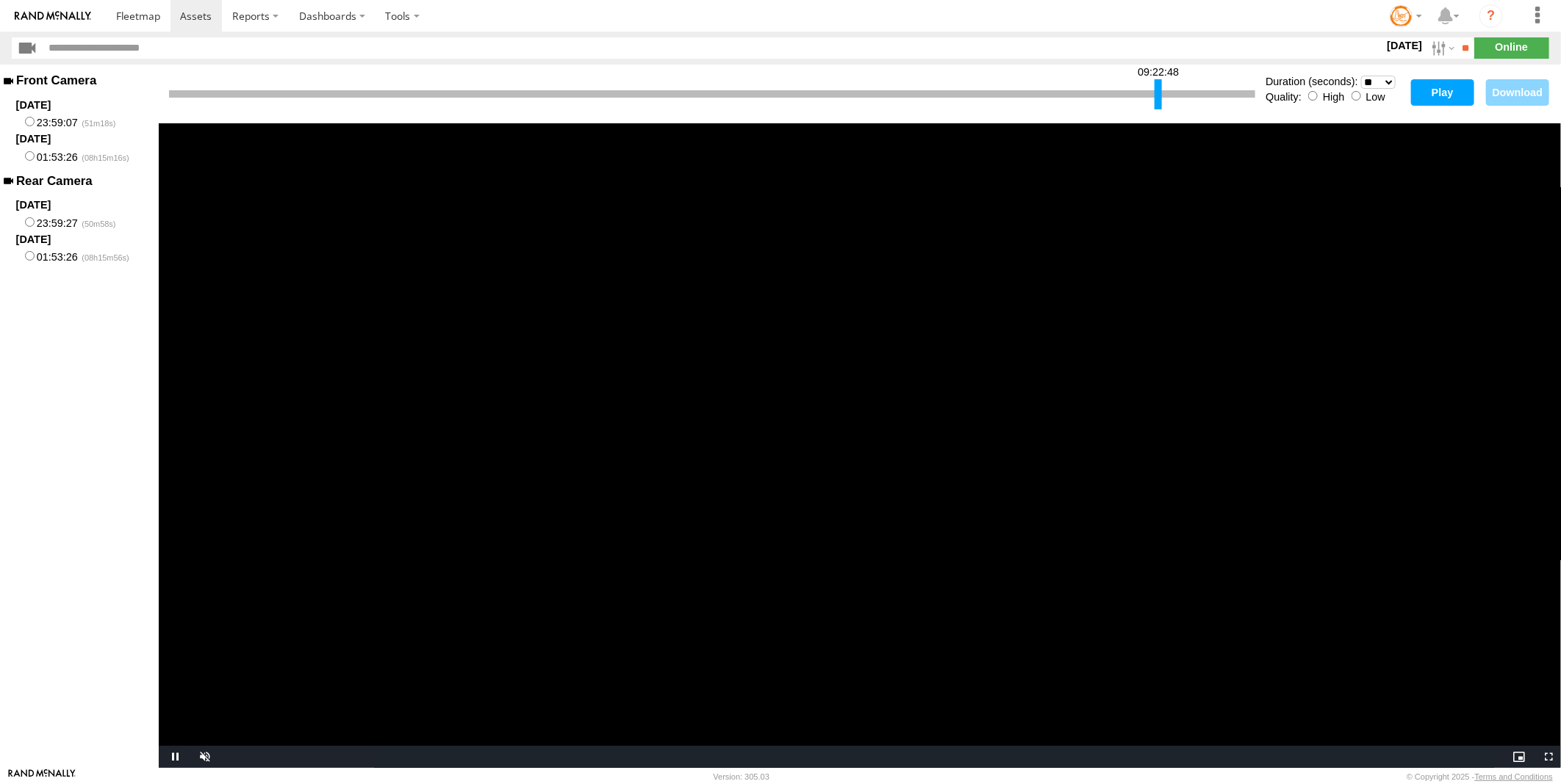
click at [1438, 91] on button "Play" at bounding box center [1442, 92] width 64 height 26
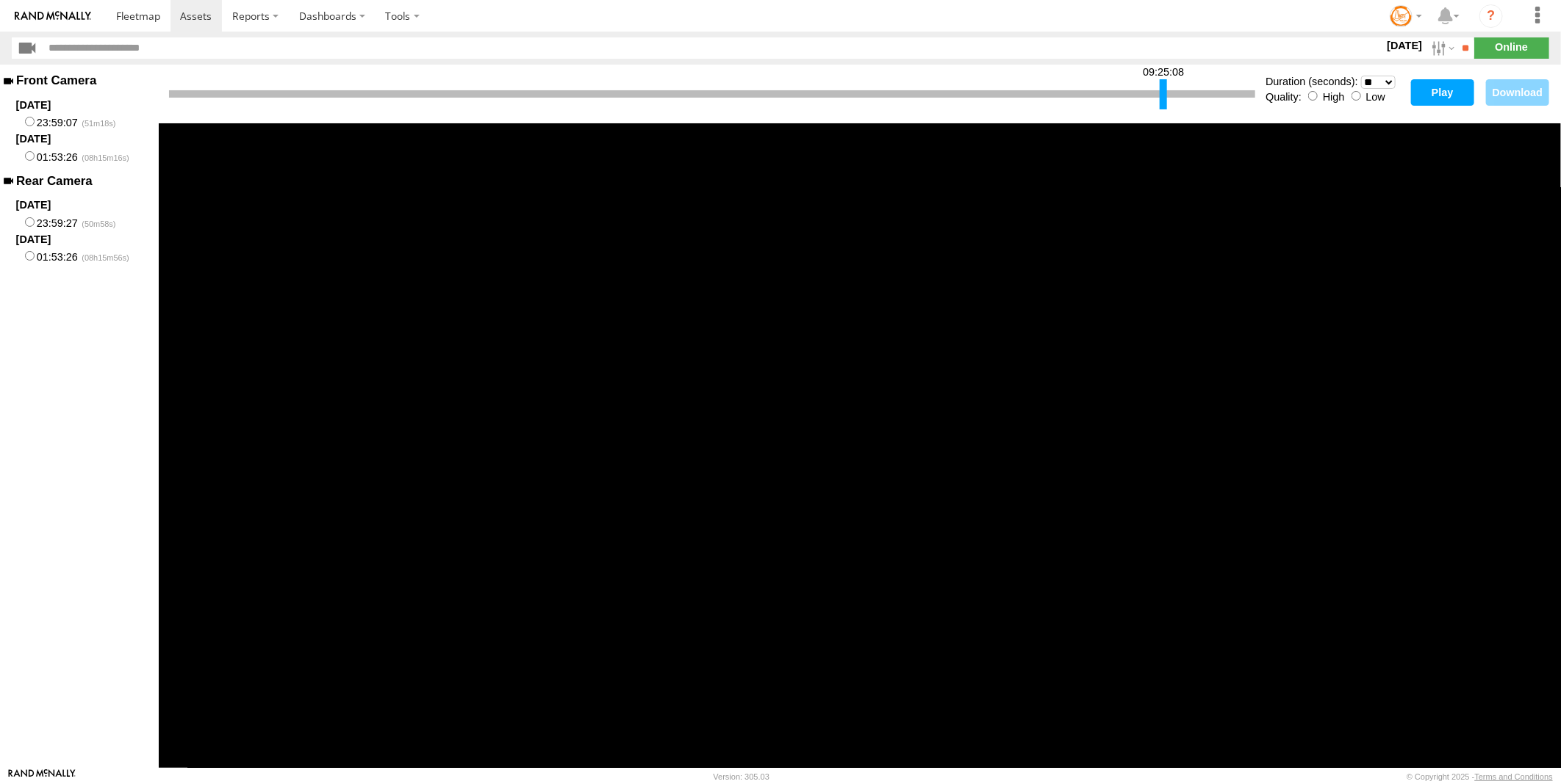
click at [1161, 91] on div at bounding box center [1163, 94] width 7 height 30
click at [1435, 86] on button "Play" at bounding box center [1442, 92] width 64 height 26
click at [1159, 98] on div at bounding box center [1160, 94] width 7 height 30
drag, startPoint x: 171, startPoint y: 91, endPoint x: 1158, endPoint y: 112, distance: 987.2
click at [1158, 112] on div "09:24:24" at bounding box center [712, 94] width 1086 height 37
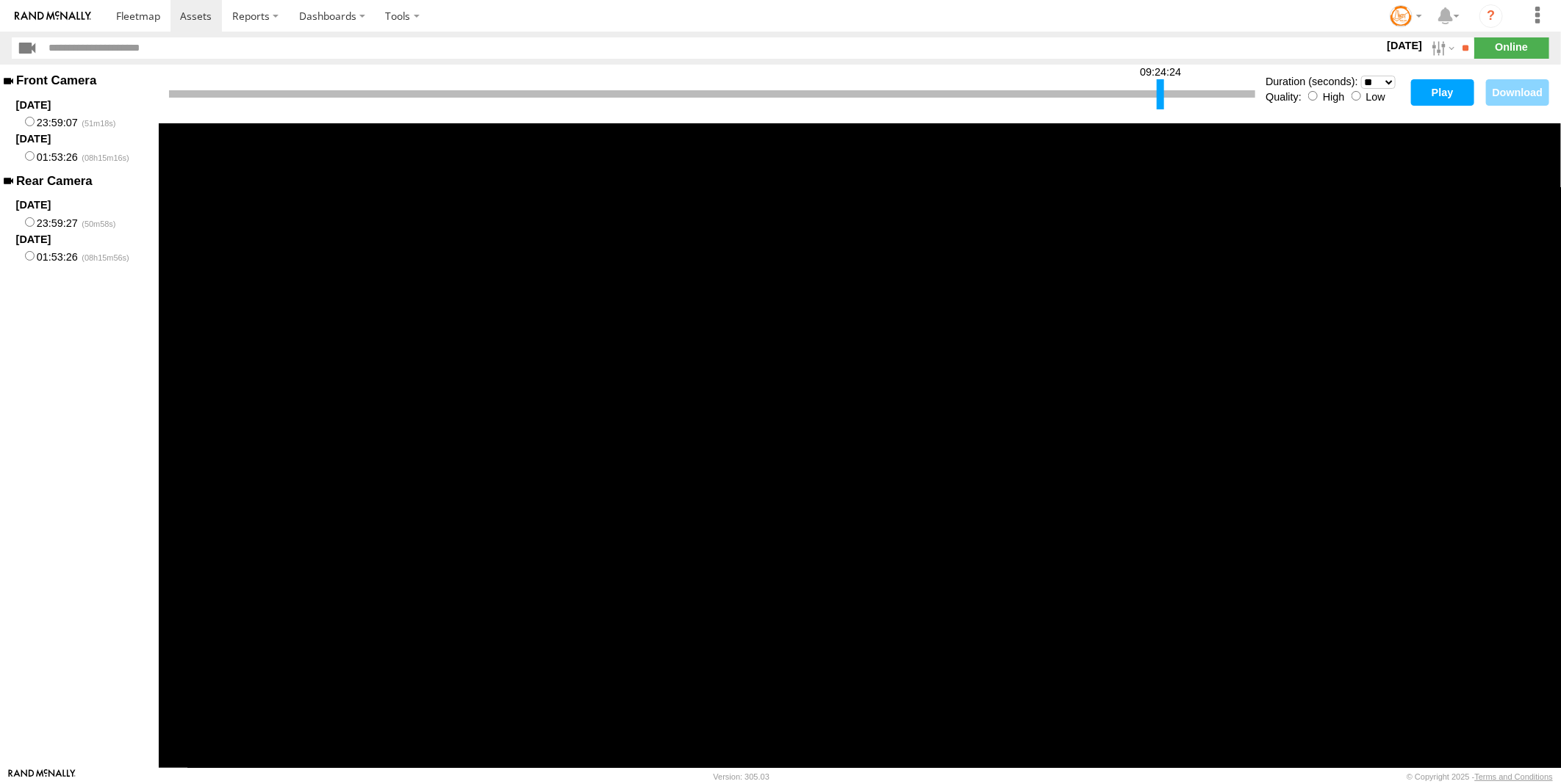
click at [1385, 82] on select "* ** ** ** ** ** ** *** *** *** ***" at bounding box center [1378, 83] width 35 height 14
click at [1361, 76] on select "* ** ** ** ** ** ** *** *** *** ***" at bounding box center [1378, 83] width 35 height 14
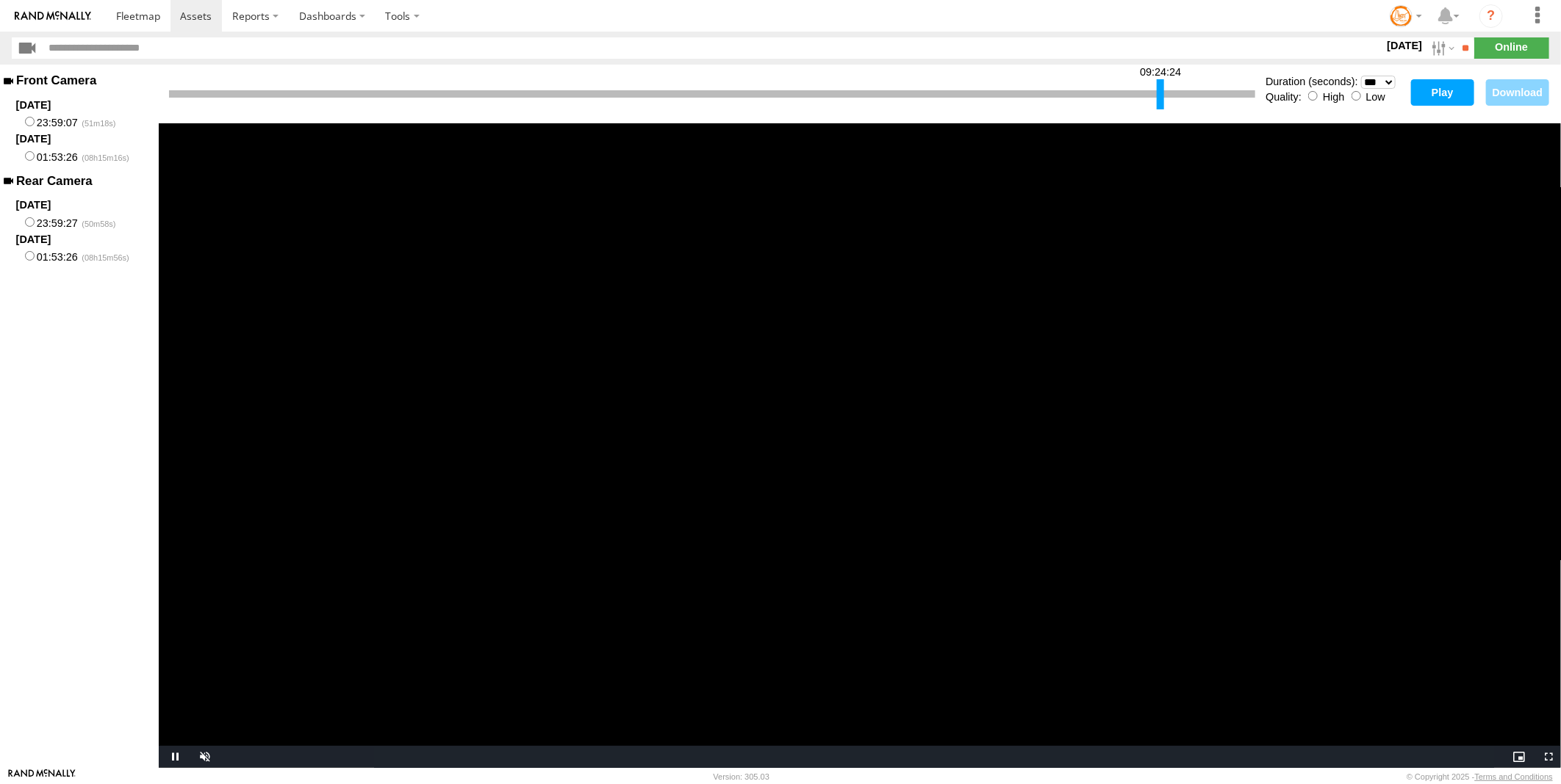
click at [1439, 97] on button "Play" at bounding box center [1442, 92] width 64 height 26
click at [1384, 82] on select "* ** ** ** ** ** ** *** *** *** ***" at bounding box center [1378, 83] width 35 height 14
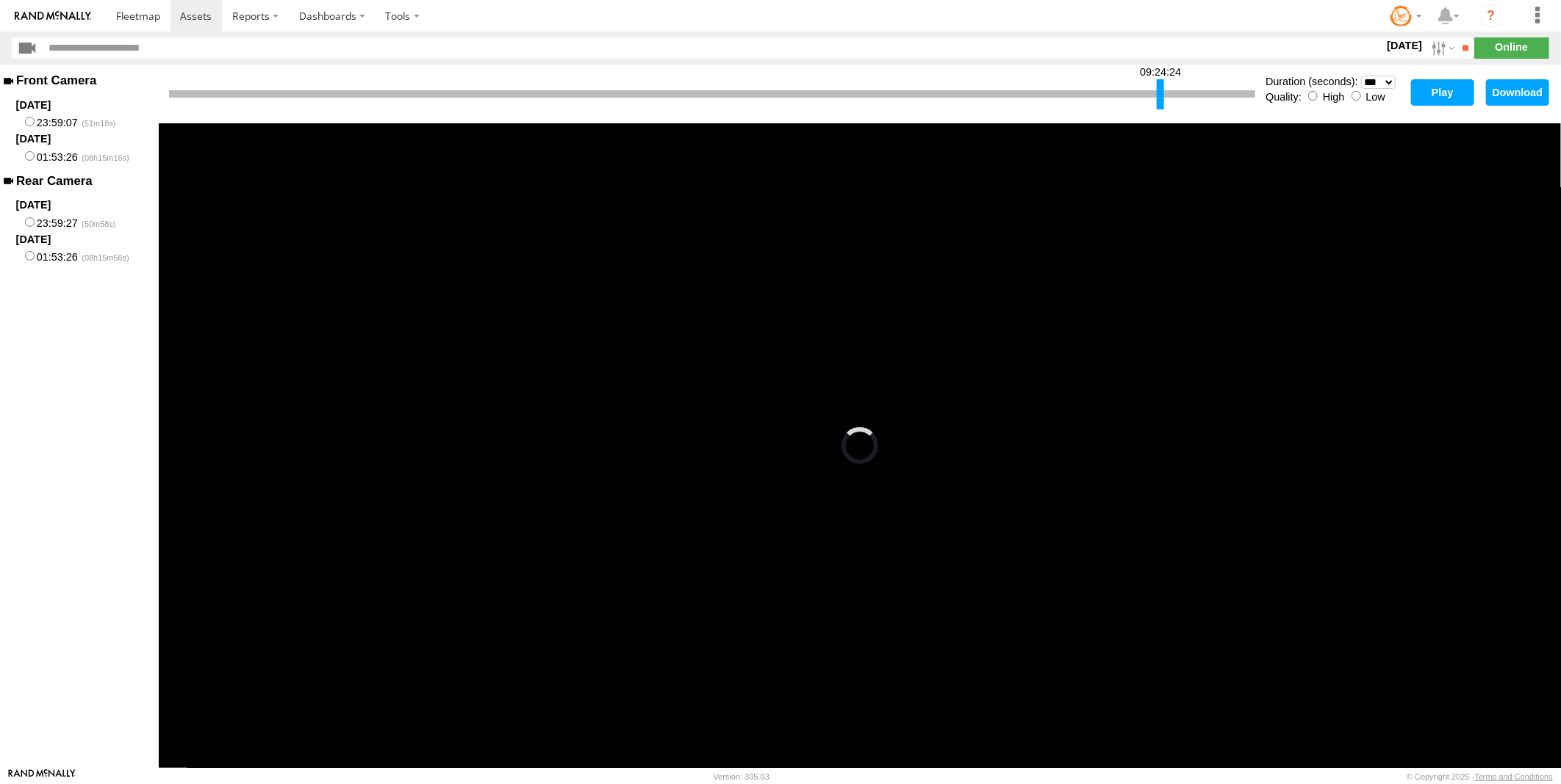
select select "**"
click at [1361, 76] on select "* ** ** ** ** ** ** *** *** *** ***" at bounding box center [1378, 83] width 35 height 14
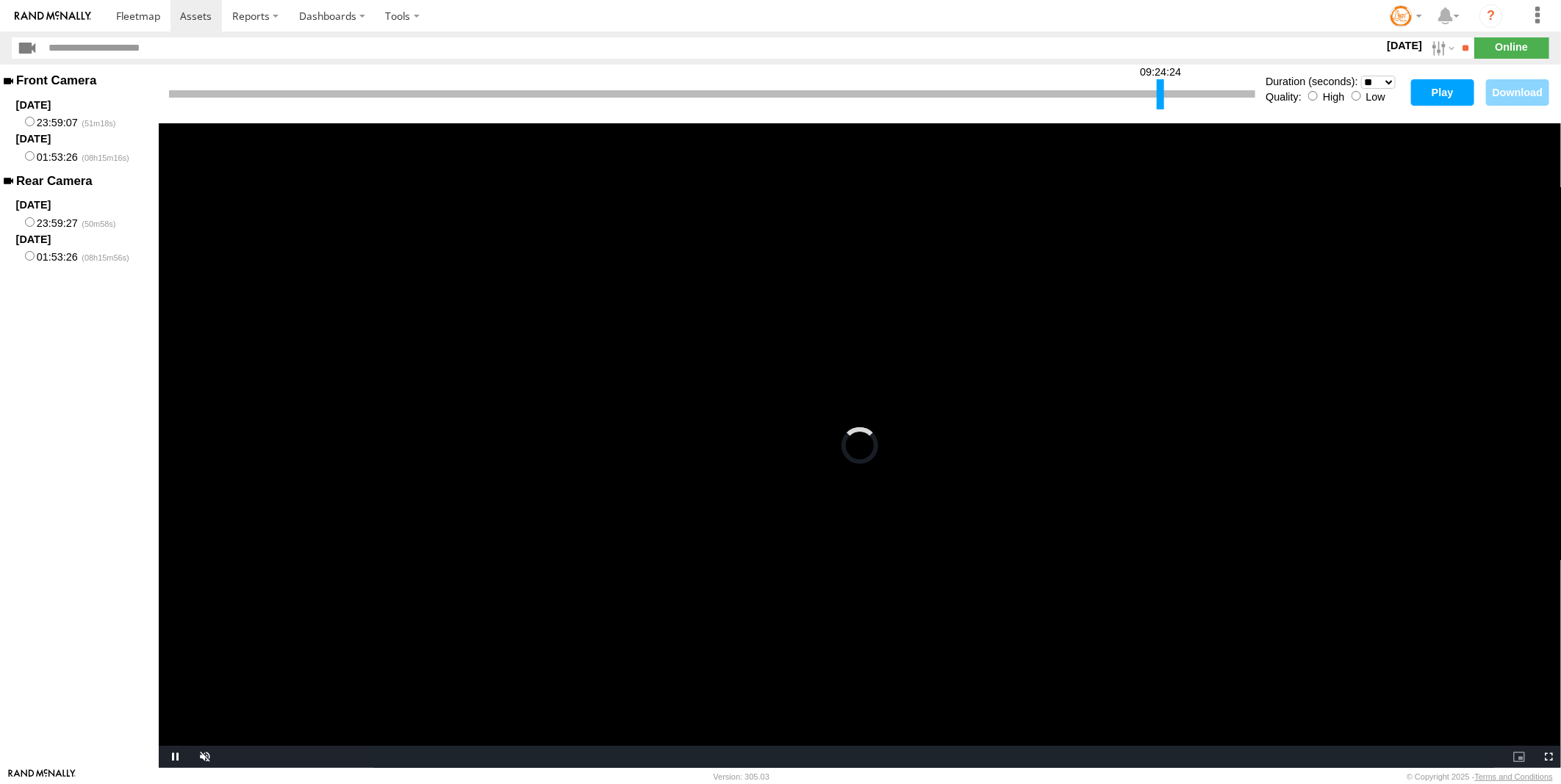
click at [1443, 91] on button "Play" at bounding box center [1442, 92] width 64 height 26
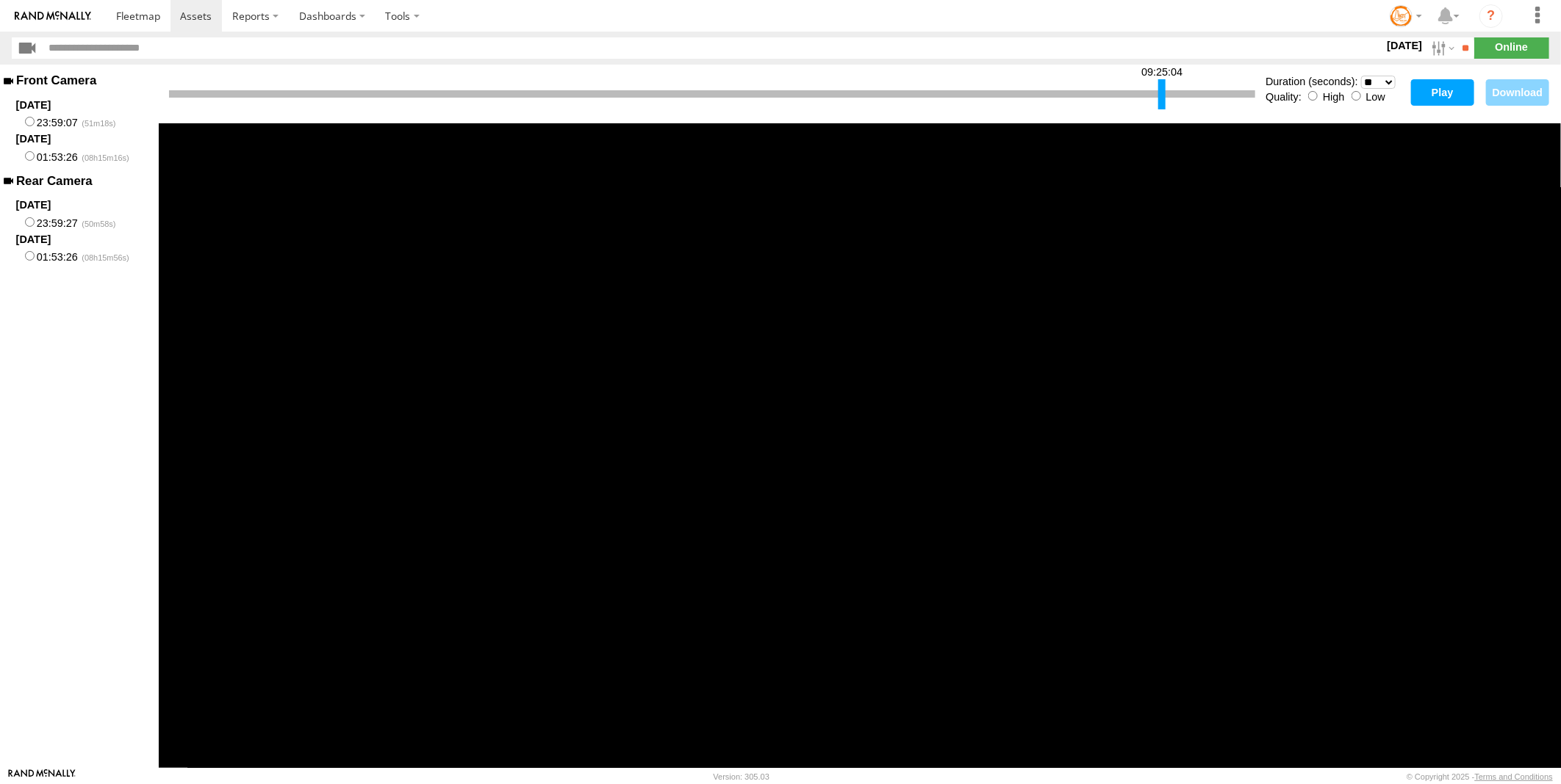
click at [1163, 98] on div at bounding box center [1162, 94] width 7 height 30
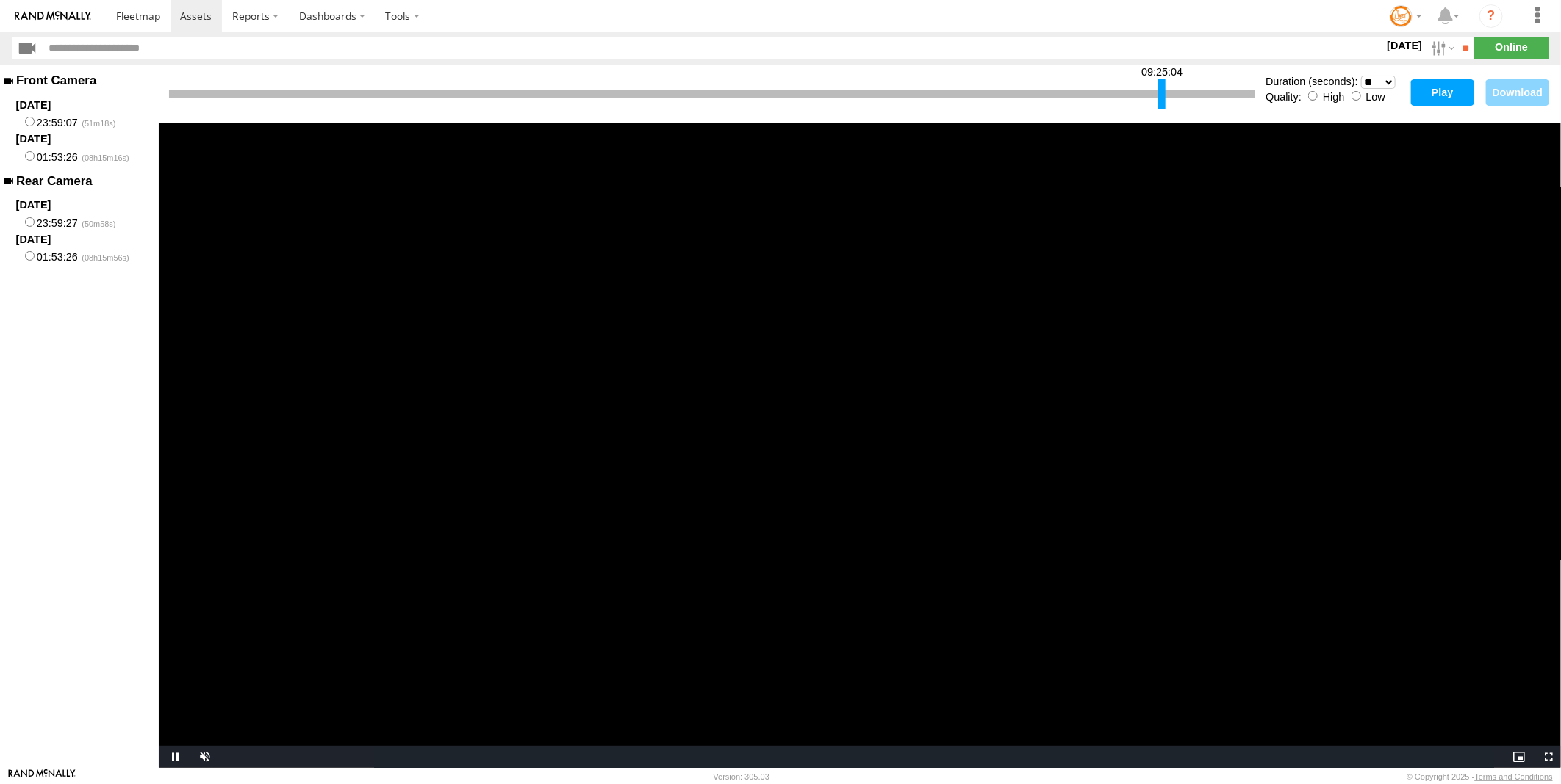
click at [1428, 98] on button "Play" at bounding box center [1442, 92] width 64 height 26
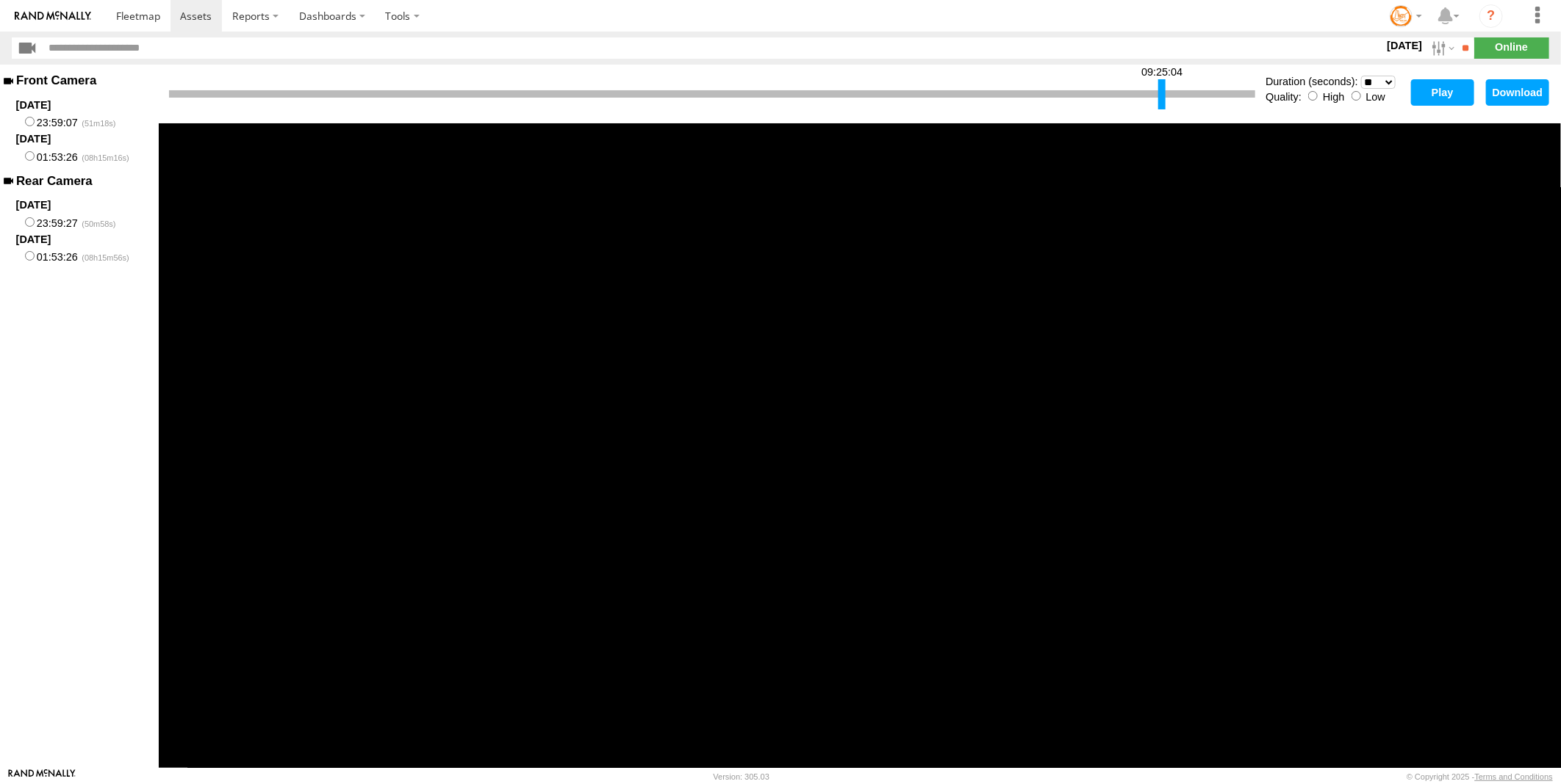
click at [1163, 105] on div at bounding box center [1162, 94] width 7 height 30
